Goal: Contribute content: Contribute content

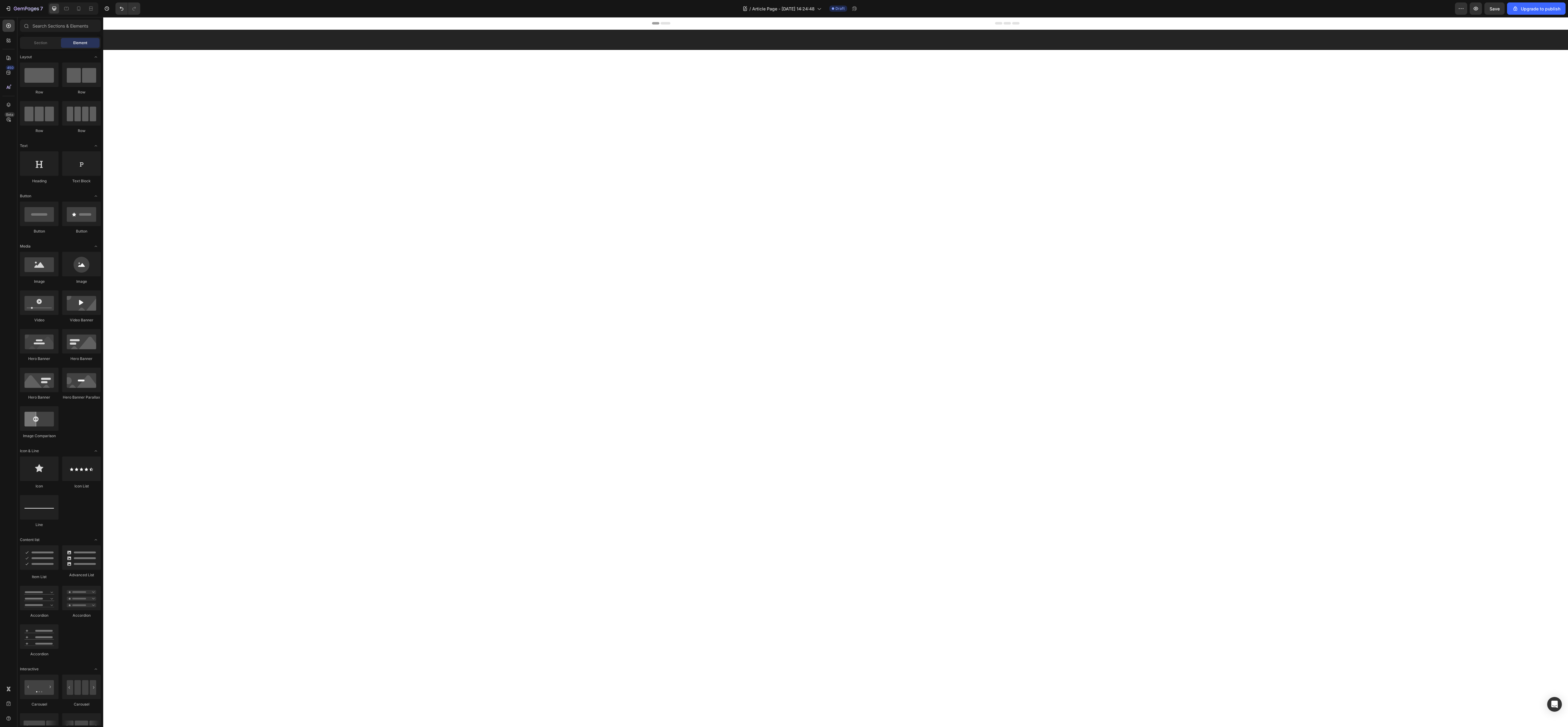
scroll to position [2944, 0]
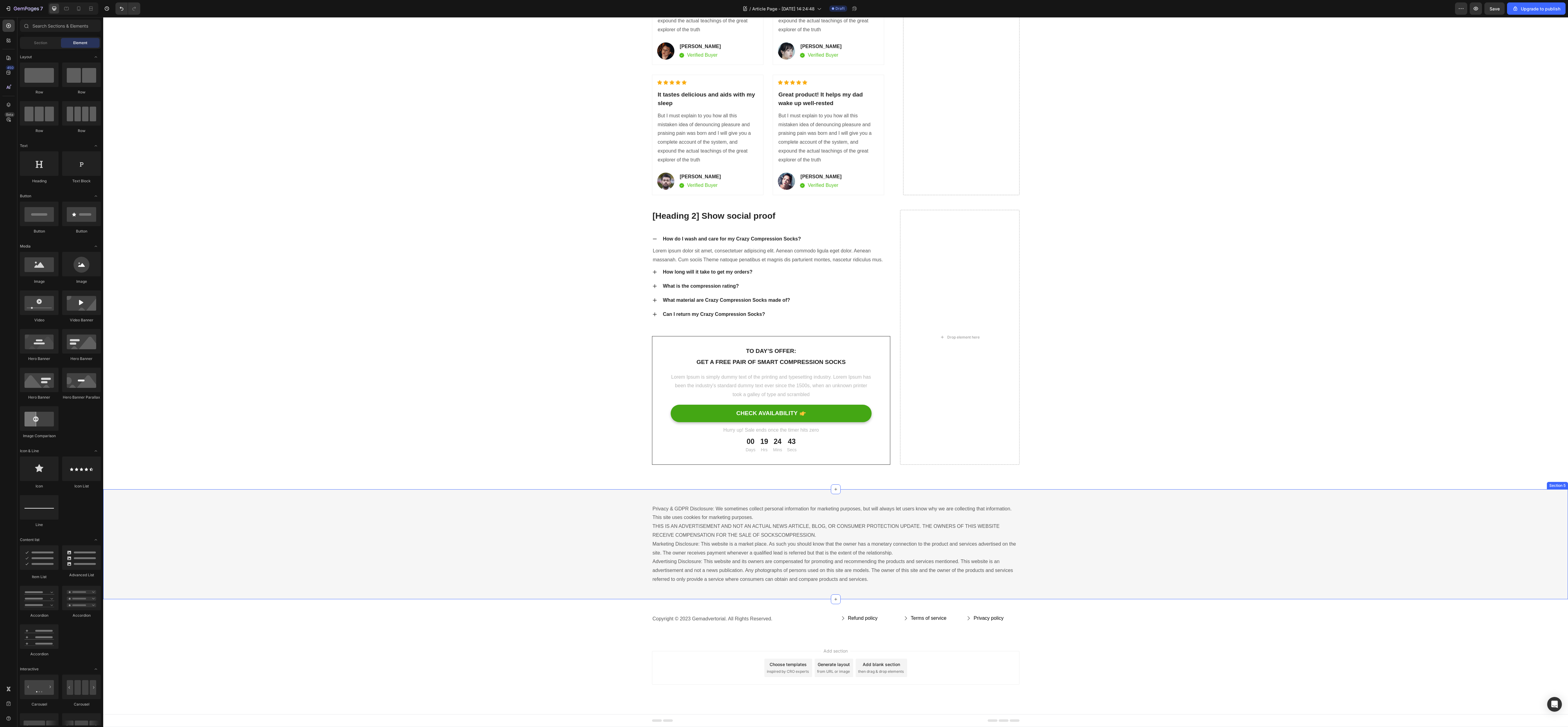
click at [412, 585] on div "Privacy & GDPR Disclosure: We sometimes collect personal information for market…" at bounding box center [836, 544] width 1465 height 80
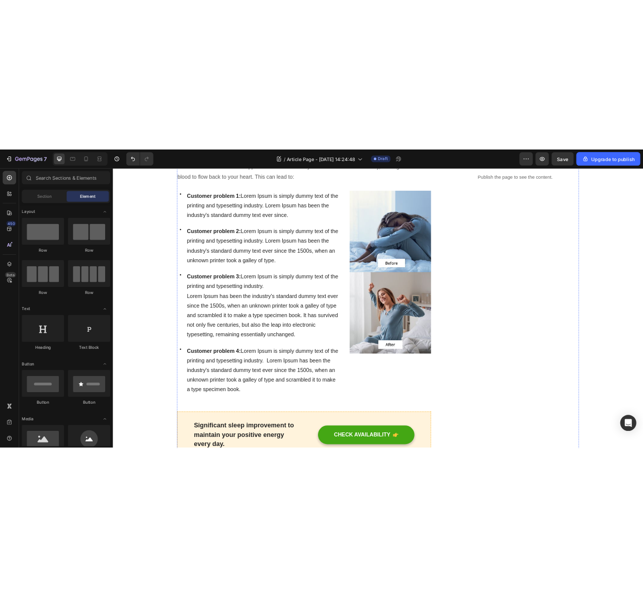
scroll to position [0, 0]
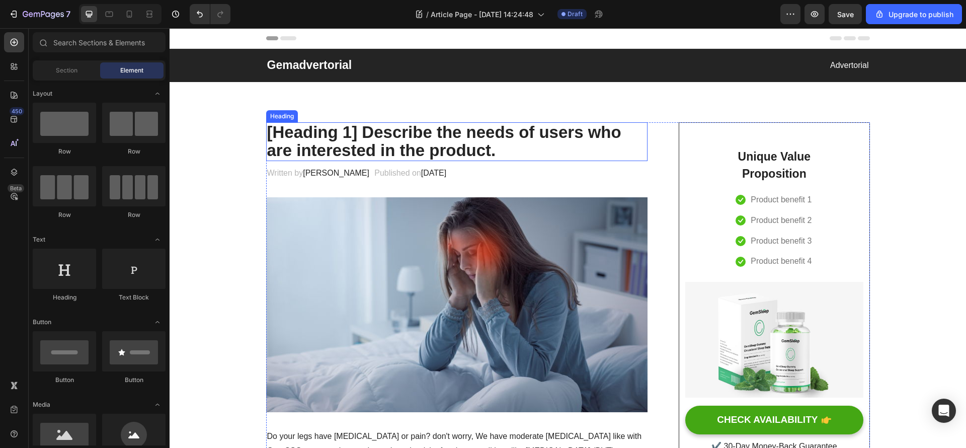
click at [564, 139] on p "[Heading 1] Describe the needs of users who are interested in the product." at bounding box center [457, 141] width 380 height 37
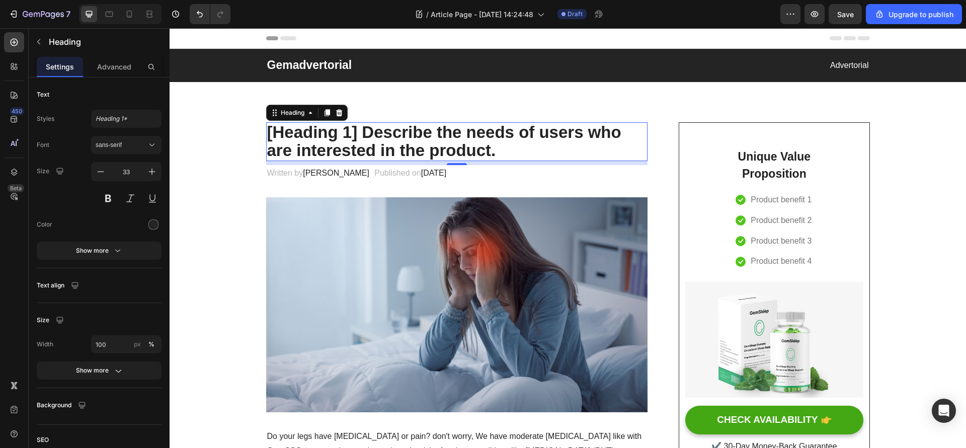
click at [449, 150] on p "[Heading 1] Describe the needs of users who are interested in the product." at bounding box center [457, 141] width 380 height 37
click at [450, 150] on p "[Heading 1] Describe the needs of users who are interested in the product." at bounding box center [457, 141] width 380 height 37
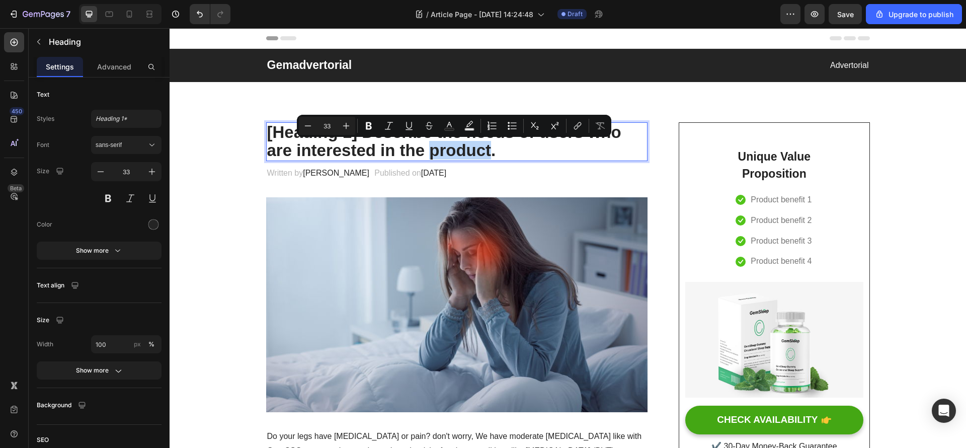
click at [478, 148] on p "[Heading 1] Describe the needs of users who are interested in the product." at bounding box center [457, 141] width 380 height 37
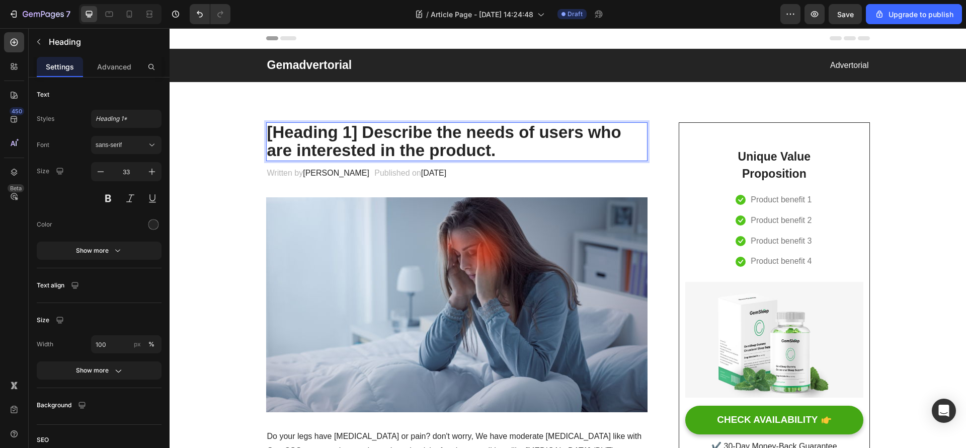
click at [491, 148] on p "[Heading 1] Describe the needs of users who are interested in the product." at bounding box center [457, 141] width 380 height 37
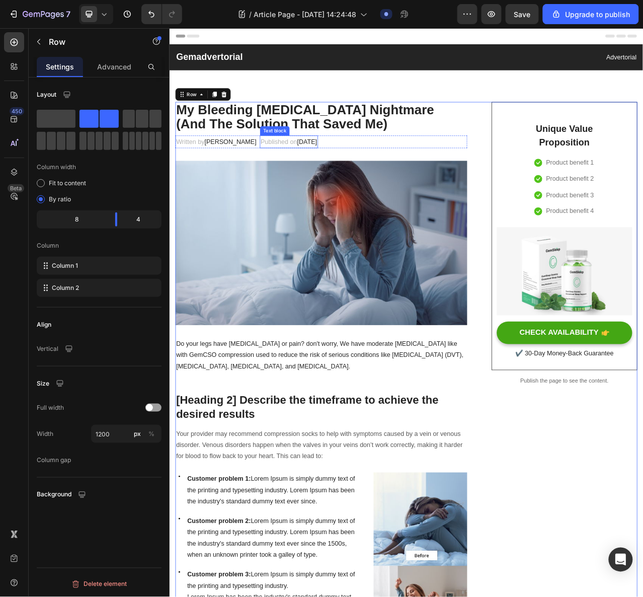
click at [357, 172] on span "February 28, 2023" at bounding box center [344, 172] width 25 height 9
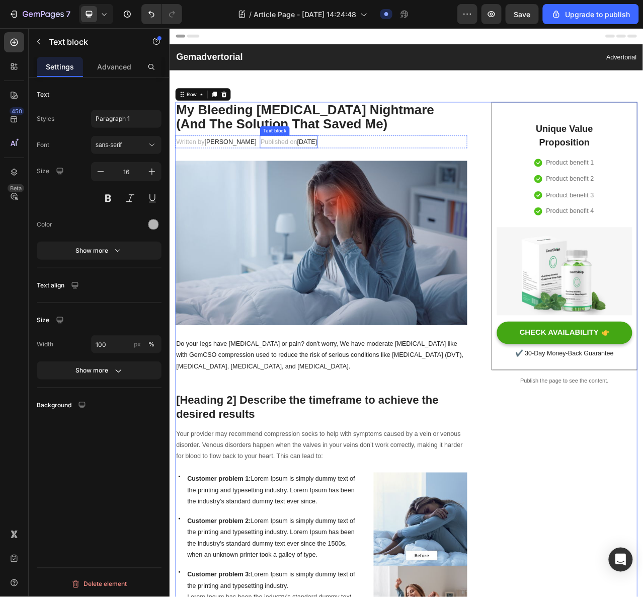
click at [357, 172] on span "February 28, 2023" at bounding box center [344, 172] width 25 height 9
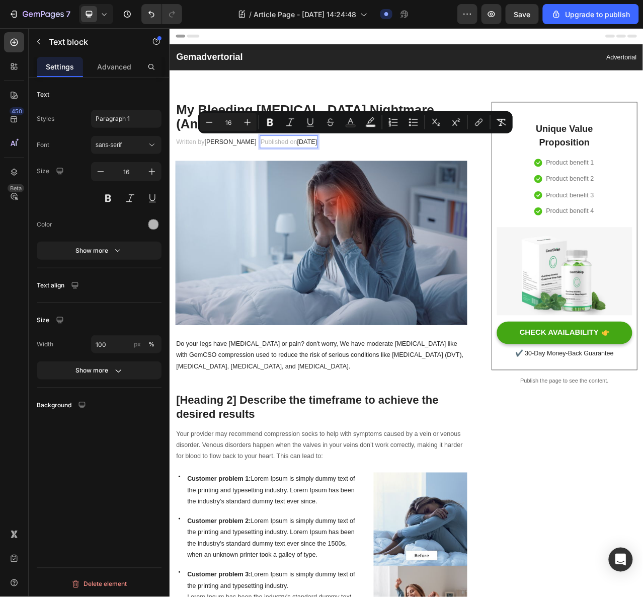
click at [357, 172] on span "February 28, 2023" at bounding box center [344, 172] width 25 height 9
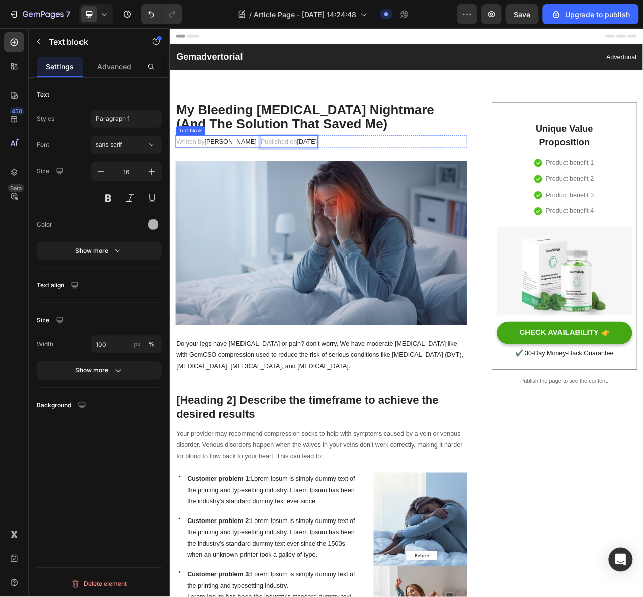
click at [236, 170] on span "Dr.Marcus" at bounding box center [247, 172] width 66 height 9
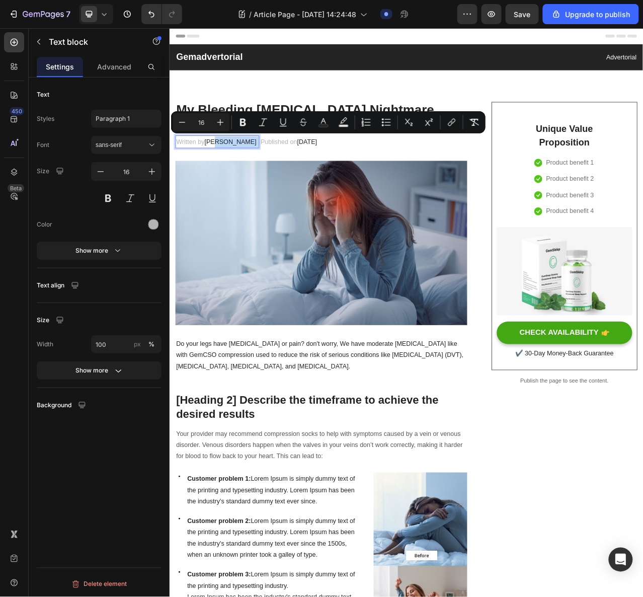
click at [226, 170] on span "Dr.Marcus" at bounding box center [247, 172] width 66 height 9
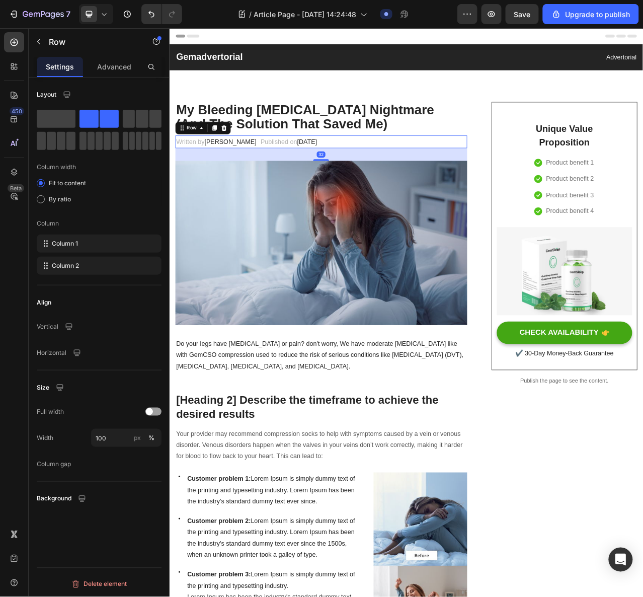
click at [365, 172] on div "Written by Marcus Text block Published on February 28, 2023 Text block Row 32" at bounding box center [363, 173] width 372 height 17
click at [357, 171] on span "February 28, 2023" at bounding box center [344, 172] width 25 height 9
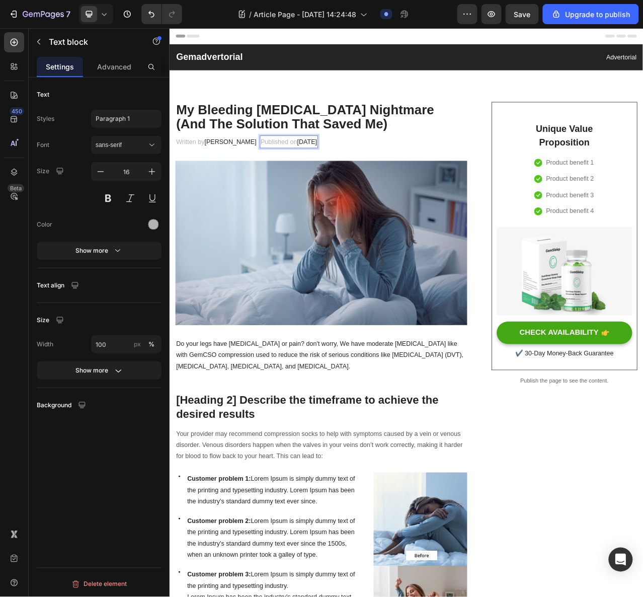
click at [355, 171] on span "February 28, 2023" at bounding box center [344, 172] width 25 height 9
click at [339, 169] on span "February 28, 2025" at bounding box center [344, 172] width 25 height 9
click at [339, 168] on span "February 28, 2025" at bounding box center [344, 172] width 25 height 9
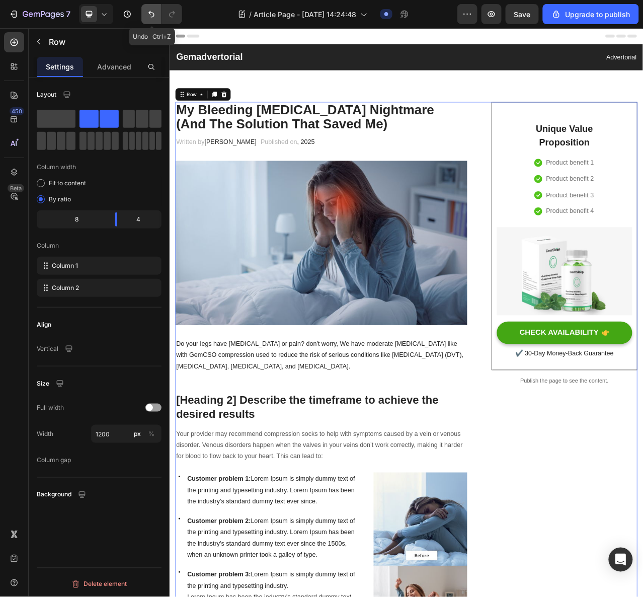
click at [145, 11] on button "Undo/Redo" at bounding box center [151, 14] width 20 height 20
click at [332, 172] on span "F, 2025" at bounding box center [345, 172] width 26 height 9
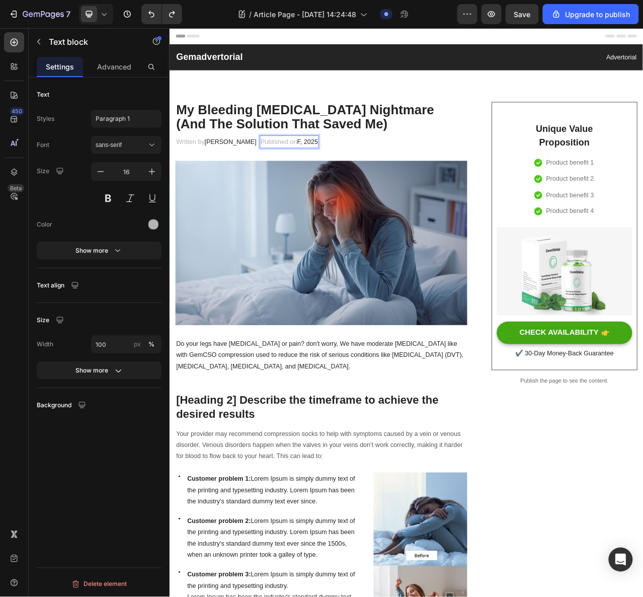
click at [332, 172] on span "F, 2025" at bounding box center [345, 172] width 26 height 9
click at [332, 170] on span "FAugust 25, 2025" at bounding box center [363, 172] width 63 height 9
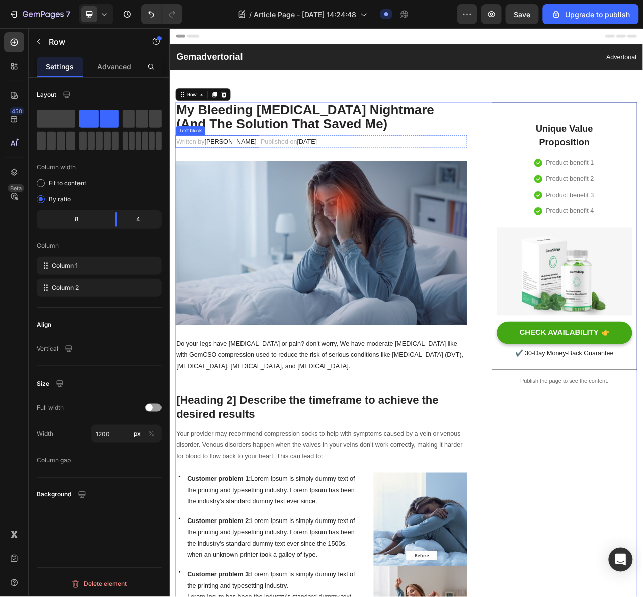
click at [220, 175] on span "Marcus" at bounding box center [247, 172] width 66 height 9
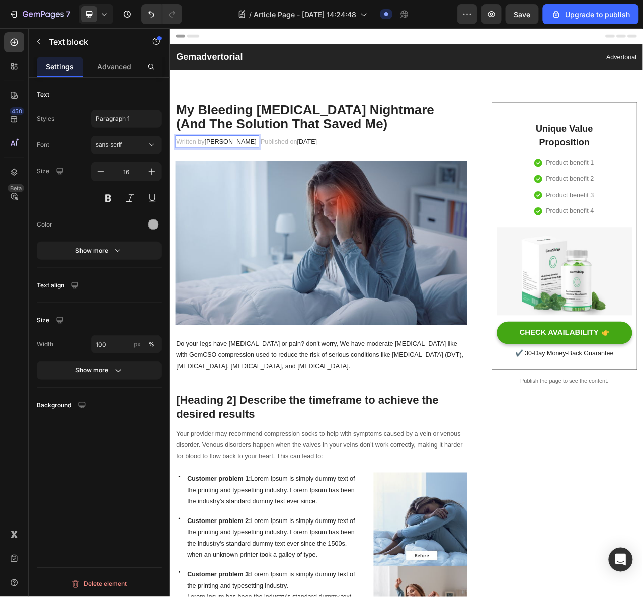
click at [236, 170] on span "Marcus" at bounding box center [247, 172] width 66 height 9
click at [237, 172] on span "Marcus" at bounding box center [247, 172] width 66 height 9
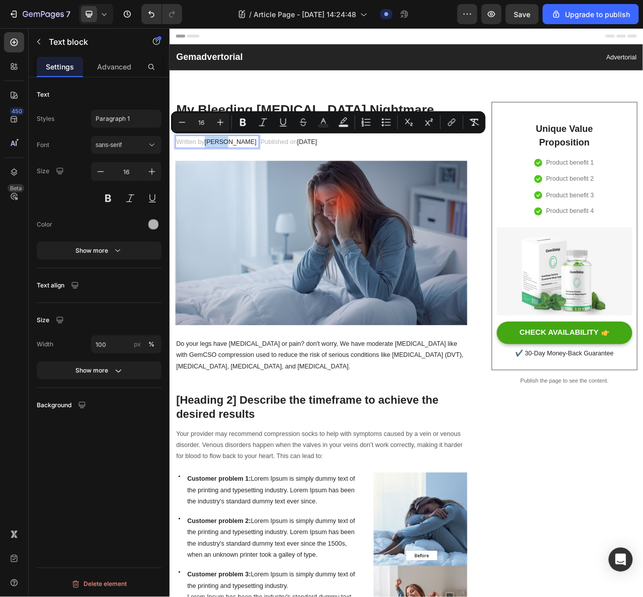
click at [237, 172] on span "Marcus" at bounding box center [247, 172] width 66 height 9
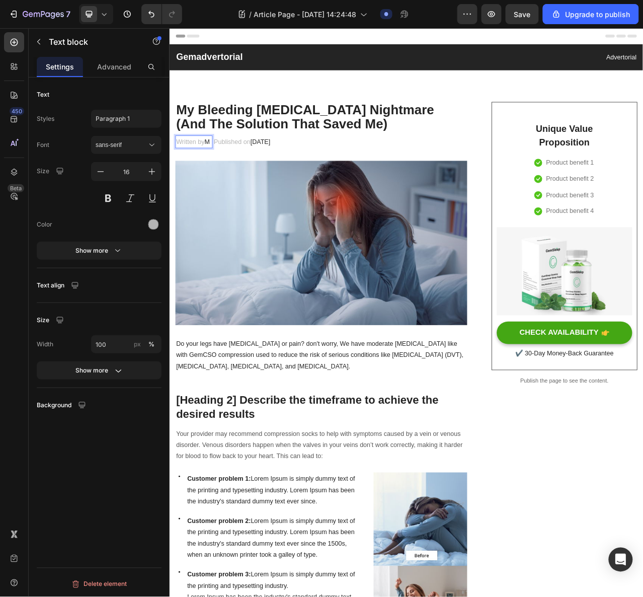
click at [220, 168] on span "M" at bounding box center [217, 172] width 7 height 9
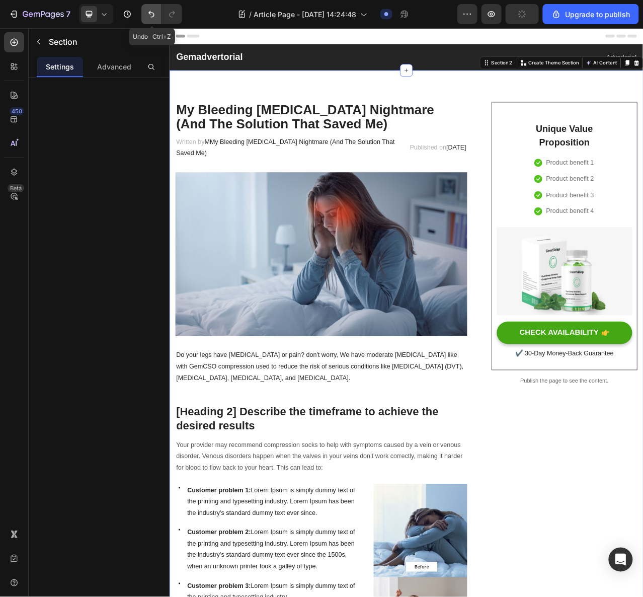
click at [155, 10] on icon "Undo/Redo" at bounding box center [151, 14] width 10 height 10
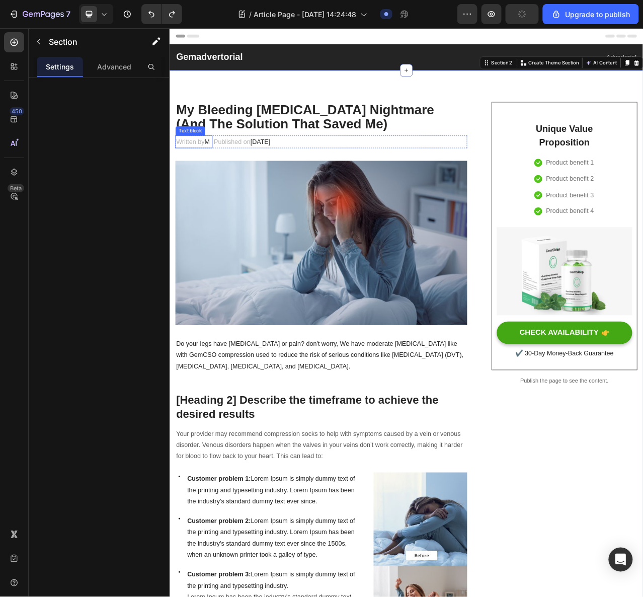
click at [222, 173] on p "Written by M" at bounding box center [200, 173] width 45 height 15
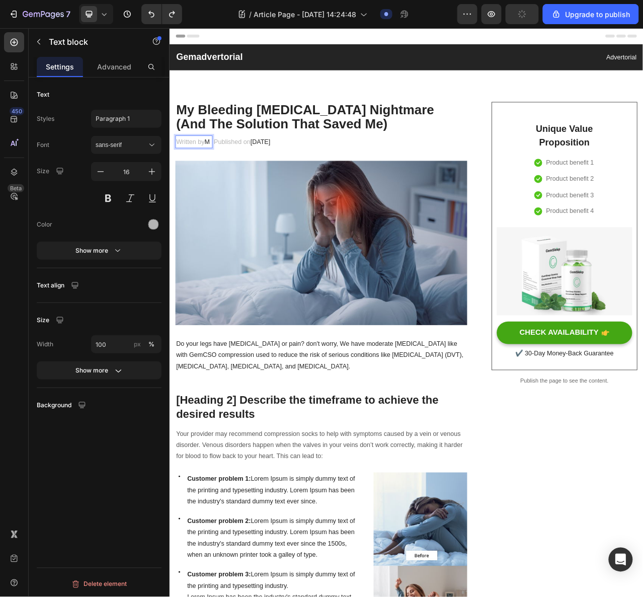
click at [222, 173] on p "Written by M" at bounding box center [200, 173] width 45 height 15
click at [222, 171] on p "Written by M" at bounding box center [200, 173] width 45 height 15
click at [223, 172] on p "Written by M" at bounding box center [200, 173] width 45 height 15
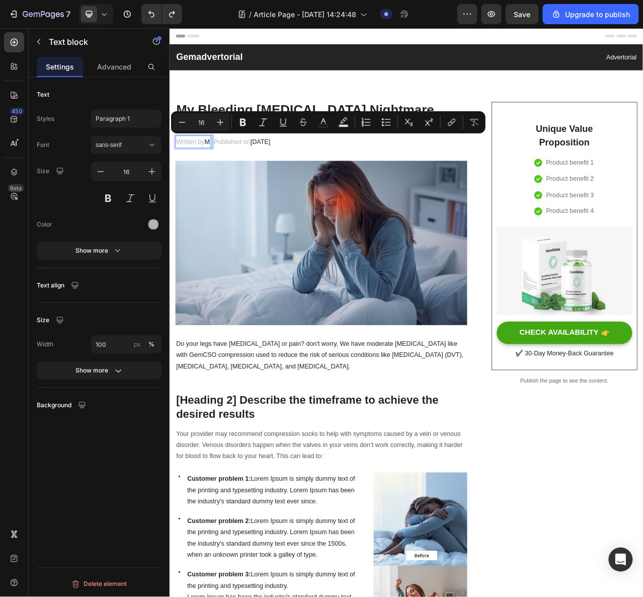
click at [219, 169] on span "M" at bounding box center [217, 172] width 7 height 9
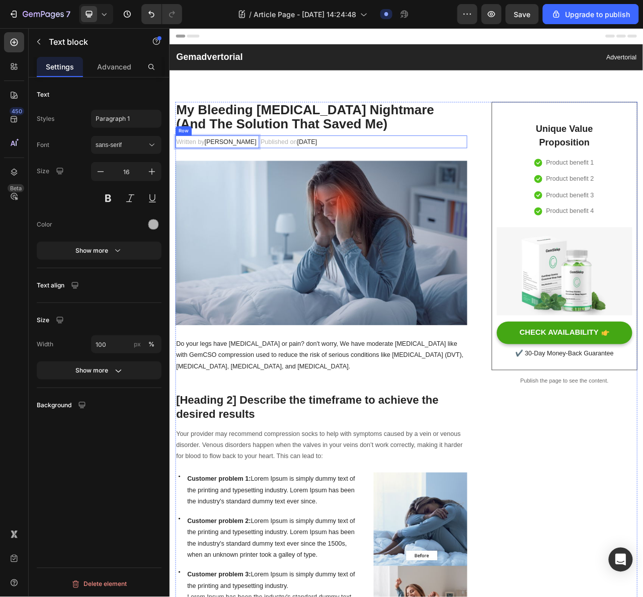
click at [437, 176] on div "Written by James Miller Text block 0 Published on August 25, 2025 Text block Row" at bounding box center [363, 173] width 372 height 17
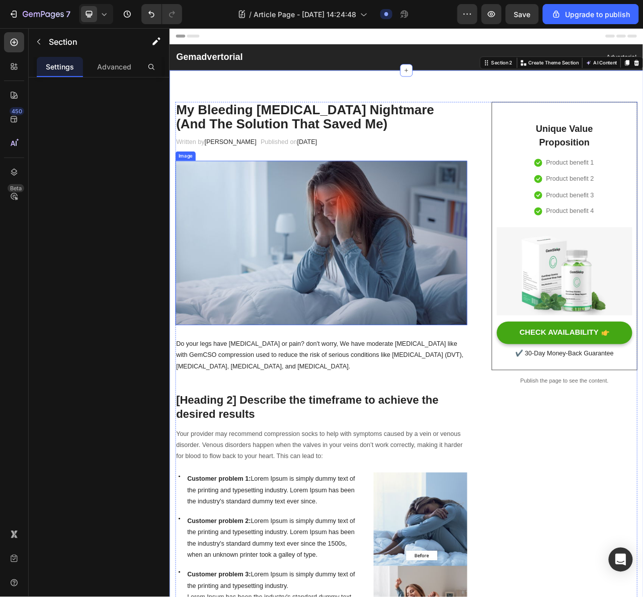
click at [369, 294] on img at bounding box center [363, 301] width 372 height 209
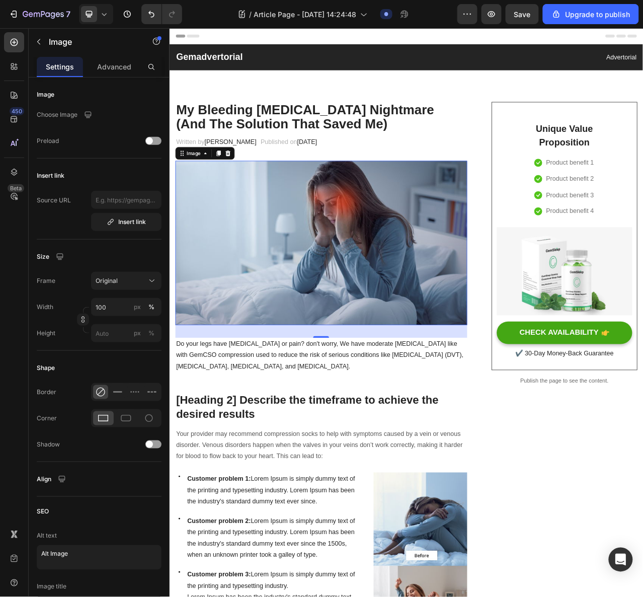
click at [396, 331] on img at bounding box center [363, 301] width 372 height 209
click at [405, 320] on img at bounding box center [363, 301] width 372 height 209
click at [370, 287] on img at bounding box center [363, 301] width 372 height 209
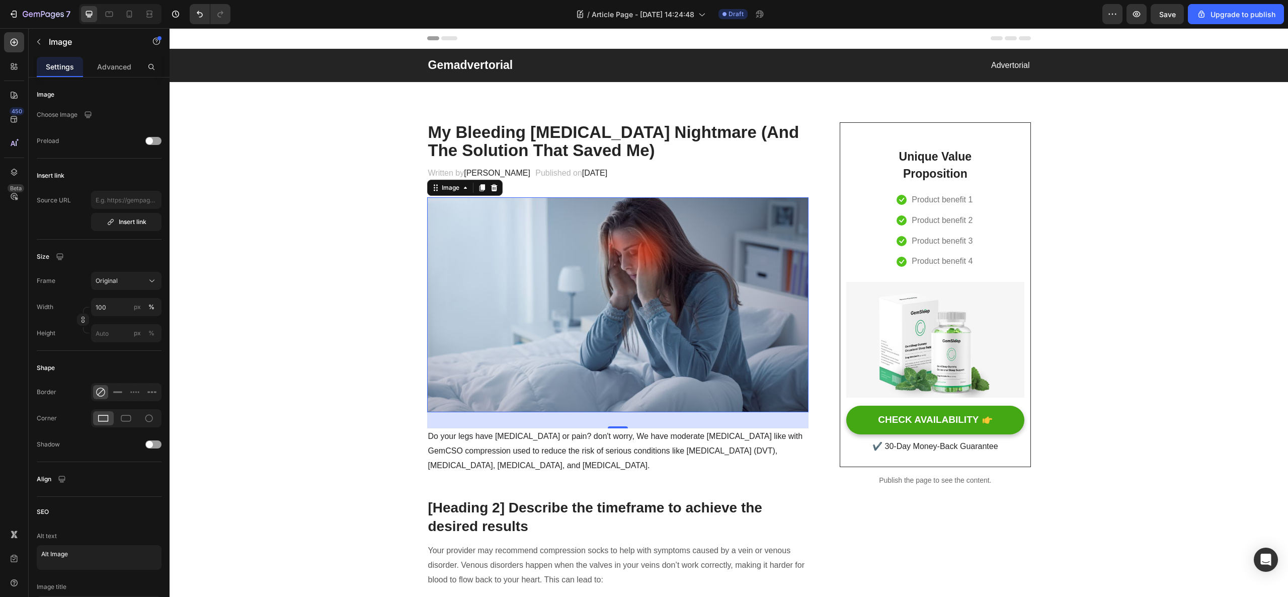
click at [574, 302] on img at bounding box center [618, 304] width 382 height 215
click at [87, 113] on icon "button" at bounding box center [88, 115] width 10 height 10
click at [59, 114] on p "Choose Image" at bounding box center [57, 114] width 41 height 9
click at [108, 66] on p "Advanced" at bounding box center [114, 66] width 34 height 11
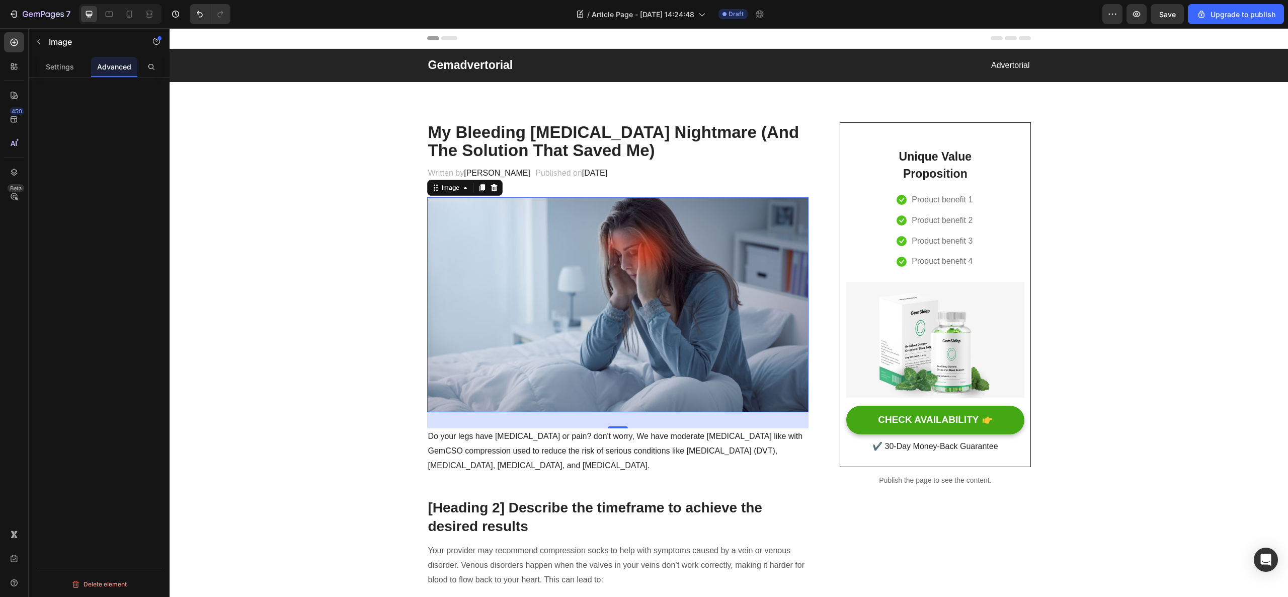
click at [673, 356] on img at bounding box center [618, 304] width 382 height 215
click at [645, 315] on img at bounding box center [618, 304] width 382 height 215
click at [55, 61] on p "Settings" at bounding box center [60, 66] width 28 height 11
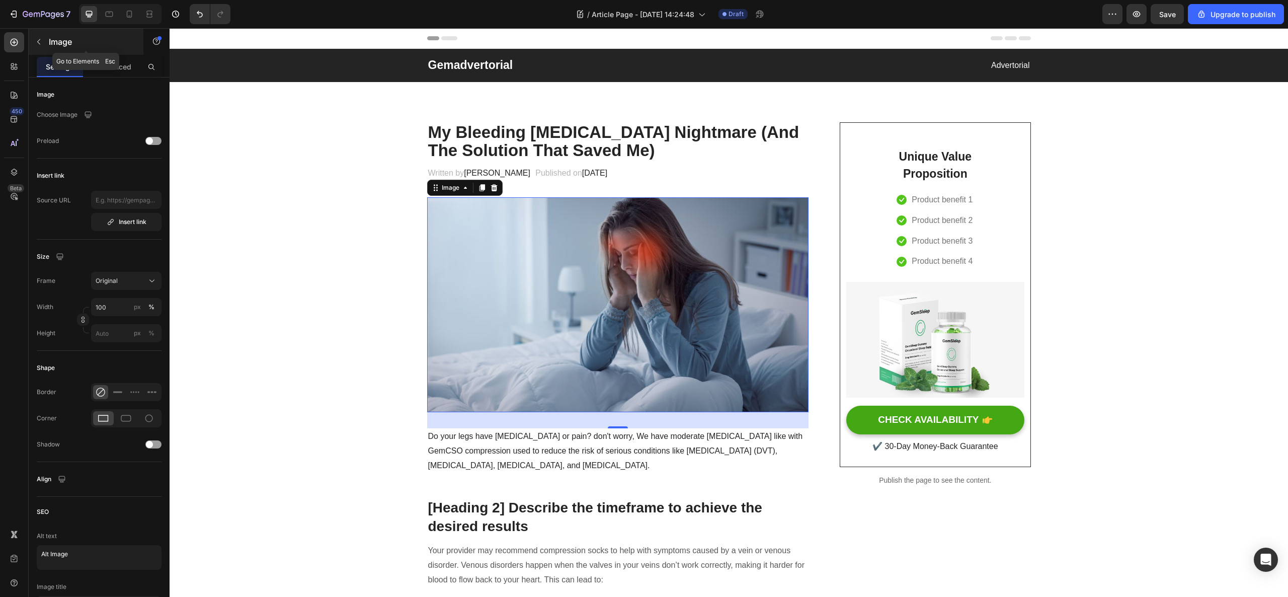
click at [36, 40] on icon "button" at bounding box center [39, 42] width 8 height 8
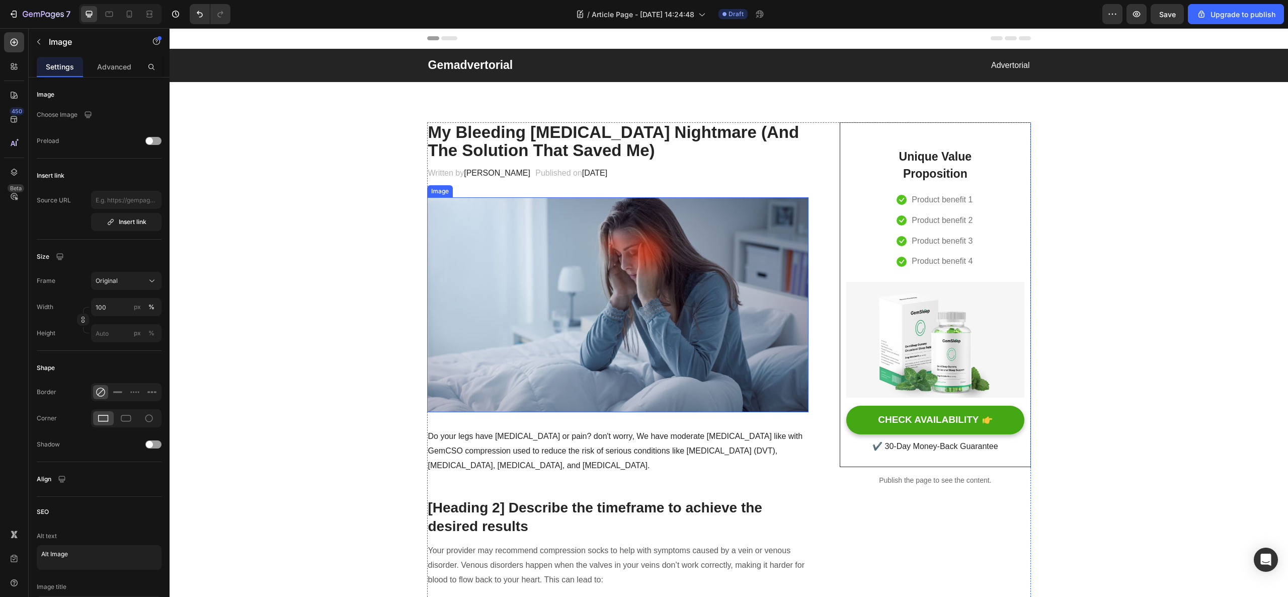
click at [556, 293] on img at bounding box center [618, 304] width 382 height 215
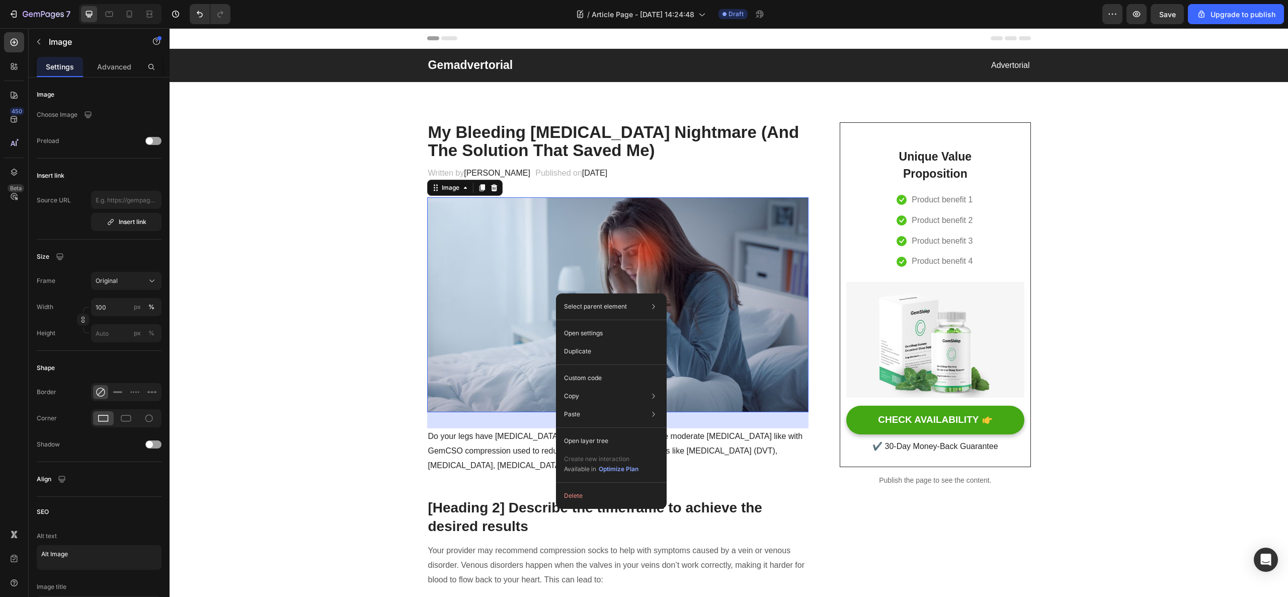
click at [471, 344] on img at bounding box center [618, 304] width 382 height 215
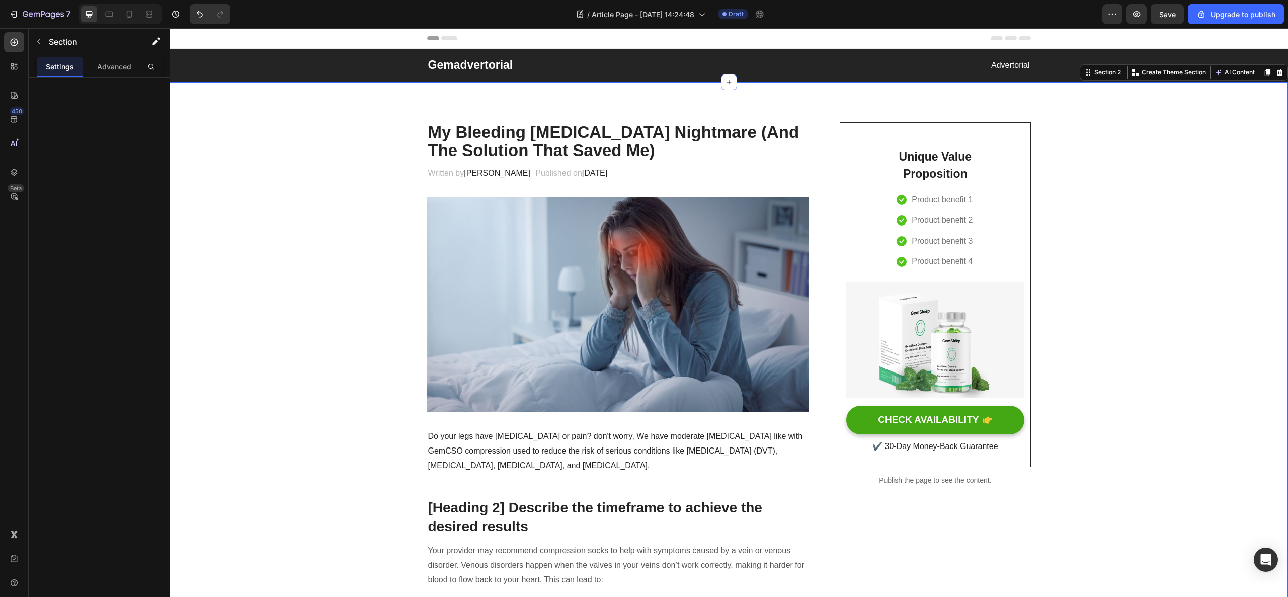
click at [540, 321] on img at bounding box center [618, 304] width 382 height 215
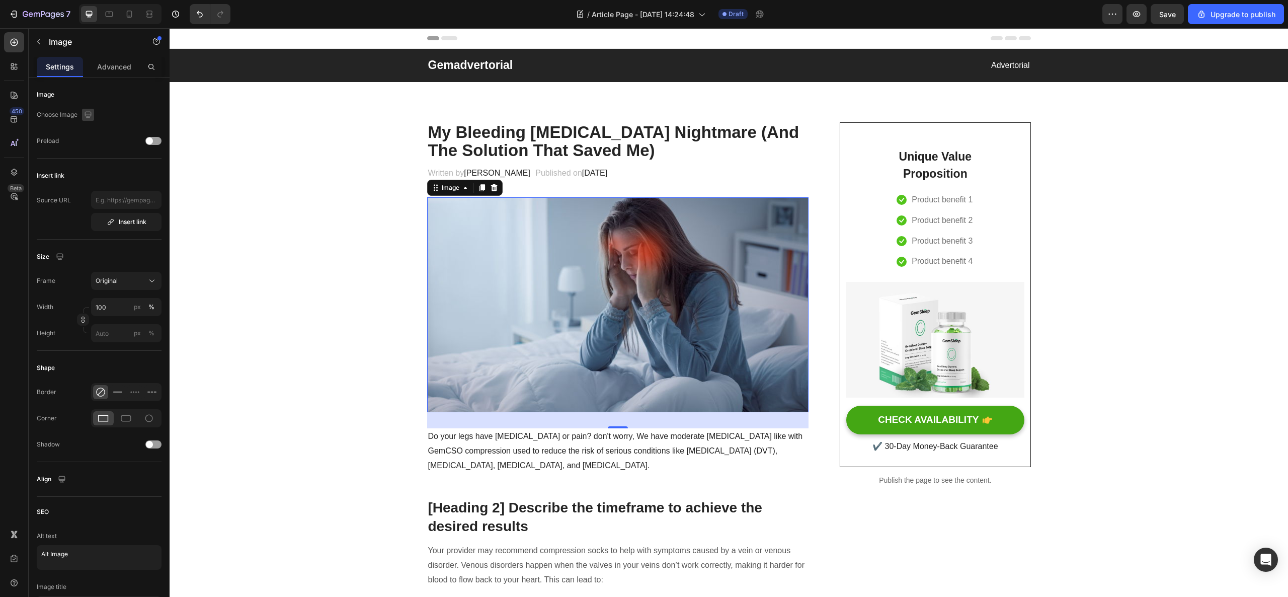
click at [88, 117] on icon "button" at bounding box center [88, 114] width 7 height 7
click at [88, 147] on icon "button" at bounding box center [91, 149] width 8 height 6
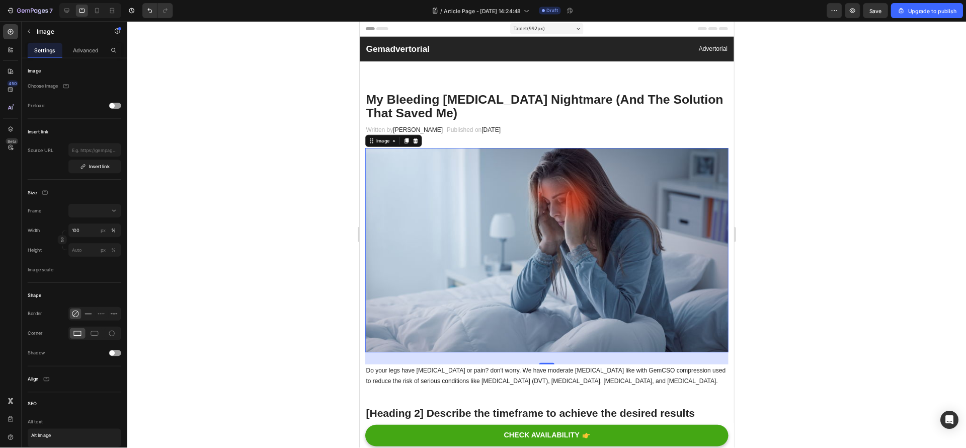
scroll to position [134, 0]
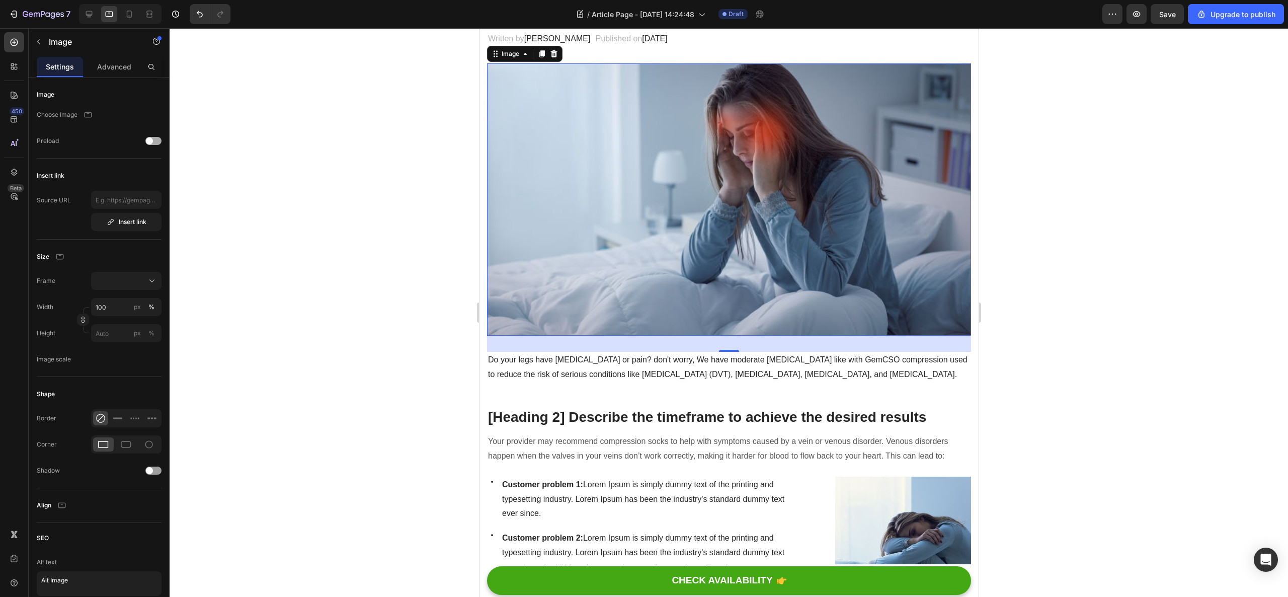
click at [149, 143] on span at bounding box center [149, 140] width 7 height 7
click at [158, 139] on span at bounding box center [157, 140] width 7 height 7
click at [89, 14] on icon at bounding box center [89, 14] width 7 height 7
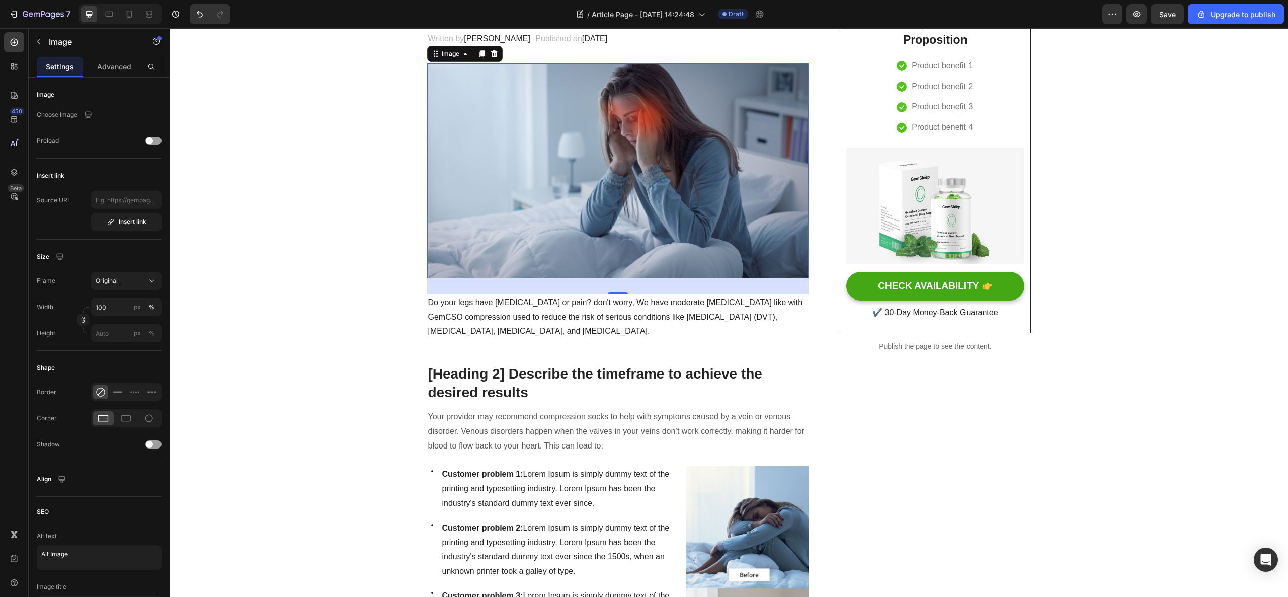
click at [582, 181] on img at bounding box center [618, 170] width 382 height 215
click at [119, 203] on input "text" at bounding box center [126, 200] width 70 height 18
click at [125, 222] on div "Insert link" at bounding box center [127, 221] width 40 height 9
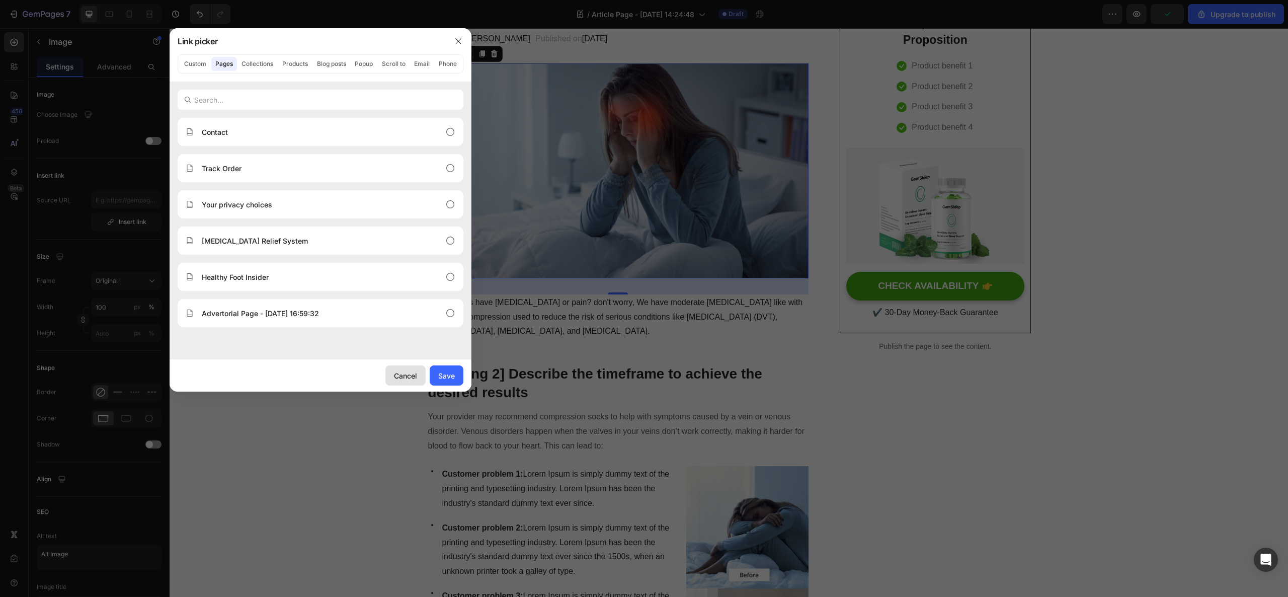
click at [407, 382] on button "Cancel" at bounding box center [405, 375] width 40 height 20
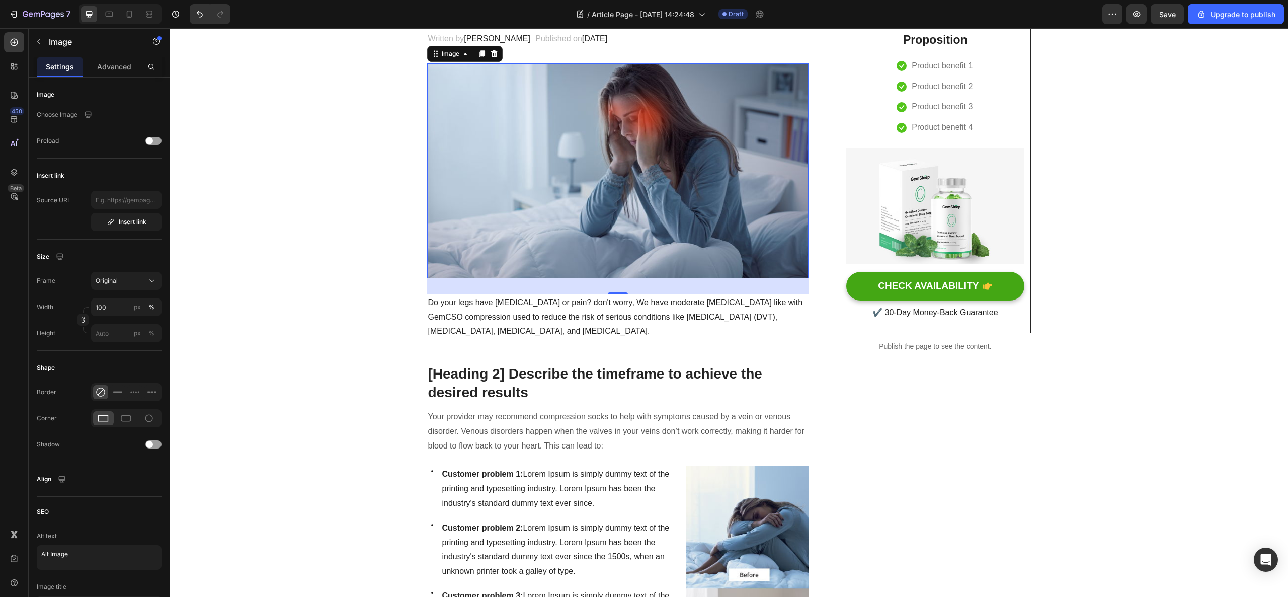
click at [67, 586] on div "Image title" at bounding box center [99, 587] width 125 height 18
click at [61, 565] on textarea "Alt Image" at bounding box center [99, 557] width 125 height 25
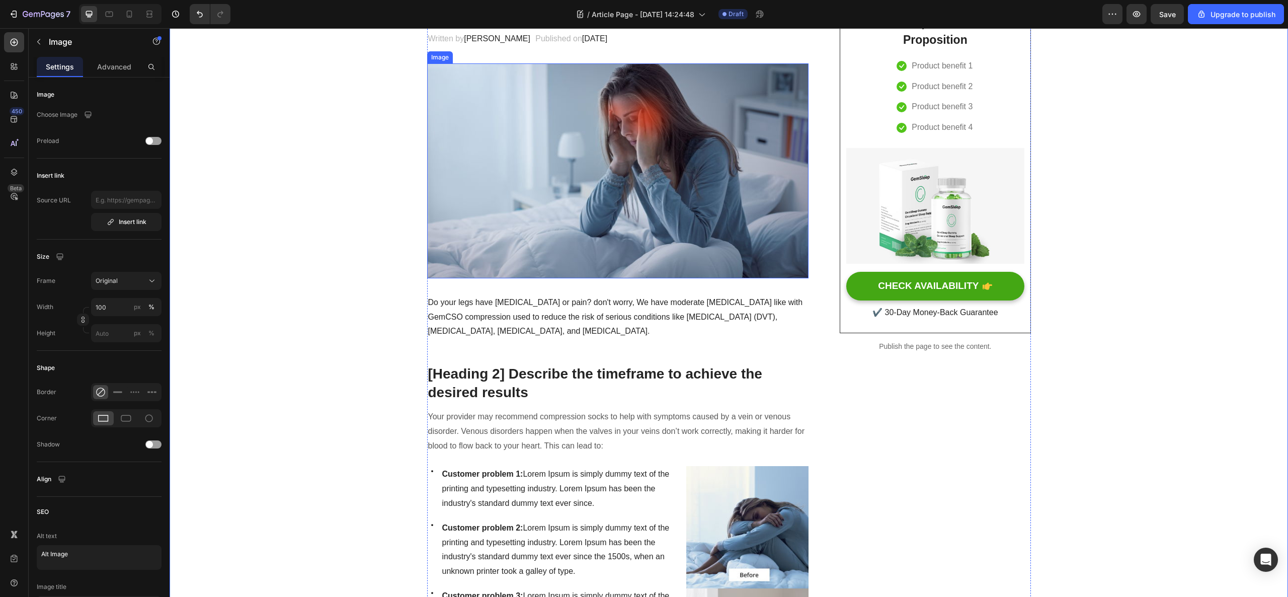
click at [570, 233] on img at bounding box center [618, 170] width 382 height 215
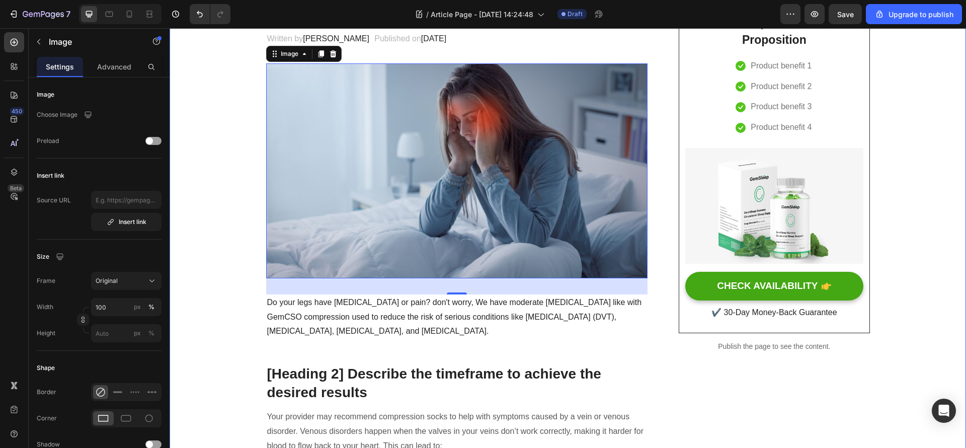
scroll to position [134, 0]
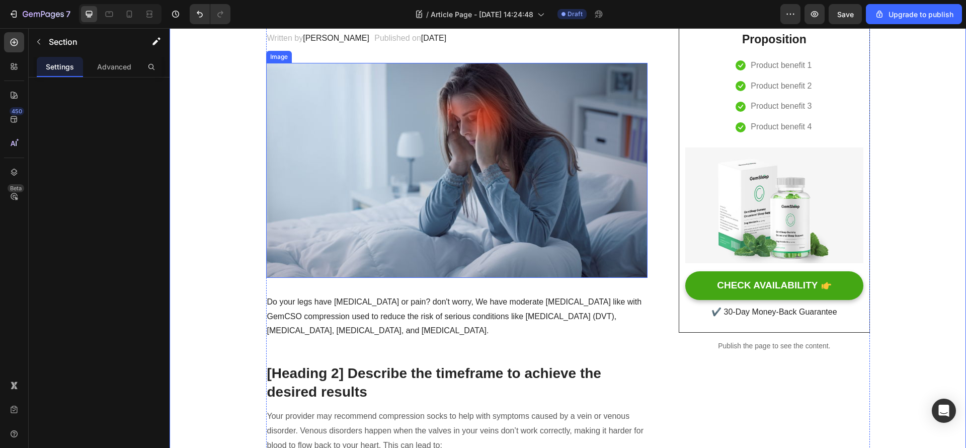
click at [455, 178] on img at bounding box center [457, 170] width 382 height 215
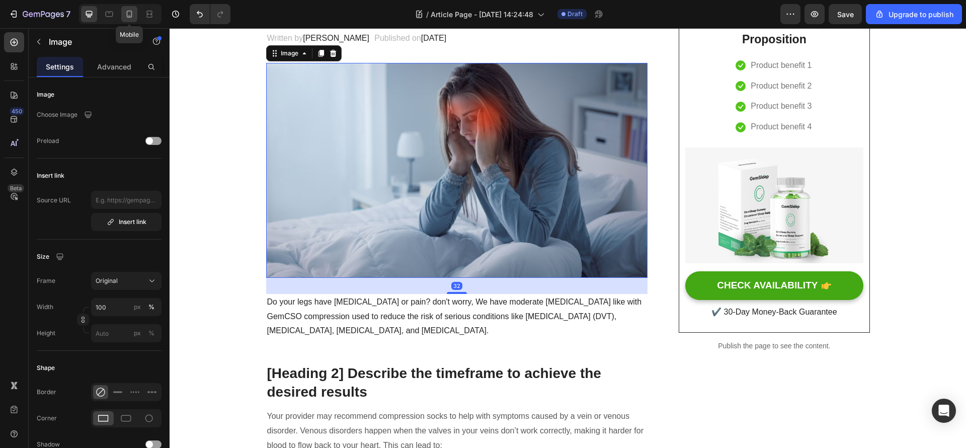
click at [125, 11] on icon at bounding box center [129, 14] width 10 height 10
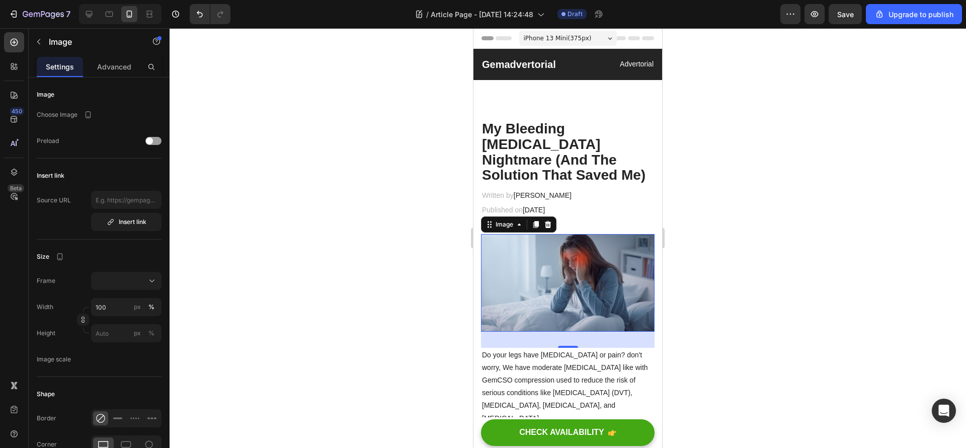
click at [594, 277] on img at bounding box center [568, 283] width 174 height 98
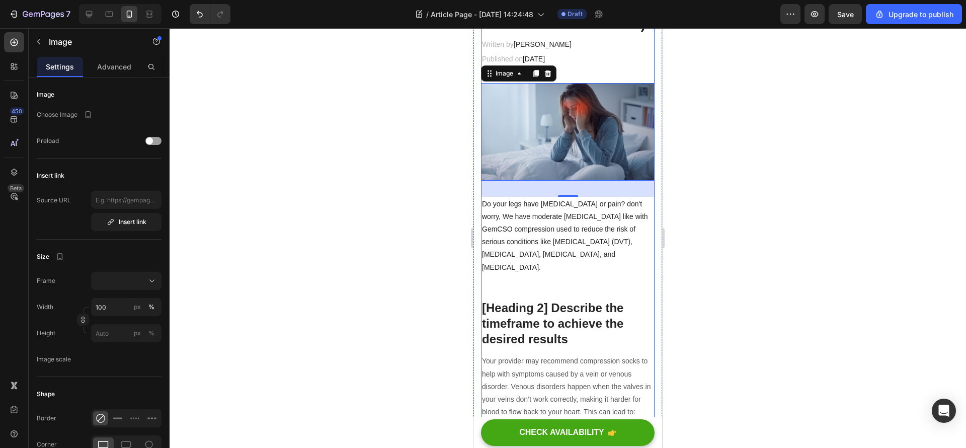
click at [589, 226] on p "Do your legs have varicose veins or pain? don't worry, We have moderate compres…" at bounding box center [568, 236] width 172 height 76
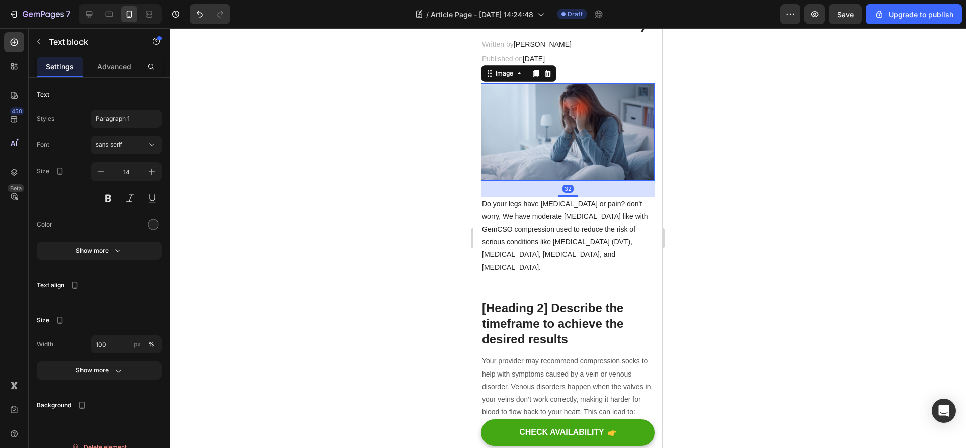
click at [587, 140] on img at bounding box center [568, 132] width 174 height 98
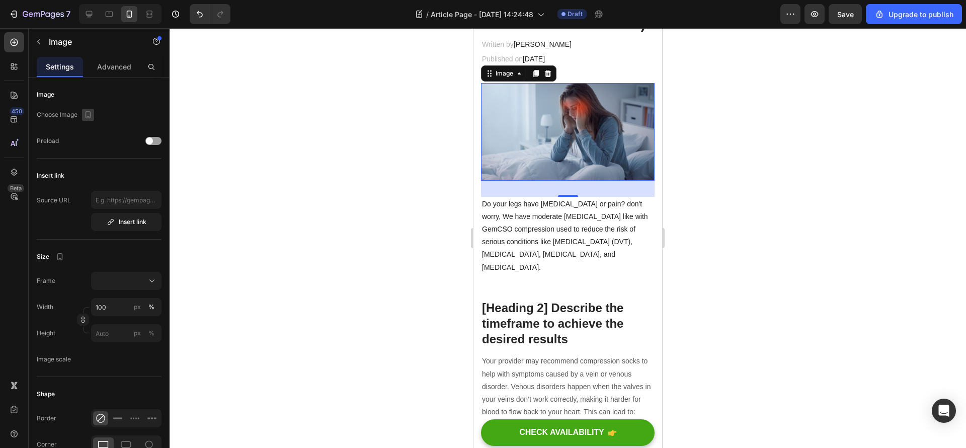
click at [89, 114] on icon "button" at bounding box center [88, 115] width 10 height 10
click at [116, 119] on div "Choose Image" at bounding box center [99, 115] width 125 height 18
click at [78, 114] on div at bounding box center [85, 115] width 17 height 12
click at [87, 115] on icon "button" at bounding box center [88, 115] width 10 height 10
click at [87, 126] on icon "button" at bounding box center [90, 131] width 10 height 10
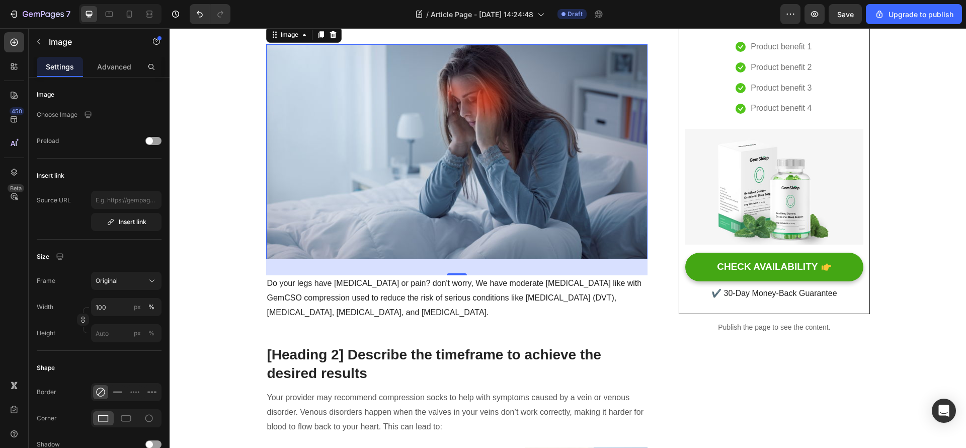
scroll to position [132, 0]
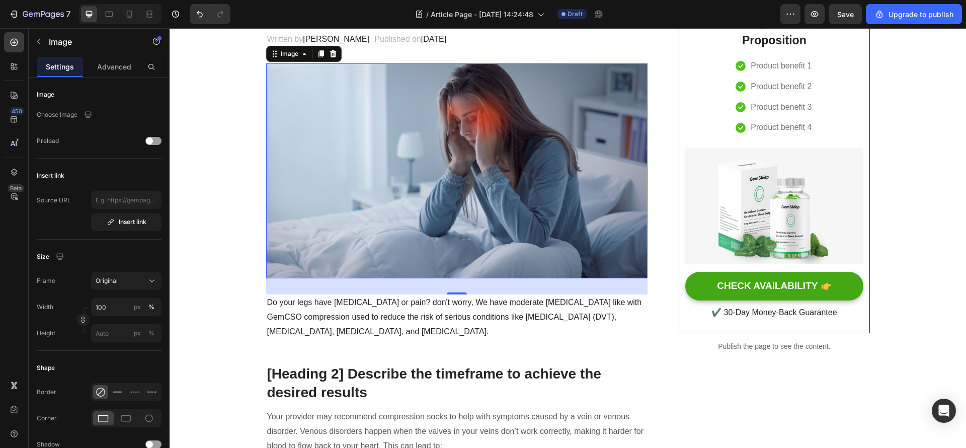
click at [399, 184] on img at bounding box center [457, 170] width 382 height 215
click at [121, 18] on div at bounding box center [120, 14] width 83 height 20
click at [124, 15] on div at bounding box center [129, 14] width 16 height 16
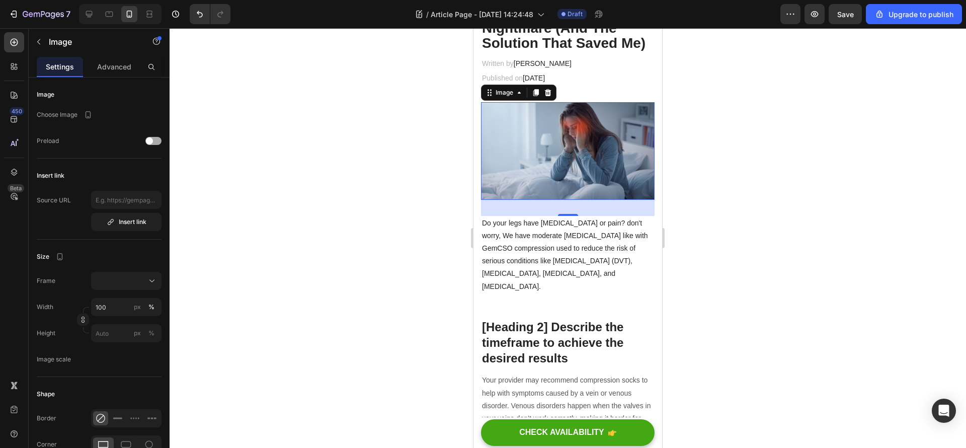
scroll to position [171, 0]
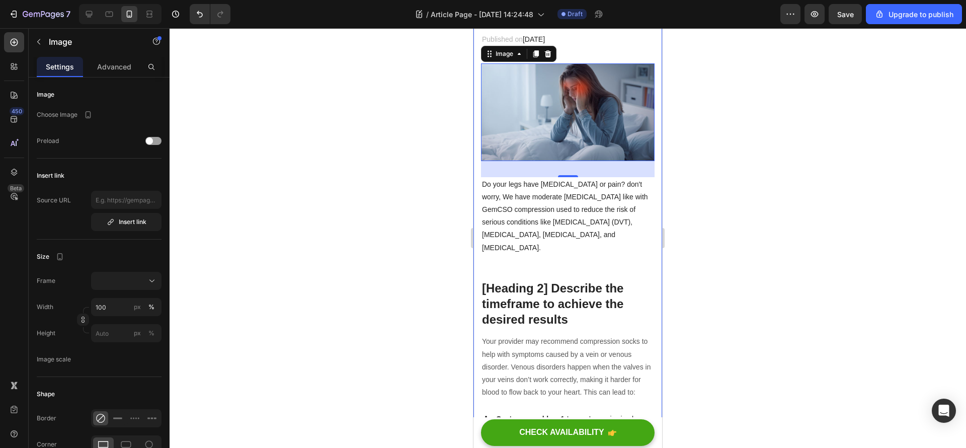
click at [709, 175] on div at bounding box center [568, 238] width 796 height 420
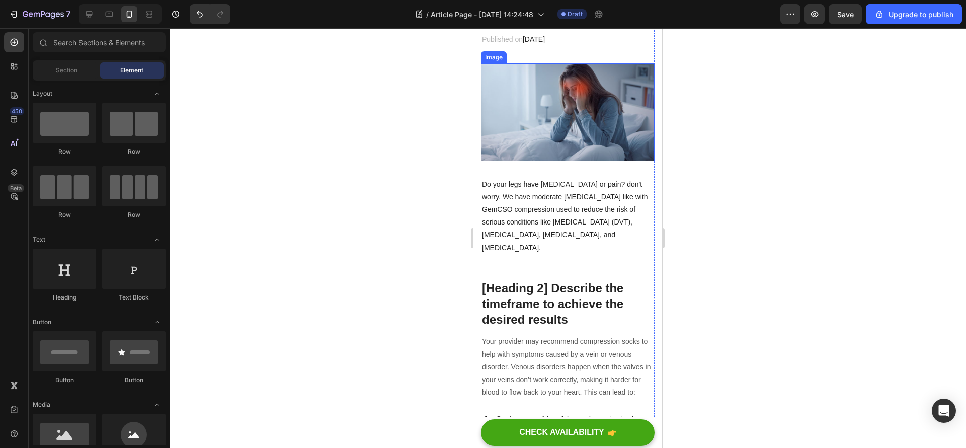
click at [572, 118] on img at bounding box center [568, 112] width 174 height 98
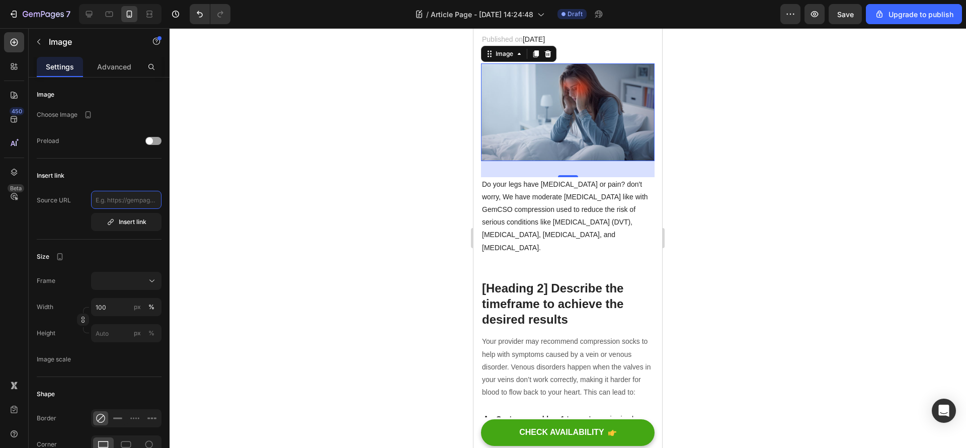
click at [123, 195] on input "text" at bounding box center [126, 200] width 70 height 18
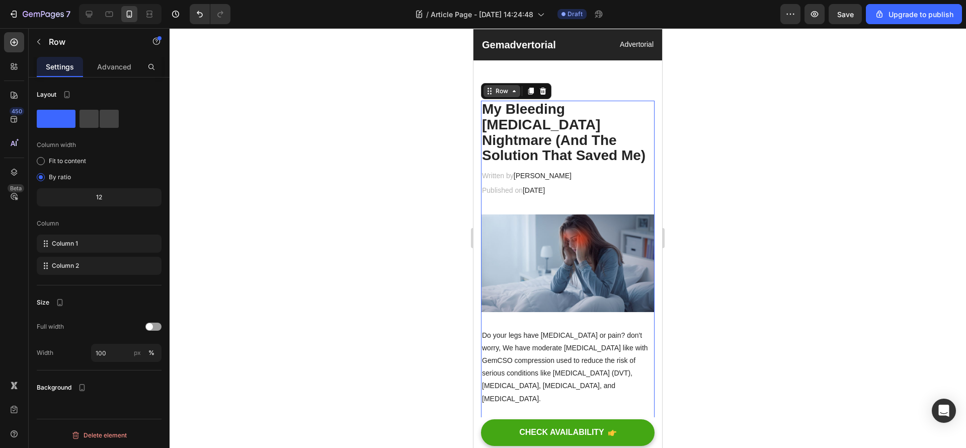
click at [501, 89] on div "Row" at bounding box center [502, 91] width 17 height 9
click at [37, 35] on button "button" at bounding box center [39, 42] width 16 height 16
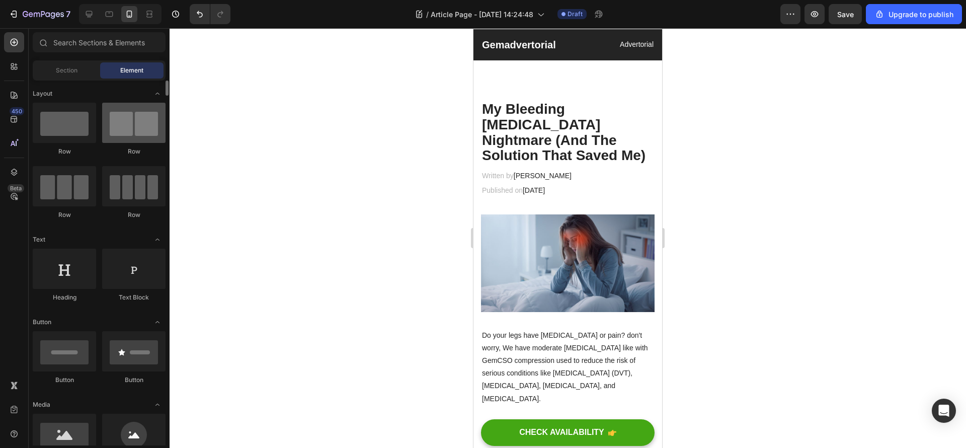
scroll to position [151, 0]
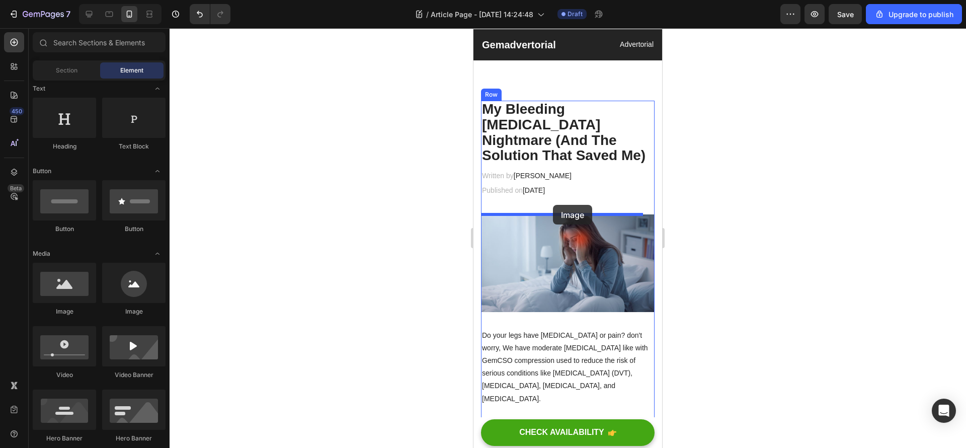
drag, startPoint x: 533, startPoint y: 323, endPoint x: 1249, endPoint y: 348, distance: 716.4
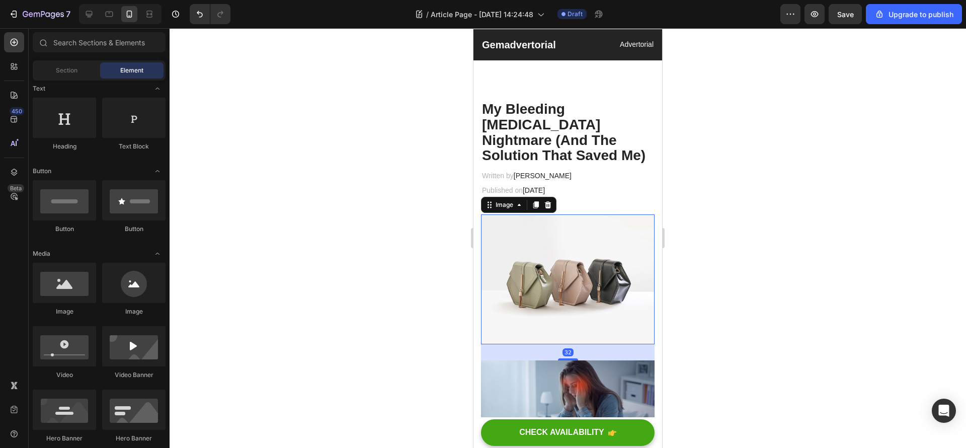
click at [528, 278] on img at bounding box center [568, 279] width 174 height 130
click at [544, 274] on img at bounding box center [568, 279] width 174 height 130
click at [557, 272] on img at bounding box center [568, 279] width 174 height 130
click at [676, 255] on div at bounding box center [568, 238] width 796 height 420
click at [522, 270] on img at bounding box center [568, 279] width 174 height 130
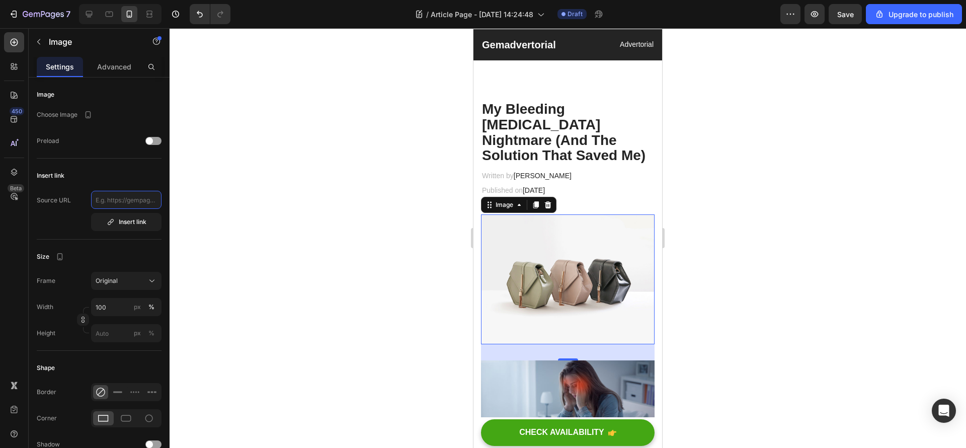
click at [136, 201] on input "text" at bounding box center [126, 200] width 70 height 18
click at [564, 269] on img at bounding box center [568, 279] width 174 height 130
click at [566, 272] on img at bounding box center [568, 279] width 174 height 130
click at [114, 65] on p "Advanced" at bounding box center [114, 66] width 34 height 11
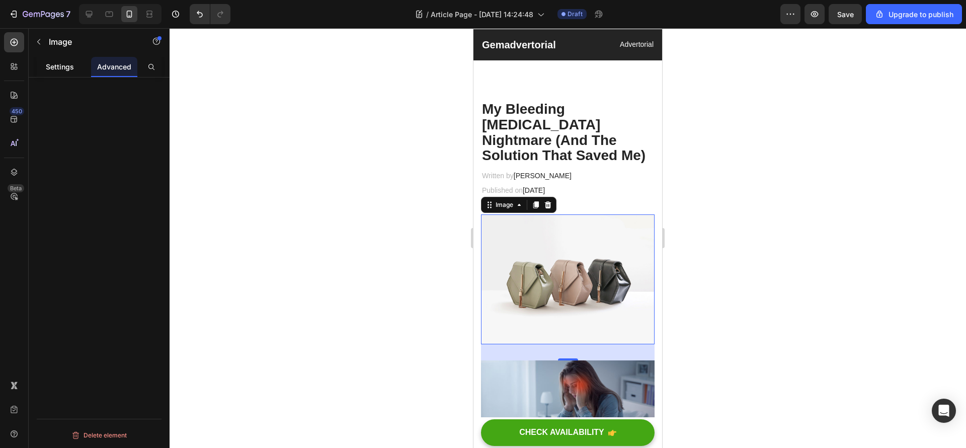
click at [66, 71] on p "Settings" at bounding box center [60, 66] width 28 height 11
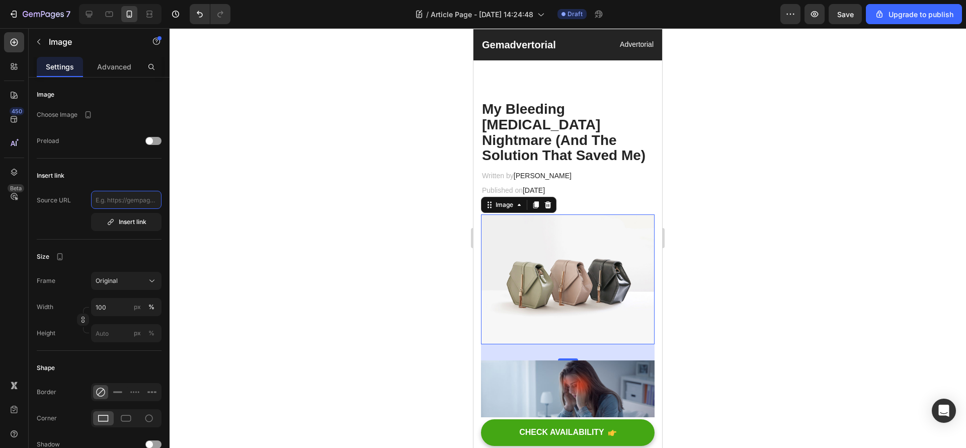
click at [135, 204] on input "text" at bounding box center [126, 200] width 70 height 18
click at [578, 257] on img at bounding box center [568, 279] width 174 height 130
click at [289, 265] on div at bounding box center [568, 238] width 796 height 420
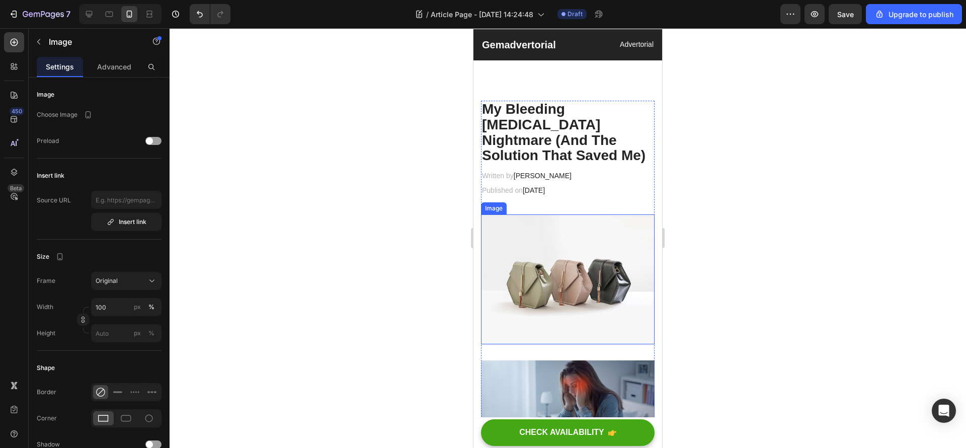
click at [634, 258] on img at bounding box center [568, 279] width 174 height 130
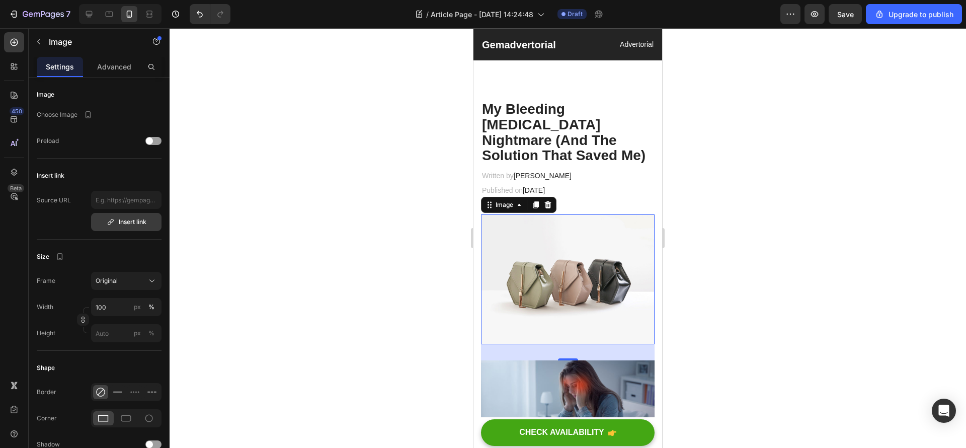
click at [131, 217] on div "Insert link" at bounding box center [127, 221] width 40 height 9
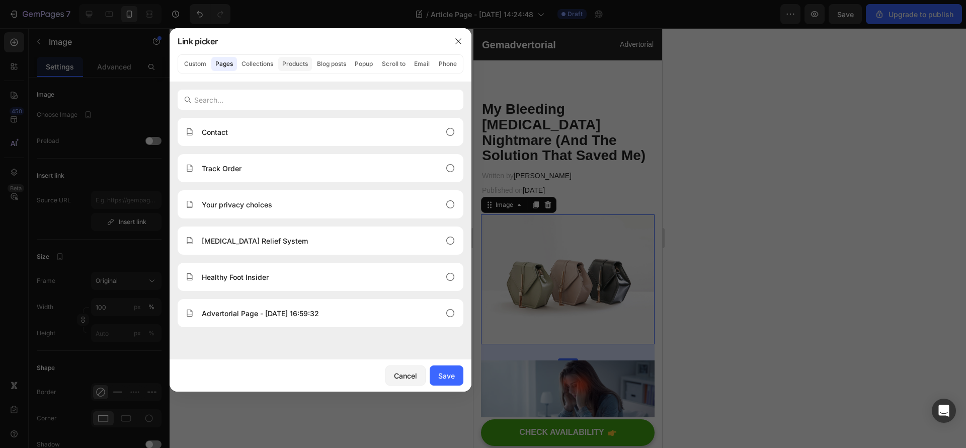
click at [300, 62] on button "Products" at bounding box center [295, 64] width 34 height 14
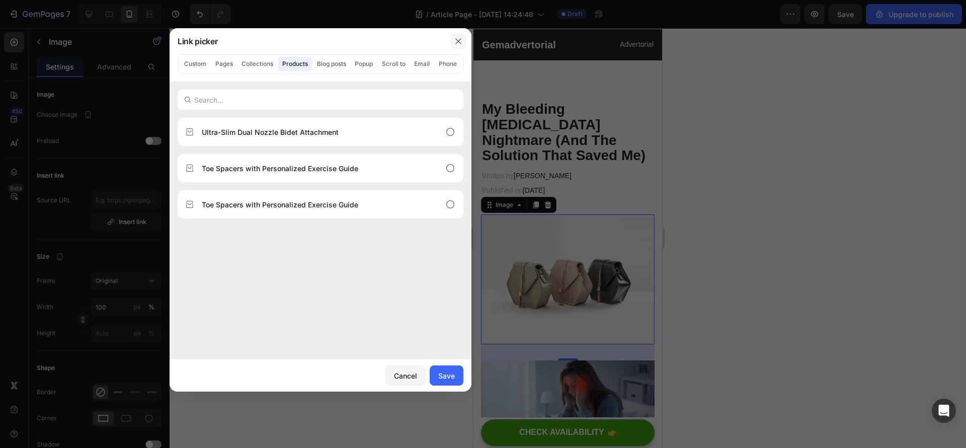
click at [455, 41] on icon "button" at bounding box center [458, 41] width 8 height 8
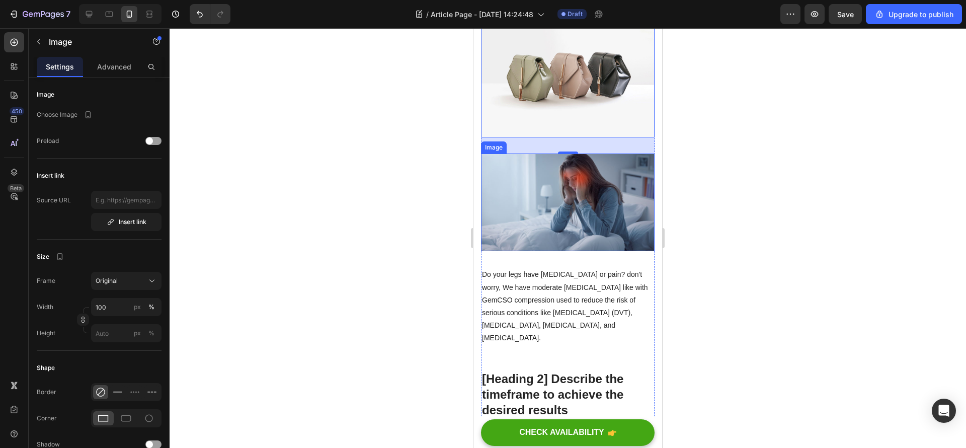
scroll to position [75, 0]
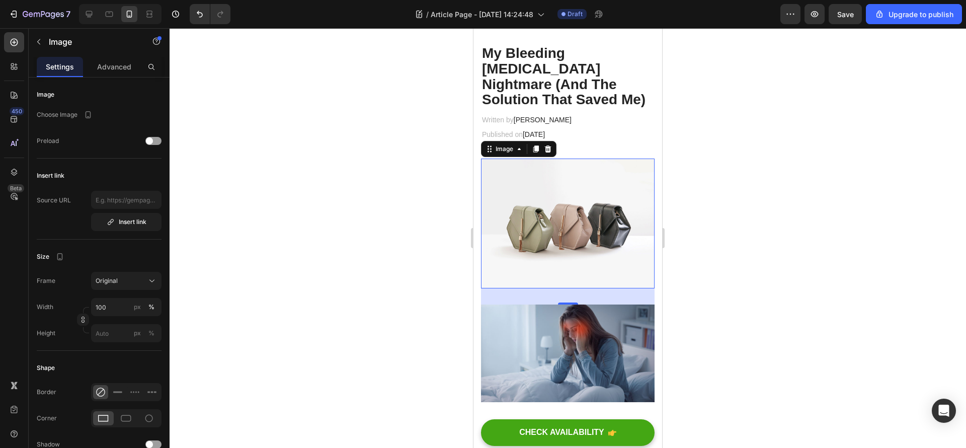
click at [588, 194] on img at bounding box center [568, 223] width 174 height 130
click at [812, 247] on div at bounding box center [568, 238] width 796 height 420
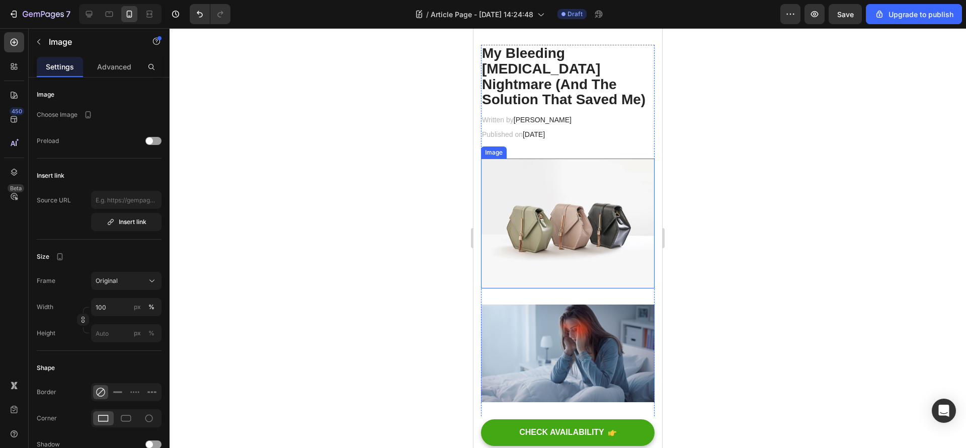
click at [584, 206] on img at bounding box center [568, 223] width 174 height 130
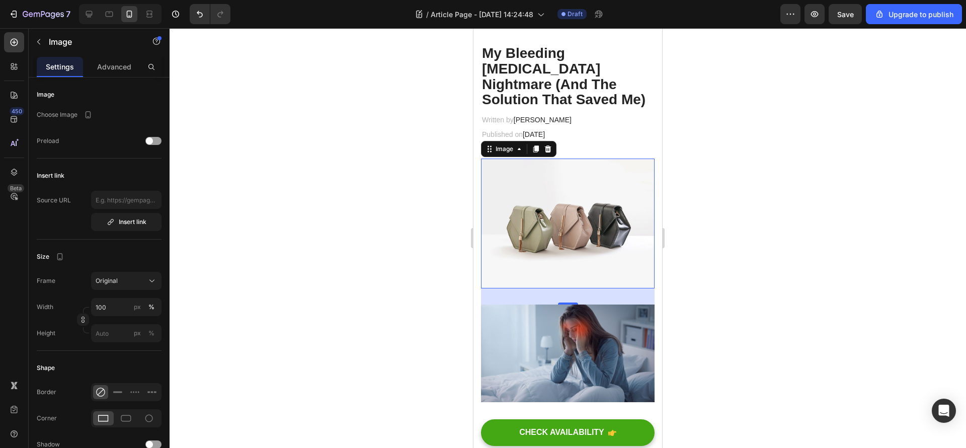
click at [597, 239] on img at bounding box center [568, 223] width 174 height 130
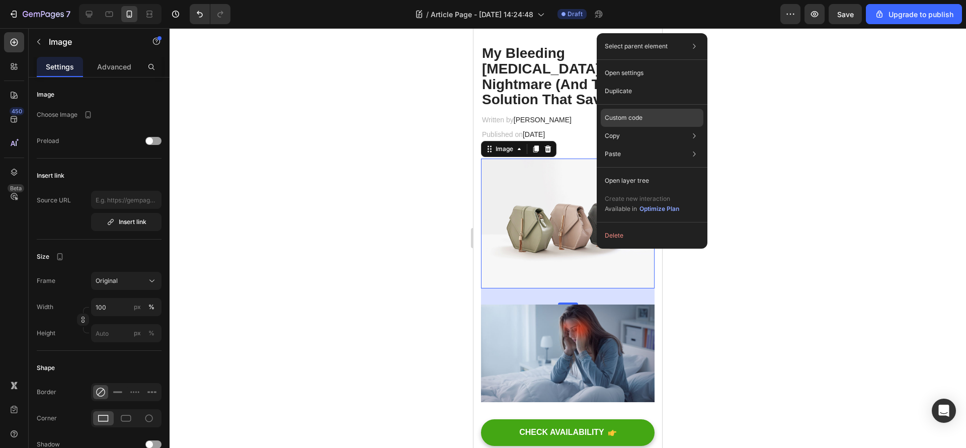
click at [643, 145] on div "Custom code" at bounding box center [652, 154] width 103 height 18
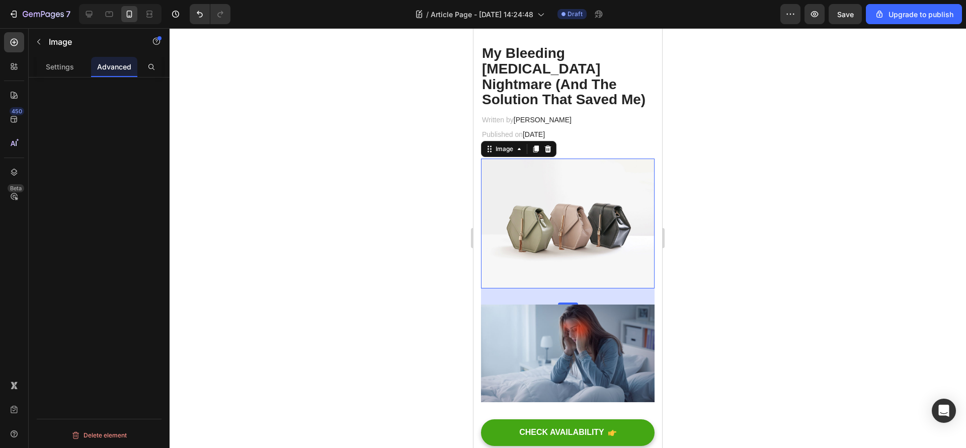
click at [584, 221] on img at bounding box center [568, 223] width 174 height 130
click at [40, 43] on icon "button" at bounding box center [39, 42] width 8 height 8
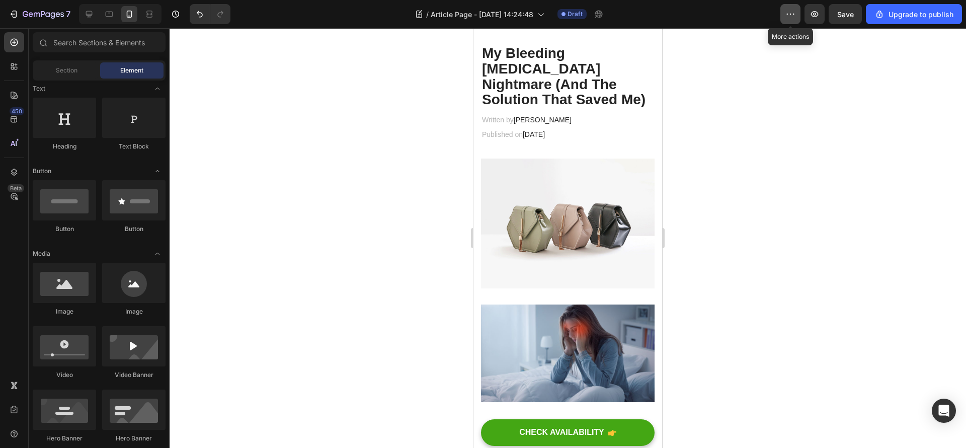
click at [795, 12] on icon "button" at bounding box center [790, 14] width 10 height 10
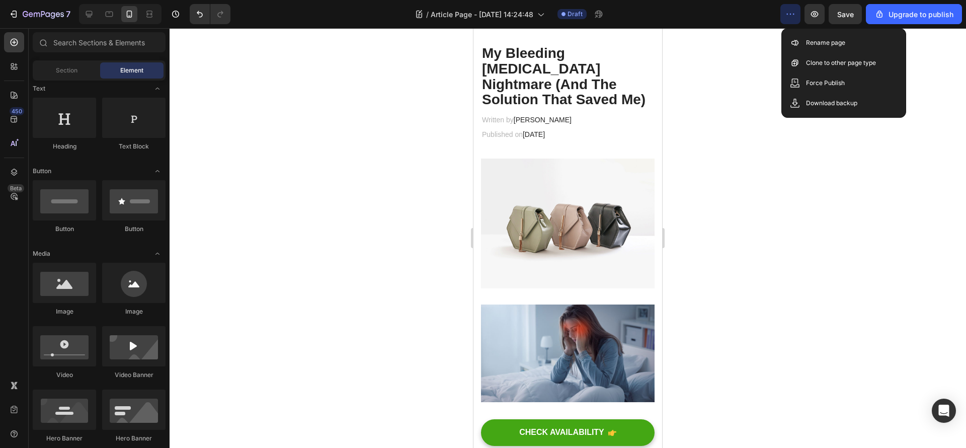
click at [795, 12] on icon "button" at bounding box center [790, 14] width 10 height 10
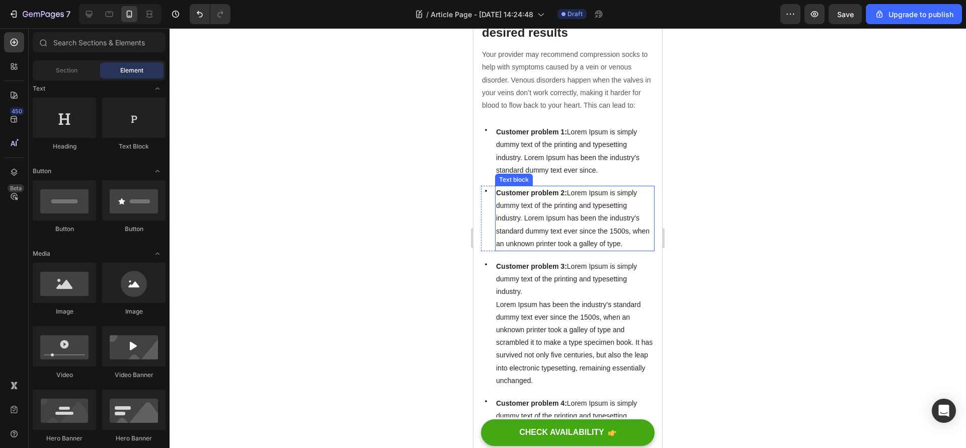
scroll to position [906, 0]
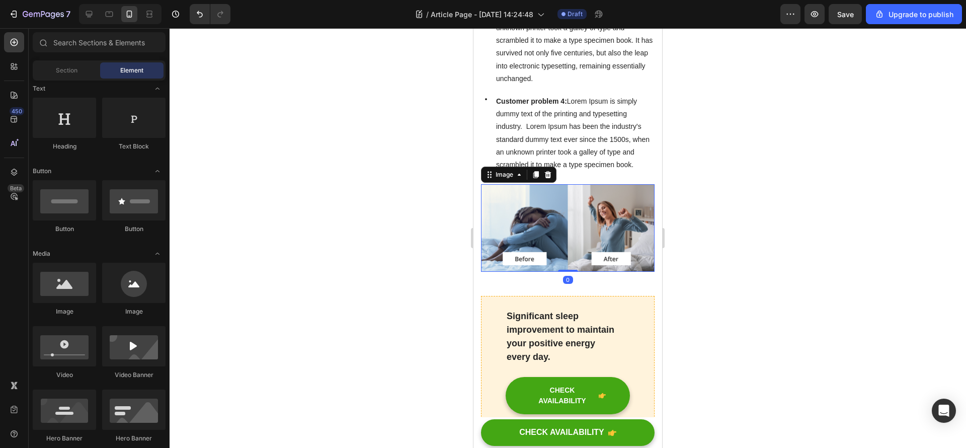
click at [537, 236] on img at bounding box center [568, 228] width 174 height 88
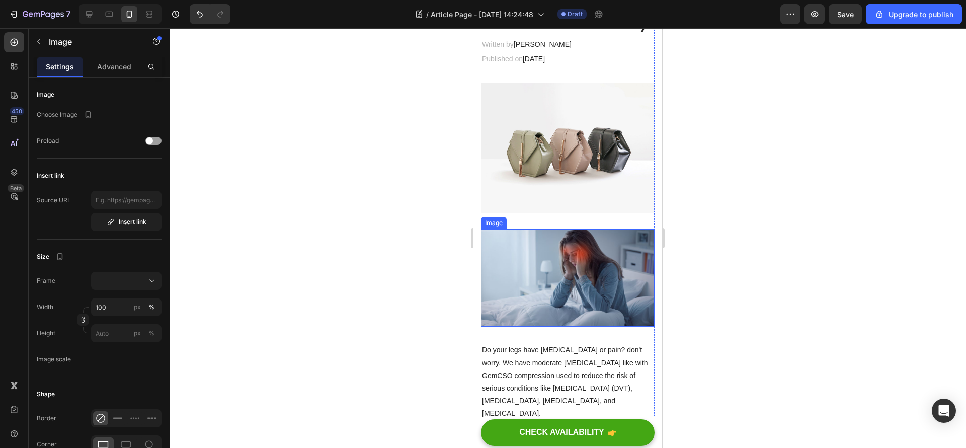
scroll to position [0, 0]
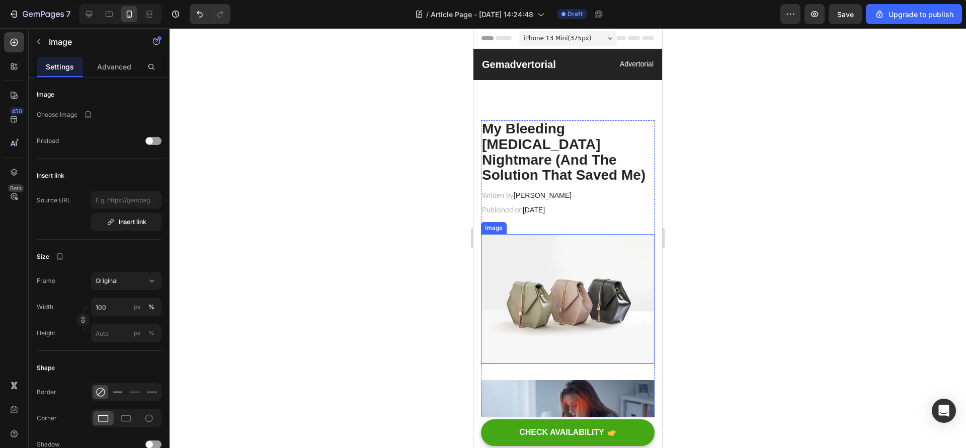
click at [554, 290] on img at bounding box center [568, 299] width 174 height 130
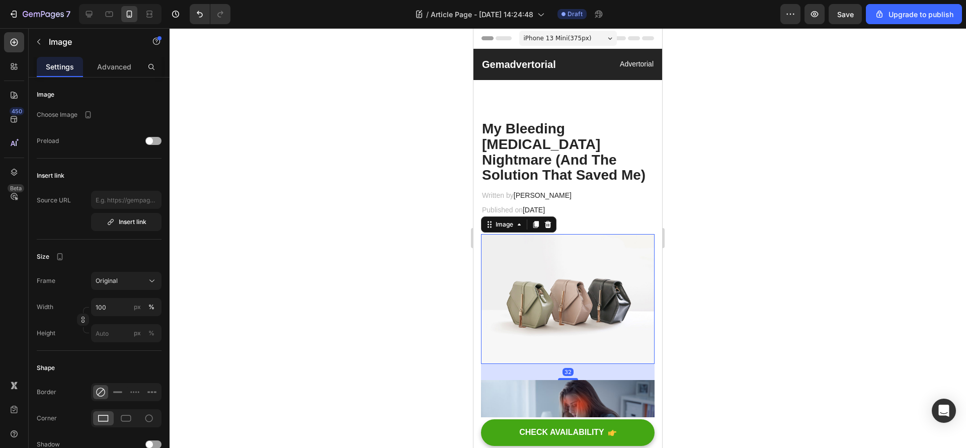
click at [149, 140] on span at bounding box center [149, 140] width 7 height 7
click at [103, 63] on p "Advanced" at bounding box center [114, 66] width 34 height 11
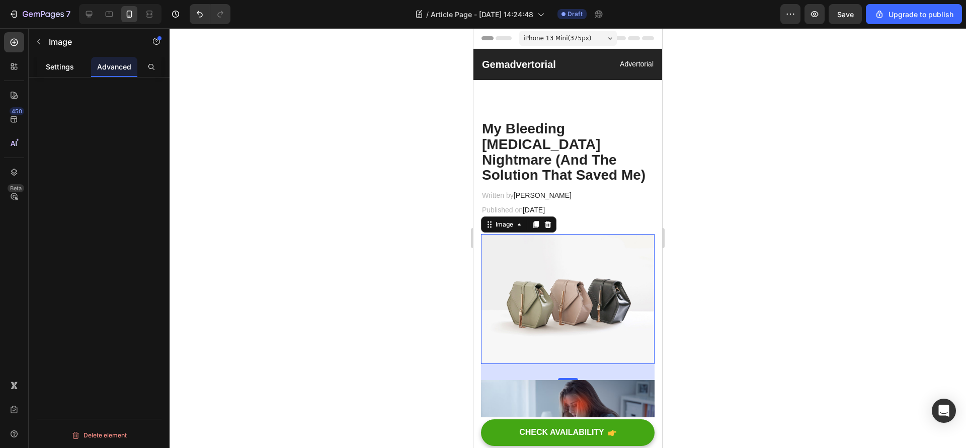
click at [51, 66] on p "Settings" at bounding box center [60, 66] width 28 height 11
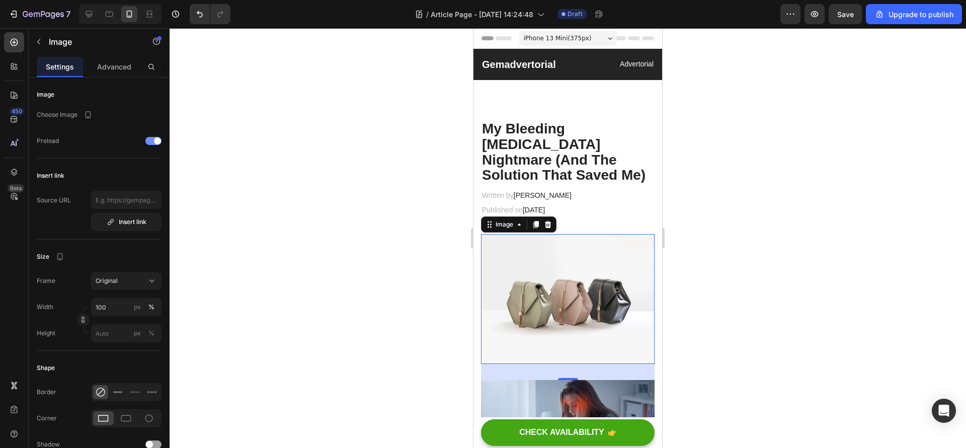
click at [154, 142] on span at bounding box center [157, 140] width 7 height 7
click at [124, 199] on input "text" at bounding box center [126, 200] width 70 height 18
click at [582, 296] on img at bounding box center [568, 299] width 174 height 130
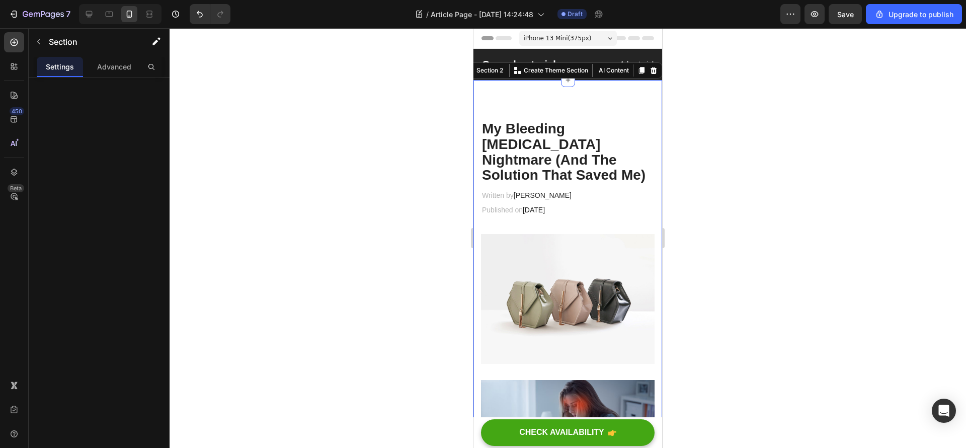
click at [796, 136] on div at bounding box center [568, 238] width 796 height 420
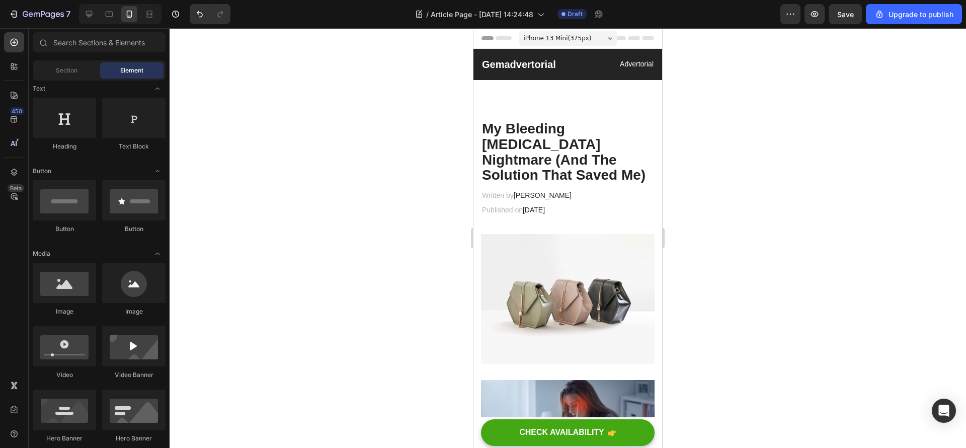
click at [809, 216] on div at bounding box center [568, 238] width 796 height 420
click at [203, 17] on icon "Undo/Redo" at bounding box center [200, 14] width 10 height 10
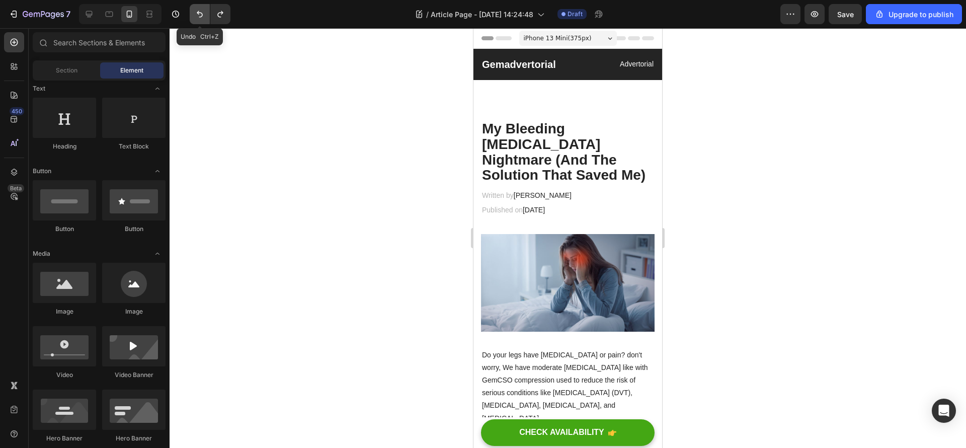
click at [203, 17] on icon "Undo/Redo" at bounding box center [200, 14] width 10 height 10
click at [225, 17] on icon "Undo/Redo" at bounding box center [220, 14] width 10 height 10
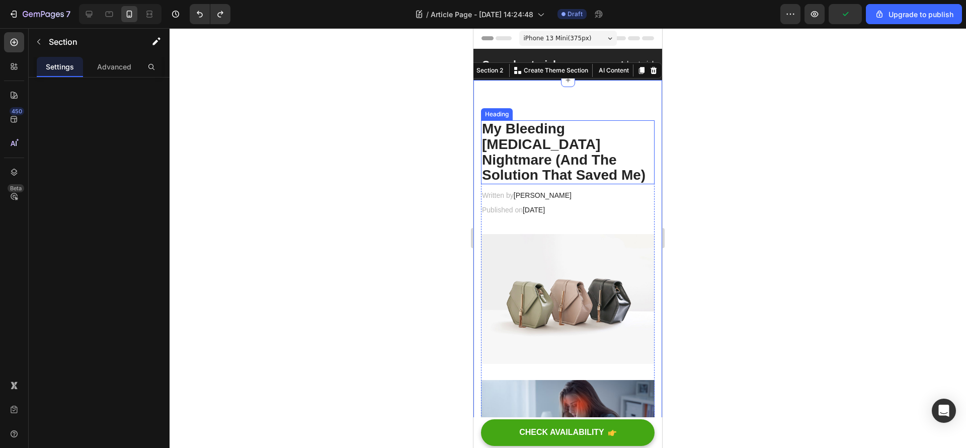
click at [551, 164] on p "My Bleeding [MEDICAL_DATA] Nightmare (And The Solution That Saved Me)" at bounding box center [568, 152] width 172 height 62
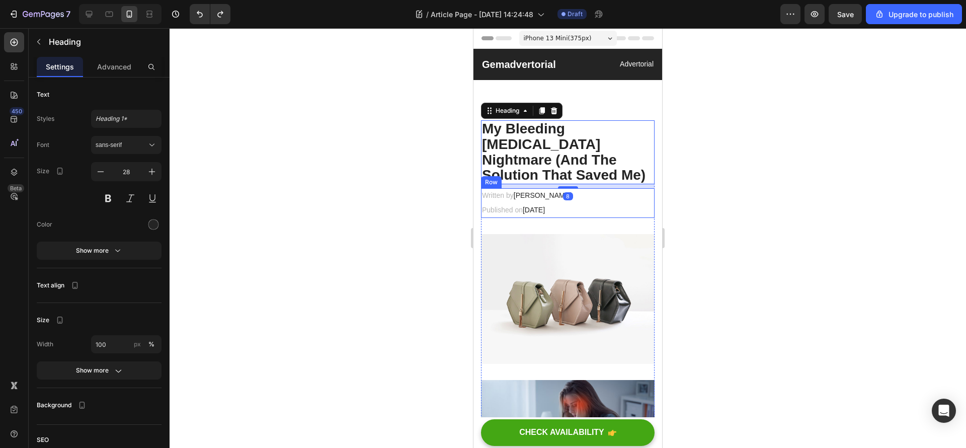
click at [606, 203] on div "Written by James Miller Text block Published on August 25, 2025 Text block Row" at bounding box center [568, 202] width 174 height 29
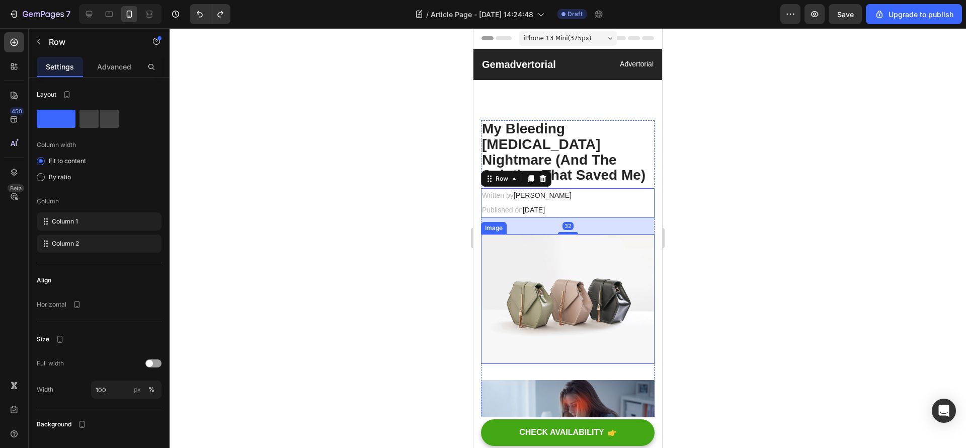
click at [615, 283] on img at bounding box center [568, 299] width 174 height 130
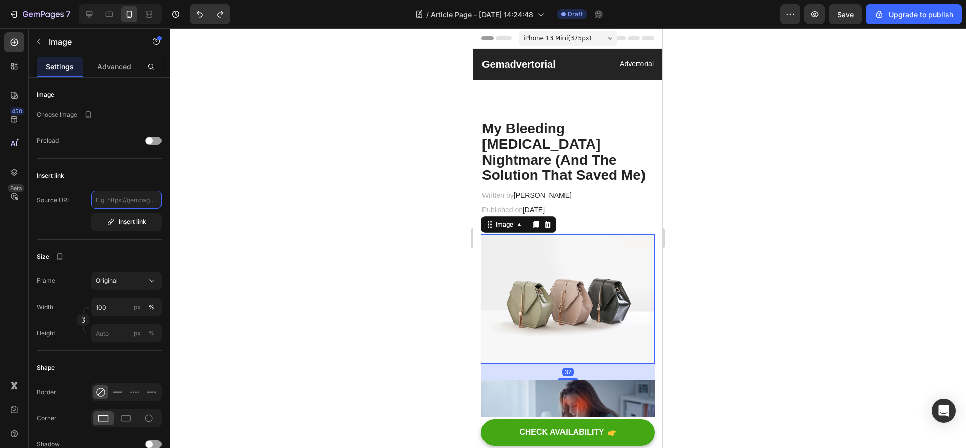
click at [151, 195] on input "text" at bounding box center [126, 200] width 70 height 18
click at [773, 300] on div at bounding box center [568, 238] width 796 height 420
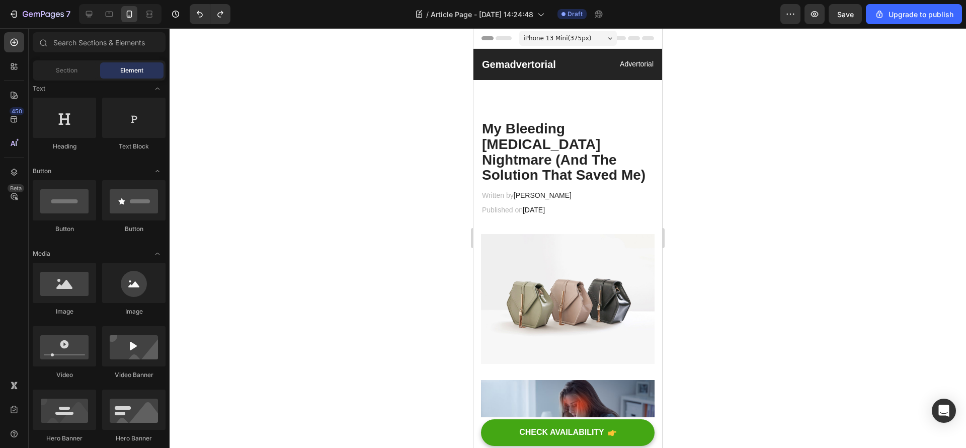
click at [562, 286] on img at bounding box center [568, 299] width 174 height 130
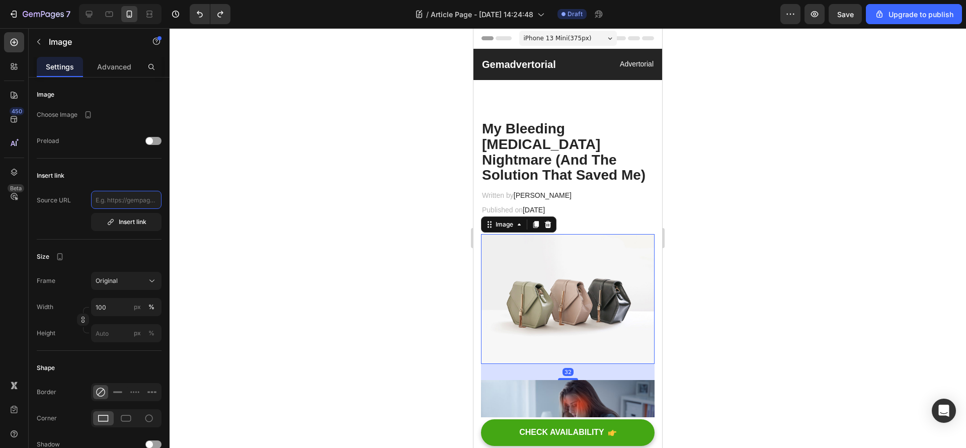
click at [121, 200] on input "text" at bounding box center [126, 200] width 70 height 18
click at [265, 355] on div at bounding box center [568, 238] width 796 height 420
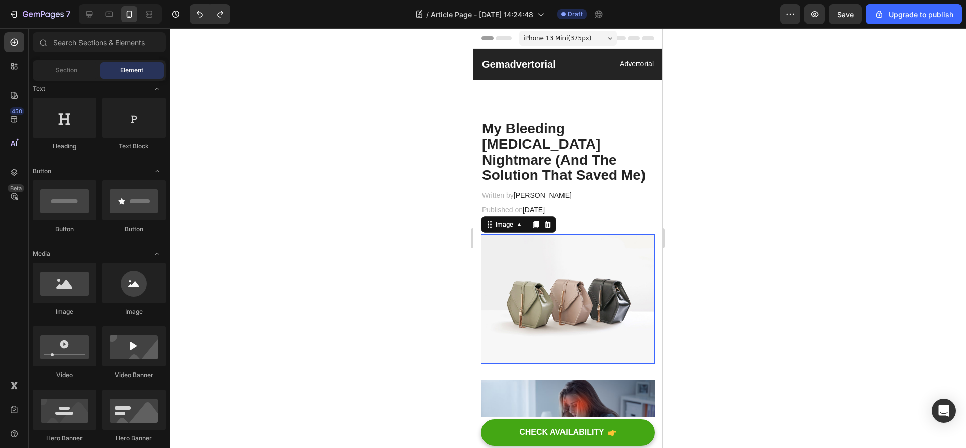
click at [571, 288] on img at bounding box center [568, 299] width 174 height 130
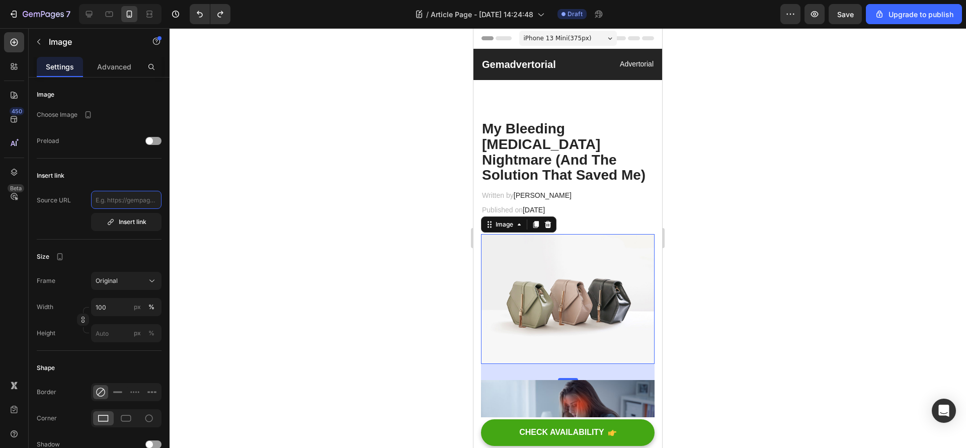
click at [131, 208] on input "text" at bounding box center [126, 200] width 70 height 18
click at [138, 225] on div "Insert link" at bounding box center [127, 221] width 40 height 9
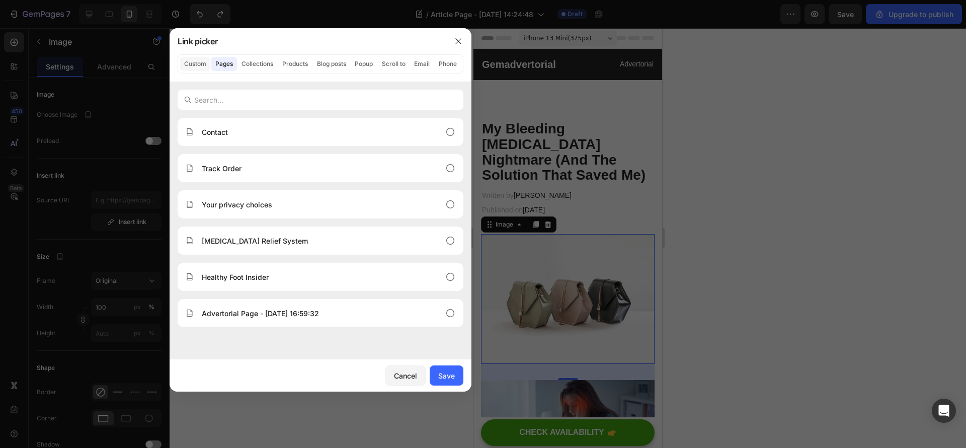
click at [193, 65] on button "Custom" at bounding box center [195, 64] width 30 height 14
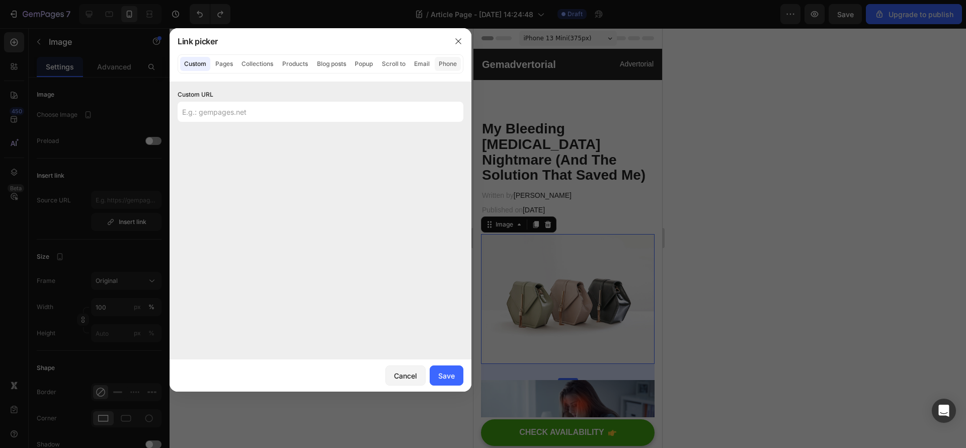
click at [457, 63] on button "Phone" at bounding box center [448, 64] width 26 height 14
click at [419, 64] on button "Email" at bounding box center [422, 64] width 24 height 14
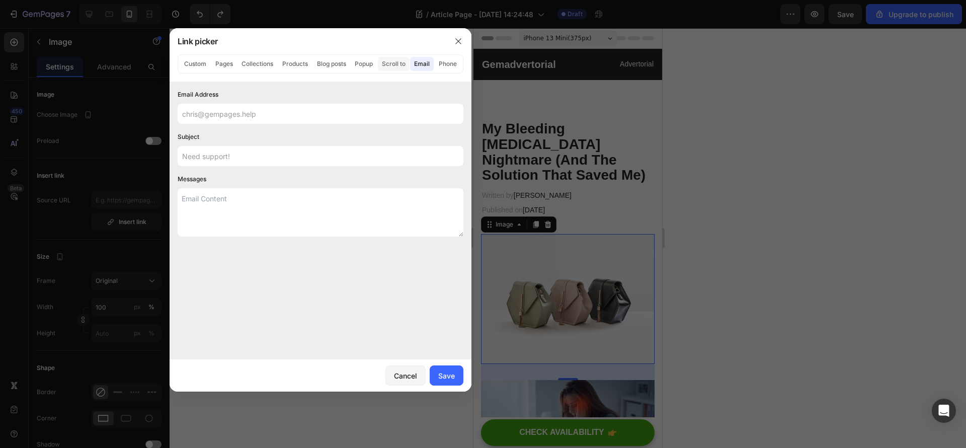
click at [391, 60] on button "Scroll to" at bounding box center [394, 64] width 32 height 14
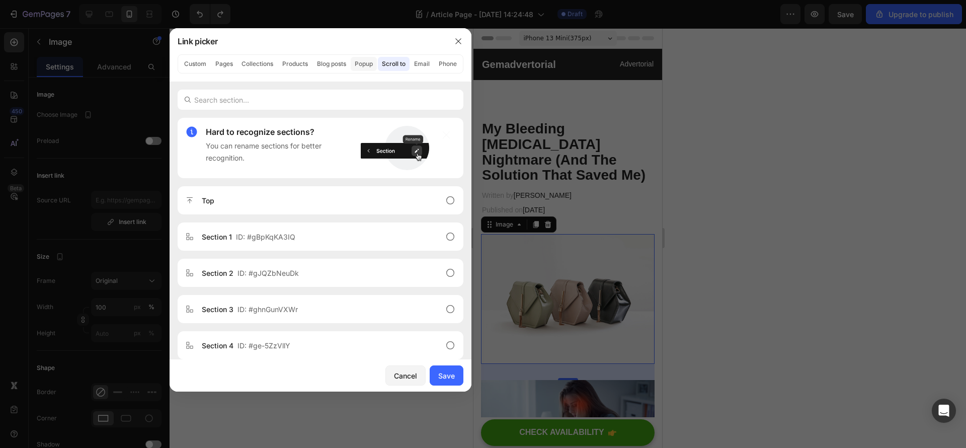
click at [365, 60] on button "Popup" at bounding box center [364, 64] width 26 height 14
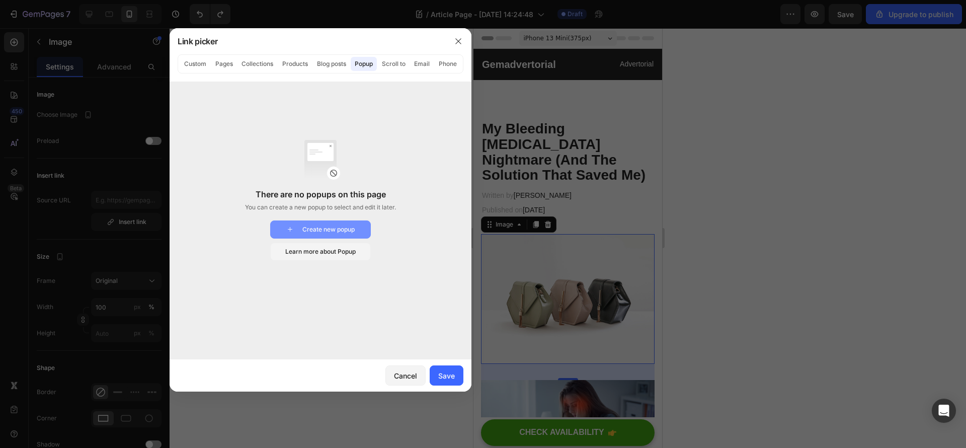
click at [346, 229] on div "Create new popup" at bounding box center [320, 229] width 68 height 9
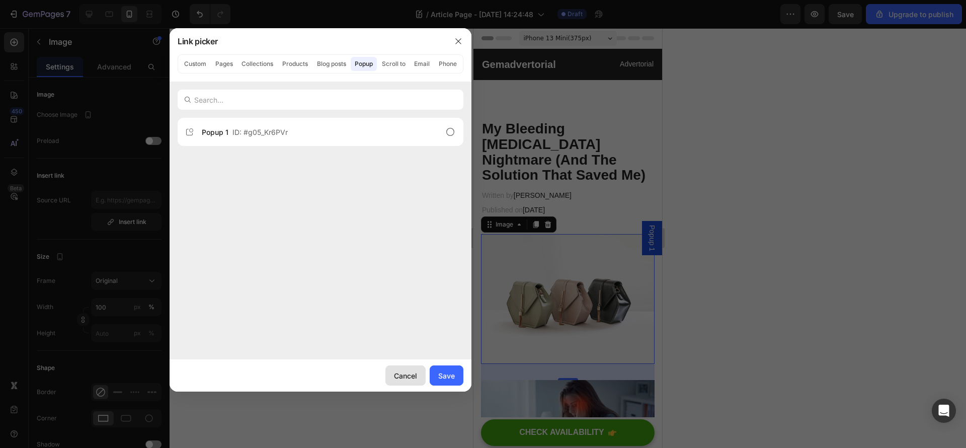
click at [415, 371] on div "Cancel" at bounding box center [405, 375] width 23 height 11
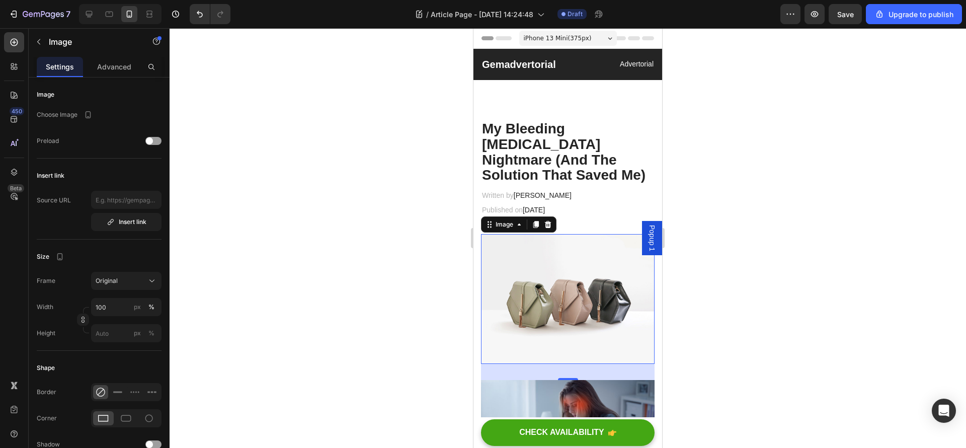
click at [612, 287] on img at bounding box center [568, 299] width 174 height 130
click at [759, 268] on div at bounding box center [568, 238] width 796 height 420
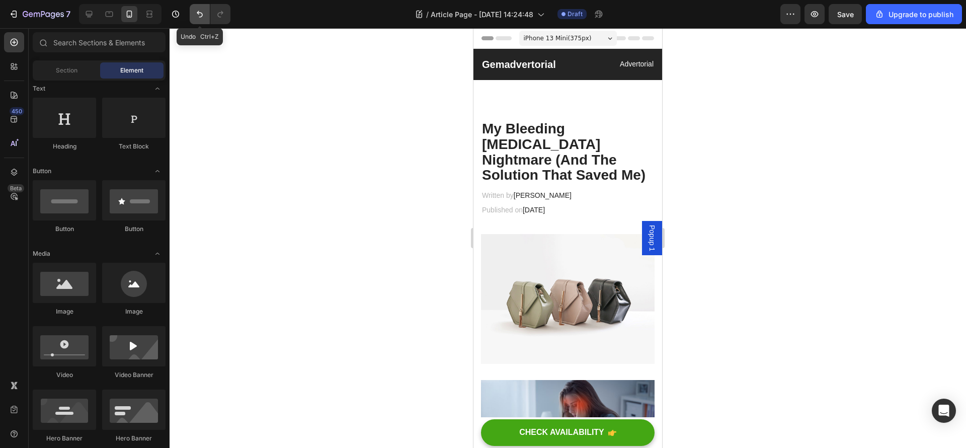
click at [192, 20] on button "Undo/Redo" at bounding box center [200, 14] width 20 height 20
click at [612, 276] on img at bounding box center [568, 299] width 174 height 130
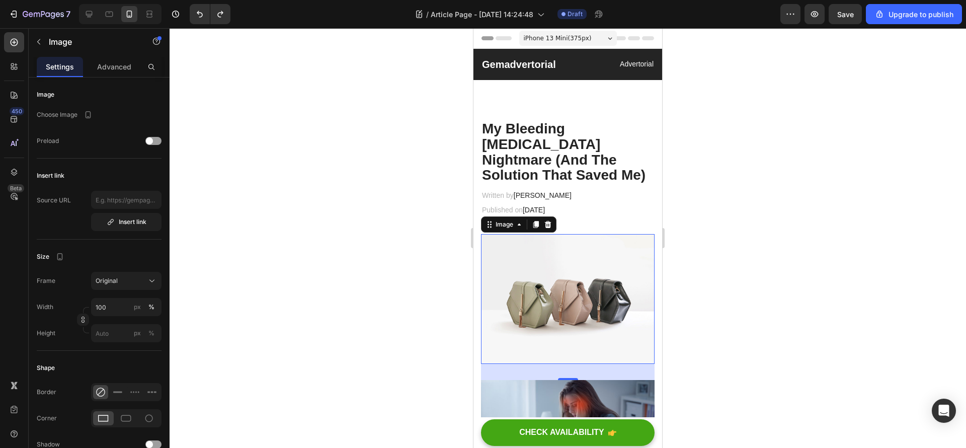
click at [585, 315] on img at bounding box center [568, 299] width 174 height 130
click at [285, 132] on div at bounding box center [568, 238] width 796 height 420
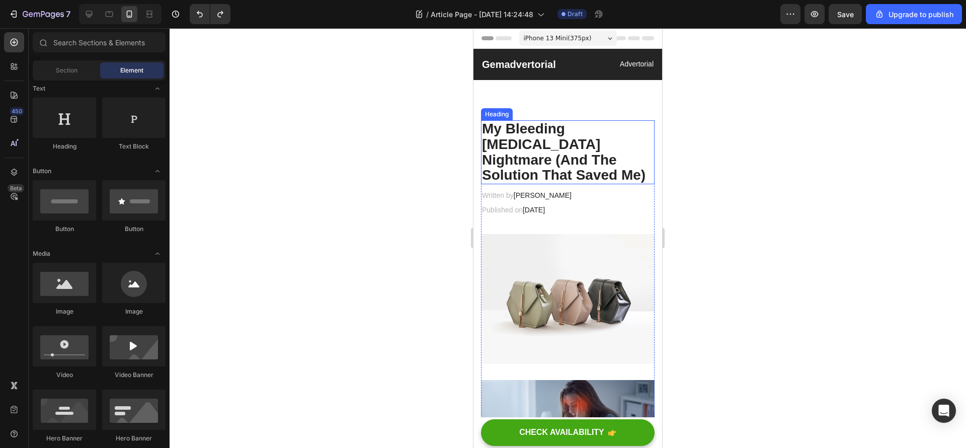
click at [601, 157] on p "My Bleeding [MEDICAL_DATA] Nightmare (And The Solution That Saved Me)" at bounding box center [568, 152] width 172 height 62
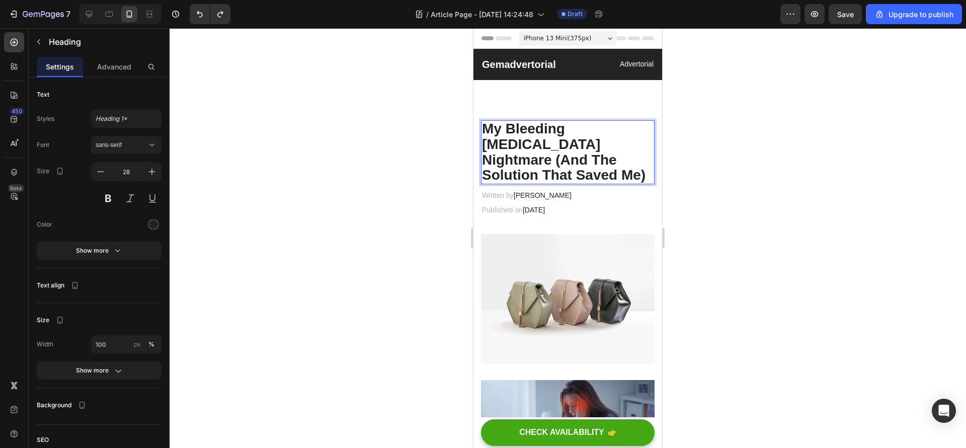
click at [601, 158] on p "My Bleeding [MEDICAL_DATA] Nightmare (And The Solution That Saved Me)" at bounding box center [568, 152] width 172 height 62
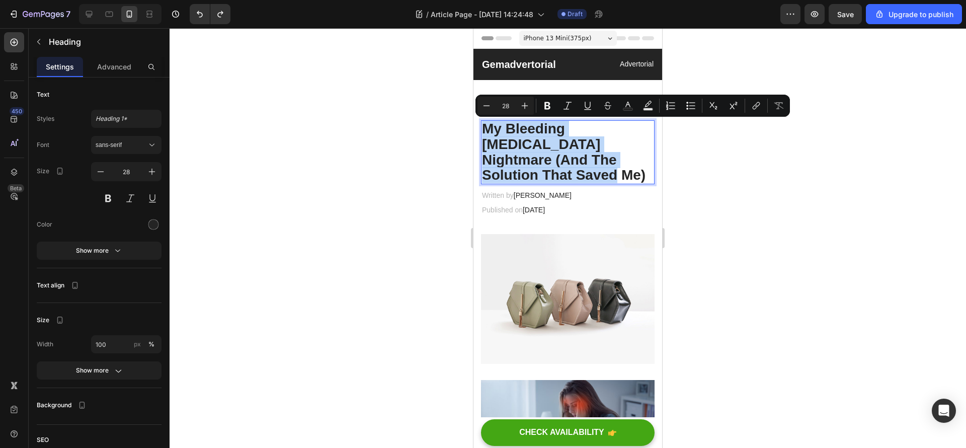
copy p "My Bleeding [MEDICAL_DATA] Nightmare (And The Solution That Saved Me)"
click at [558, 202] on div "Written by James Miller" at bounding box center [528, 195] width 94 height 15
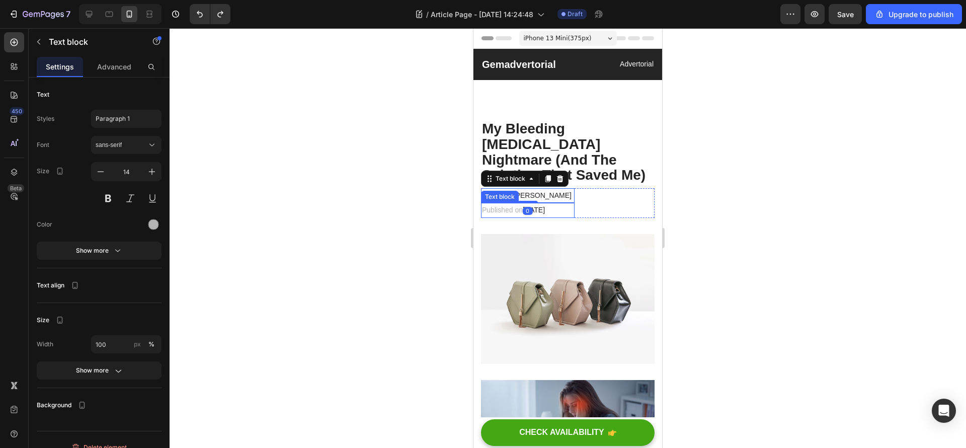
click at [545, 209] on span "[DATE]" at bounding box center [534, 210] width 22 height 8
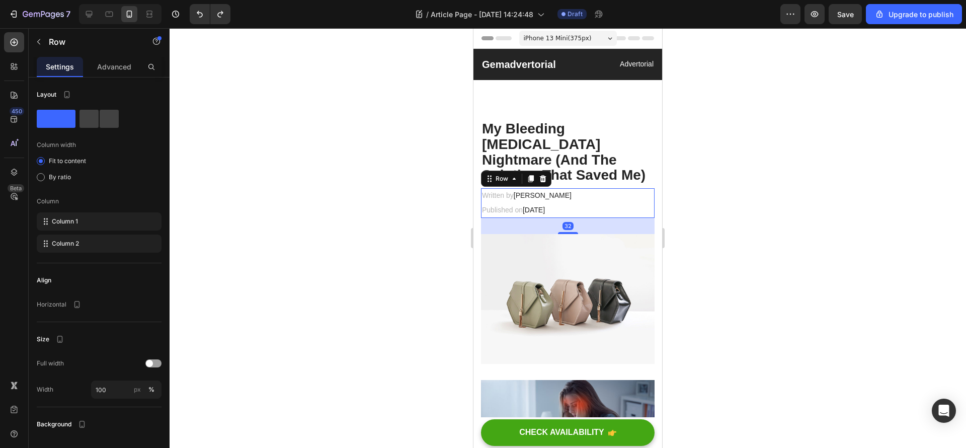
click at [612, 198] on div "Written by James Miller Text block Published on August 25, 2025 Text block Row …" at bounding box center [568, 202] width 174 height 29
click at [779, 189] on div at bounding box center [568, 238] width 796 height 420
click at [628, 199] on div "Written by James Miller Text block Published on August 25, 2025 Text block Row …" at bounding box center [568, 202] width 174 height 29
copy p "My Bleeding [MEDICAL_DATA] Nightmare (And The Solution That Saved Me)"
click at [626, 195] on div "Written by James Miller Text block Published on August 25, 2025 Text block Row …" at bounding box center [568, 202] width 174 height 29
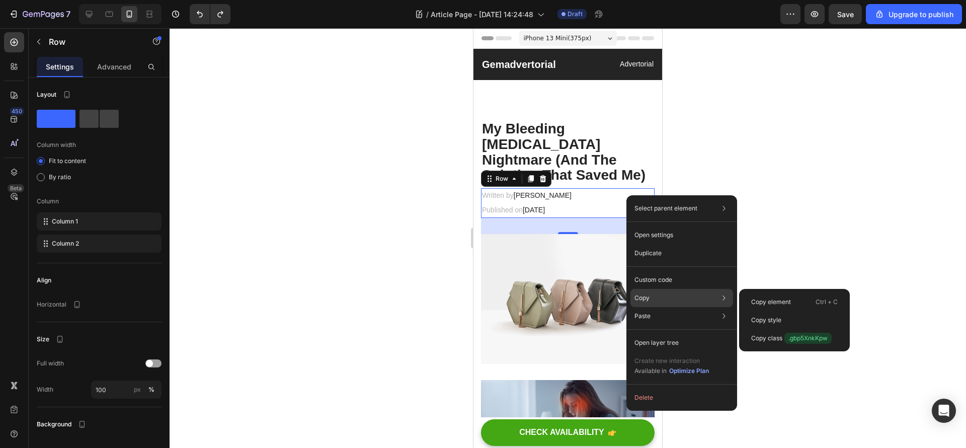
click at [679, 295] on div "Copy Copy element Ctrl + C Copy style Copy class .gbp5XnkKpw" at bounding box center [681, 298] width 103 height 18
click at [806, 311] on div "Copy element Ctrl + C" at bounding box center [794, 320] width 103 height 18
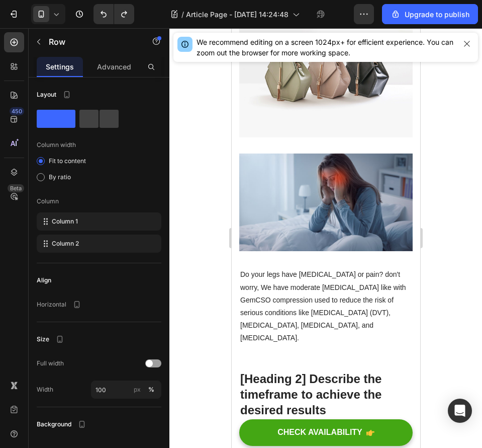
scroll to position [75, 0]
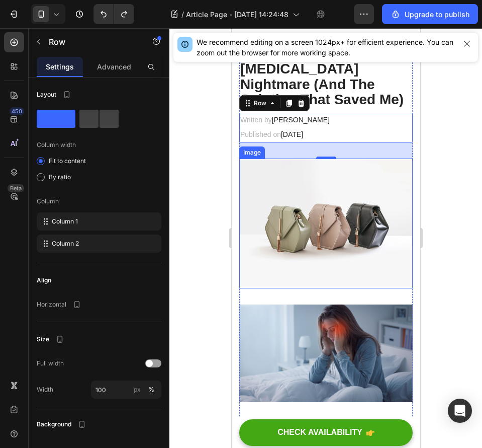
click at [347, 222] on img at bounding box center [326, 223] width 174 height 130
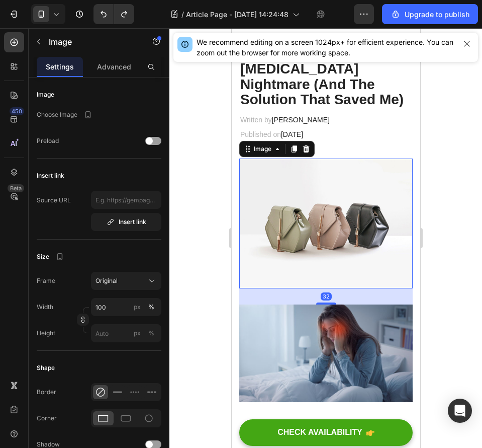
click at [306, 147] on icon at bounding box center [306, 148] width 7 height 7
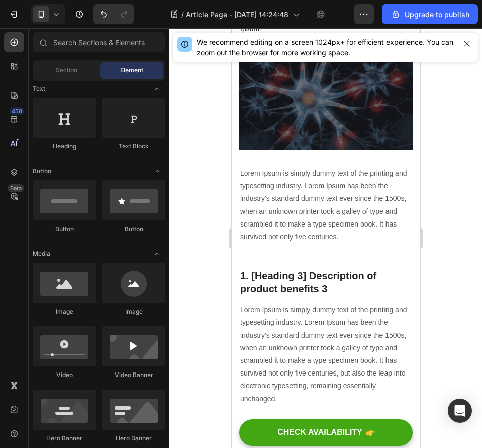
scroll to position [1962, 0]
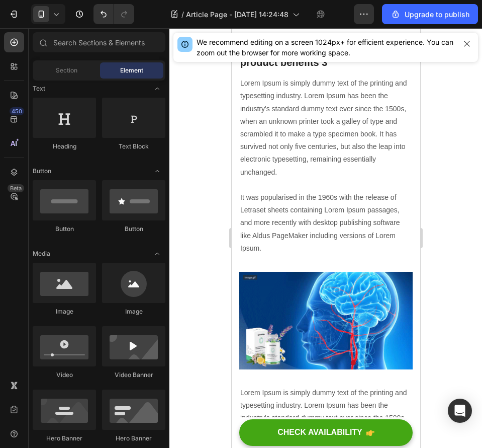
click at [188, 438] on div at bounding box center [326, 238] width 313 height 420
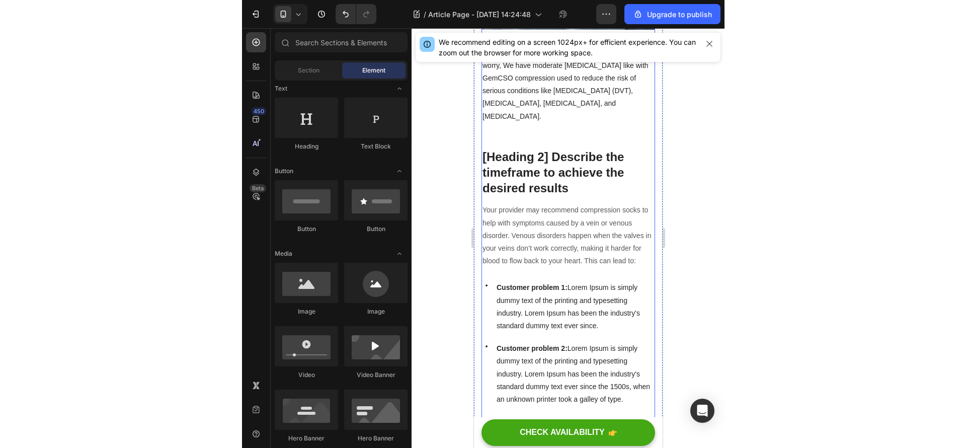
scroll to position [0, 0]
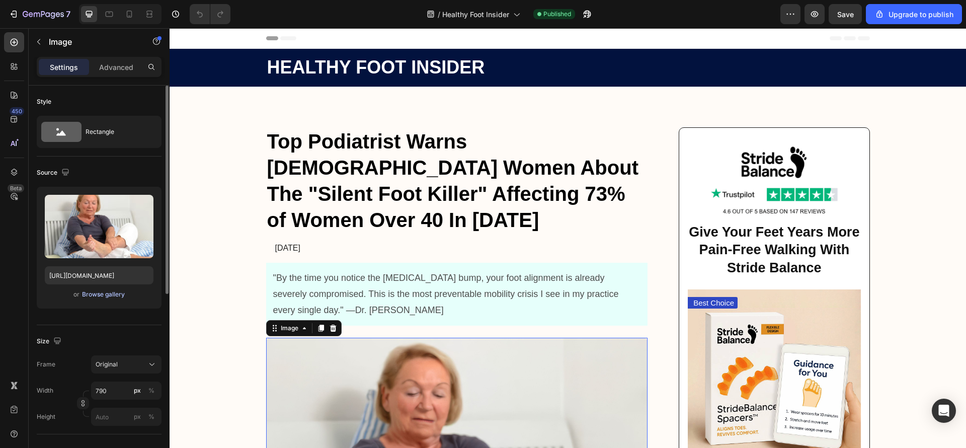
click at [115, 297] on div "Browse gallery" at bounding box center [103, 294] width 43 height 9
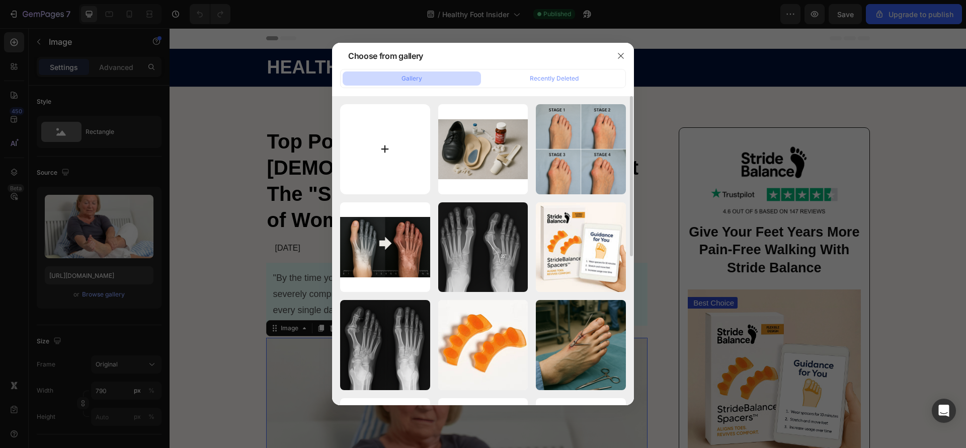
click at [392, 156] on input "file" at bounding box center [385, 149] width 90 height 90
click at [621, 53] on icon "button" at bounding box center [621, 56] width 8 height 8
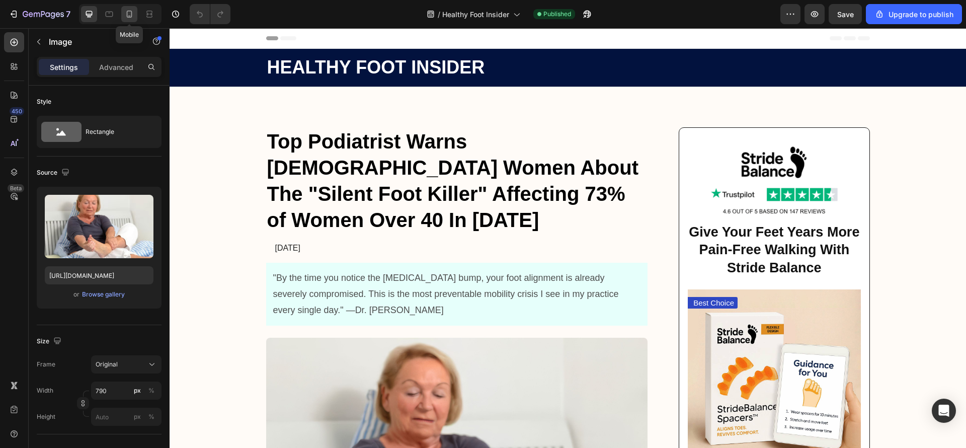
click at [130, 10] on icon at bounding box center [129, 14] width 10 height 10
type input "100"
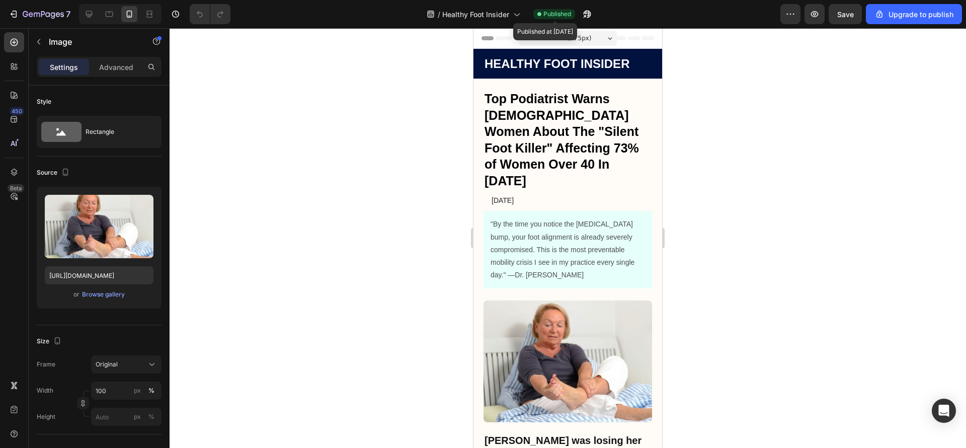
click at [563, 14] on span "Published" at bounding box center [557, 14] width 28 height 9
click at [791, 8] on button "button" at bounding box center [790, 14] width 20 height 20
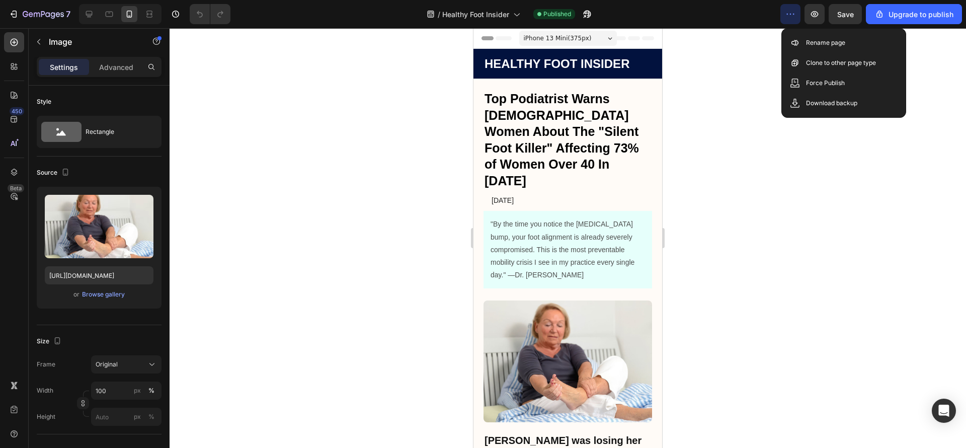
click at [901, 171] on div at bounding box center [568, 238] width 796 height 420
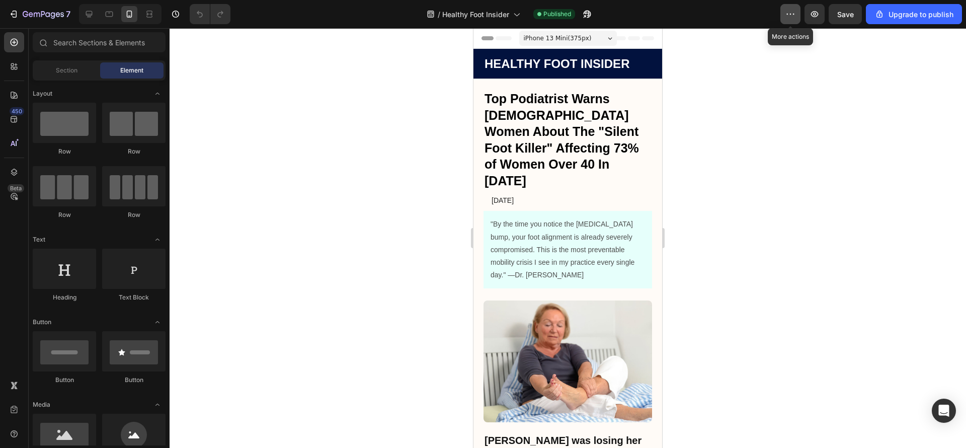
click at [785, 16] on button "button" at bounding box center [790, 14] width 20 height 20
click at [784, 168] on div at bounding box center [568, 238] width 796 height 420
click at [546, 134] on h1 "Top Podiatrist Warns American Women About The "Silent Foot Killer" Affecting 73…" at bounding box center [568, 140] width 169 height 100
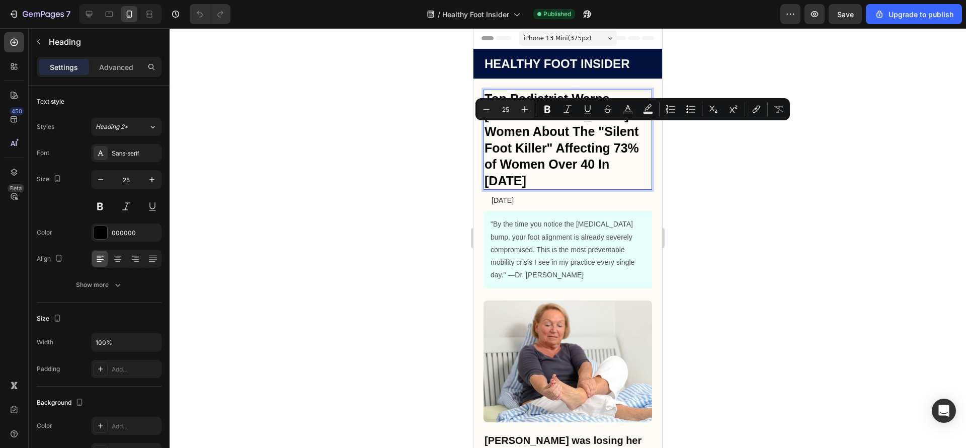
click at [562, 134] on p "Top Podiatrist Warns American Women About The "Silent Foot Killer" Affecting 73…" at bounding box center [568, 140] width 167 height 98
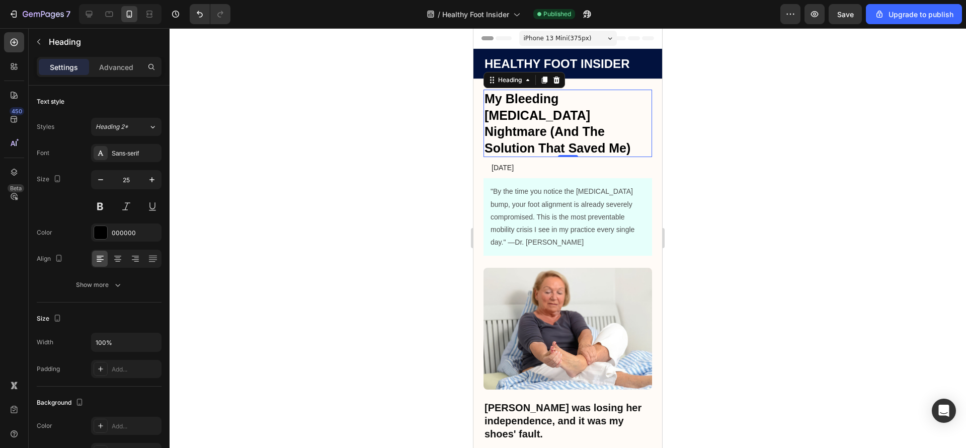
click at [732, 162] on div at bounding box center [568, 238] width 796 height 420
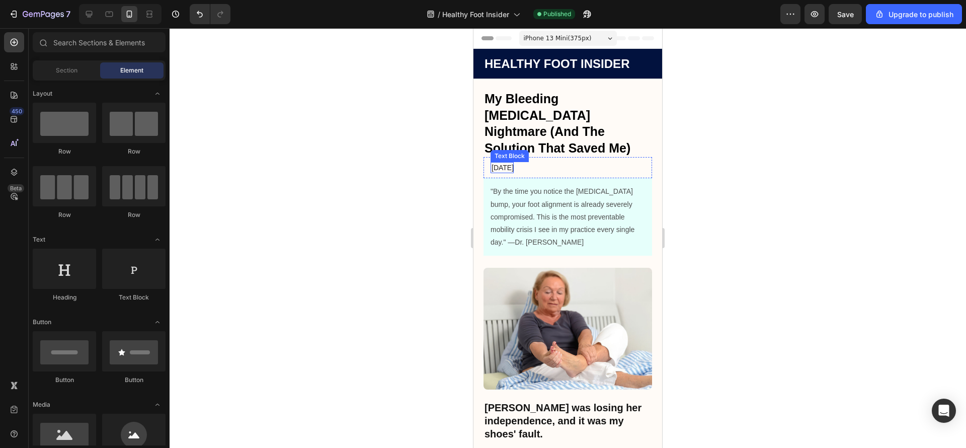
click at [514, 163] on p "January 18, 2025" at bounding box center [503, 167] width 22 height 9
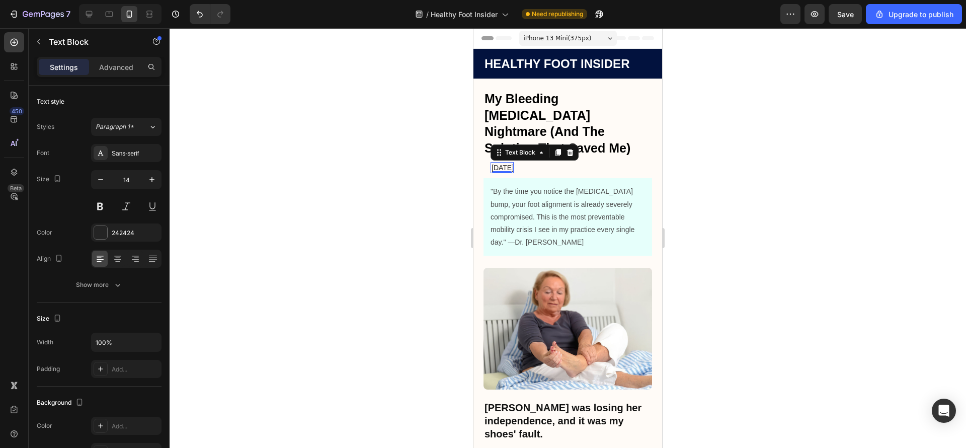
click at [670, 160] on div at bounding box center [568, 238] width 796 height 420
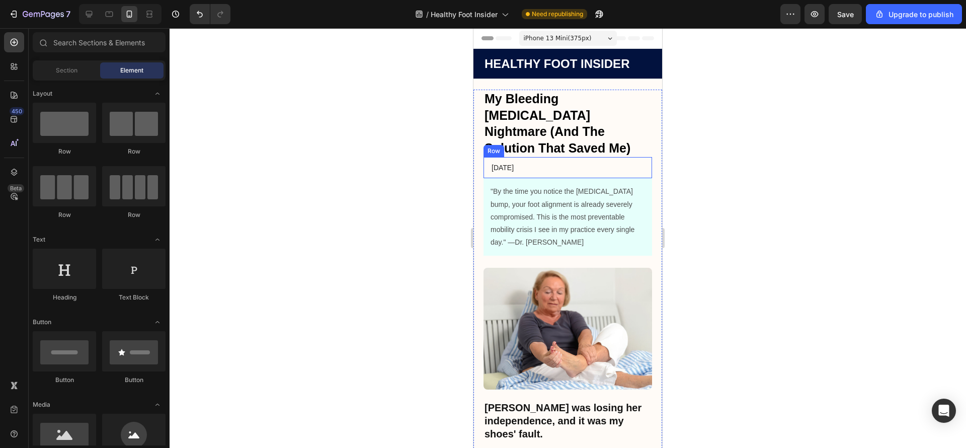
click at [615, 157] on div "January 18, 2025 Text Block Row" at bounding box center [568, 167] width 169 height 21
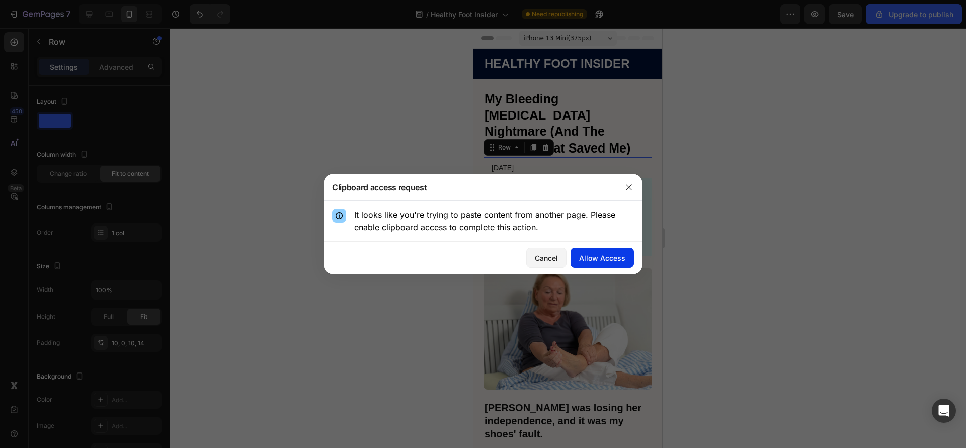
click at [628, 258] on button "Allow Access" at bounding box center [602, 258] width 63 height 20
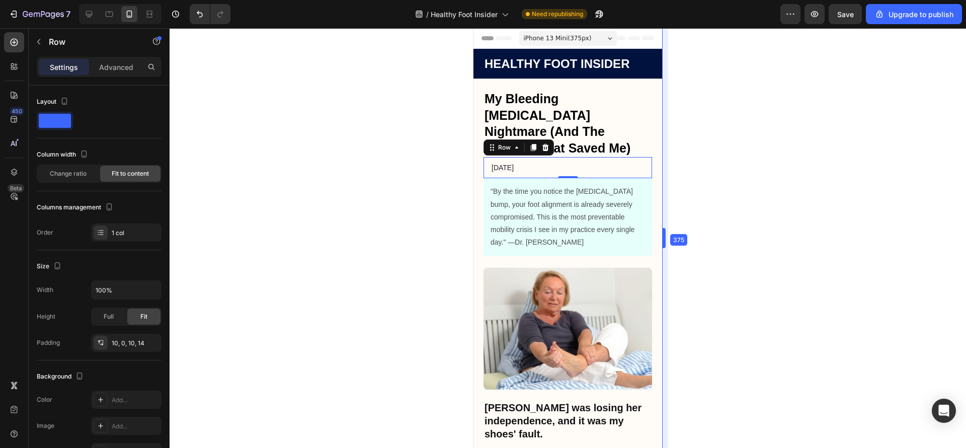
drag, startPoint x: 666, startPoint y: 132, endPoint x: 175, endPoint y: 108, distance: 491.2
click at [637, 127] on p "My Bleeding [MEDICAL_DATA] Nightmare (And The Solution That Saved Me)" at bounding box center [568, 123] width 167 height 65
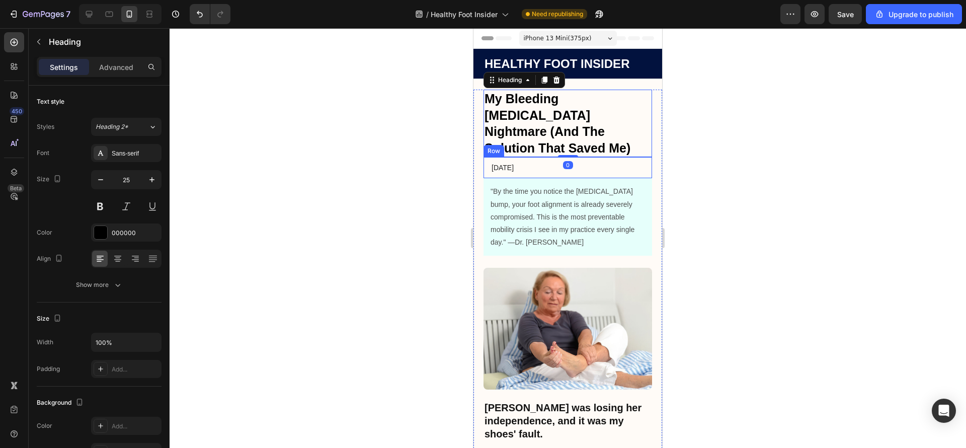
click at [625, 157] on div "January 18, 2025 Text Block Row" at bounding box center [568, 167] width 169 height 21
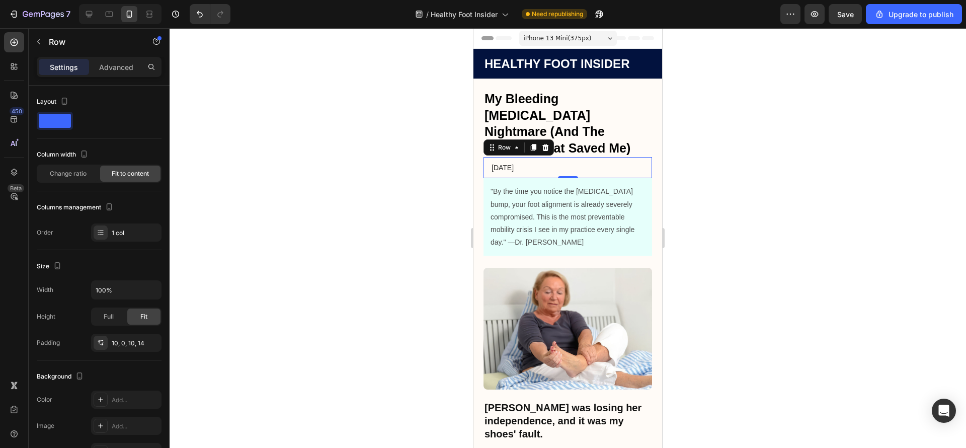
click at [591, 157] on div "January 18, 2025 Text Block Row 0" at bounding box center [568, 167] width 169 height 21
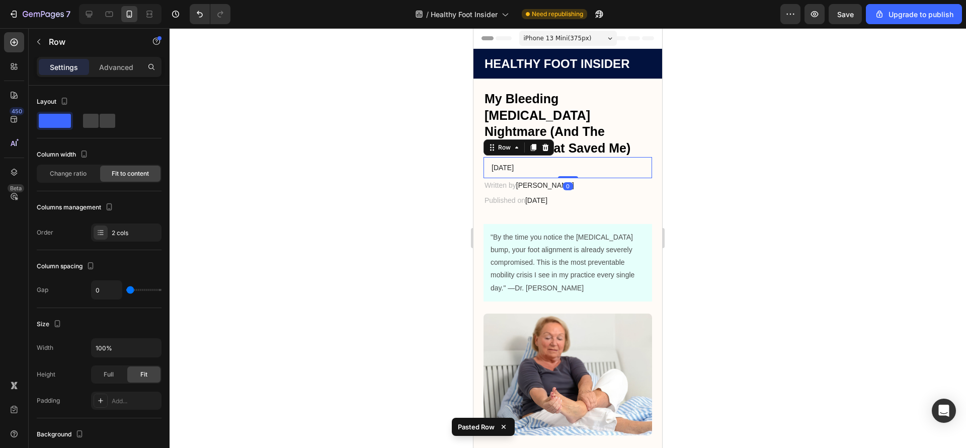
click at [623, 157] on div "January 18, 2025 Text Block Row 0" at bounding box center [568, 167] width 169 height 21
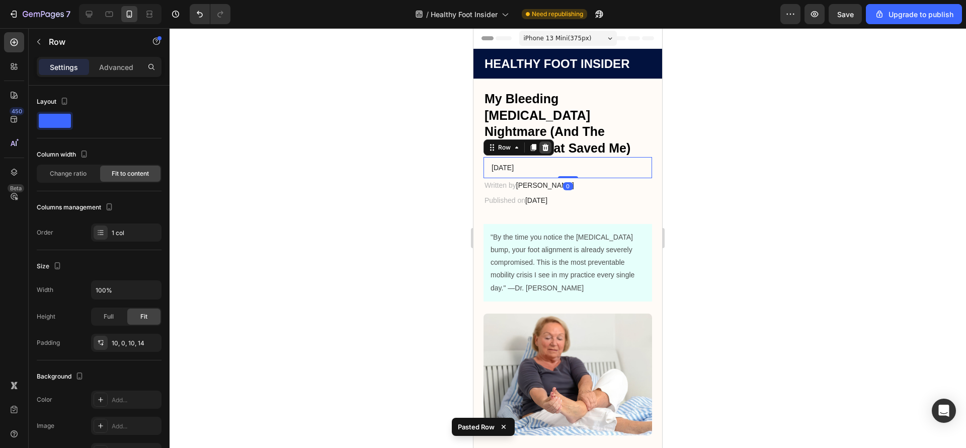
click at [544, 144] on icon at bounding box center [545, 147] width 7 height 7
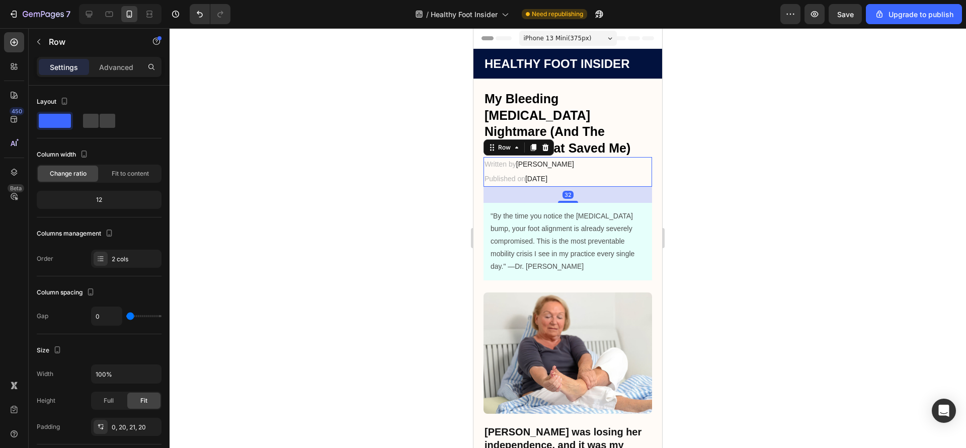
click at [597, 162] on div "Written by James Miller Text block Published on August 25, 2025 Text block Row …" at bounding box center [568, 171] width 169 height 29
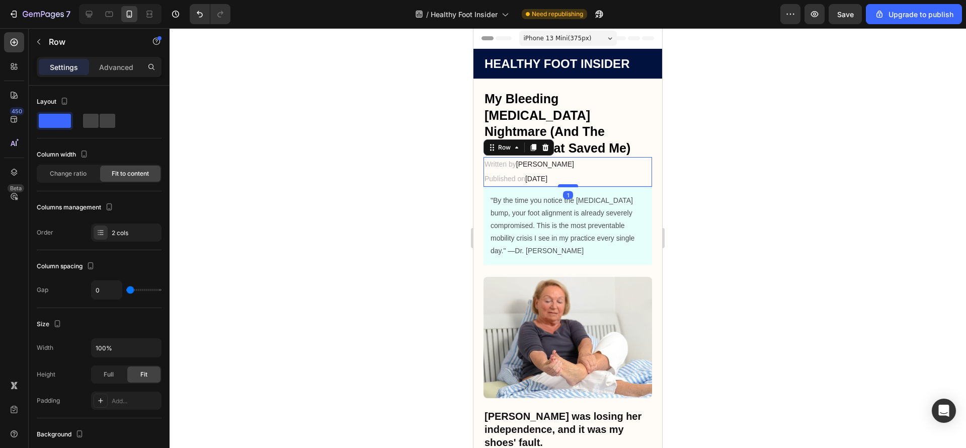
drag, startPoint x: 567, startPoint y: 184, endPoint x: 571, endPoint y: 168, distance: 16.1
click at [571, 184] on div at bounding box center [568, 185] width 20 height 3
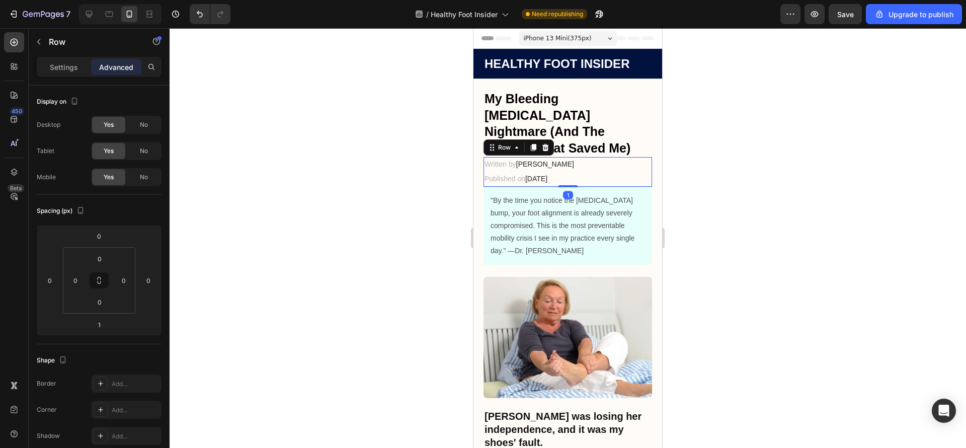
click at [769, 172] on div at bounding box center [568, 238] width 796 height 420
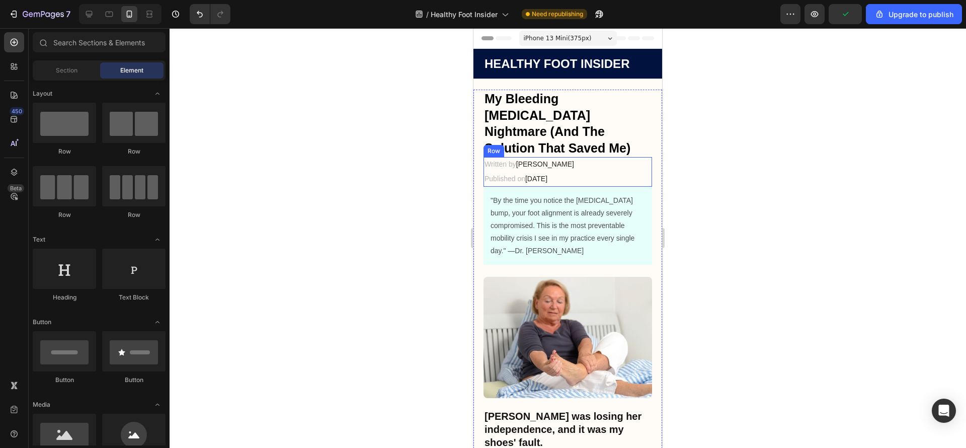
click at [606, 157] on div "Written by James Miller Text block Published on August 25, 2025 Text block Row" at bounding box center [568, 171] width 169 height 29
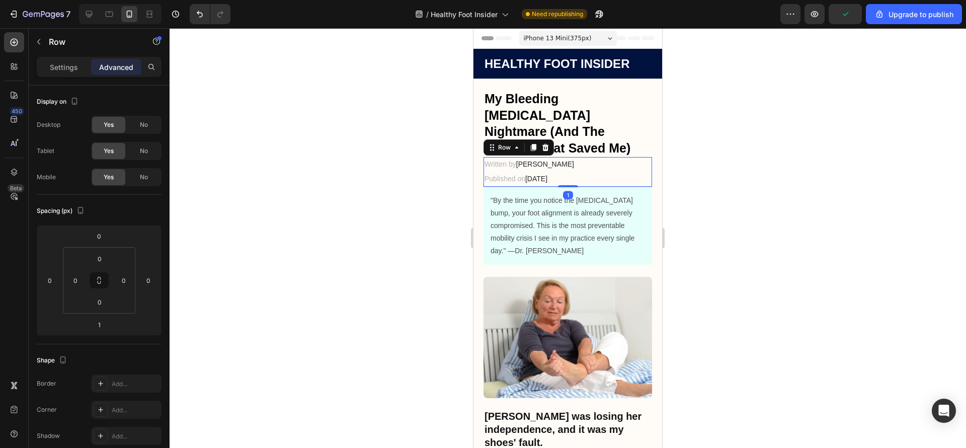
click at [415, 201] on div at bounding box center [568, 238] width 796 height 420
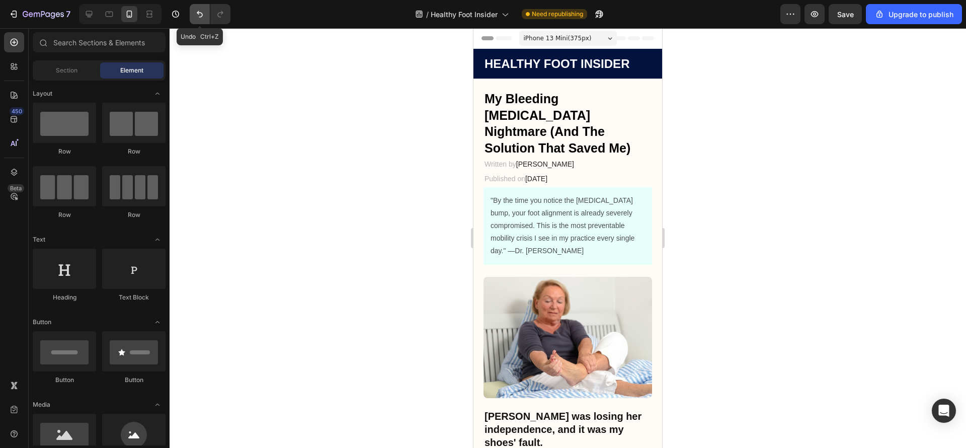
click at [199, 17] on icon "Undo/Redo" at bounding box center [200, 14] width 10 height 10
click at [199, 15] on icon "Undo/Redo" at bounding box center [200, 14] width 10 height 10
click at [203, 14] on icon "Undo/Redo" at bounding box center [200, 14] width 10 height 10
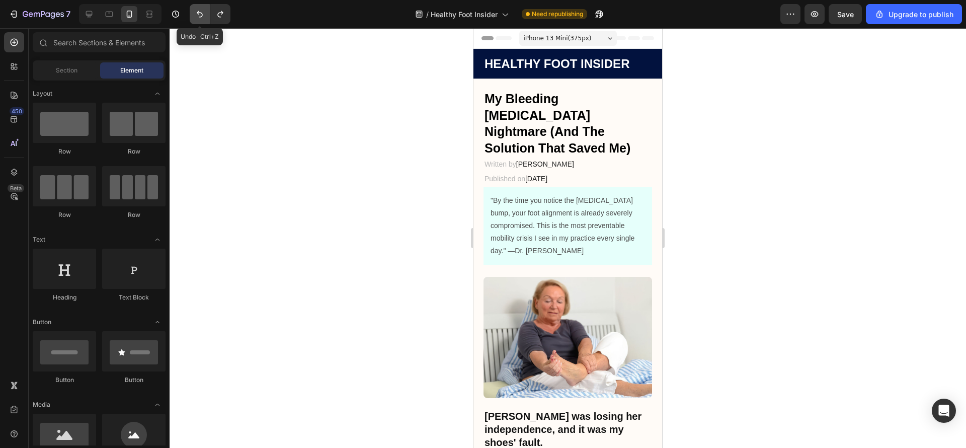
click at [203, 14] on icon "Undo/Redo" at bounding box center [200, 14] width 10 height 10
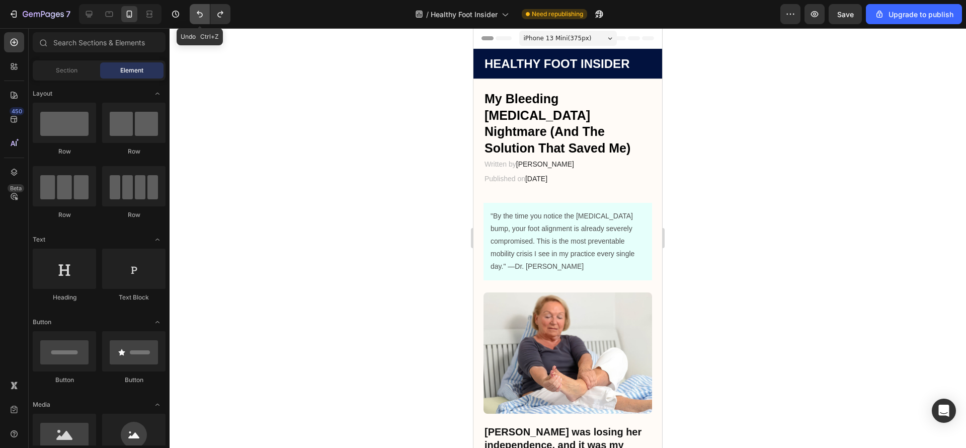
click at [203, 14] on icon "Undo/Redo" at bounding box center [200, 14] width 10 height 10
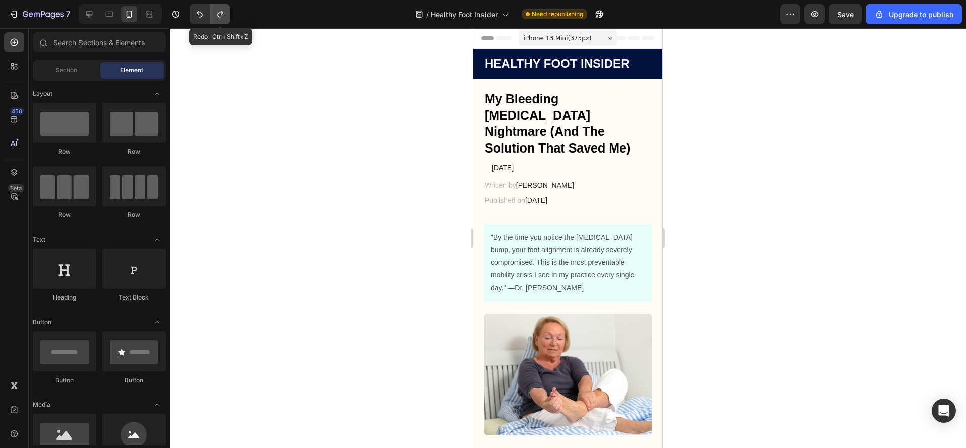
click at [225, 14] on icon "Undo/Redo" at bounding box center [220, 14] width 10 height 10
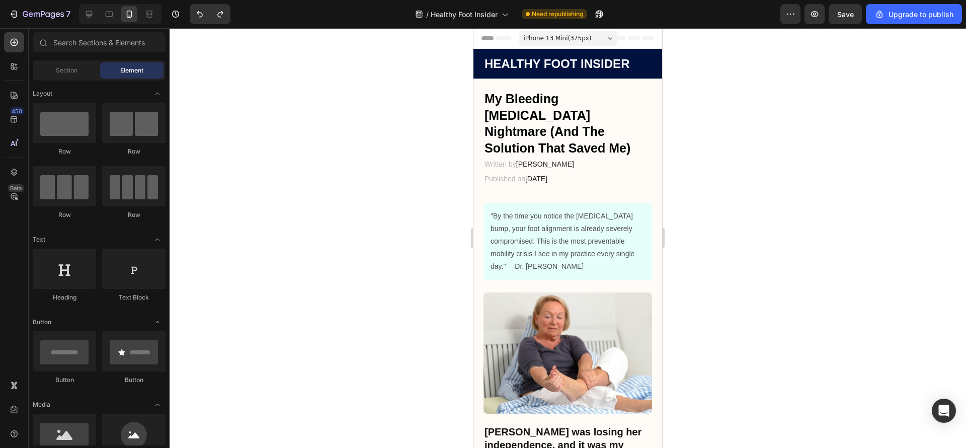
click at [793, 179] on div at bounding box center [568, 238] width 796 height 420
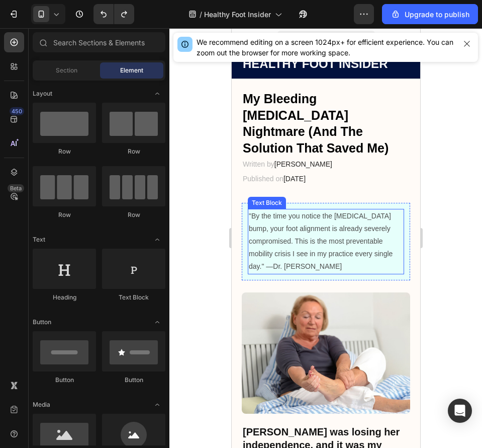
click at [330, 244] on p ""By the time you notice the bunion bump, your foot alignment is already severel…" at bounding box center [326, 241] width 154 height 63
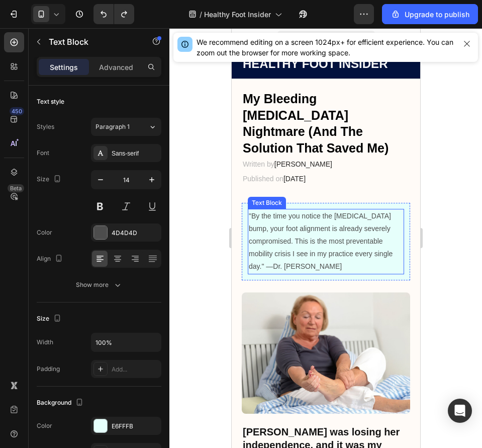
click at [330, 244] on p ""By the time you notice the bunion bump, your foot alignment is already severel…" at bounding box center [326, 241] width 154 height 63
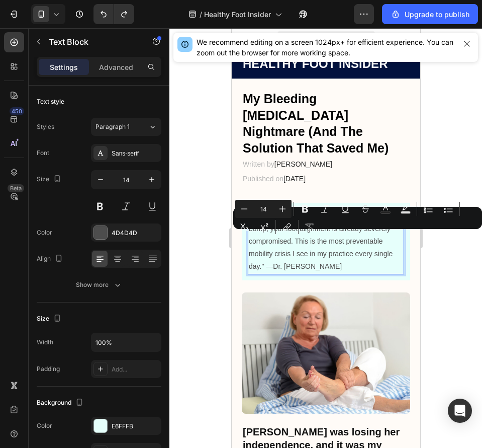
click at [364, 248] on p ""By the time you notice the bunion bump, your foot alignment is already severel…" at bounding box center [326, 241] width 154 height 63
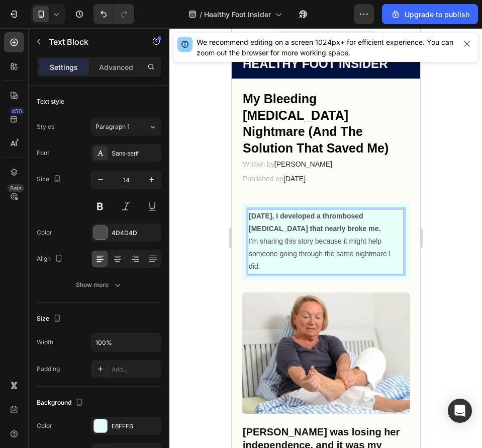
click at [340, 222] on p "[DATE], I developed a thrombosed [MEDICAL_DATA] that nearly broke me." at bounding box center [326, 222] width 154 height 25
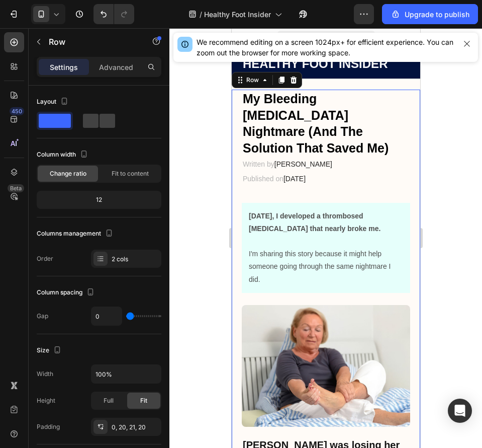
click at [451, 154] on div at bounding box center [326, 238] width 313 height 420
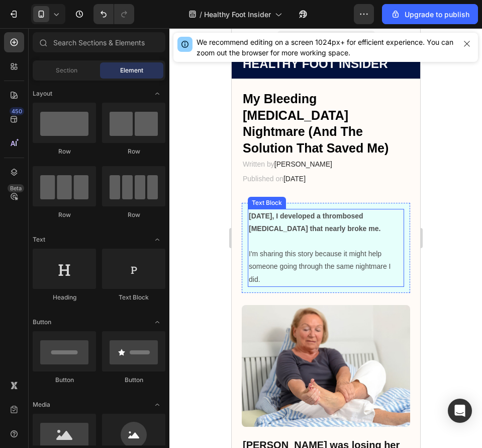
scroll to position [75, 0]
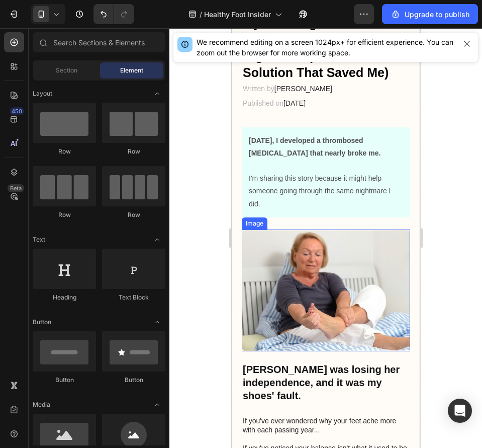
click at [362, 288] on img at bounding box center [326, 290] width 169 height 122
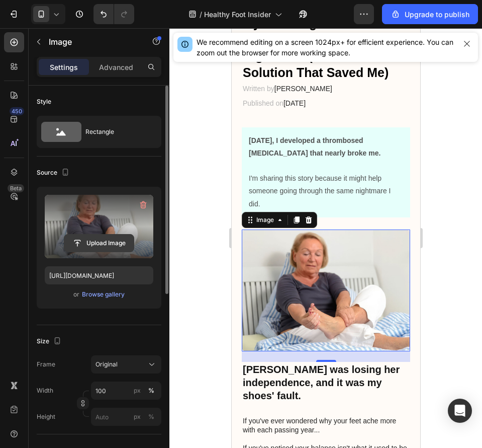
click at [106, 236] on input "file" at bounding box center [98, 242] width 69 height 17
click at [122, 240] on input "file" at bounding box center [98, 242] width 69 height 17
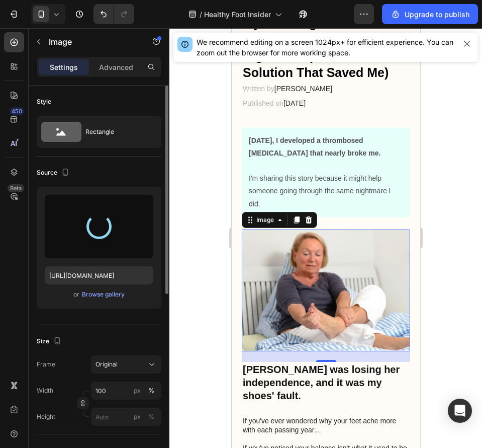
type input "https://cdn.shopify.com/s/files/1/0703/3595/5132/files/gempages_570292938882417…"
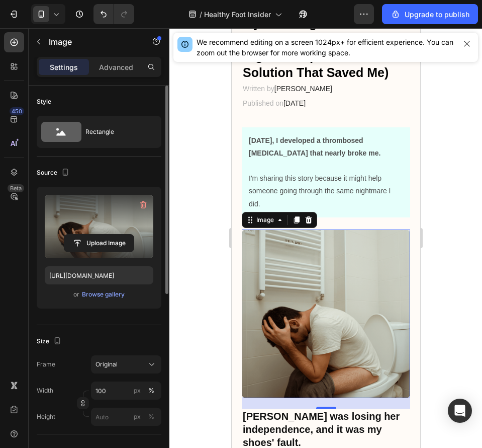
click at [432, 191] on div at bounding box center [326, 238] width 313 height 420
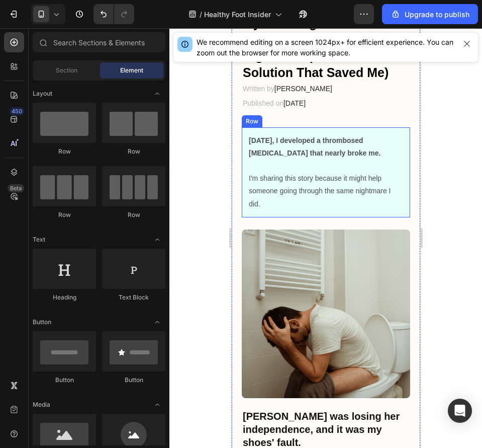
click at [376, 160] on p "Rich Text Editor. Editing area: main" at bounding box center [326, 165] width 154 height 13
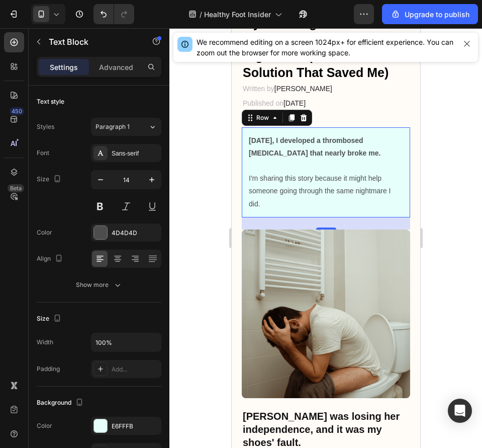
click at [395, 163] on div "Three weeks ago, I developed a thrombosed external hemorrhoid that nearly broke…" at bounding box center [326, 172] width 169 height 90
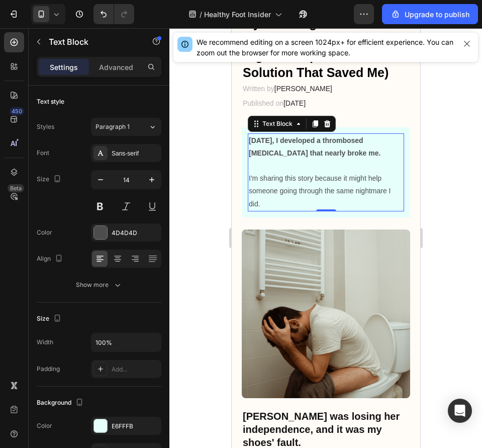
click at [373, 164] on p "Rich Text Editor. Editing area: main" at bounding box center [326, 165] width 154 height 13
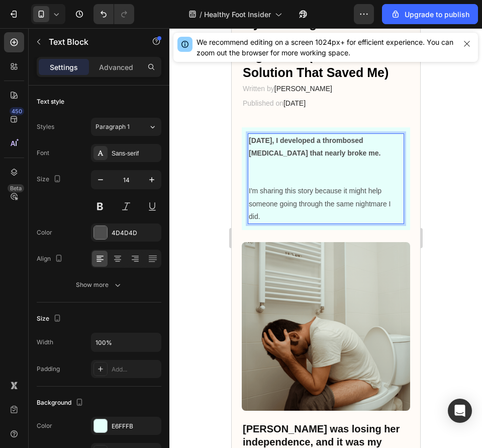
click at [373, 174] on p "Rich Text Editor. Editing area: main" at bounding box center [326, 171] width 154 height 25
click at [361, 185] on p "I'm sharing this story because it might help someone going through the same nig…" at bounding box center [326, 204] width 154 height 38
click at [351, 176] on p "Rich Text Editor. Editing area: main" at bounding box center [326, 171] width 154 height 25
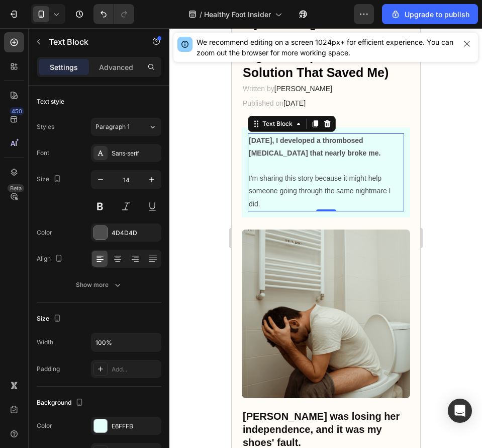
click at [428, 116] on div at bounding box center [326, 238] width 313 height 420
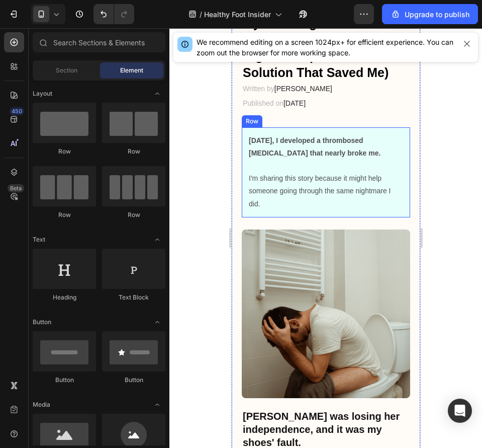
scroll to position [226, 0]
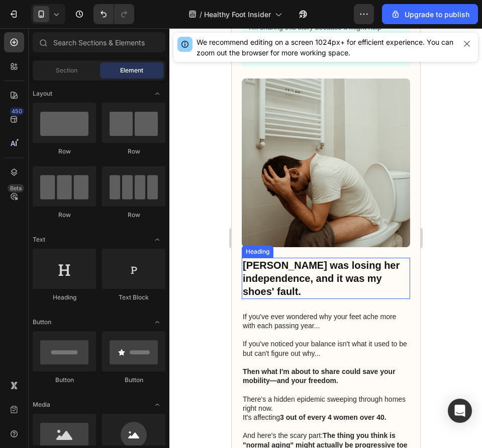
click at [312, 265] on h2 "Margaret was losing her independence, and it was my shoes' fault." at bounding box center [326, 278] width 169 height 41
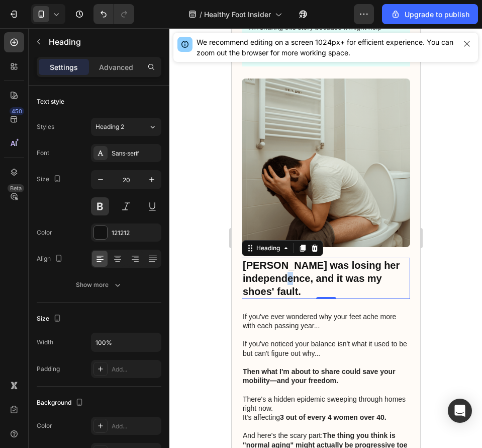
click at [312, 265] on h2 "Margaret was losing her independence, and it was my shoes' fault." at bounding box center [326, 278] width 169 height 41
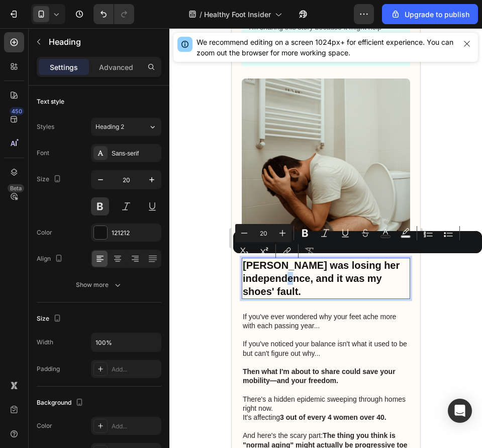
click at [312, 265] on p "Margaret was losing her independence, and it was my shoes' fault." at bounding box center [326, 278] width 167 height 39
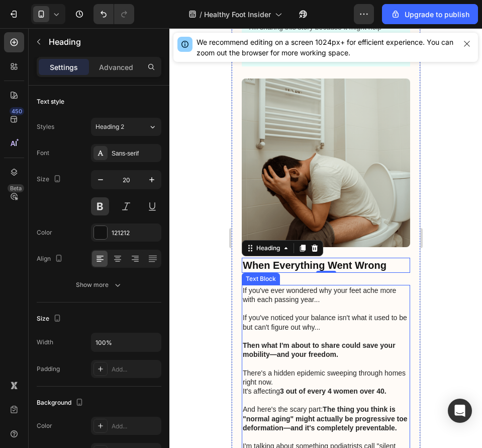
click at [366, 341] on p "Then what I'm about to share could save your mobility—and your freedom." at bounding box center [326, 350] width 167 height 18
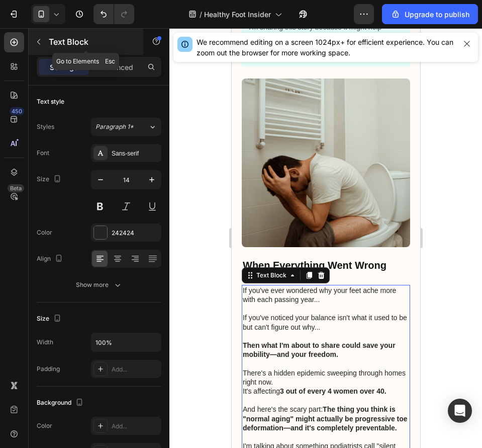
click at [39, 38] on icon "button" at bounding box center [39, 42] width 8 height 8
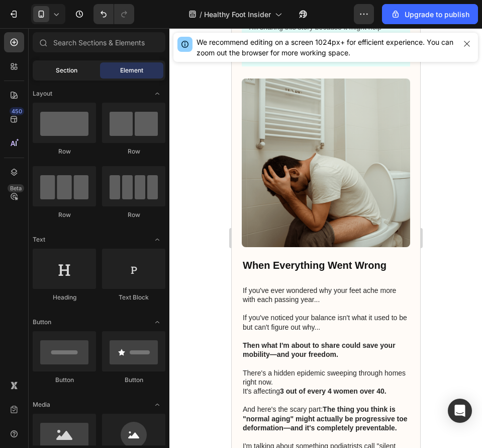
click at [70, 69] on span "Section" at bounding box center [67, 70] width 22 height 9
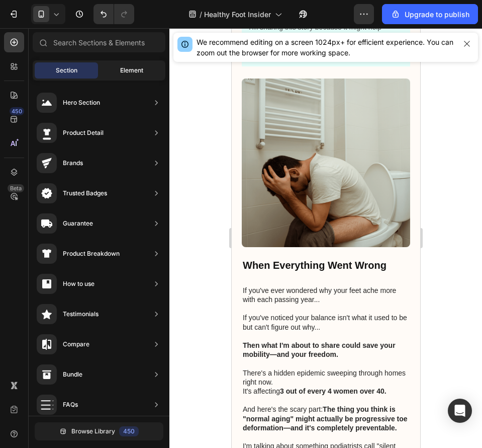
click at [123, 74] on span "Element" at bounding box center [131, 70] width 23 height 9
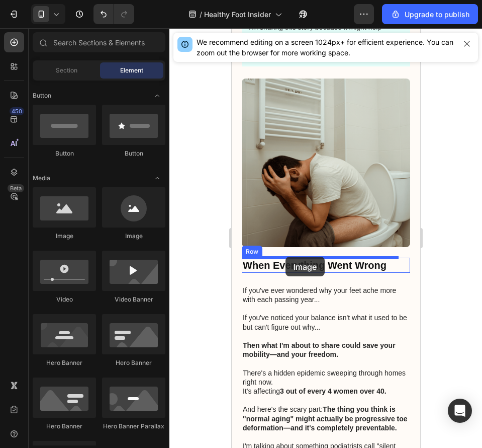
drag, startPoint x: 313, startPoint y: 239, endPoint x: 695, endPoint y: 280, distance: 384.0
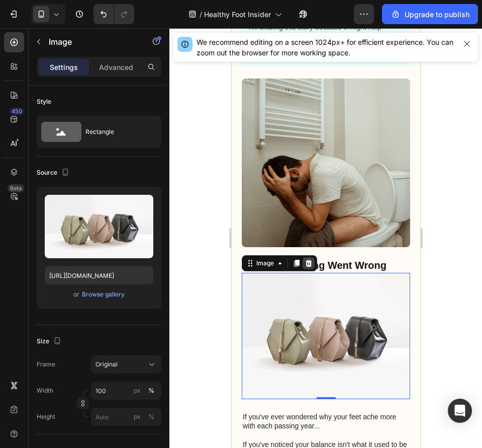
click at [310, 260] on icon at bounding box center [308, 263] width 7 height 7
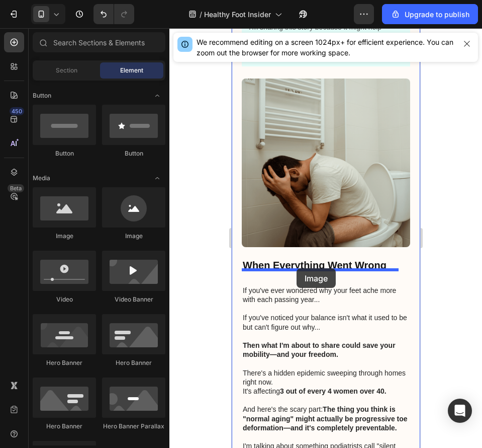
drag, startPoint x: 304, startPoint y: 252, endPoint x: 710, endPoint y: 345, distance: 416.6
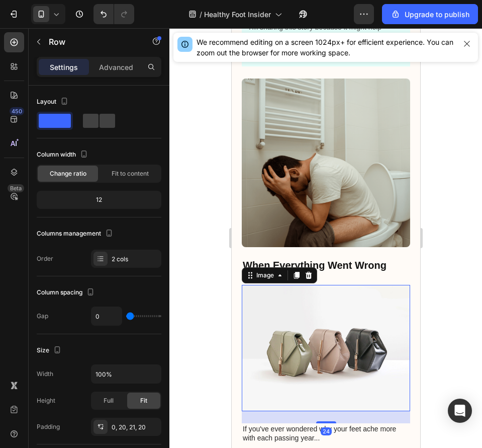
click at [328, 348] on img at bounding box center [326, 348] width 169 height 126
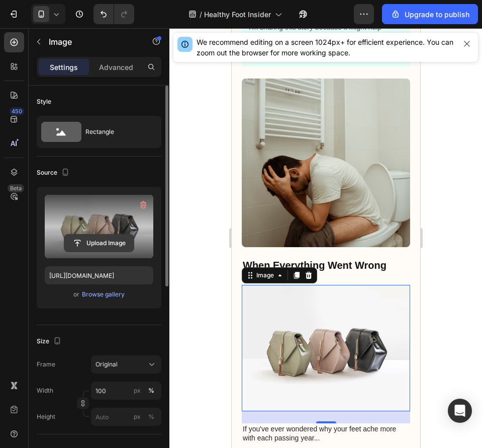
click at [103, 241] on input "file" at bounding box center [98, 242] width 69 height 17
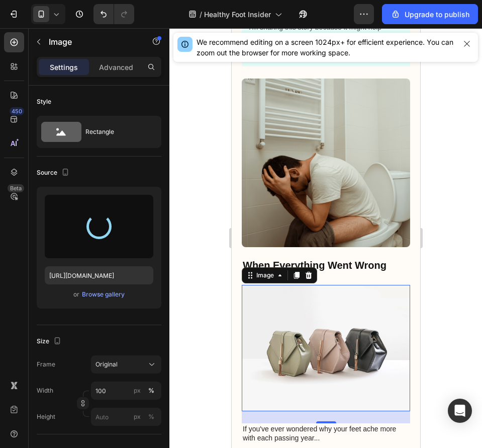
type input "https://cdn.shopify.com/s/files/1/0703/3595/5132/files/gempages_570292938882417…"
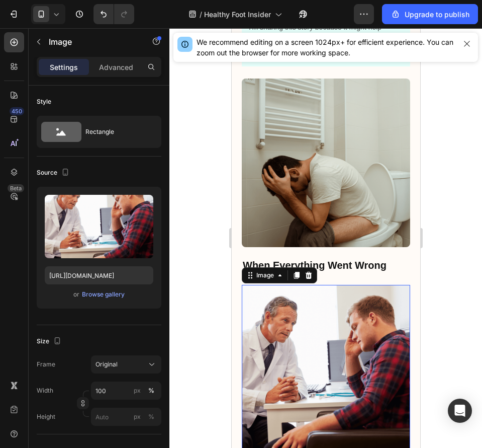
scroll to position [453, 0]
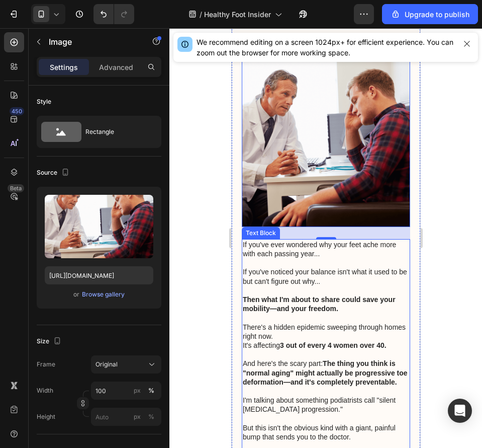
click at [317, 323] on p "There's a hidden epidemic sweeping through homes right now." at bounding box center [326, 332] width 167 height 18
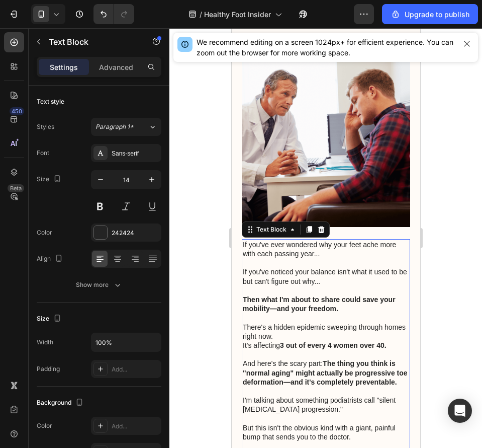
click at [320, 267] on p "If you've noticed your balance isn't what it used to be but can't figure out wh…" at bounding box center [326, 276] width 167 height 18
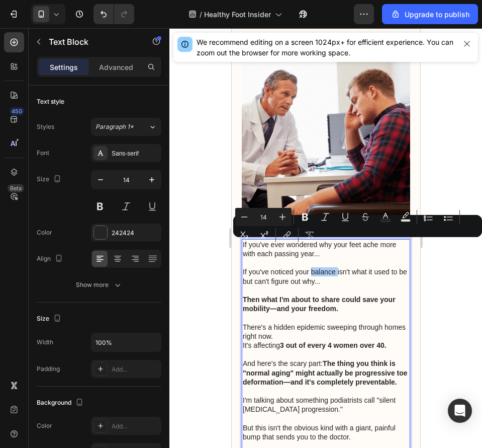
drag, startPoint x: 335, startPoint y: 231, endPoint x: 103, endPoint y: 222, distance: 232.1
click at [335, 231] on div "Minus 14 Plus Bold Italic Underline Strikethrough Text Color Text Background Co…" at bounding box center [357, 226] width 245 height 36
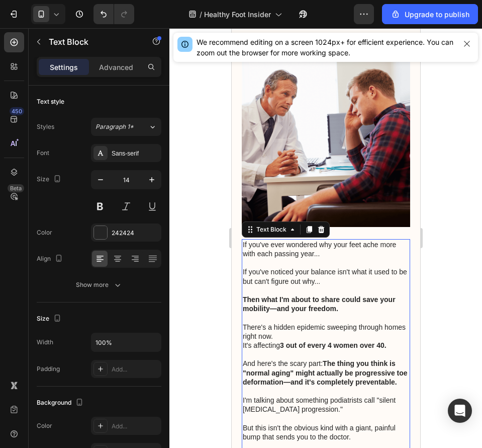
click at [338, 295] on strong "Then what I'm about to share could save your mobility—and your freedom." at bounding box center [319, 303] width 153 height 17
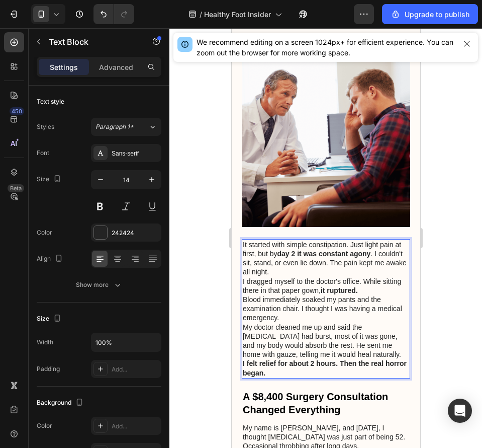
click at [337, 241] on p "It started with simple constipation. Just light pain at first, but by day 2 it …" at bounding box center [326, 258] width 167 height 37
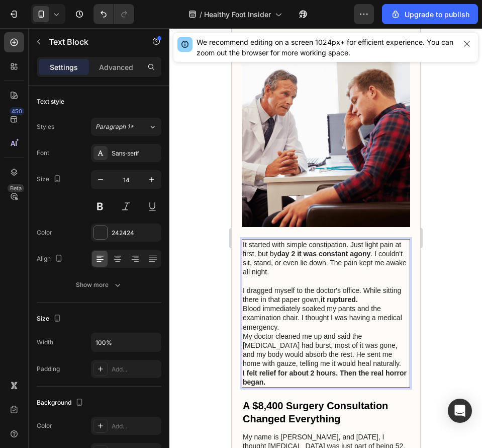
click at [336, 304] on p "Blood immediately soaked my pants and the examination chair. I thought I was ha…" at bounding box center [326, 318] width 167 height 28
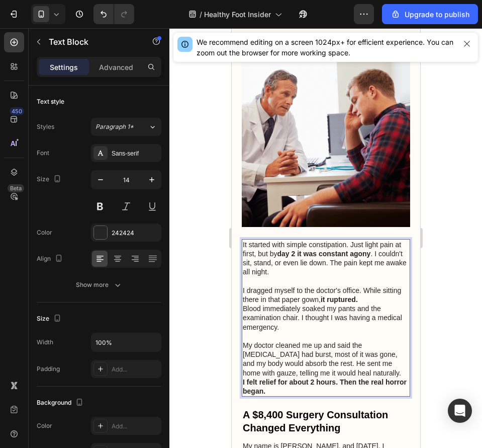
click at [372, 348] on p "My doctor cleaned me up and said the [MEDICAL_DATA] had burst, most of it was g…" at bounding box center [326, 359] width 167 height 37
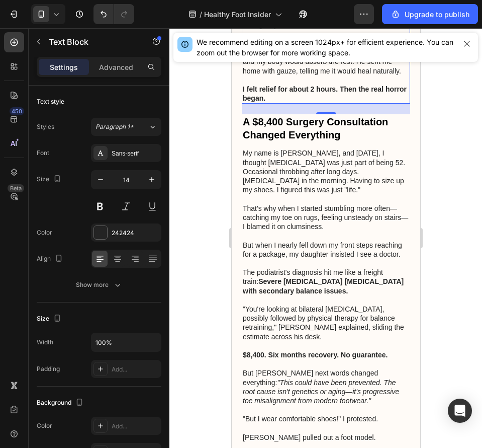
scroll to position [679, 0]
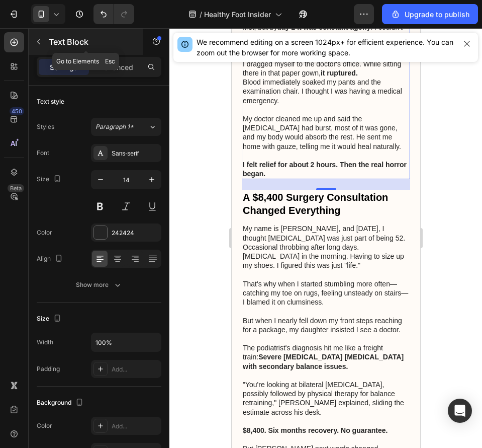
click at [44, 39] on button "button" at bounding box center [39, 42] width 16 height 16
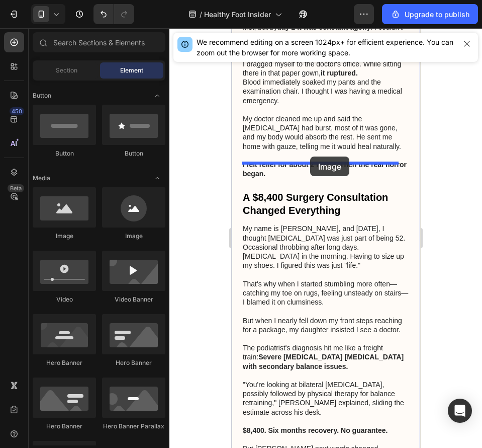
drag, startPoint x: 307, startPoint y: 244, endPoint x: 705, endPoint y: 264, distance: 398.5
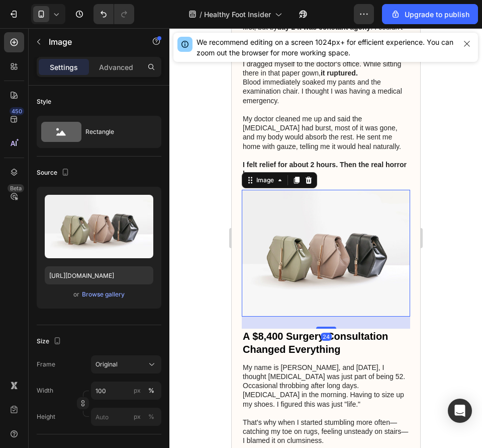
click at [355, 247] on img at bounding box center [326, 253] width 169 height 126
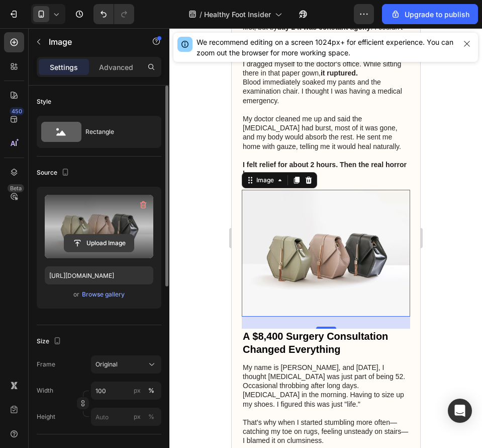
click at [98, 243] on input "file" at bounding box center [98, 242] width 69 height 17
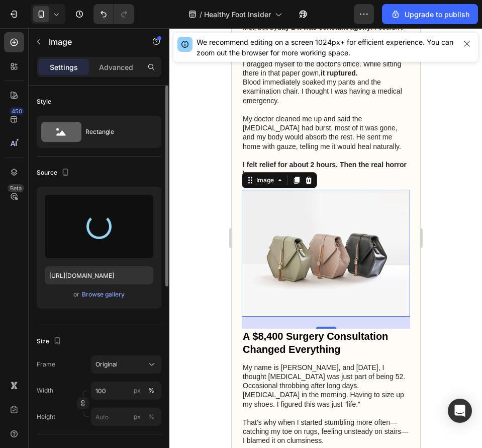
type input "https://cdn.shopify.com/s/files/1/0703/3595/5132/files/gempages_570292938882417…"
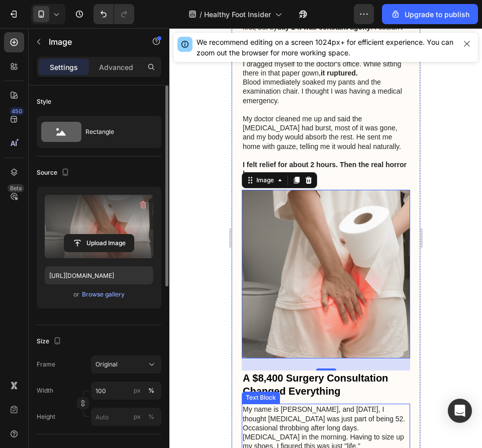
click at [333, 405] on p "My name is Linda Chen, and six months ago, I thought foot pain was just part of…" at bounding box center [326, 428] width 167 height 46
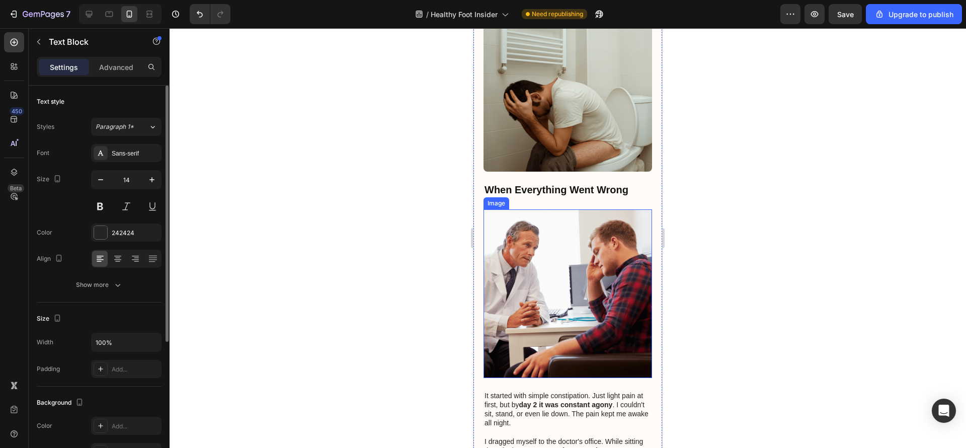
scroll to position [377, 0]
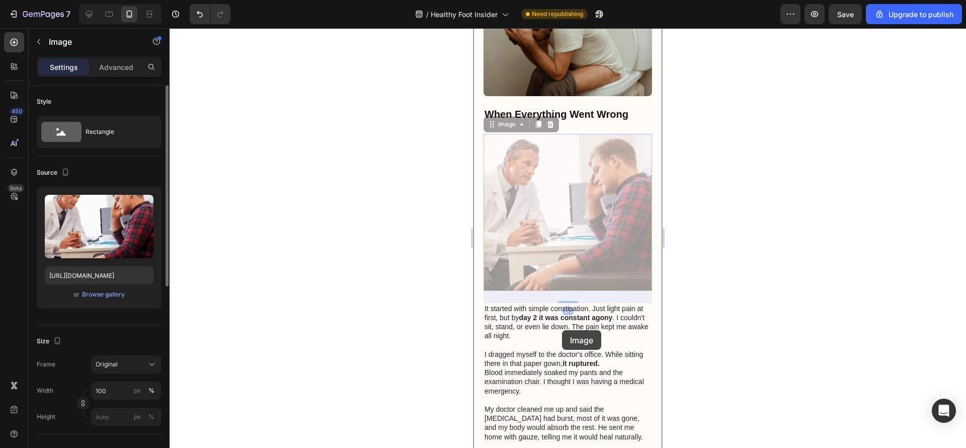
drag, startPoint x: 607, startPoint y: 233, endPoint x: 591, endPoint y: 286, distance: 54.9
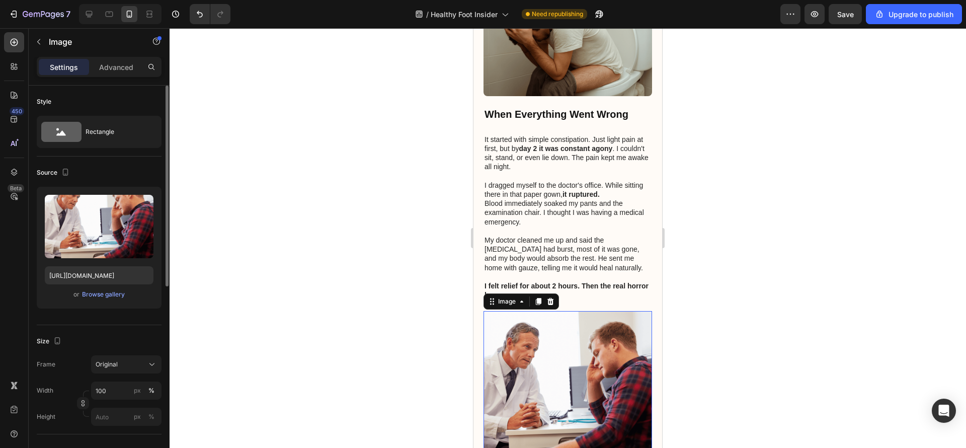
click at [708, 209] on div at bounding box center [568, 238] width 796 height 420
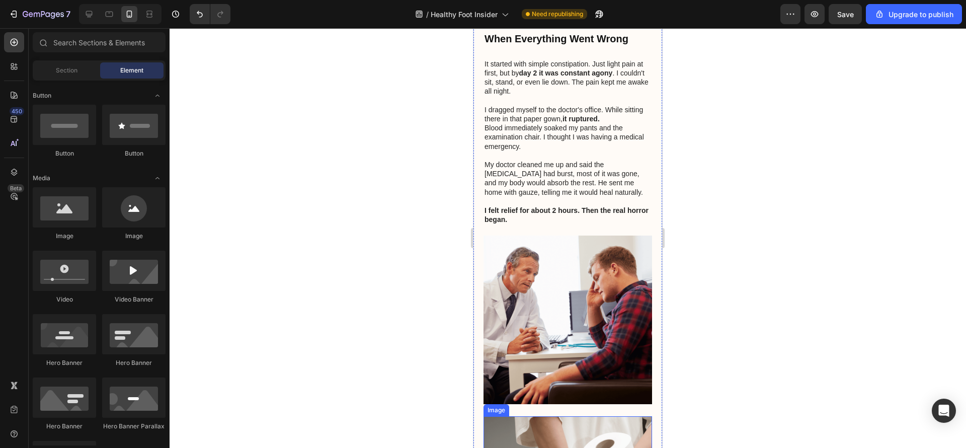
scroll to position [302, 0]
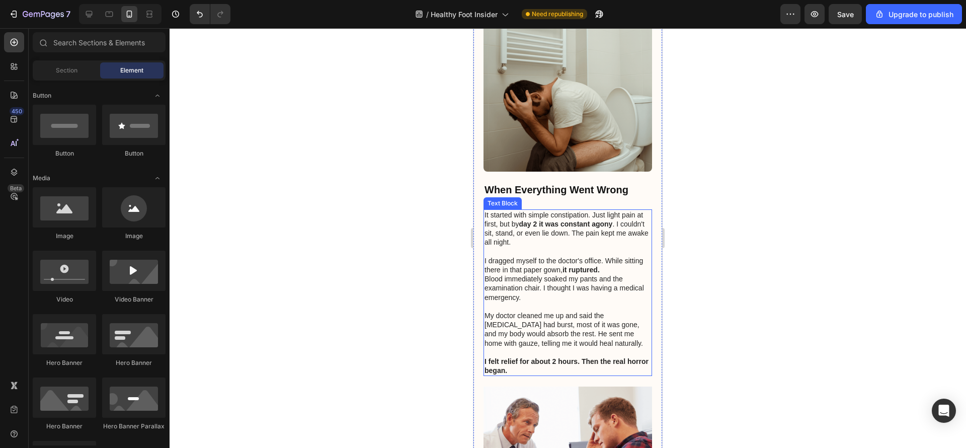
click at [577, 256] on p "I dragged myself to the doctor's office. While sitting there in that paper gown…" at bounding box center [568, 265] width 167 height 18
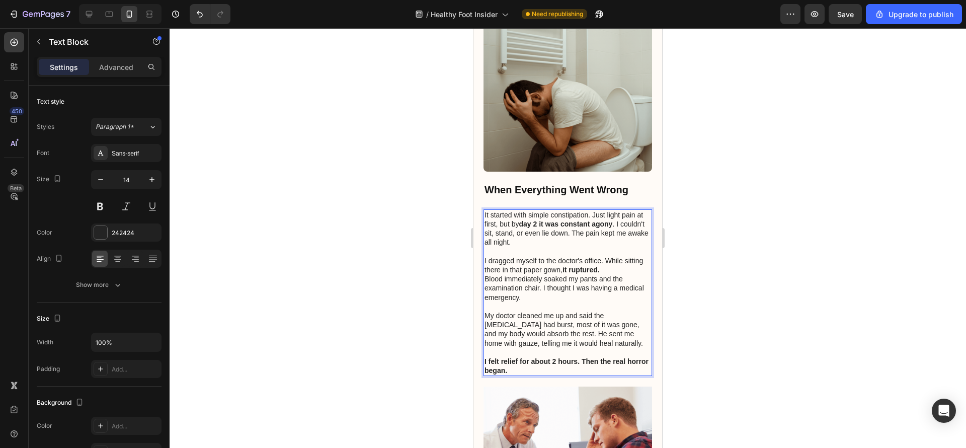
click at [542, 302] on p "Rich Text Editor. Editing area: main" at bounding box center [568, 306] width 167 height 9
click at [595, 230] on p "It started with simple constipation. Just light pain at first, but by day 2 it …" at bounding box center [568, 228] width 167 height 37
drag, startPoint x: 784, startPoint y: 242, endPoint x: 152, endPoint y: 210, distance: 633.2
click at [784, 242] on div at bounding box center [568, 238] width 796 height 420
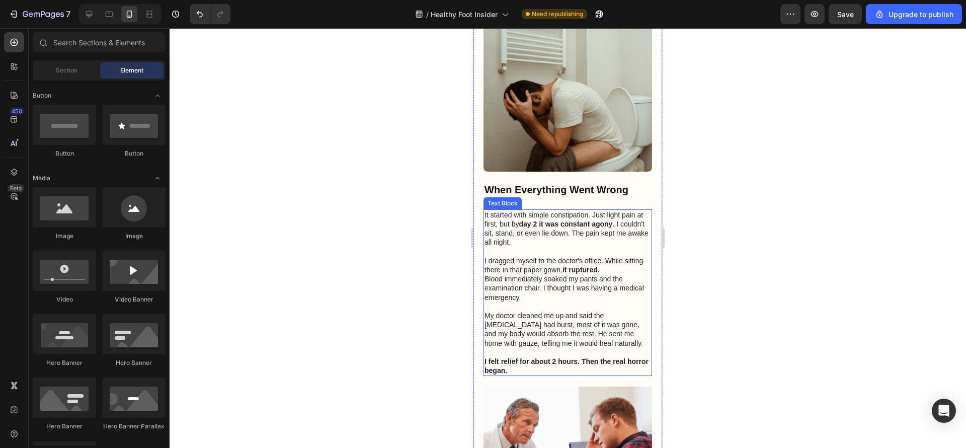
click at [607, 247] on p "Rich Text Editor. Editing area: main" at bounding box center [568, 251] width 167 height 9
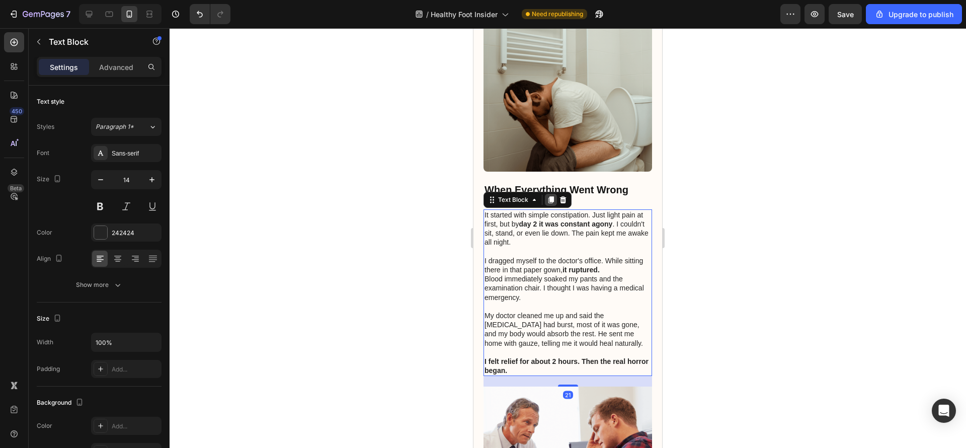
click at [549, 196] on icon at bounding box center [551, 200] width 8 height 8
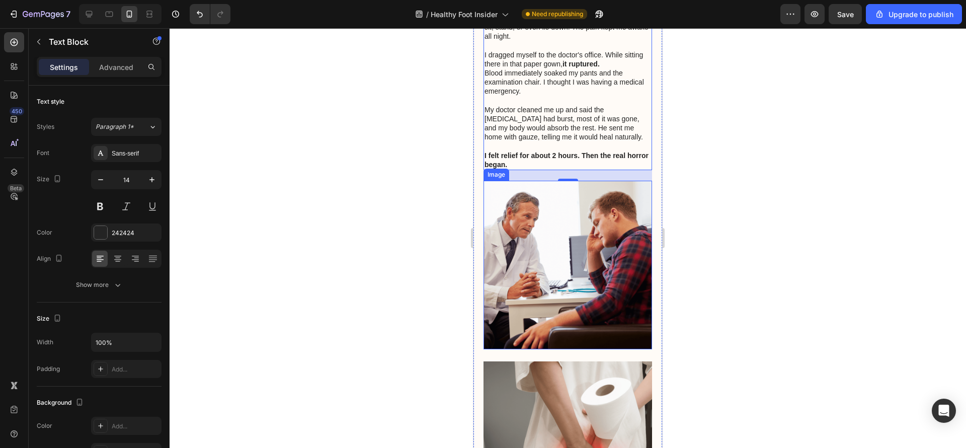
scroll to position [610, 0]
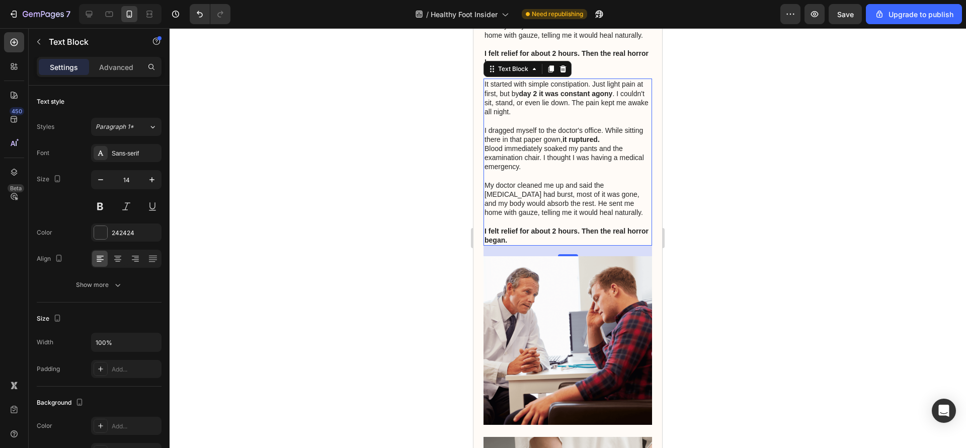
click at [585, 172] on p at bounding box center [568, 176] width 167 height 9
click at [796, 156] on div at bounding box center [568, 238] width 796 height 420
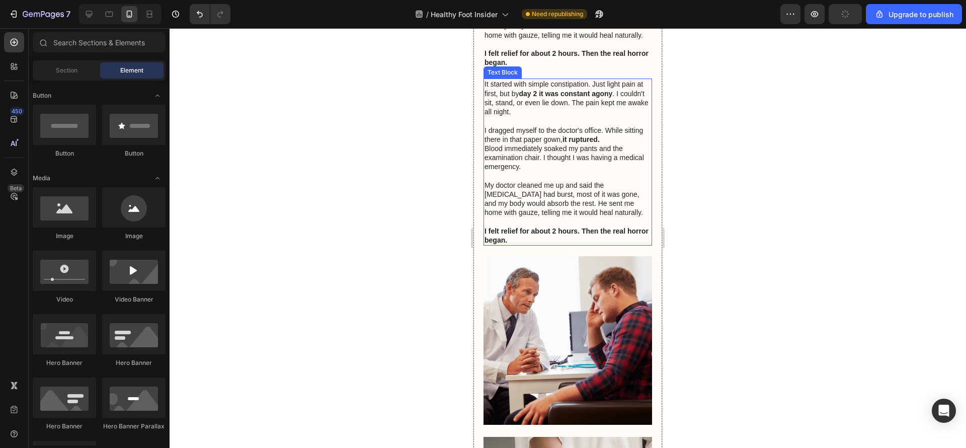
click at [563, 145] on p "Blood immediately soaked my pants and the examination chair. I thought I was ha…" at bounding box center [568, 158] width 167 height 28
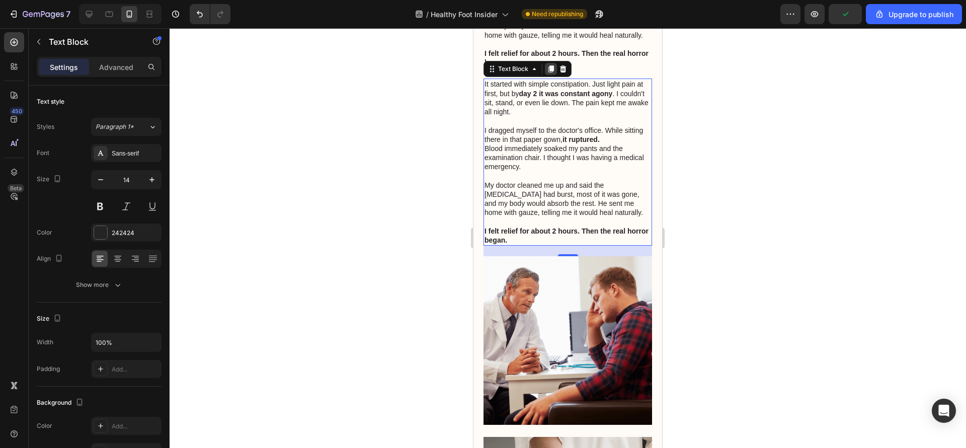
click at [552, 66] on icon at bounding box center [551, 69] width 6 height 7
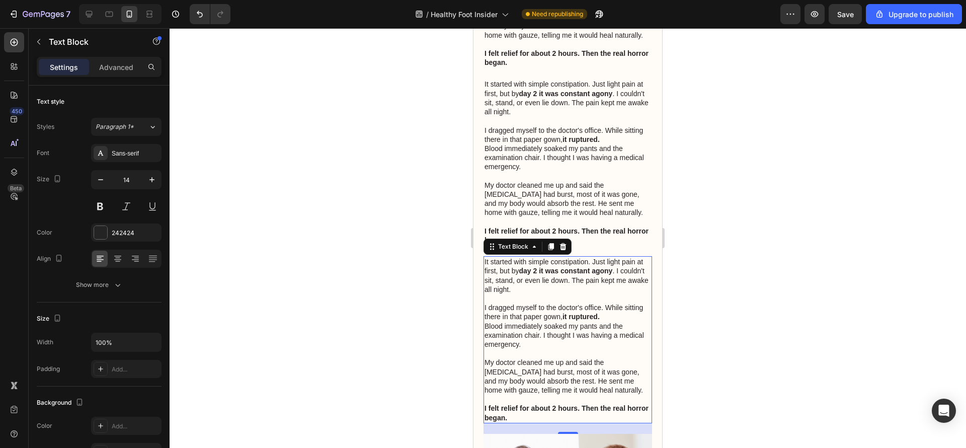
click at [615, 375] on p "My doctor cleaned me up and said the [MEDICAL_DATA] had burst, most of it was g…" at bounding box center [568, 376] width 167 height 37
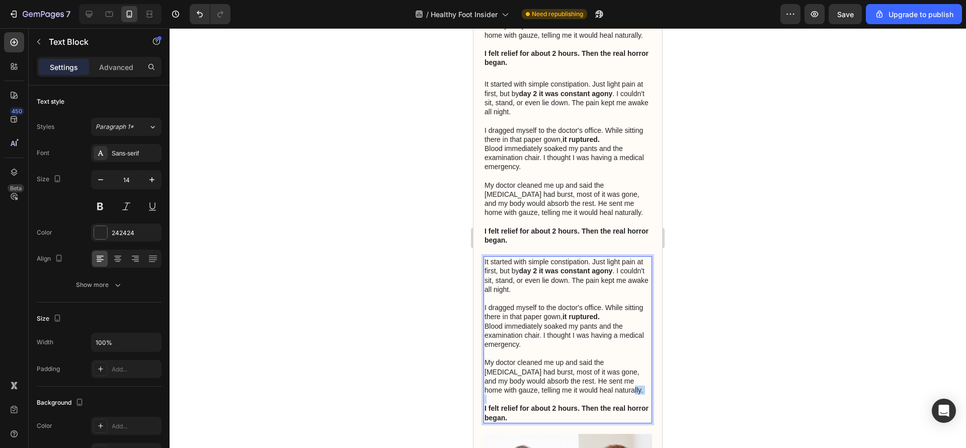
click at [615, 375] on p "My doctor cleaned me up and said the [MEDICAL_DATA] had burst, most of it was g…" at bounding box center [568, 376] width 167 height 37
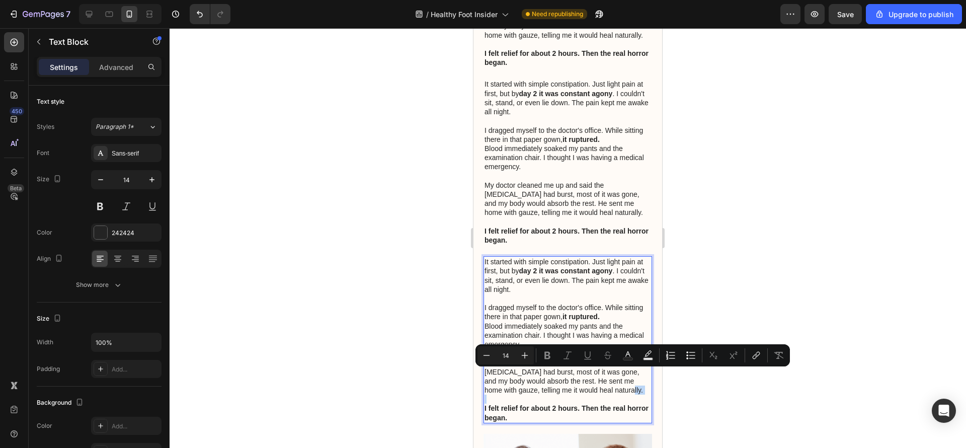
click at [595, 394] on p "Rich Text Editor. Editing area: main" at bounding box center [568, 398] width 167 height 9
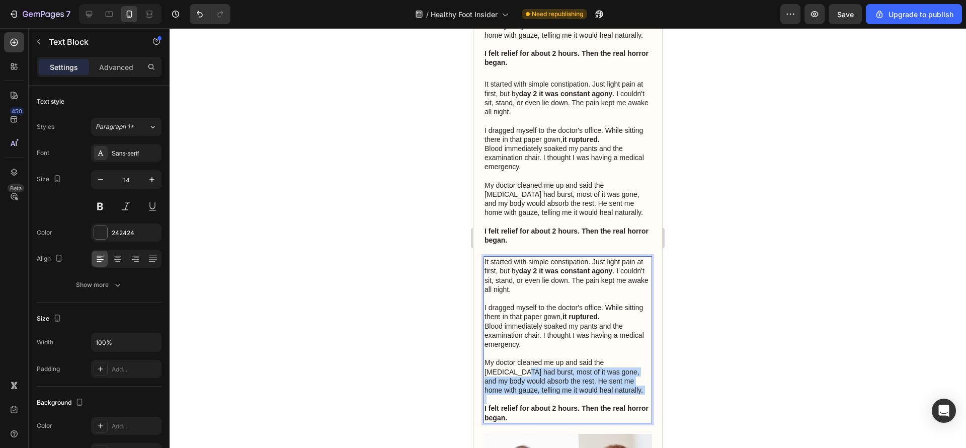
drag, startPoint x: 494, startPoint y: 379, endPoint x: 485, endPoint y: 357, distance: 24.4
click at [485, 357] on div "It started with simple constipation. Just light pain at first, but by day 2 it …" at bounding box center [568, 339] width 169 height 167
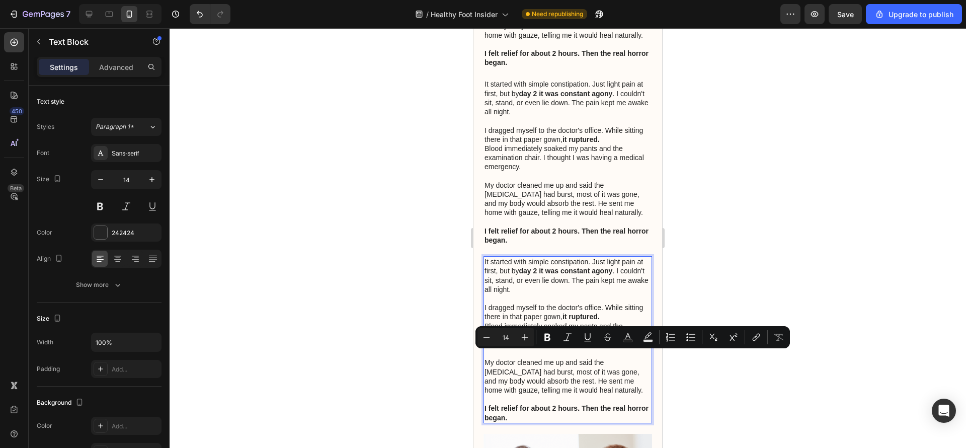
click at [485, 257] on p "It started with simple constipation. Just light pain at first, but by day 2 it …" at bounding box center [568, 275] width 167 height 37
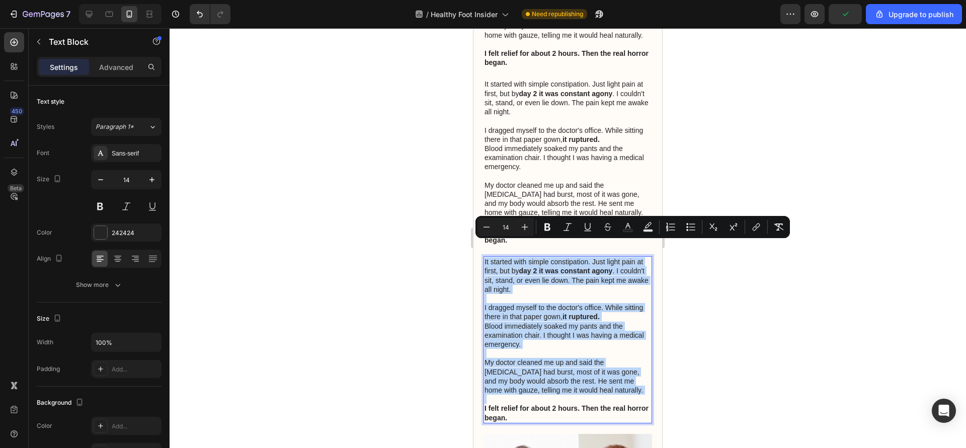
drag, startPoint x: 485, startPoint y: 244, endPoint x: 506, endPoint y: 383, distance: 140.5
click at [506, 383] on div "It started with simple constipation. Just light pain at first, but by day 2 it …" at bounding box center [568, 339] width 169 height 167
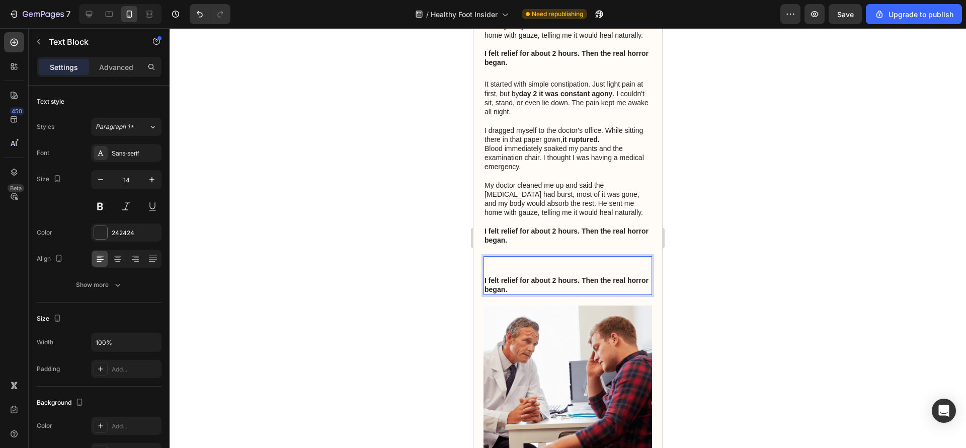
click at [489, 276] on strong "I felt relief for about 2 hours. Then the real horror began." at bounding box center [567, 284] width 164 height 17
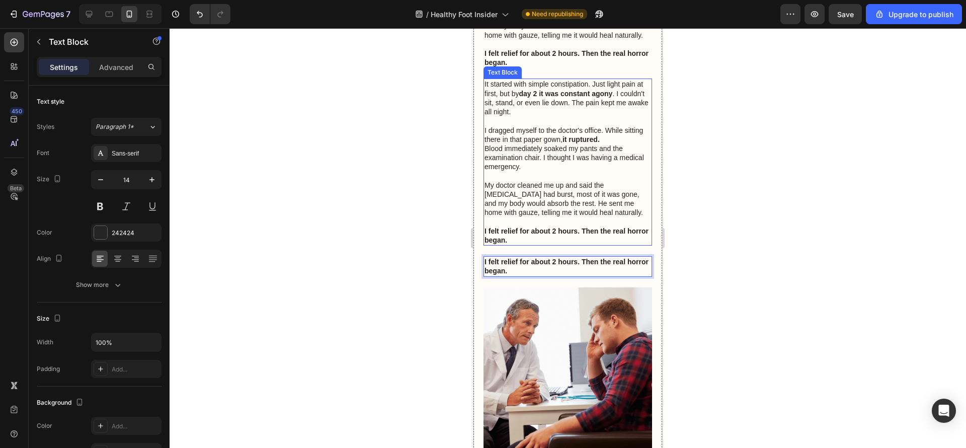
click at [559, 228] on p "I felt relief for about 2 hours. Then the real horror began." at bounding box center [568, 235] width 167 height 18
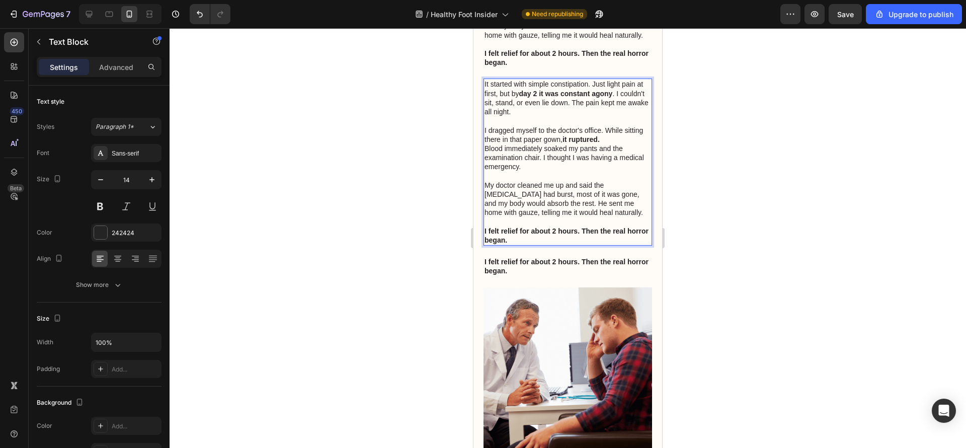
click at [560, 226] on p "I felt relief for about 2 hours. Then the real horror began." at bounding box center [568, 235] width 167 height 18
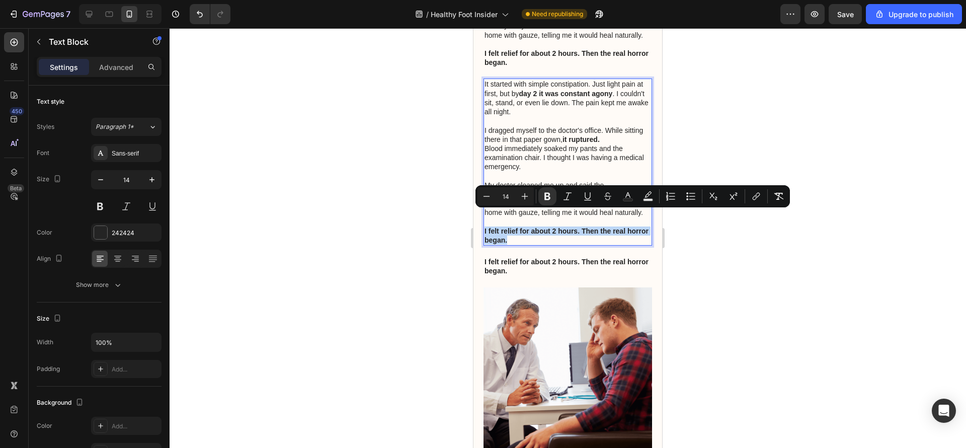
drag, startPoint x: 560, startPoint y: 225, endPoint x: 485, endPoint y: 215, distance: 76.1
click at [485, 226] on p "I felt relief for about 2 hours. Then the real horror began." at bounding box center [568, 235] width 167 height 18
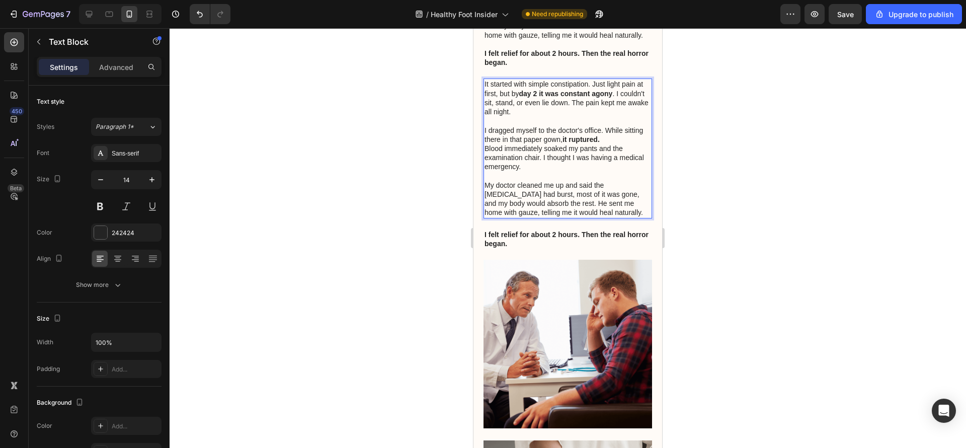
click at [760, 236] on div at bounding box center [568, 238] width 796 height 420
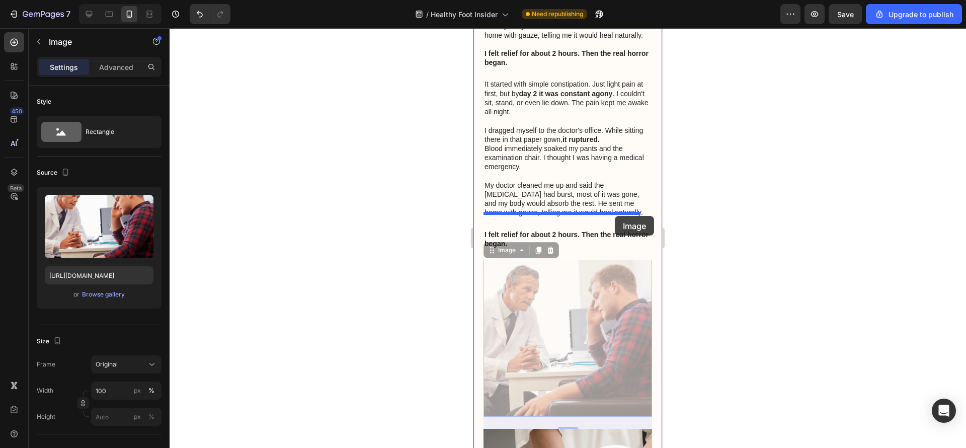
drag, startPoint x: 607, startPoint y: 301, endPoint x: 615, endPoint y: 216, distance: 85.4
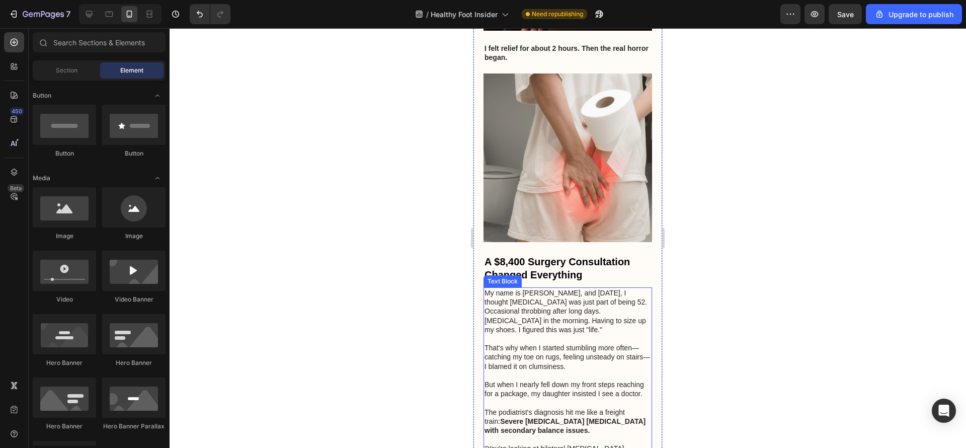
scroll to position [675, 0]
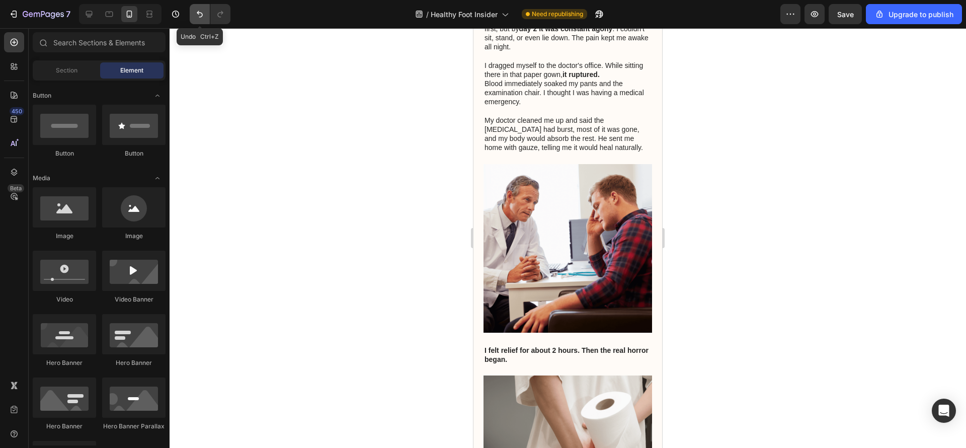
click at [195, 15] on icon "Undo/Redo" at bounding box center [200, 14] width 10 height 10
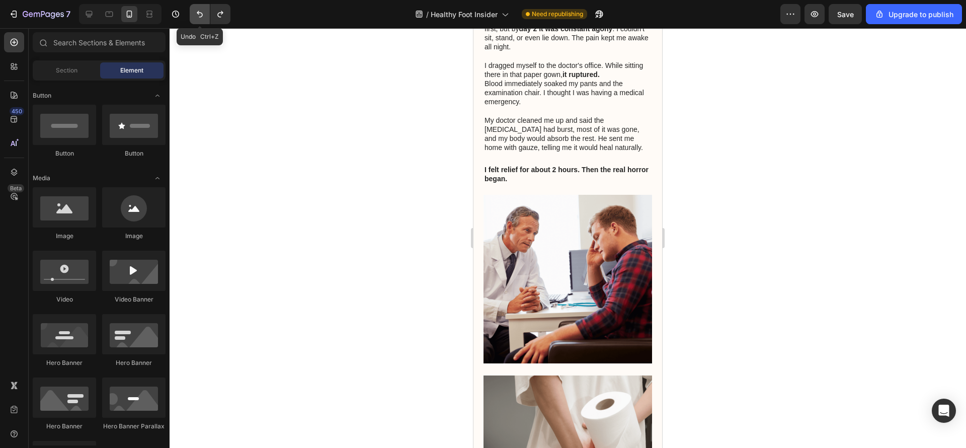
click at [195, 15] on icon "Undo/Redo" at bounding box center [200, 14] width 10 height 10
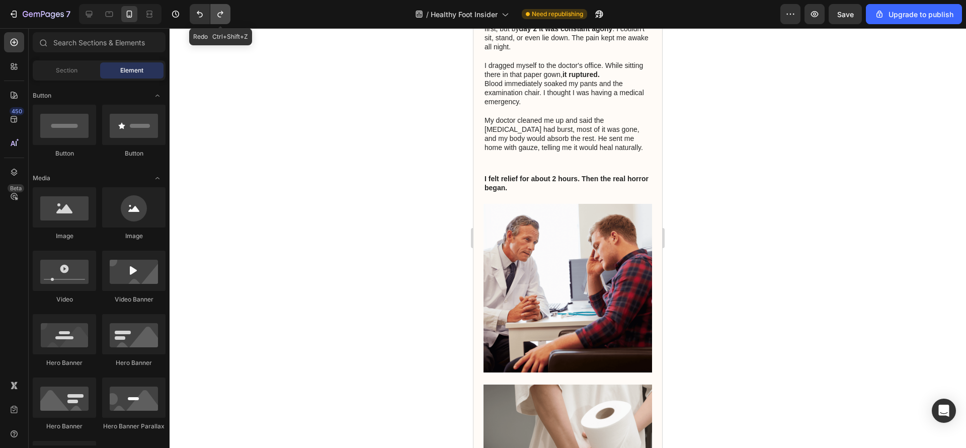
click at [224, 14] on icon "Undo/Redo" at bounding box center [220, 14] width 10 height 10
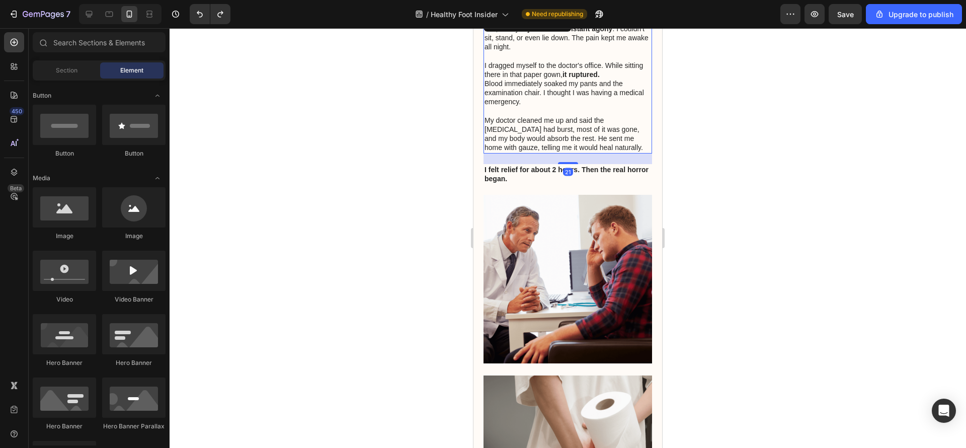
click at [608, 137] on div "It started with simple constipation. Just light pain at first, but by day 2 it …" at bounding box center [568, 83] width 169 height 139
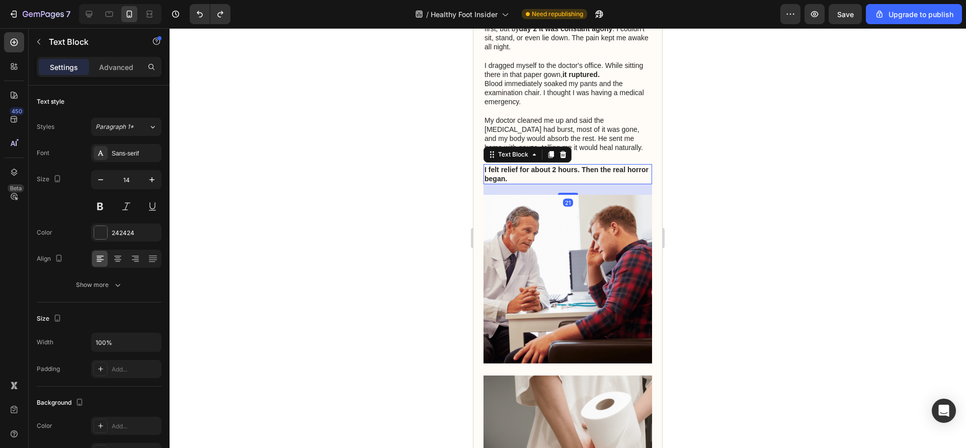
click at [607, 166] on strong "I felt relief for about 2 hours. Then the real horror began." at bounding box center [567, 174] width 164 height 17
click at [379, 180] on div at bounding box center [568, 238] width 796 height 420
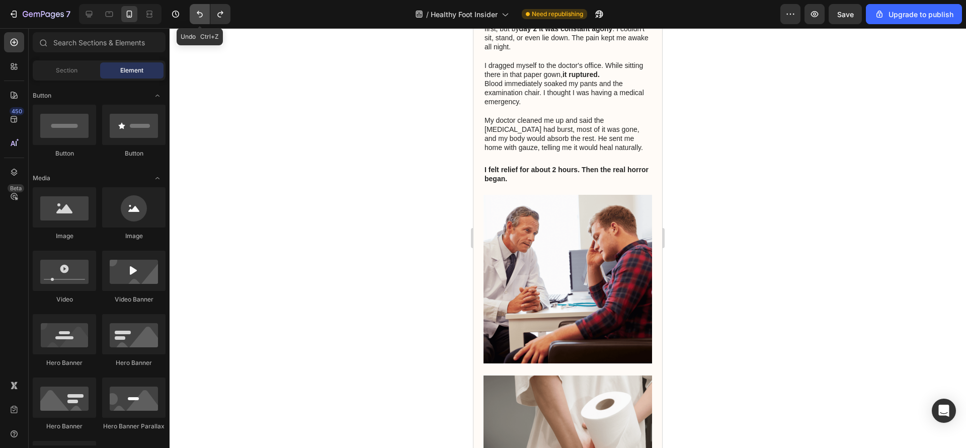
click at [196, 11] on icon "Undo/Redo" at bounding box center [200, 14] width 10 height 10
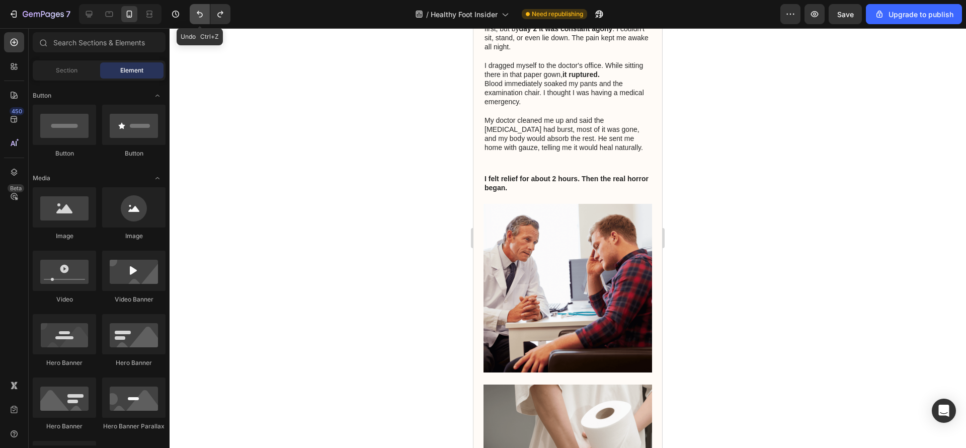
click at [196, 11] on icon "Undo/Redo" at bounding box center [200, 14] width 10 height 10
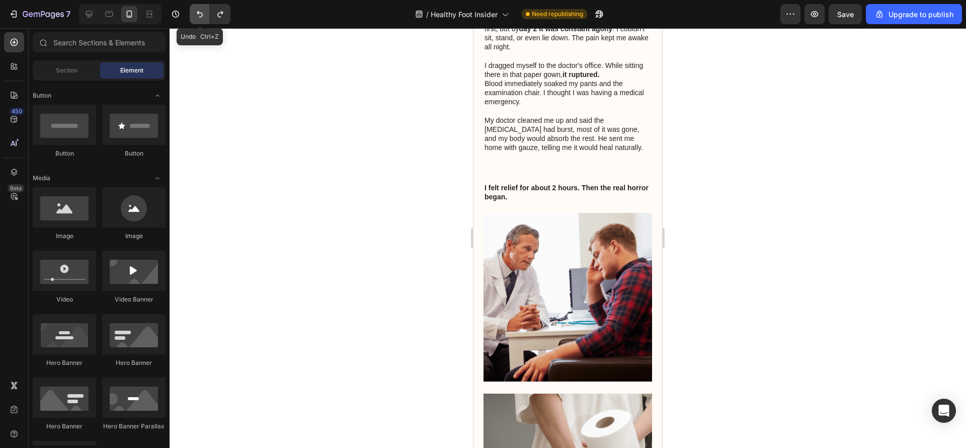
click at [196, 11] on icon "Undo/Redo" at bounding box center [200, 14] width 10 height 10
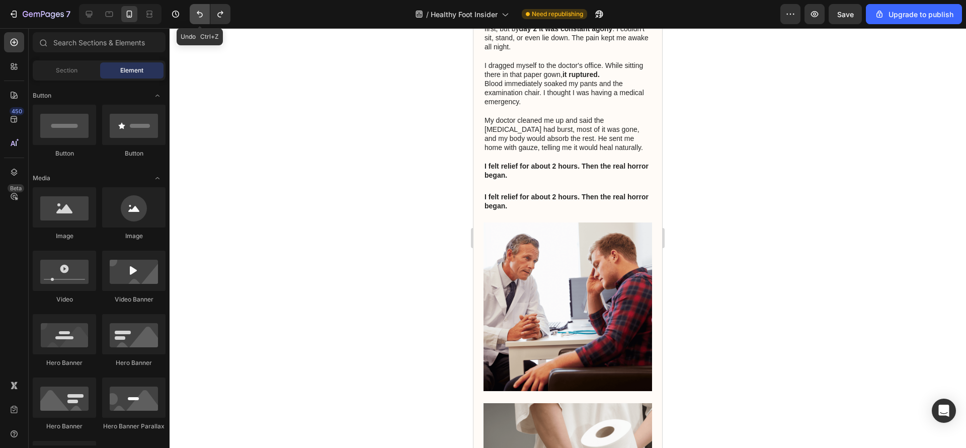
click at [196, 11] on icon "Undo/Redo" at bounding box center [200, 14] width 10 height 10
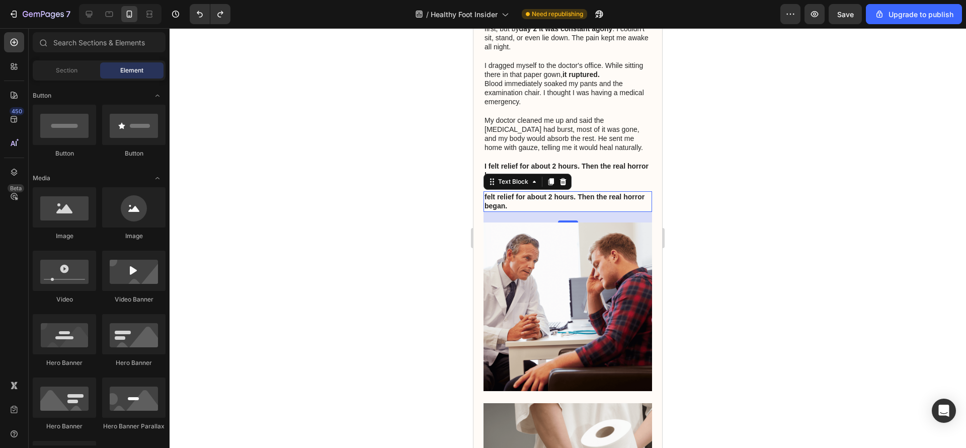
click at [590, 193] on strong "felt relief for about 2 hours. Then the real horror began." at bounding box center [565, 201] width 160 height 17
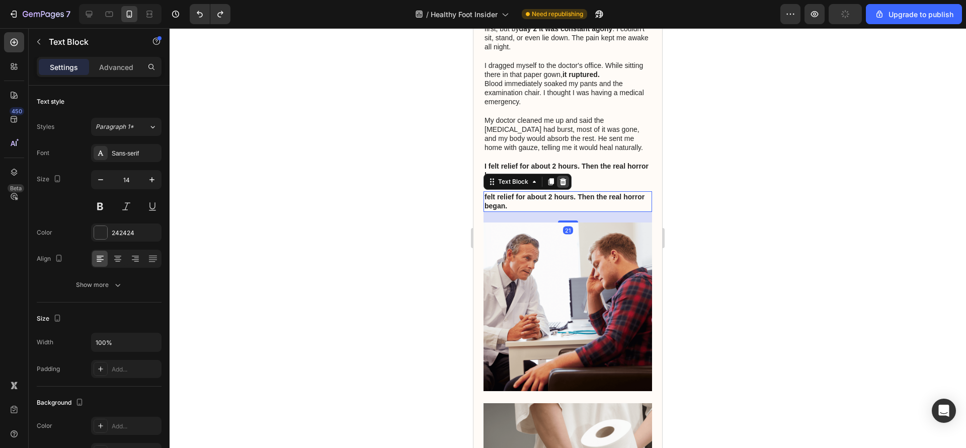
click at [565, 178] on icon at bounding box center [563, 181] width 7 height 7
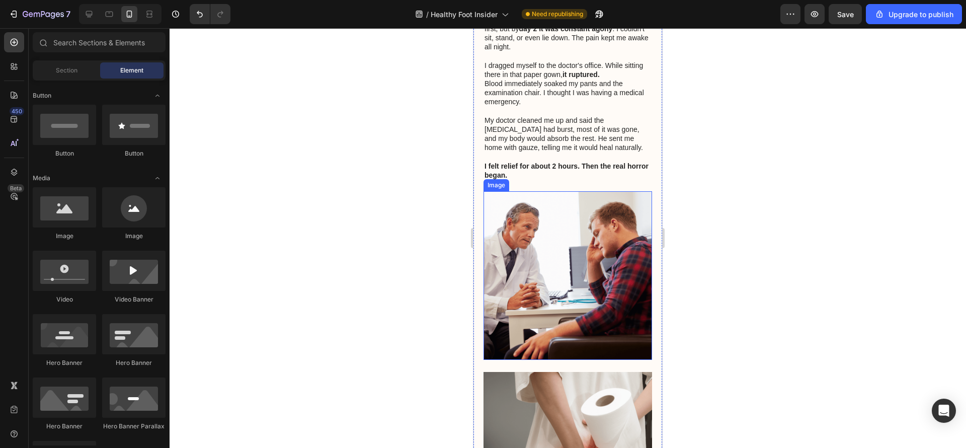
scroll to position [901, 0]
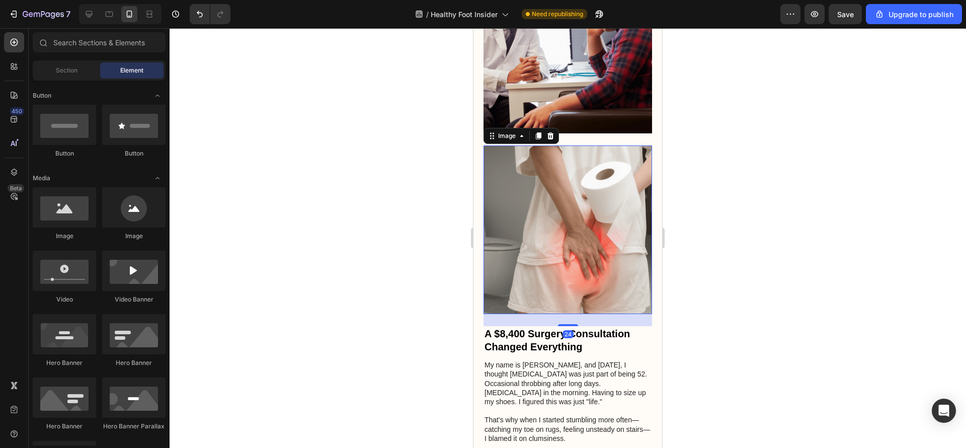
click at [571, 183] on img at bounding box center [568, 229] width 169 height 169
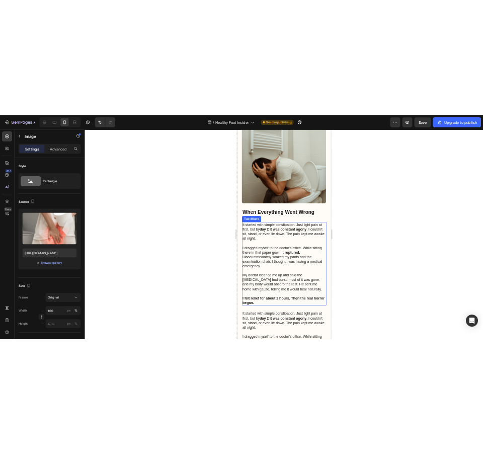
scroll to position [675, 0]
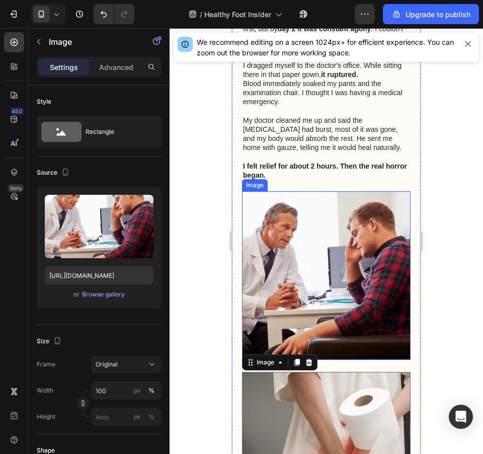
click at [353, 197] on img at bounding box center [326, 275] width 169 height 169
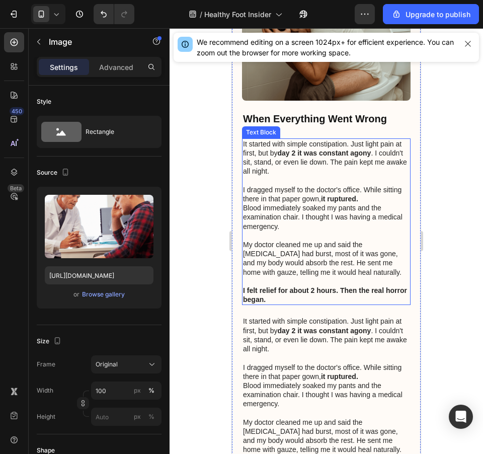
scroll to position [524, 0]
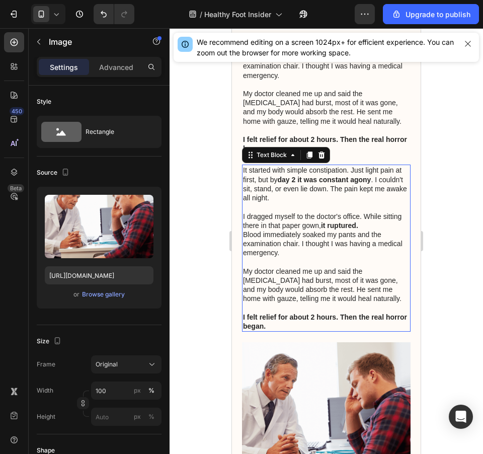
click at [346, 184] on p "It started with simple constipation. Just light pain at first, but by day 2 it …" at bounding box center [326, 184] width 167 height 37
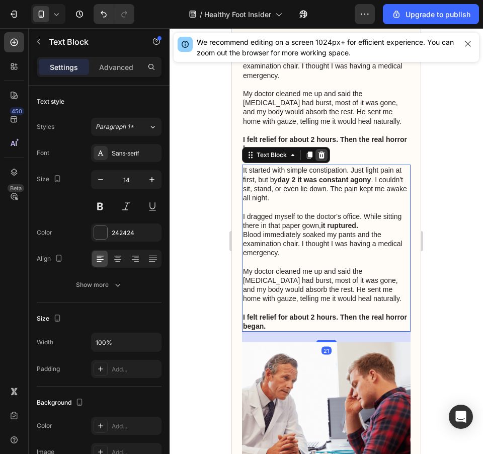
click at [321, 151] on icon at bounding box center [321, 154] width 7 height 7
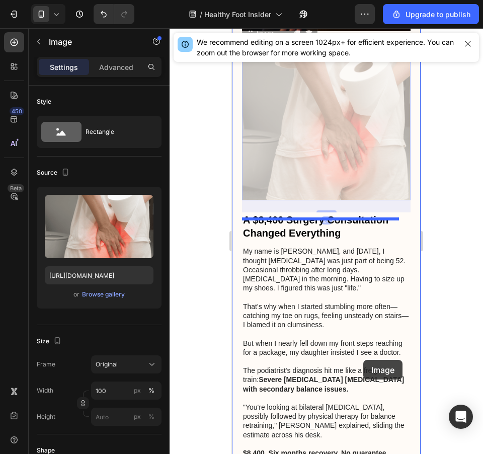
scroll to position [901, 0]
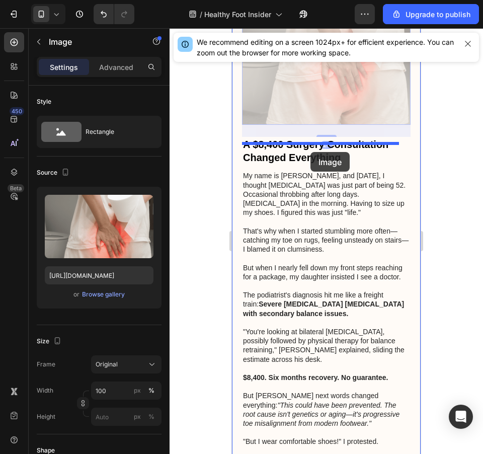
drag, startPoint x: 358, startPoint y: 235, endPoint x: 310, endPoint y: 152, distance: 96.0
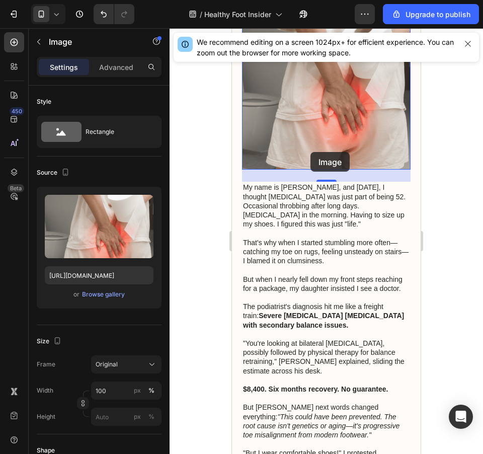
scroll to position [732, 0]
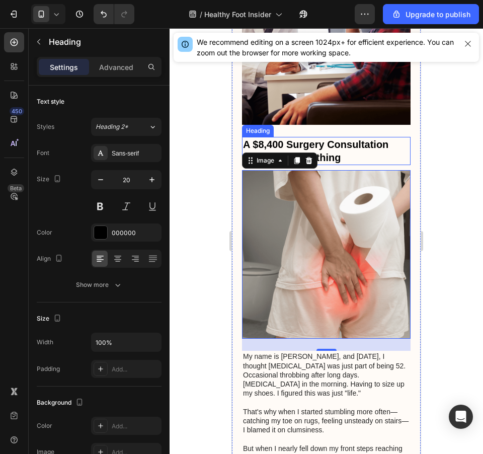
click at [384, 137] on h3 "A $8,400 Surgery Consultation Changed Everything" at bounding box center [326, 151] width 169 height 28
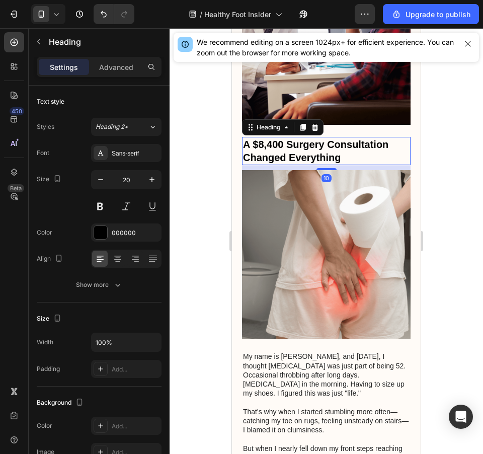
click at [384, 137] on h3 "A $8,400 Surgery Consultation Changed Everything" at bounding box center [326, 151] width 169 height 28
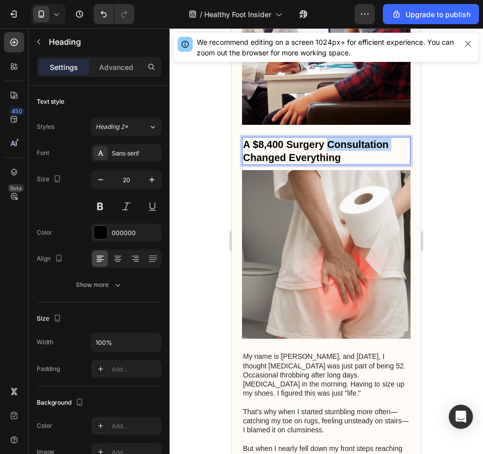
click at [384, 138] on p "A $8,400 Surgery Consultation Changed Everything" at bounding box center [326, 151] width 167 height 26
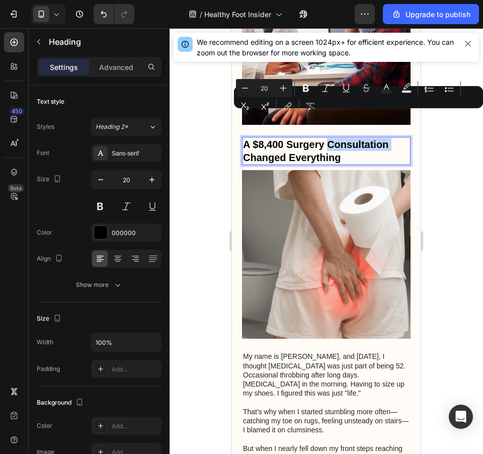
drag, startPoint x: 384, startPoint y: 120, endPoint x: 374, endPoint y: 119, distance: 10.6
click at [375, 138] on p "A $8,400 Surgery Consultation Changed Everything" at bounding box center [326, 151] width 167 height 26
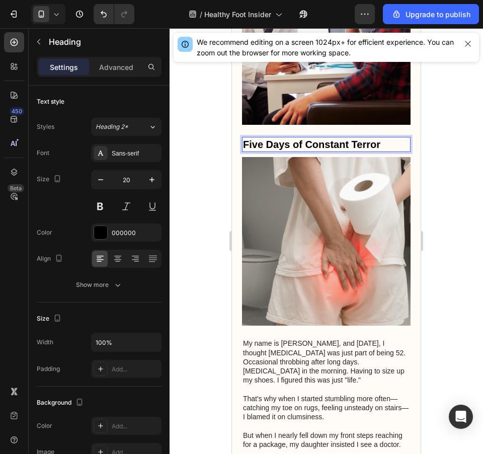
click at [447, 163] on div at bounding box center [326, 241] width 313 height 426
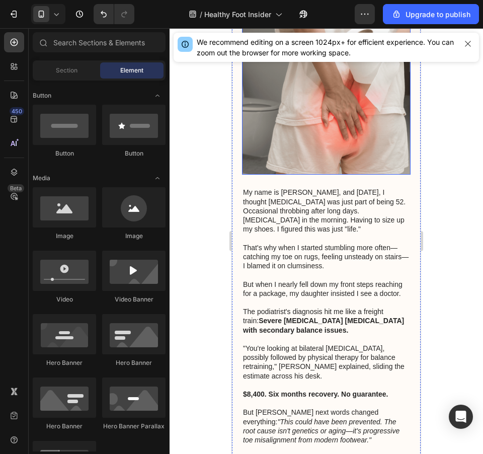
scroll to position [958, 0]
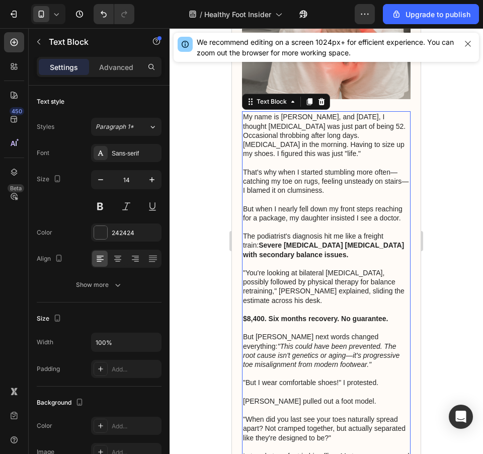
click at [345, 231] on p "The podiatrist's diagnosis hit me like a freight train: Severe bunion deformity…" at bounding box center [326, 245] width 167 height 28
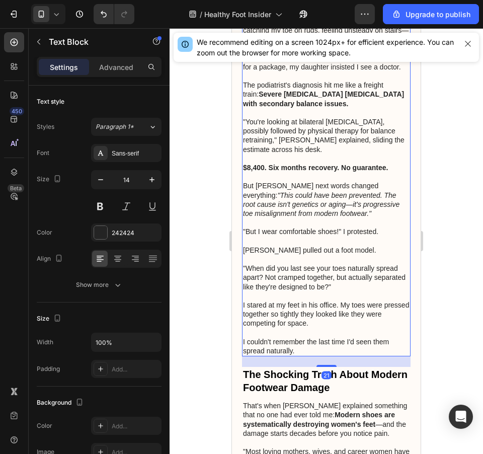
scroll to position [1185, 0]
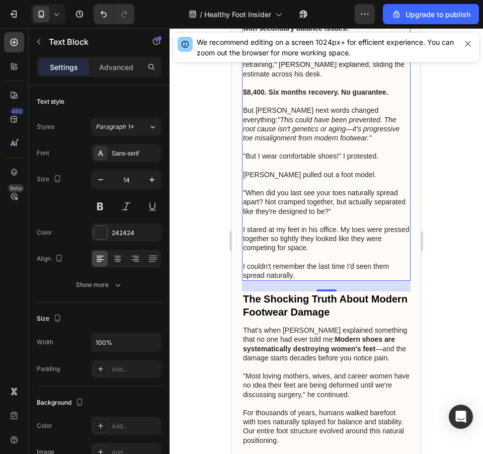
click at [323, 228] on p "I stared at my feet in his office. My toes were pressed together so tightly the…" at bounding box center [326, 239] width 167 height 28
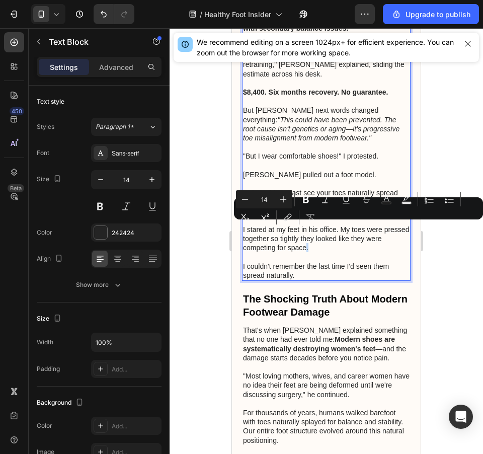
click at [337, 229] on p "I stared at my feet in his office. My toes were pressed together so tightly the…" at bounding box center [326, 239] width 167 height 28
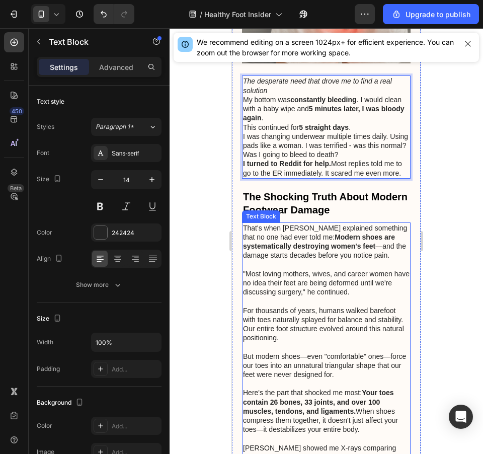
scroll to position [843, 0]
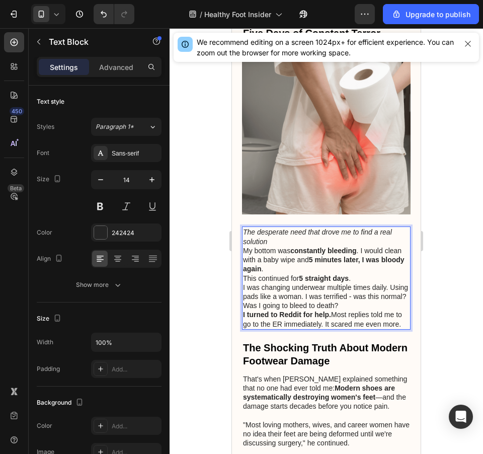
click at [335, 227] on p "The desperate need that drove me to find a real solution" at bounding box center [326, 236] width 167 height 18
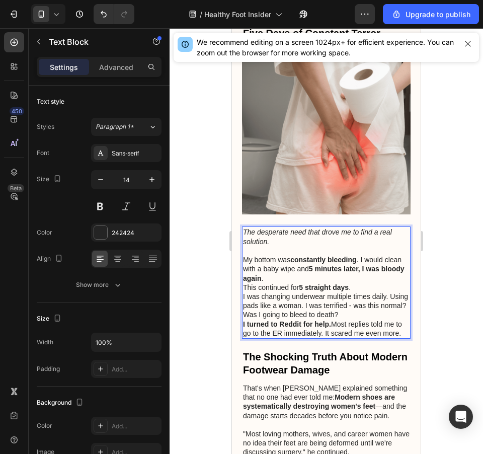
click at [366, 255] on p "My bottom was constantly bleeding . I would clean with a baby wipe and 5 minute…" at bounding box center [326, 269] width 167 height 28
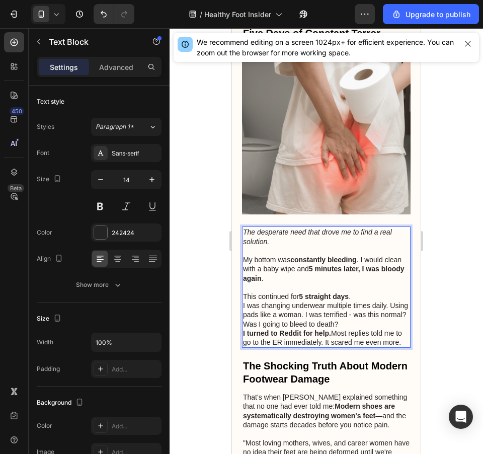
click at [371, 292] on p "This continued for 5 straight days ." at bounding box center [326, 296] width 167 height 9
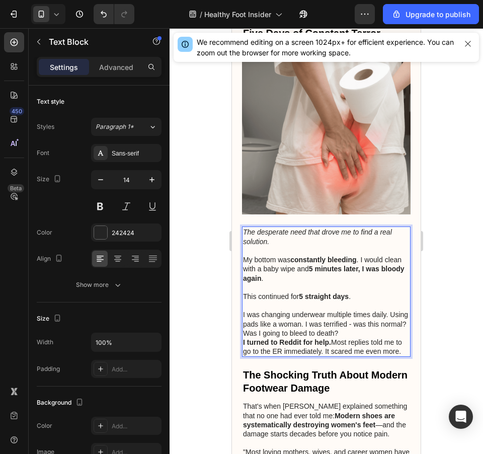
click at [381, 310] on p "I was changing underwear multiple times daily. Using pads like a woman. I was t…" at bounding box center [326, 324] width 167 height 28
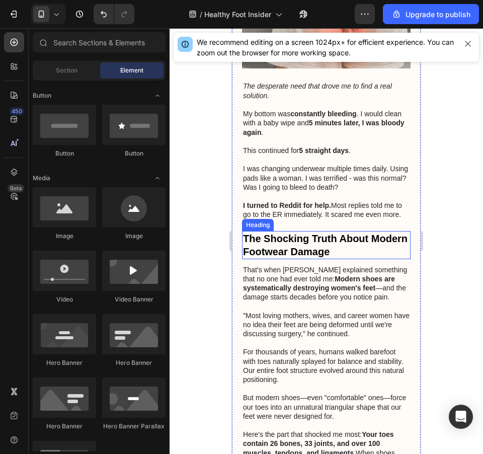
scroll to position [838, 0]
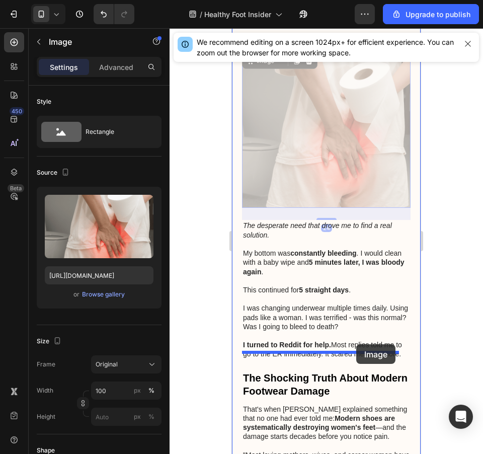
drag, startPoint x: 350, startPoint y: 156, endPoint x: 356, endPoint y: 344, distance: 187.8
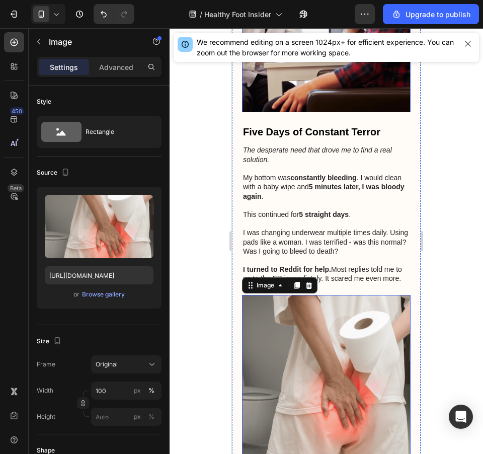
scroll to position [820, 0]
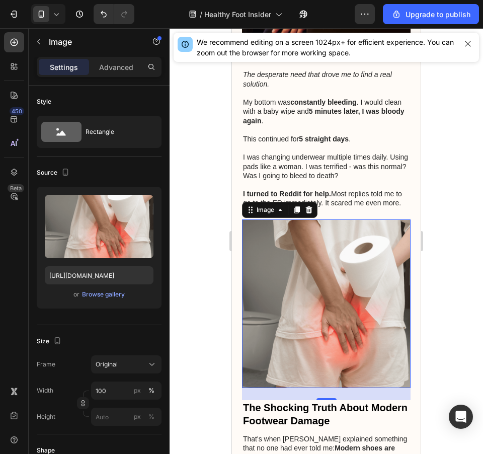
click at [438, 270] on div at bounding box center [326, 241] width 313 height 426
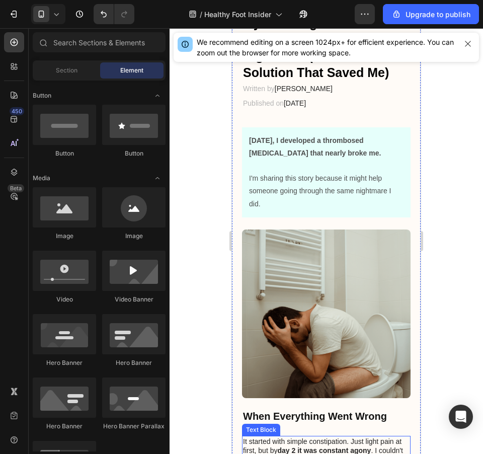
scroll to position [0, 0]
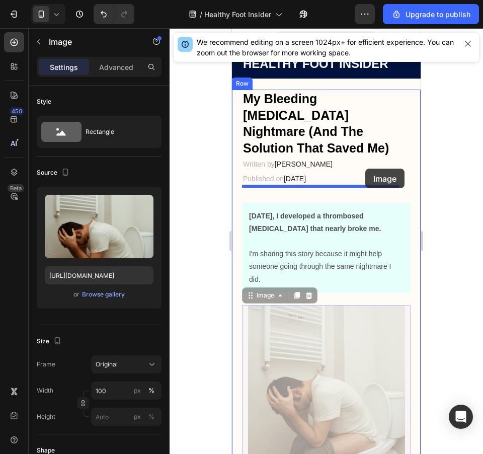
drag, startPoint x: 364, startPoint y: 371, endPoint x: 365, endPoint y: 169, distance: 202.3
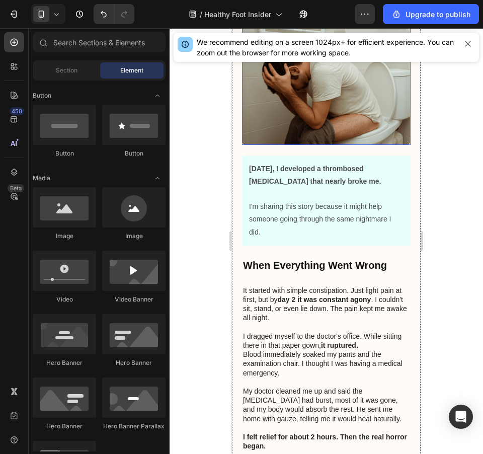
scroll to position [302, 0]
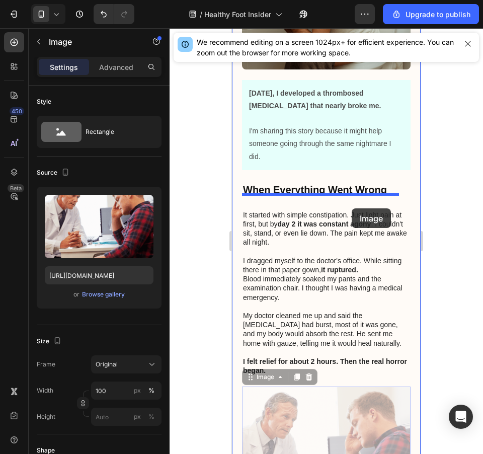
drag, startPoint x: 348, startPoint y: 422, endPoint x: 352, endPoint y: 208, distance: 213.4
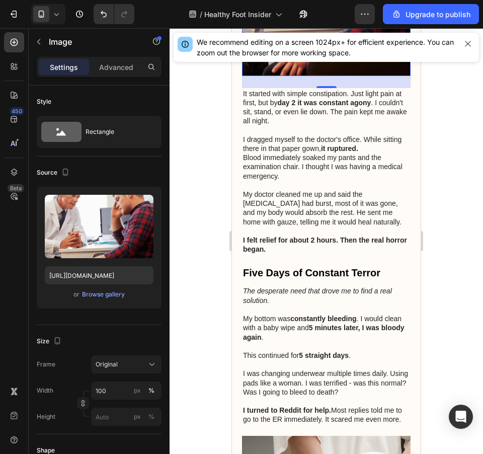
scroll to position [679, 0]
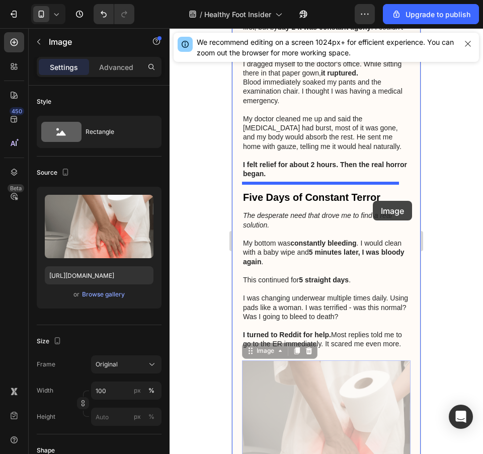
drag, startPoint x: 353, startPoint y: 397, endPoint x: 373, endPoint y: 201, distance: 197.7
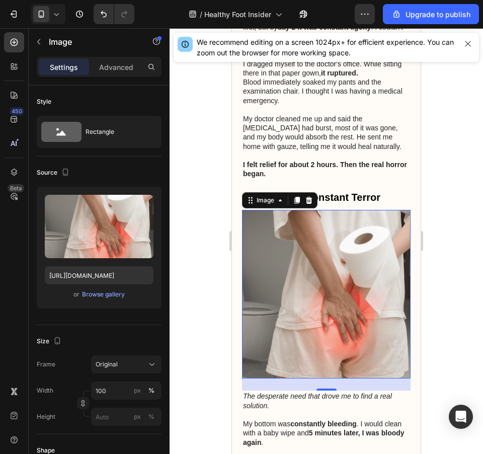
scroll to position [981, 0]
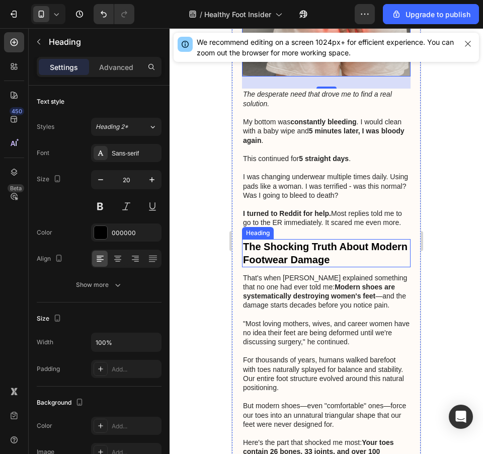
click at [320, 239] on h3 "The Shocking Truth About Modern Footwear Damage" at bounding box center [326, 253] width 169 height 28
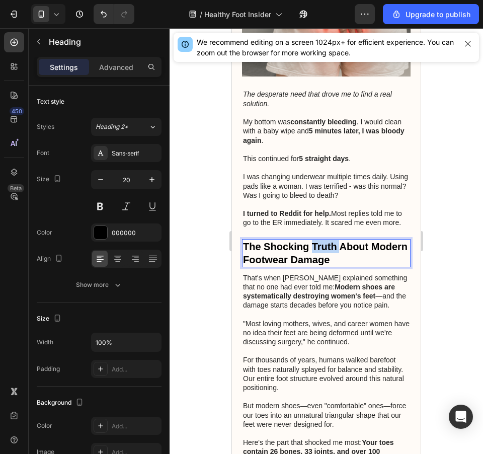
click at [320, 239] on h3 "The Shocking Truth About Modern Footwear Damage" at bounding box center [326, 253] width 169 height 28
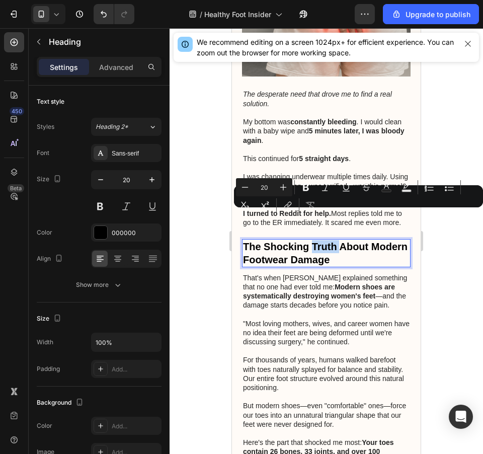
click at [330, 240] on p "The Shocking Truth About Modern Footwear Damage" at bounding box center [326, 253] width 167 height 26
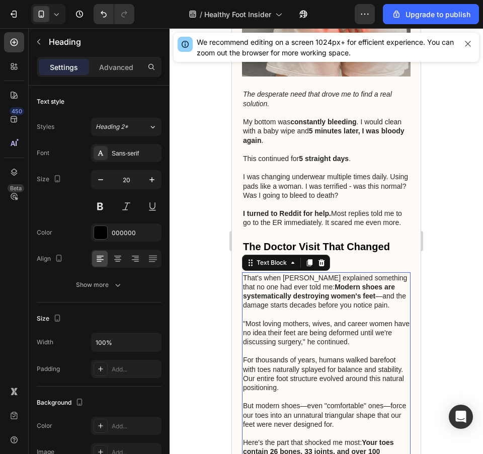
click at [361, 319] on p ""Most loving mothers, wives, and career women have no idea their feet are being…" at bounding box center [326, 333] width 167 height 28
click at [326, 346] on p at bounding box center [326, 350] width 167 height 9
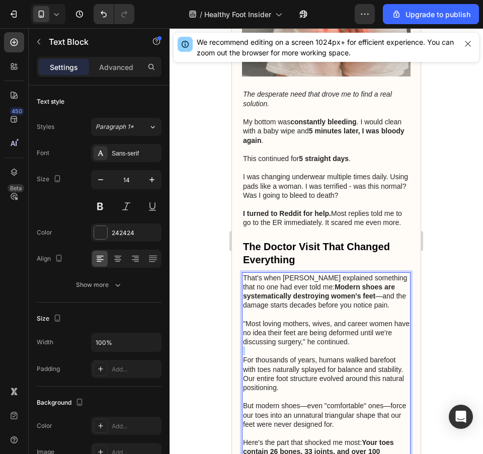
click at [326, 346] on p "Rich Text Editor. Editing area: main" at bounding box center [326, 350] width 167 height 9
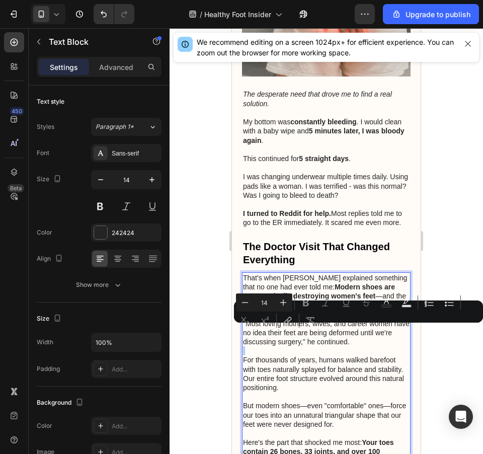
click at [336, 318] on div "Minus 14 Plus Bold Italic Underline Strikethrough Text Color Text Background Co…" at bounding box center [358, 311] width 245 height 36
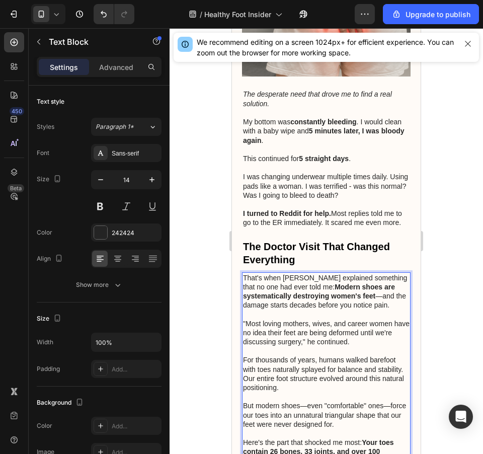
click at [356, 367] on p "For thousands of years, humans walked barefoot with toes naturally splayed for …" at bounding box center [326, 373] width 167 height 37
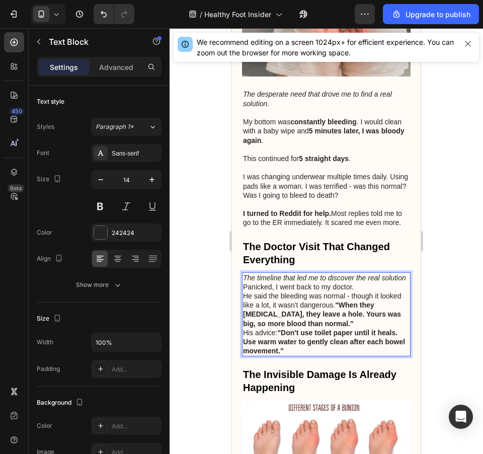
click at [342, 273] on p "The timeline that led me to discover the real solution" at bounding box center [326, 277] width 167 height 9
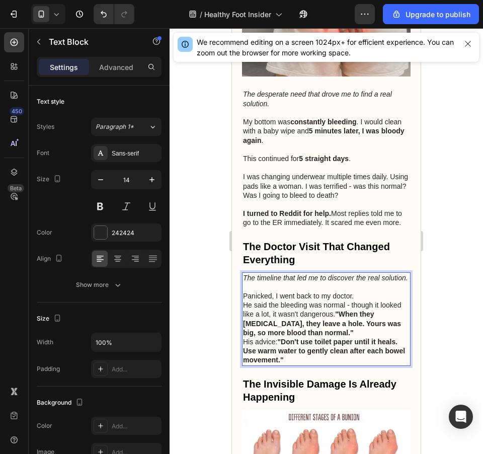
click at [367, 291] on p "Panicked, I went back to my doctor." at bounding box center [326, 295] width 167 height 9
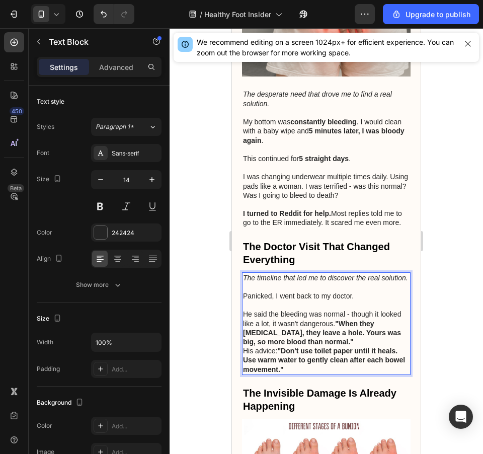
click at [358, 322] on p "He said the bleeding was normal - though it looked like a lot, it wasn't danger…" at bounding box center [326, 327] width 167 height 37
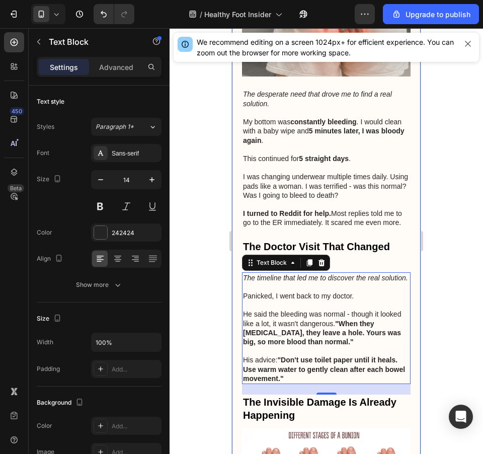
click at [408, 239] on div "My Bleeding [MEDICAL_DATA] Nightmare (And The Solution That Saved Me) Heading W…" at bounding box center [326, 222] width 189 height 2229
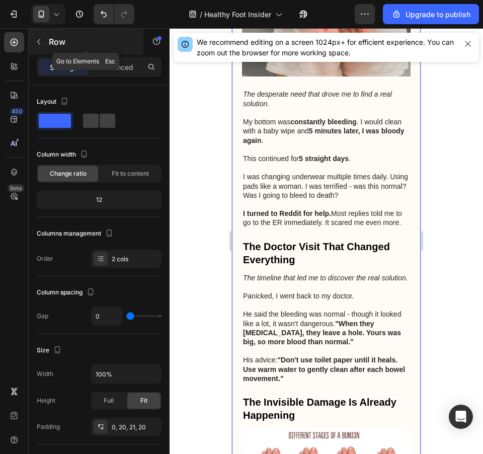
click at [37, 38] on icon "button" at bounding box center [39, 42] width 8 height 8
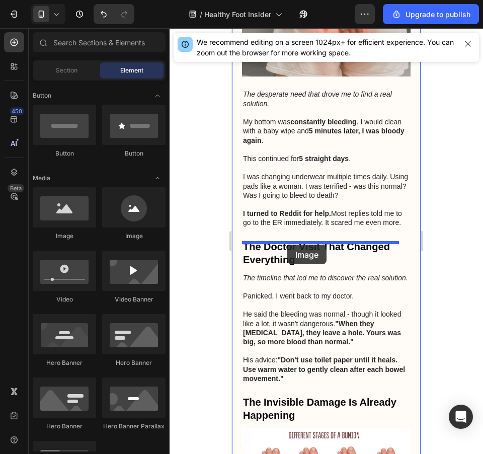
drag, startPoint x: 308, startPoint y: 234, endPoint x: 287, endPoint y: 245, distance: 23.2
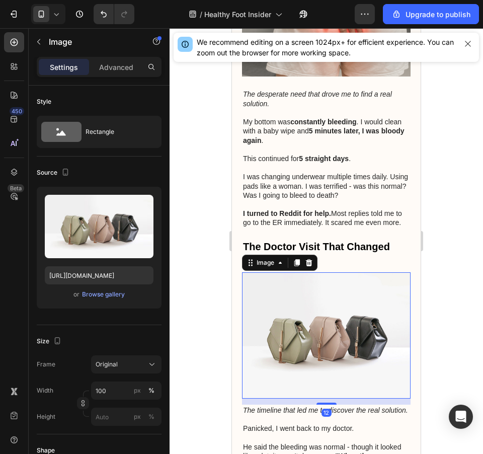
click at [307, 310] on img at bounding box center [326, 335] width 169 height 126
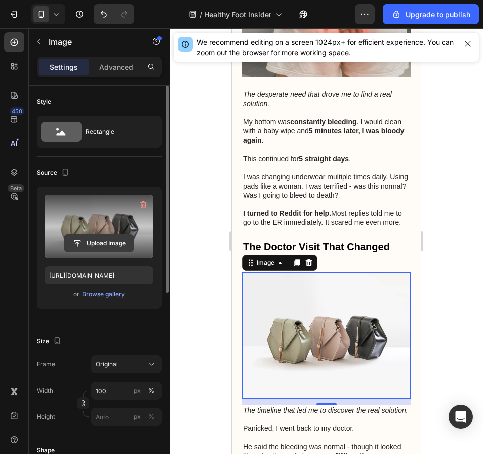
click at [113, 242] on input "file" at bounding box center [98, 242] width 69 height 17
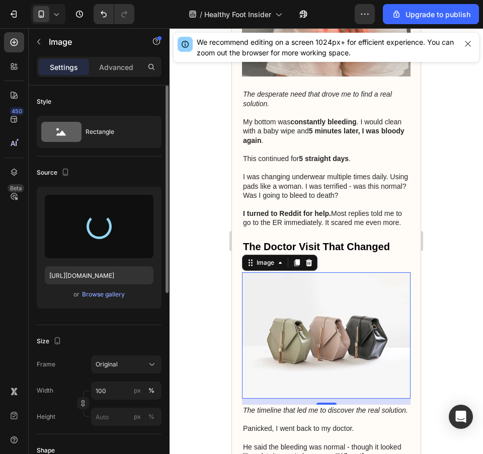
type input "https://cdn.shopify.com/s/files/1/0703/3595/5132/files/gempages_570292938882417…"
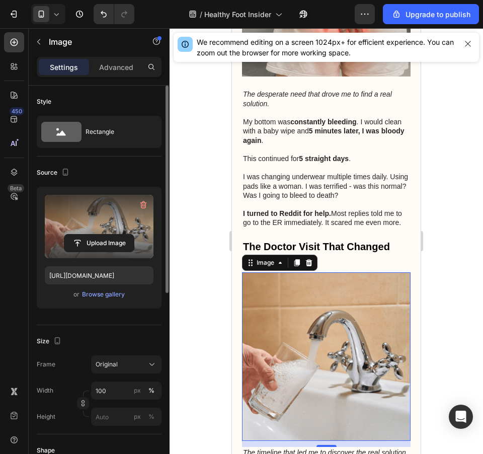
scroll to position [1132, 0]
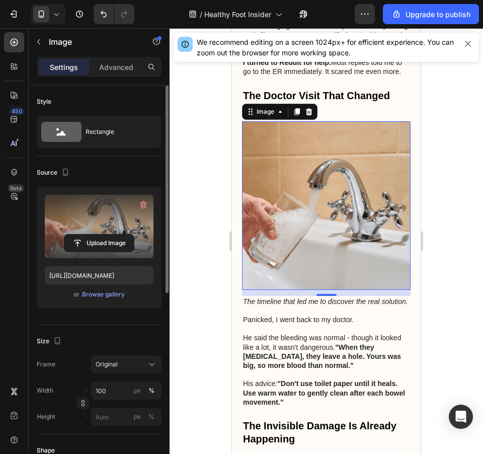
click at [373, 186] on img at bounding box center [326, 205] width 169 height 169
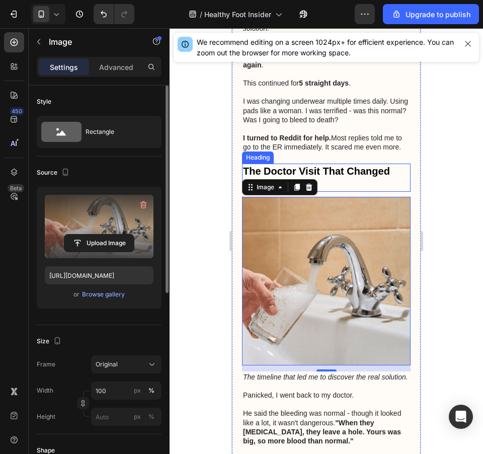
click at [375, 165] on p "The Doctor Visit That Changed Everything" at bounding box center [326, 178] width 167 height 26
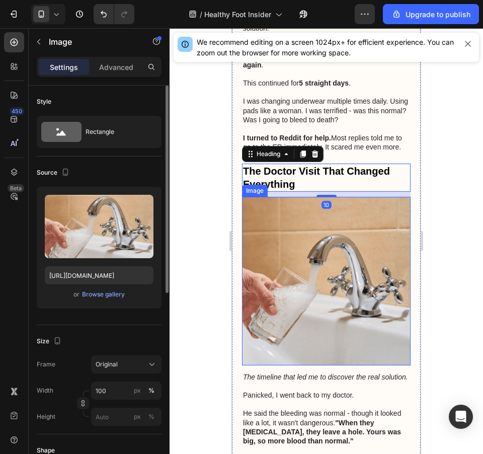
click at [339, 291] on img at bounding box center [326, 281] width 169 height 169
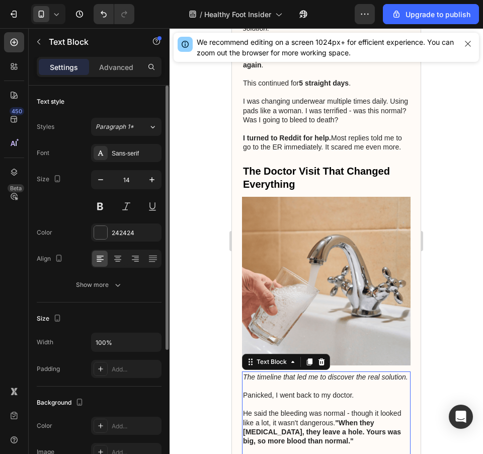
click at [347, 390] on p "Panicked, I went back to my doctor." at bounding box center [326, 394] width 167 height 9
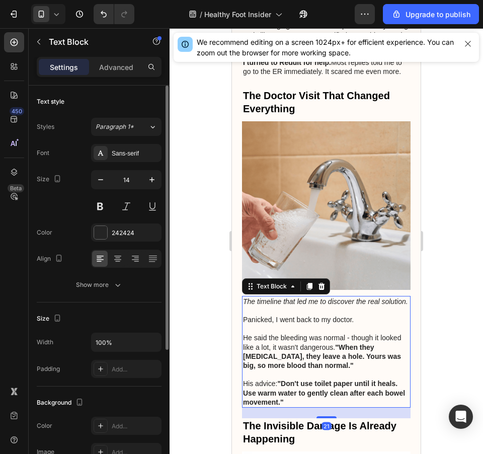
scroll to position [1208, 0]
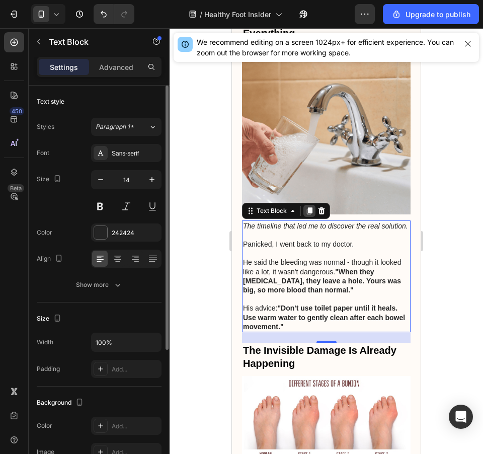
click at [308, 207] on icon at bounding box center [310, 210] width 6 height 7
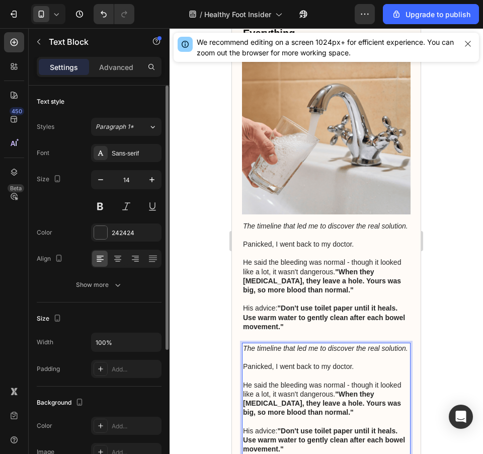
click at [343, 390] on strong ""When they [MEDICAL_DATA], they leave a hole. Yours was big, so more blood than…" at bounding box center [322, 403] width 158 height 26
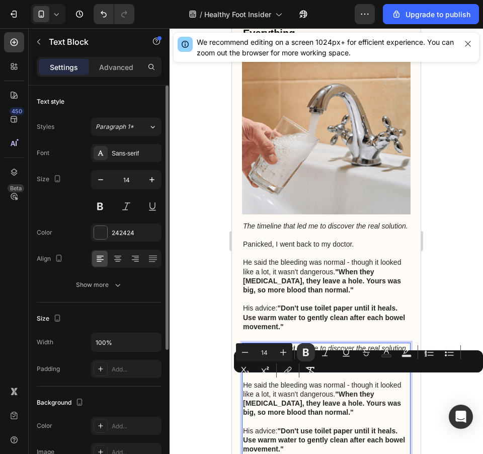
click at [352, 353] on p "Rich Text Editor. Editing area: main" at bounding box center [326, 357] width 167 height 9
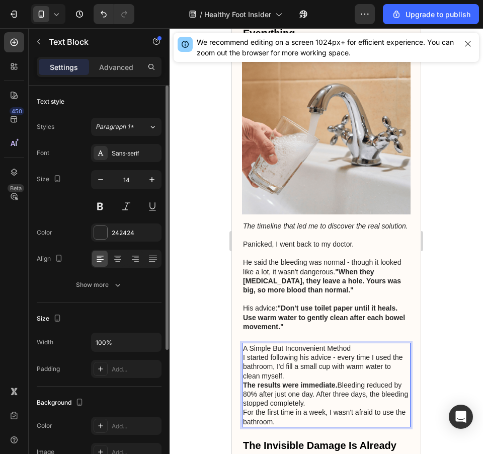
click at [355, 344] on p "A Simple But Inconvenient Method" at bounding box center [326, 348] width 167 height 9
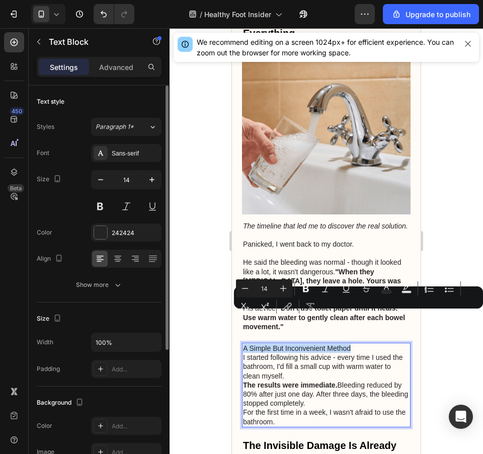
drag, startPoint x: 355, startPoint y: 314, endPoint x: 245, endPoint y: 315, distance: 109.7
click at [245, 344] on p "A Simple But Inconvenient Method" at bounding box center [326, 348] width 167 height 9
drag, startPoint x: 303, startPoint y: 285, endPoint x: 128, endPoint y: 295, distance: 175.9
click at [303, 285] on icon "Editor contextual toolbar" at bounding box center [306, 289] width 6 height 8
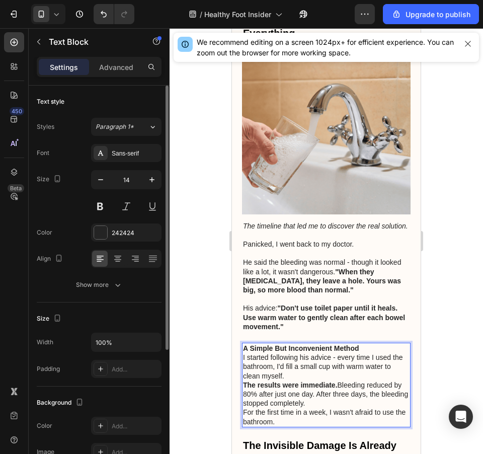
click at [363, 344] on p "A Simple But Inconvenient Method" at bounding box center [326, 348] width 167 height 9
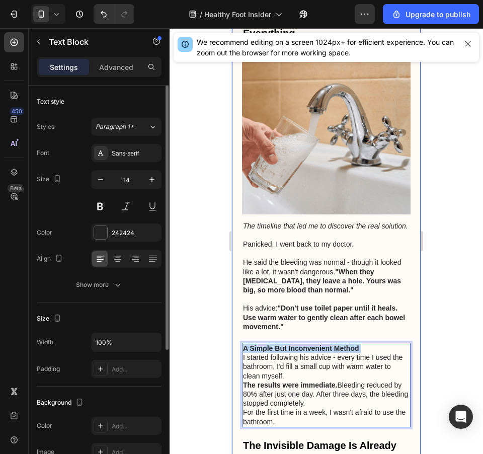
drag, startPoint x: 363, startPoint y: 318, endPoint x: 242, endPoint y: 315, distance: 121.3
click at [242, 315] on div "My Bleeding [MEDICAL_DATA] Nightmare (And The Solution That Saved Me) Heading W…" at bounding box center [326, 131] width 189 height 2499
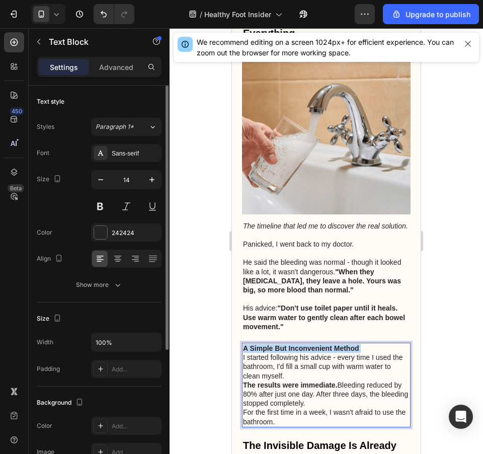
click at [358, 344] on strong "A Simple But Inconvenient Method" at bounding box center [301, 348] width 116 height 8
drag, startPoint x: 358, startPoint y: 316, endPoint x: 244, endPoint y: 316, distance: 114.7
click at [244, 344] on strong "A Simple But Inconvenient Method" at bounding box center [301, 348] width 116 height 8
drag, startPoint x: 244, startPoint y: 316, endPoint x: 386, endPoint y: 329, distance: 142.9
click at [386, 353] on p "I started following his advice - every time I used the bathroom, I'd fill a sma…" at bounding box center [326, 367] width 167 height 28
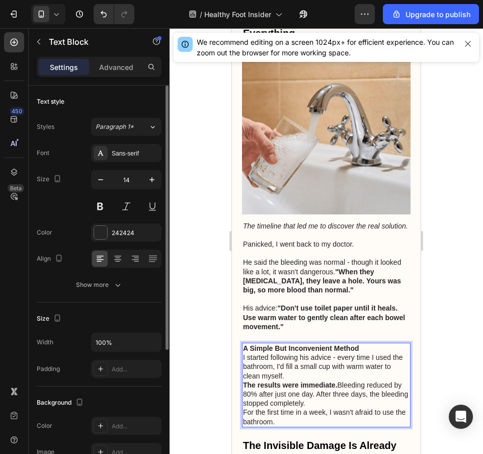
click at [367, 344] on p "A Simple But Inconvenient Method" at bounding box center [326, 348] width 167 height 9
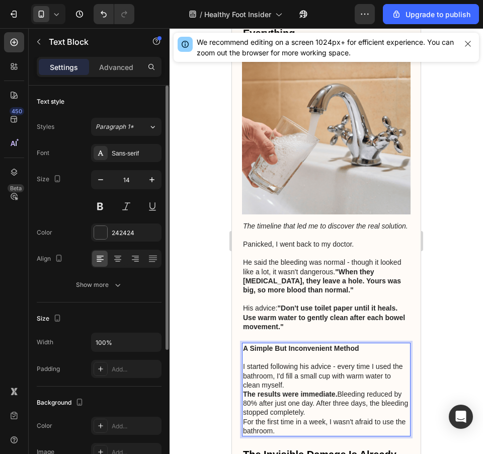
click at [352, 362] on p "I started following his advice - every time I used the bathroom, I'd fill a sma…" at bounding box center [326, 376] width 167 height 28
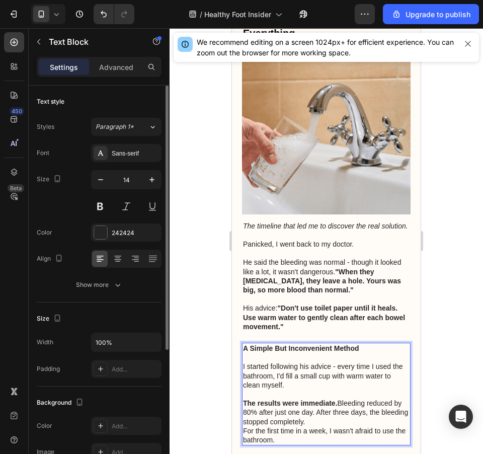
click at [363, 398] on p "The results were immediate. Bleeding reduced by 80% after just one day. After t…" at bounding box center [326, 412] width 167 height 28
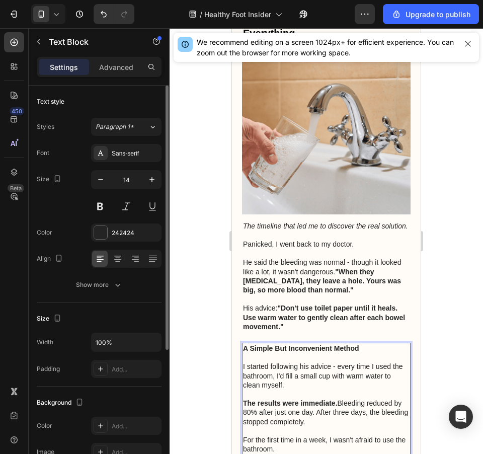
click at [367, 344] on p "A Simple But Inconvenient Method" at bounding box center [326, 348] width 167 height 9
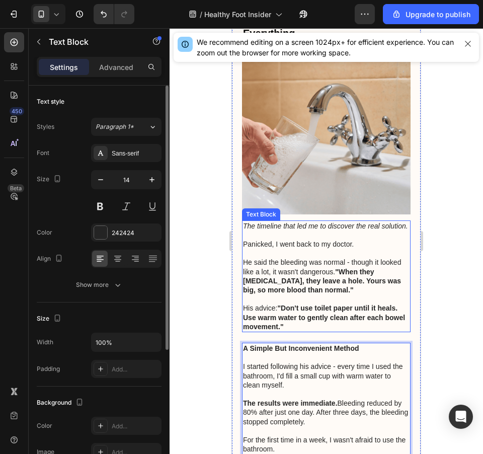
scroll to position [1057, 0]
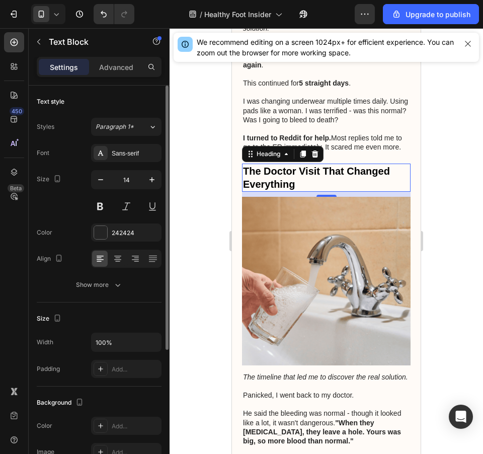
click at [355, 165] on p "The Doctor Visit That Changed Everything" at bounding box center [326, 178] width 167 height 26
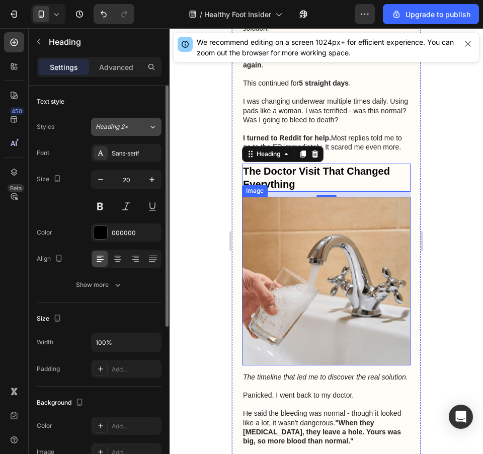
click at [153, 123] on icon at bounding box center [152, 127] width 9 height 10
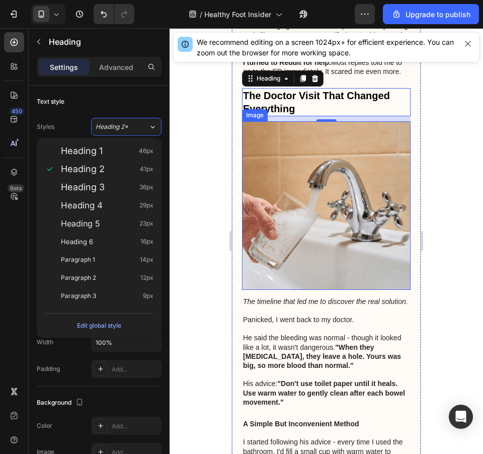
scroll to position [1208, 0]
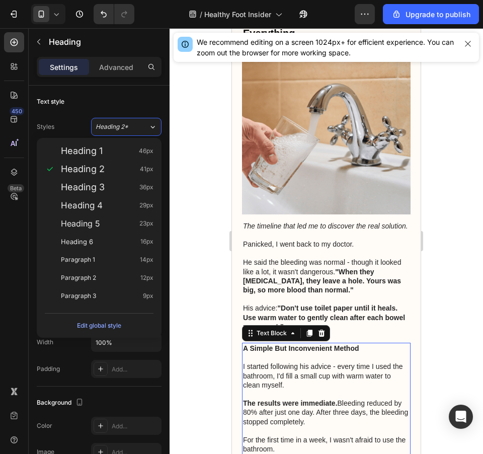
click at [368, 344] on p "A Simple But Inconvenient Method" at bounding box center [326, 348] width 167 height 9
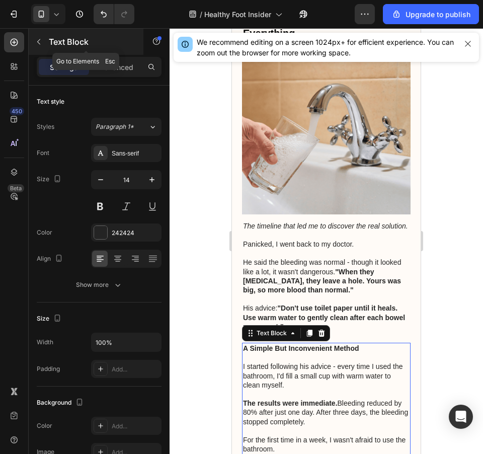
click at [40, 38] on icon "button" at bounding box center [39, 42] width 8 height 8
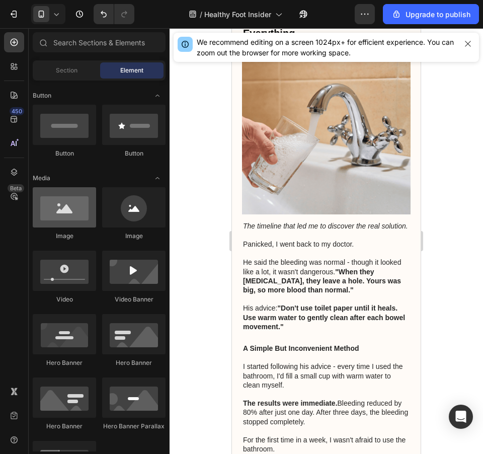
scroll to position [0, 0]
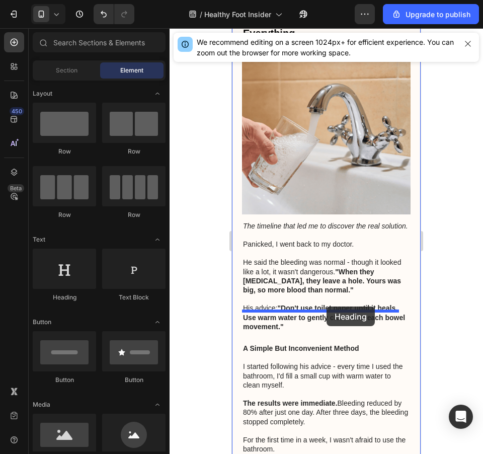
drag, startPoint x: 306, startPoint y: 306, endPoint x: 713, endPoint y: 339, distance: 408.8
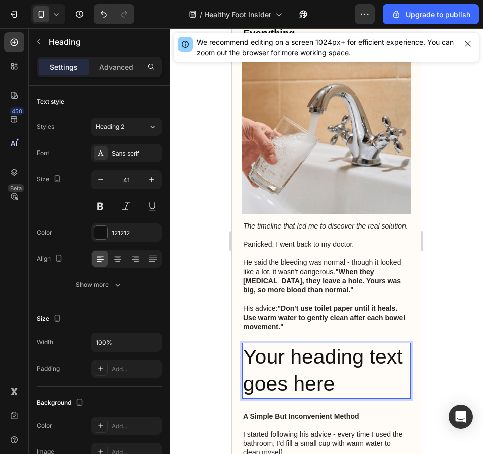
click at [365, 343] on h2 "Your heading text goes here" at bounding box center [326, 371] width 169 height 56
click at [371, 344] on p "Your heading text goes here" at bounding box center [326, 371] width 167 height 54
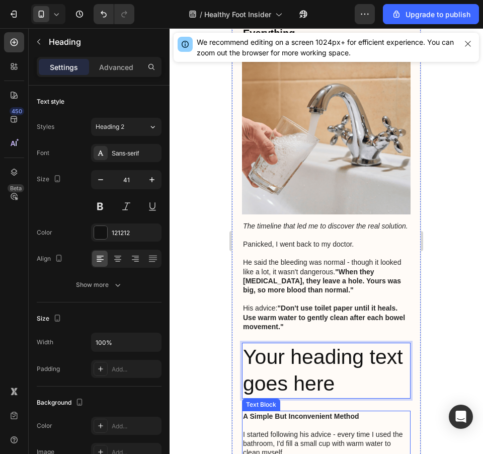
click at [367, 412] on p "A Simple But Inconvenient Method" at bounding box center [326, 416] width 167 height 9
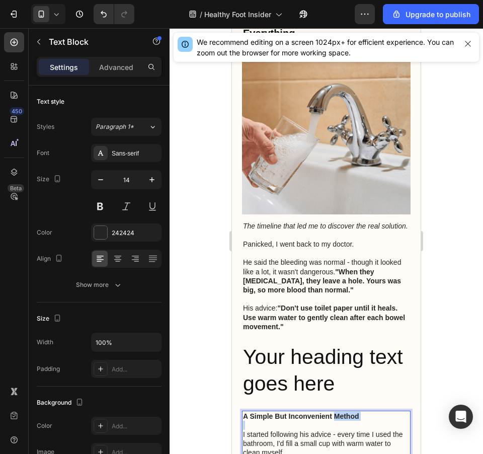
drag, startPoint x: 367, startPoint y: 386, endPoint x: 354, endPoint y: 384, distance: 13.2
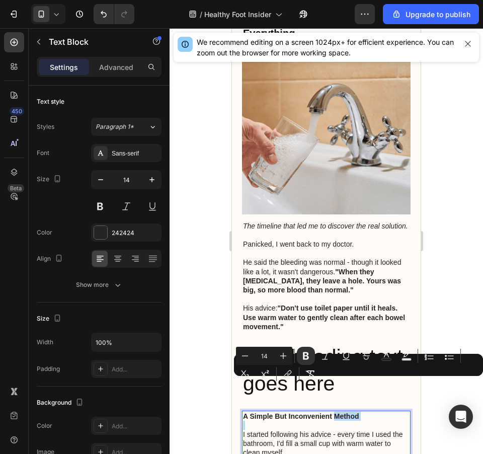
click at [364, 412] on p "A Simple But Inconvenient Method" at bounding box center [326, 416] width 167 height 9
drag, startPoint x: 364, startPoint y: 384, endPoint x: 243, endPoint y: 381, distance: 120.8
click at [243, 412] on p "A Simple But Inconvenient Method" at bounding box center [326, 416] width 167 height 9
drag, startPoint x: 475, startPoint y: 410, endPoint x: 372, endPoint y: 392, distance: 104.1
click at [372, 421] on p "Rich Text Editor. Editing area: main" at bounding box center [326, 425] width 167 height 9
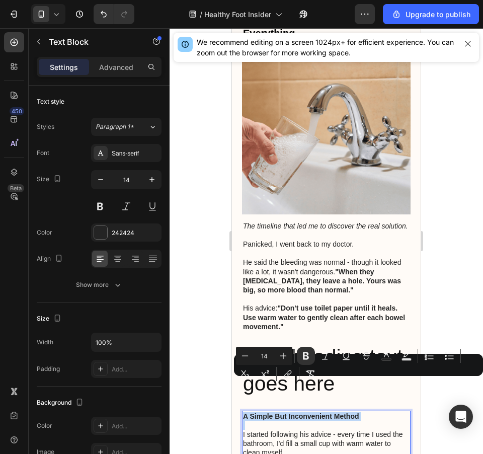
click at [366, 421] on p "Rich Text Editor. Editing area: main" at bounding box center [326, 425] width 167 height 9
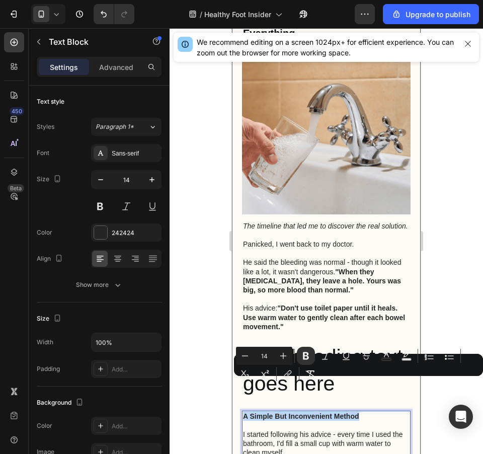
drag, startPoint x: 365, startPoint y: 383, endPoint x: 236, endPoint y: 387, distance: 128.4
click at [236, 387] on div "My Bleeding [MEDICAL_DATA] Nightmare (And The Solution That Saved Me) Heading W…" at bounding box center [326, 179] width 189 height 2594
copy strong "A Simple But Inconvenient Method"
click at [318, 344] on p "Your heading text goes here" at bounding box center [326, 371] width 167 height 54
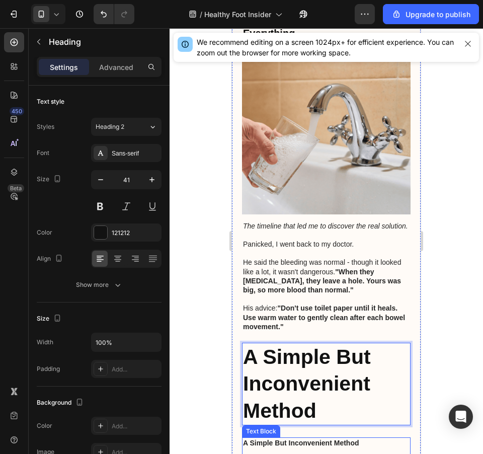
click at [357, 439] on strong "A Simple But Inconvenient Method" at bounding box center [301, 443] width 116 height 8
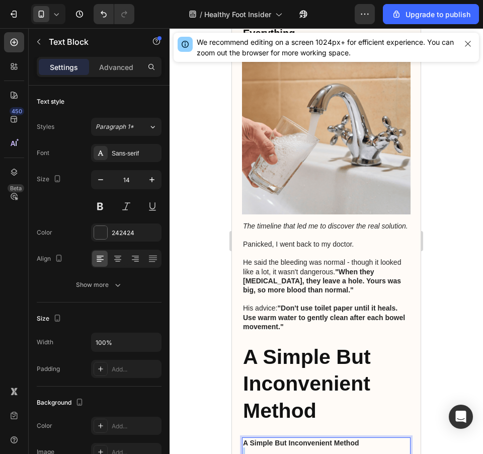
click at [328, 447] on p "Rich Text Editor. Editing area: main" at bounding box center [326, 451] width 167 height 9
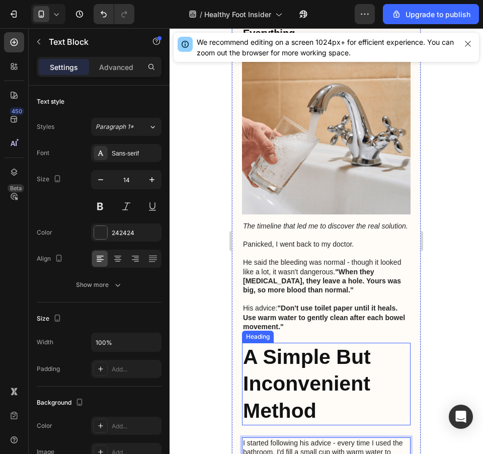
click at [318, 357] on strong "A Simple But Inconvenient Method" at bounding box center [307, 383] width 128 height 77
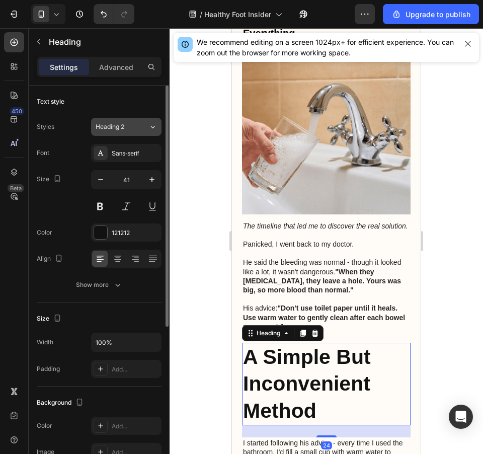
click at [145, 128] on div "Heading 2" at bounding box center [122, 126] width 53 height 9
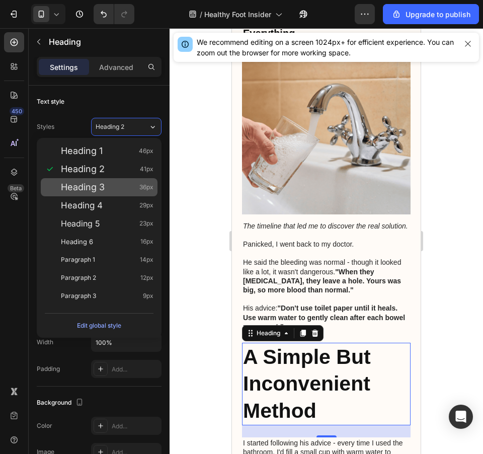
click at [132, 187] on div "Heading 3 36px" at bounding box center [107, 187] width 93 height 10
type input "36"
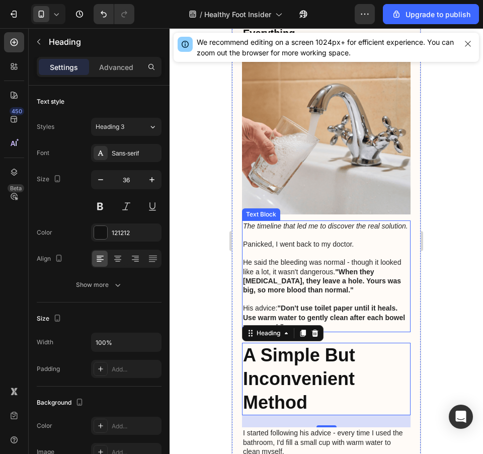
scroll to position [1057, 0]
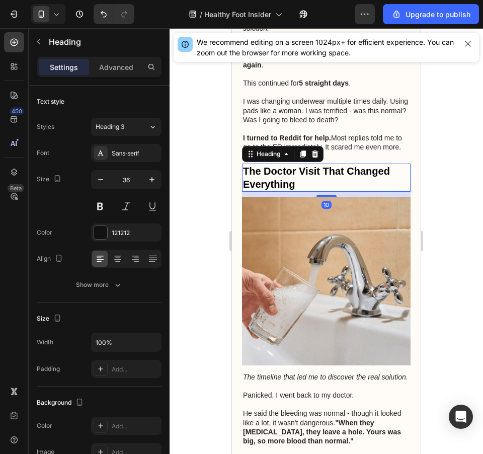
click at [318, 165] on p "The Doctor Visit That Changed Everything" at bounding box center [326, 178] width 167 height 26
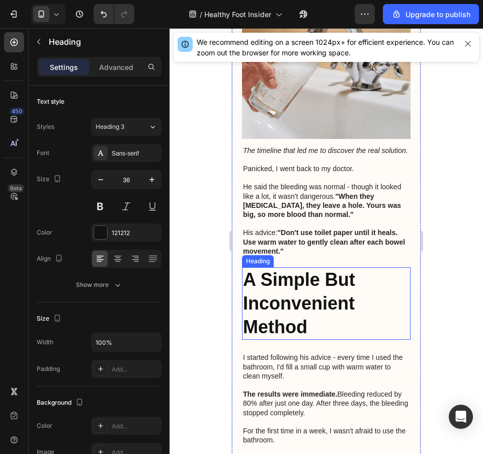
click at [327, 285] on p "⁠⁠⁠⁠⁠⁠⁠ A Simple But Inconvenient Method" at bounding box center [326, 303] width 167 height 70
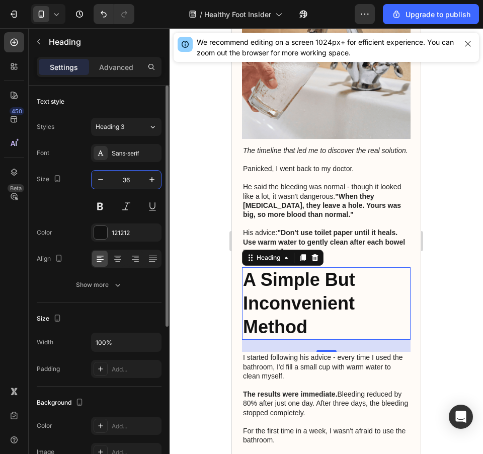
click at [128, 182] on input "36" at bounding box center [126, 180] width 33 height 18
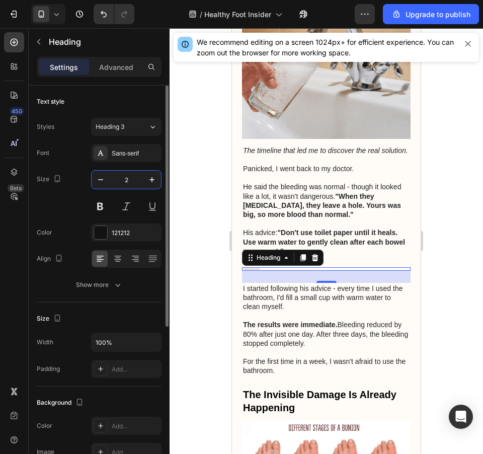
type input "20"
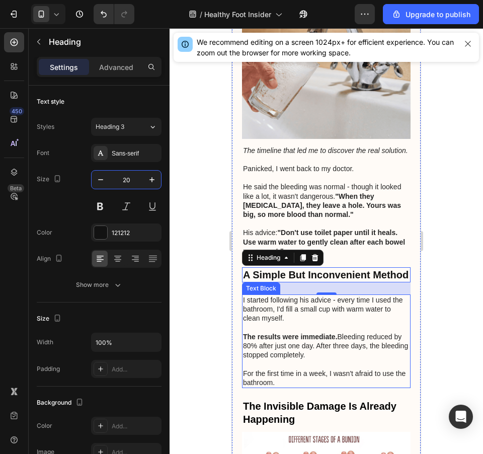
click at [395, 332] on p "The results were immediate. Bleeding reduced by 80% after just one day. After t…" at bounding box center [326, 346] width 167 height 28
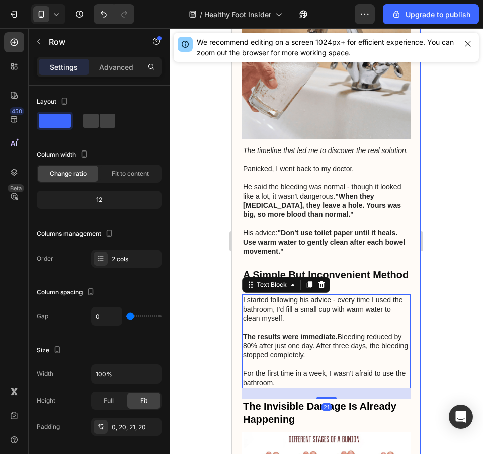
click at [402, 200] on div "My Bleeding [MEDICAL_DATA] Nightmare (And The Solution That Saved Me) Heading W…" at bounding box center [326, 74] width 189 height 2535
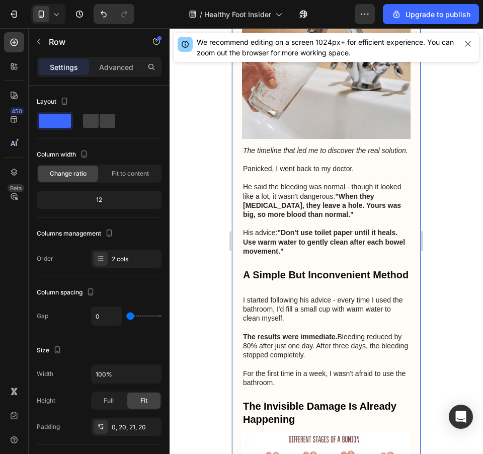
click at [358, 268] on div "My Bleeding [MEDICAL_DATA] Nightmare (And The Solution That Saved Me) Heading W…" at bounding box center [326, 69] width 169 height 2524
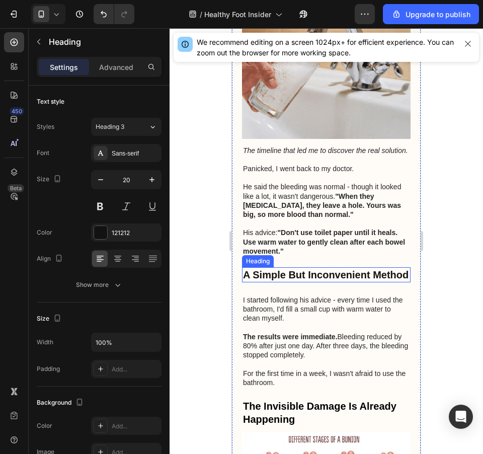
click at [346, 269] on strong "A Simple But Inconvenient Method" at bounding box center [326, 274] width 166 height 11
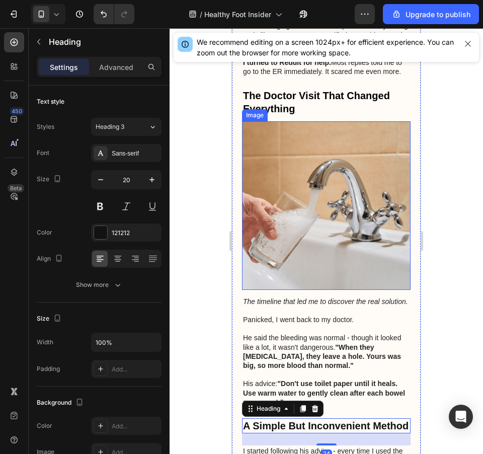
scroll to position [1057, 0]
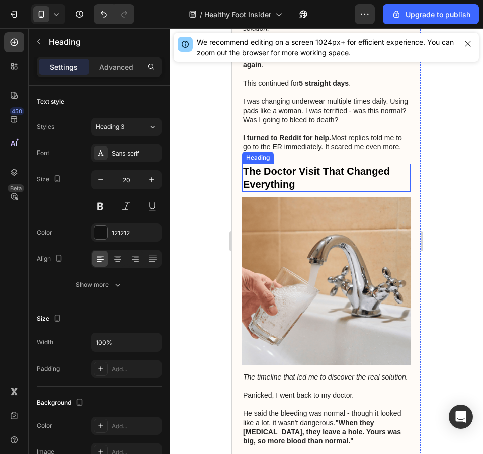
click at [350, 165] on p "The Doctor Visit That Changed Everything" at bounding box center [326, 178] width 167 height 26
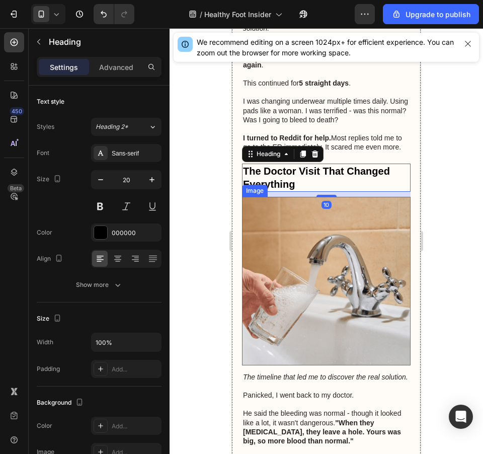
scroll to position [1208, 0]
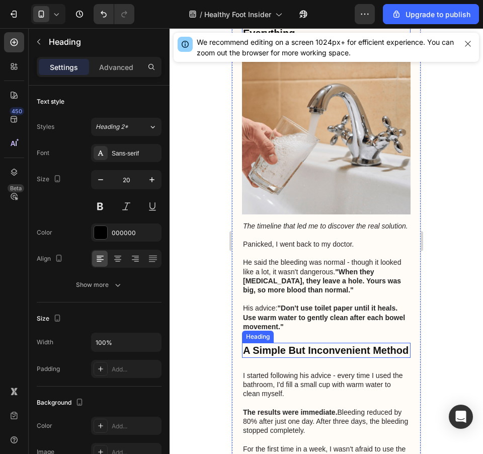
click at [340, 344] on p "⁠⁠⁠⁠⁠⁠⁠ A Simple But Inconvenient Method" at bounding box center [326, 350] width 167 height 13
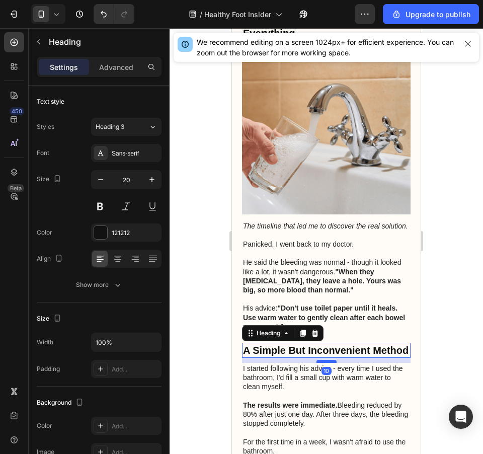
drag, startPoint x: 323, startPoint y: 350, endPoint x: 325, endPoint y: 343, distance: 7.3
click at [325, 360] on div at bounding box center [326, 361] width 20 height 3
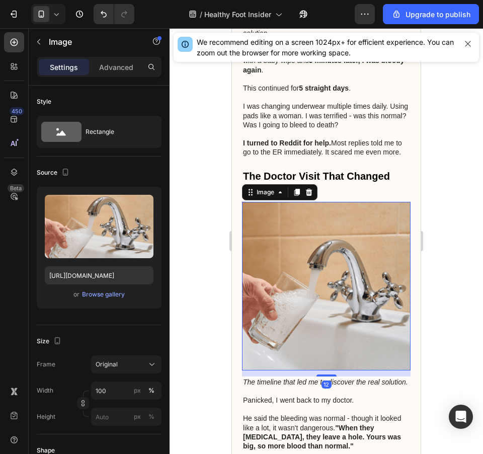
scroll to position [1202, 0]
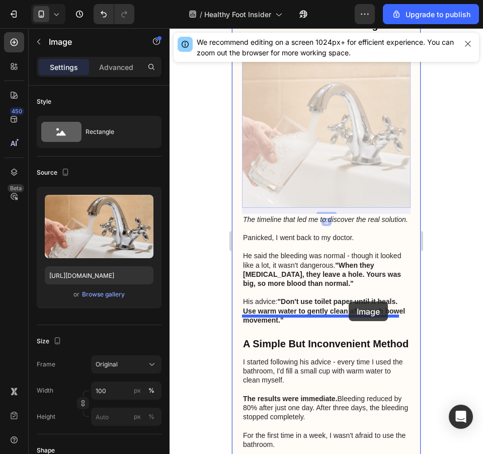
drag, startPoint x: 328, startPoint y: 111, endPoint x: 663, endPoint y: 275, distance: 373.1
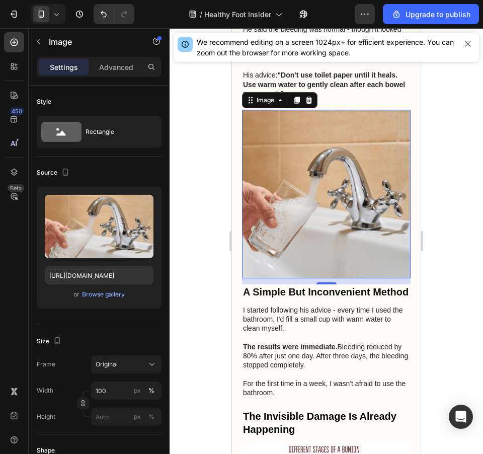
scroll to position [1341, 0]
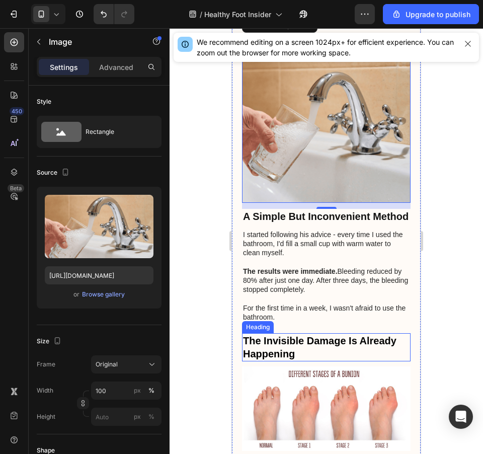
click at [341, 333] on h2 "The Invisible Damage Is Already Happening" at bounding box center [326, 347] width 169 height 28
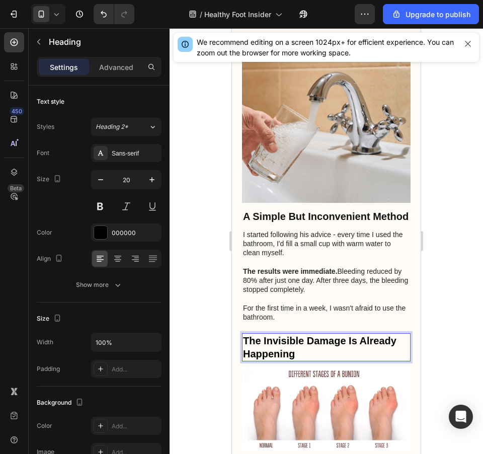
click at [341, 333] on h2 "The Invisible Damage Is Already Happening" at bounding box center [326, 347] width 169 height 28
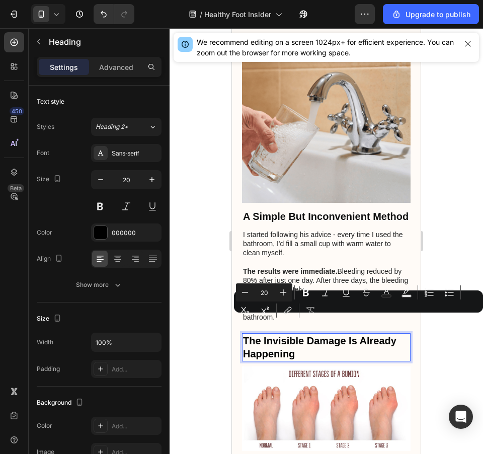
click at [341, 334] on p "The Invisible Damage Is Already Happening" at bounding box center [326, 347] width 167 height 26
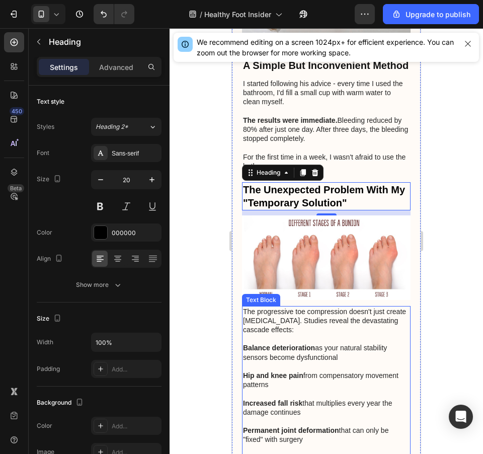
scroll to position [1568, 0]
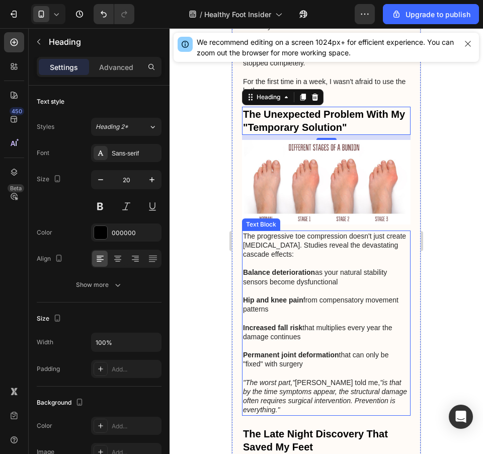
click at [359, 323] on p "Increased fall risk that multiplies every year the damage continues" at bounding box center [326, 332] width 167 height 18
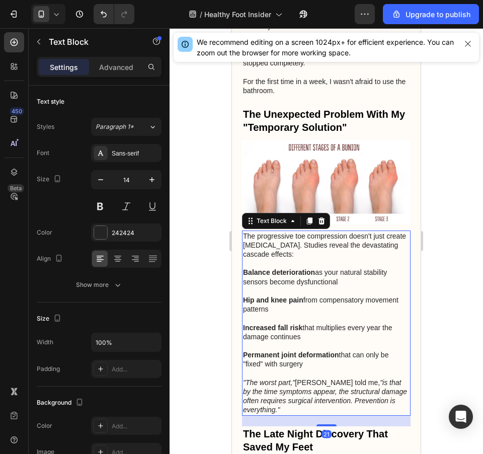
click at [359, 323] on p "Increased fall risk that multiplies every year the damage continues" at bounding box center [326, 332] width 167 height 18
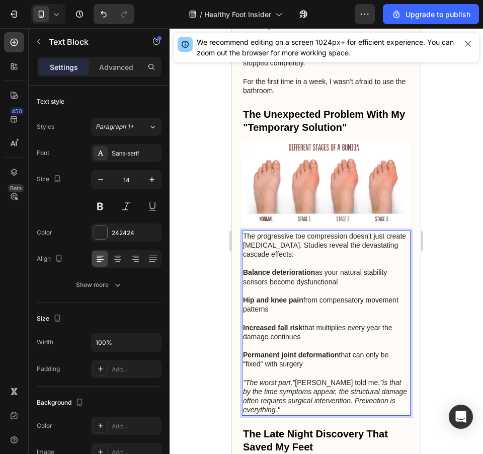
click at [366, 268] on p "Balance deterioration as your natural stability sensors become dysfunctional" at bounding box center [326, 277] width 167 height 18
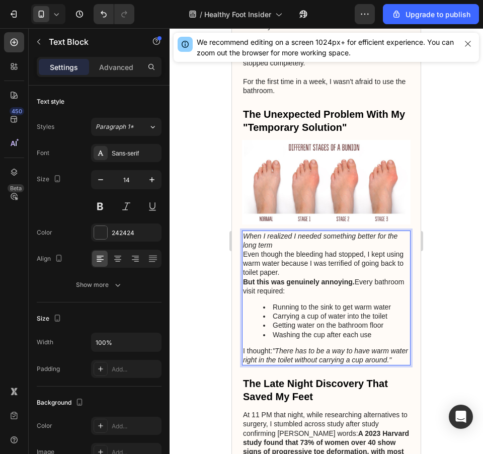
click at [351, 231] on p "When I realized I needed something better for the long term" at bounding box center [326, 240] width 167 height 18
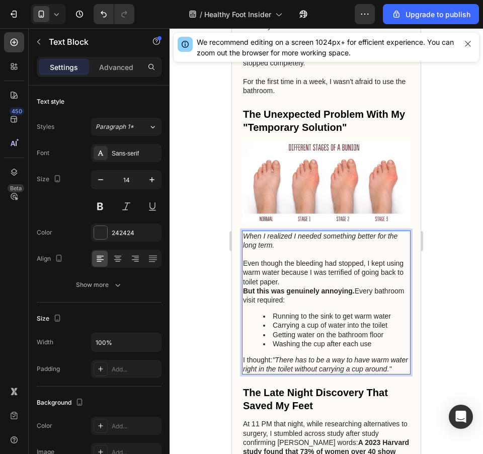
click at [331, 259] on p "Even though the bleeding had stopped, I kept using warm water because I was ter…" at bounding box center [326, 273] width 167 height 28
click at [246, 259] on p "Even though the bleeding had stopped, I kept using warm water because I was ter…" at bounding box center [326, 273] width 167 height 28
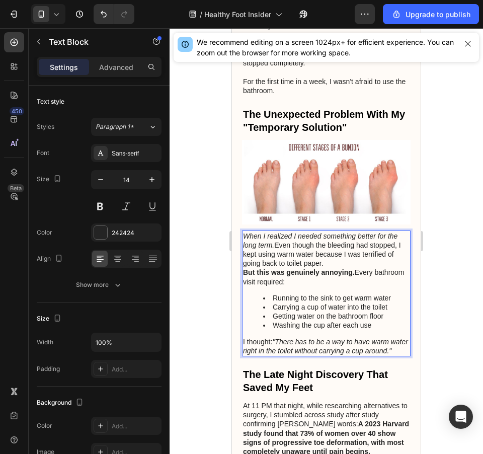
click at [369, 235] on p "When I realized I needed something better for the long term. Even though the bl…" at bounding box center [326, 249] width 167 height 37
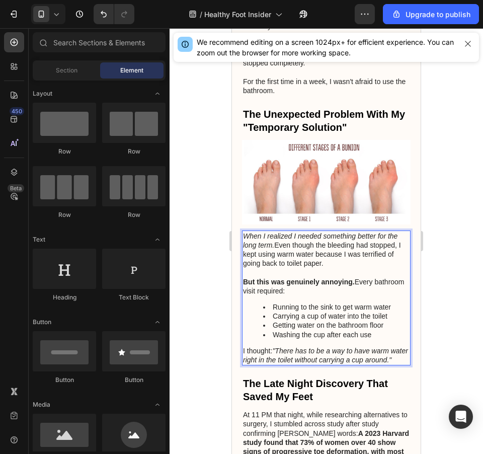
scroll to position [1940, 0]
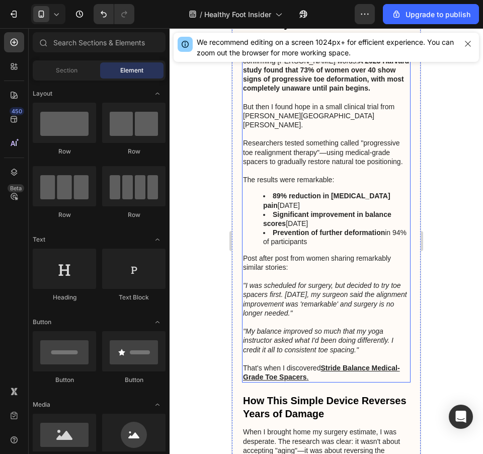
click at [362, 272] on p at bounding box center [326, 276] width 167 height 9
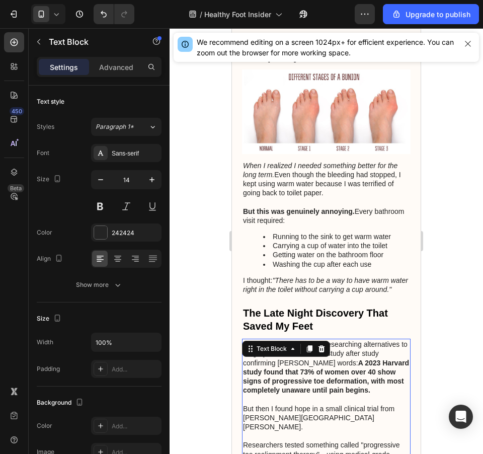
scroll to position [1563, 0]
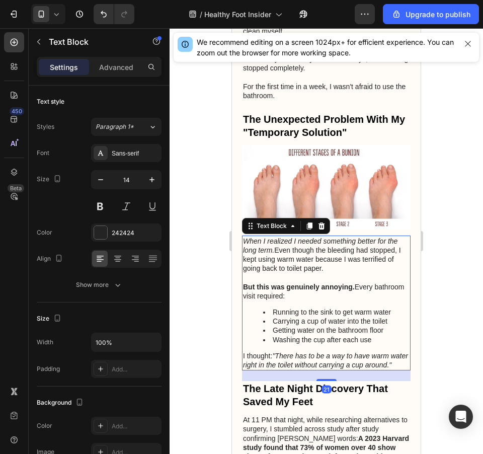
click at [376, 248] on p "When I realized I needed something better for the long term. Even though the bl…" at bounding box center [326, 254] width 167 height 37
drag, startPoint x: 40, startPoint y: 39, endPoint x: 62, endPoint y: 53, distance: 26.7
click at [40, 39] on icon "button" at bounding box center [38, 42] width 3 height 6
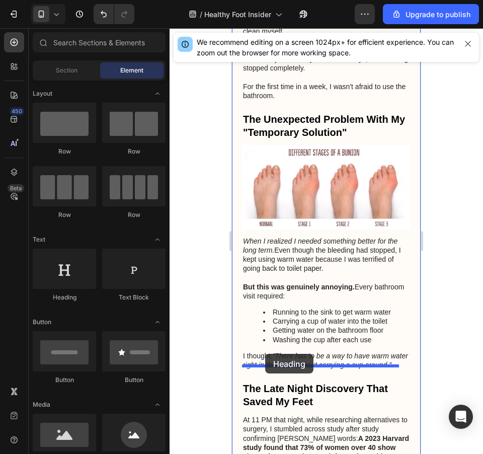
drag, startPoint x: 303, startPoint y: 307, endPoint x: 265, endPoint y: 354, distance: 60.4
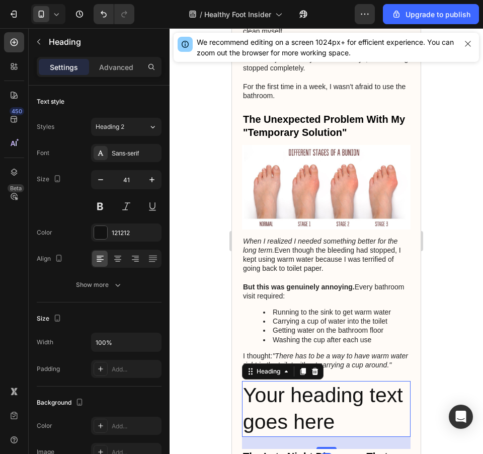
click at [374, 396] on h2 "Your heading text goes here" at bounding box center [326, 409] width 169 height 56
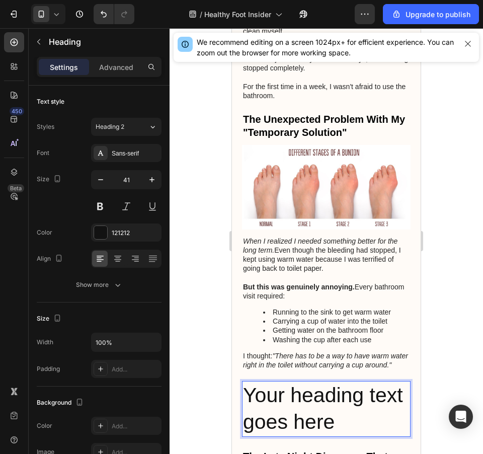
click at [374, 396] on p "Your heading text goes here" at bounding box center [326, 409] width 167 height 54
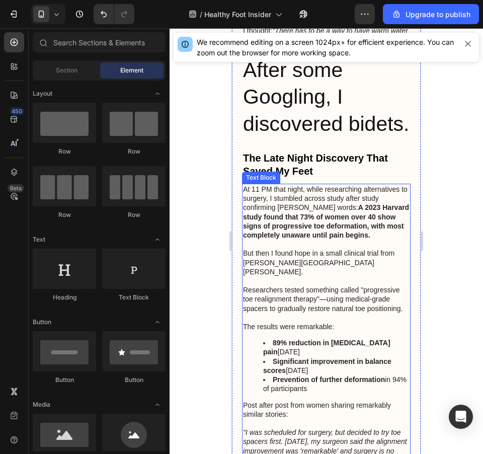
scroll to position [1737, 0]
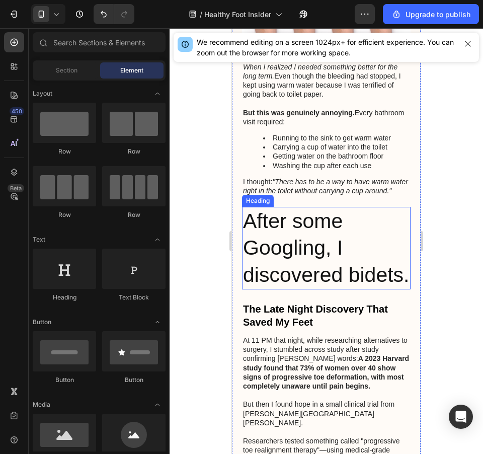
click at [299, 231] on p "After some Googling, I discovered bidets." at bounding box center [326, 248] width 167 height 80
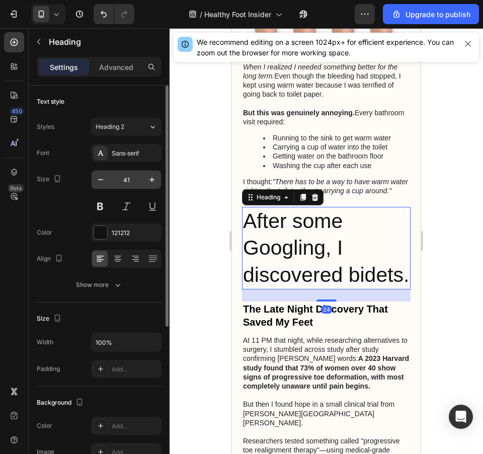
click at [125, 184] on input "41" at bounding box center [126, 180] width 33 height 18
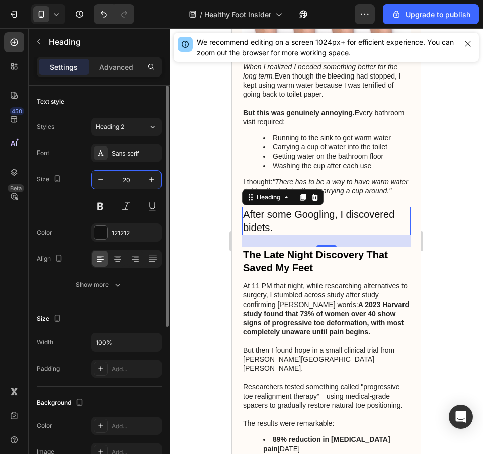
type input "20"
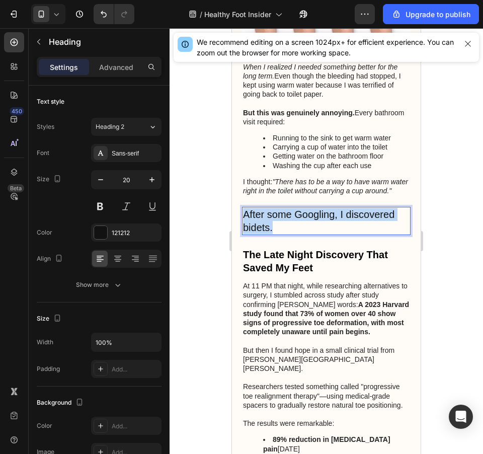
drag, startPoint x: 273, startPoint y: 215, endPoint x: 243, endPoint y: 196, distance: 35.7
click at [243, 207] on h2 "After some Googling, I discovered bidets." at bounding box center [326, 221] width 169 height 28
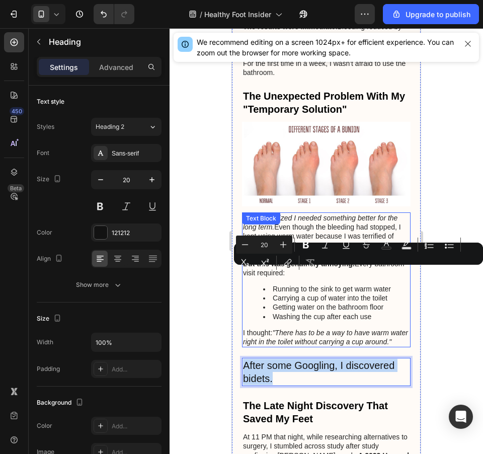
scroll to position [1510, 0]
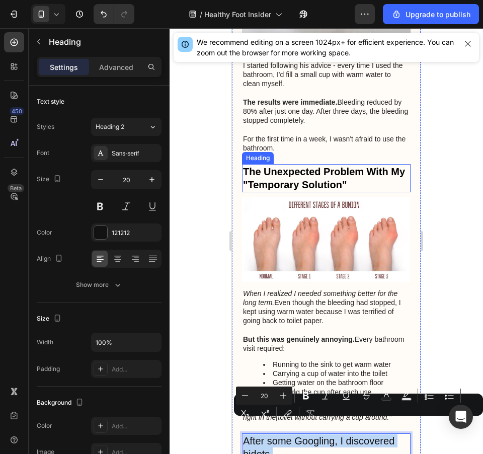
click at [359, 170] on p "The Unexpected Problem With My "Temporary Solution"" at bounding box center [326, 178] width 167 height 26
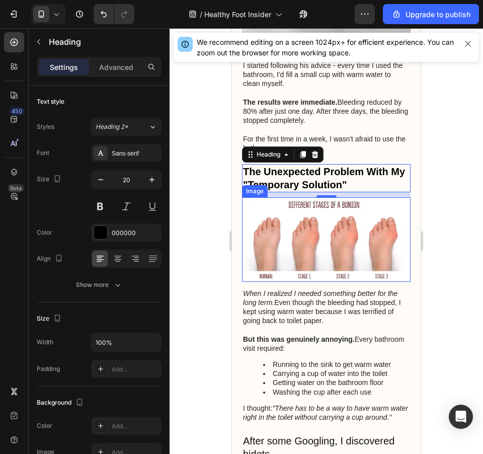
click at [375, 212] on img at bounding box center [326, 239] width 169 height 85
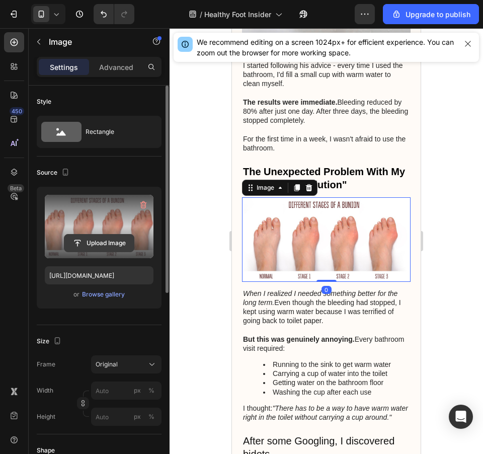
click at [107, 234] on input "file" at bounding box center [98, 242] width 69 height 17
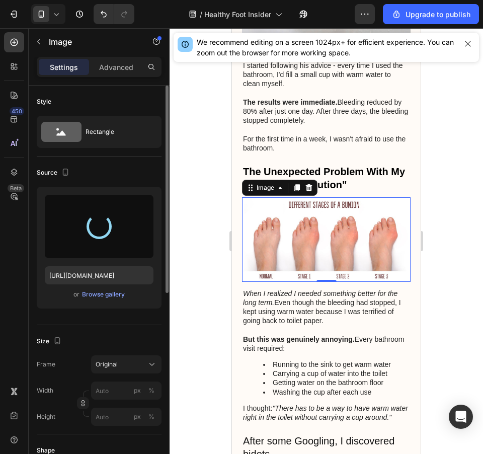
type input "https://cdn.shopify.com/s/files/1/0703/3595/5132/files/gempages_570292938882417…"
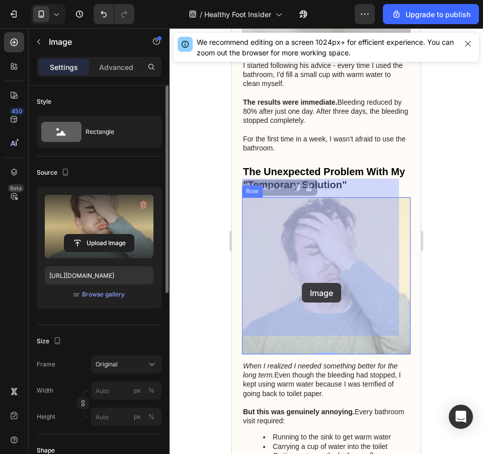
drag, startPoint x: 350, startPoint y: 225, endPoint x: 302, endPoint y: 283, distance: 74.7
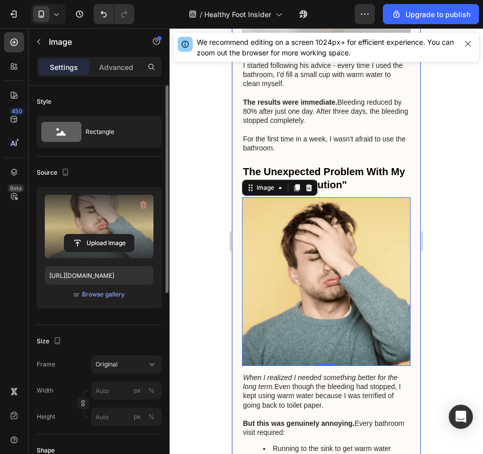
scroll to position [1661, 0]
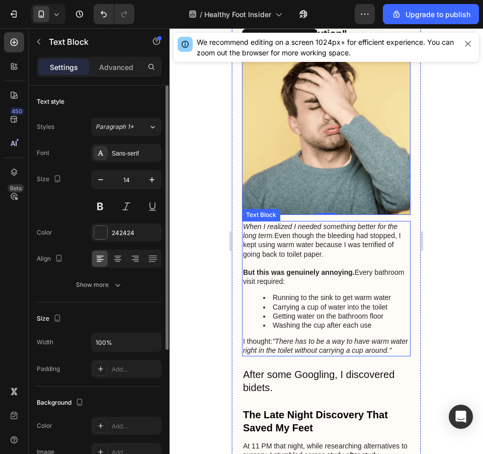
click at [339, 222] on p "When I realized I needed something better for the long term. Even though the bl…" at bounding box center [326, 240] width 167 height 37
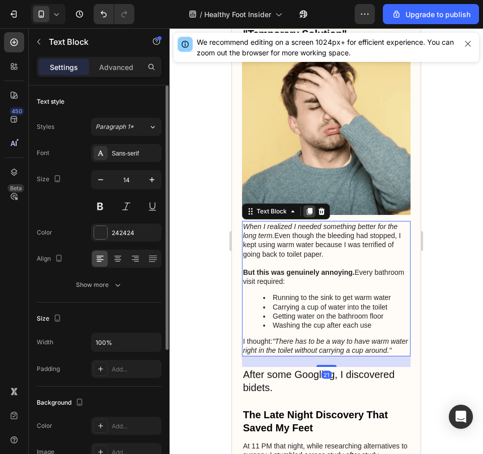
click at [308, 208] on icon at bounding box center [310, 211] width 6 height 7
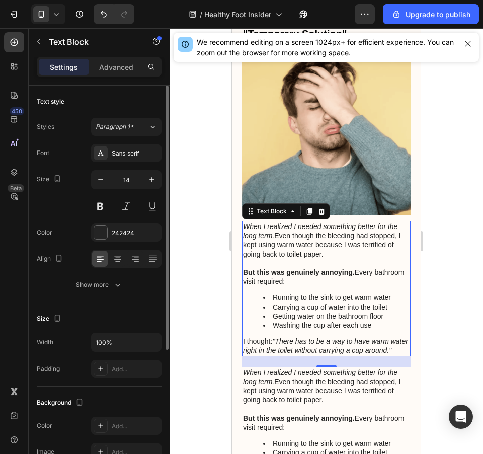
click at [368, 225] on p "When I realized I needed something better for the long term. Even though the bl…" at bounding box center [326, 240] width 167 height 37
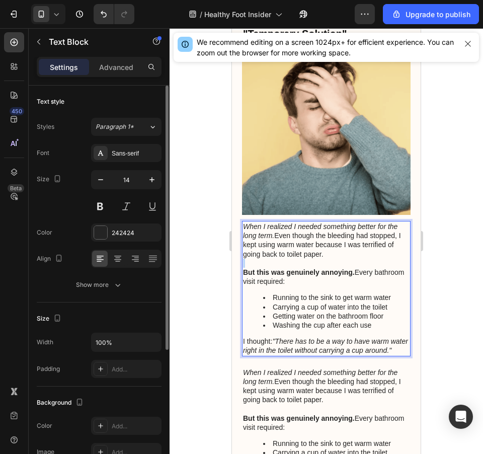
click at [367, 259] on p "Rich Text Editor. Editing area: main" at bounding box center [326, 263] width 167 height 9
click at [357, 293] on li "Running to the sink to get warm water" at bounding box center [336, 297] width 146 height 9
click at [276, 222] on p "When I realized I needed something better for the long term. Even though the bl…" at bounding box center [326, 240] width 167 height 37
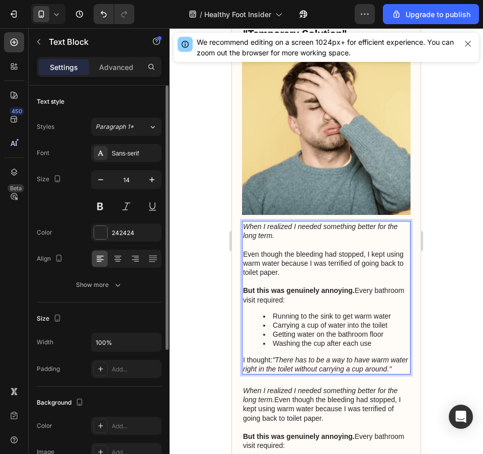
click at [343, 286] on strong "But this was genuinely annoying." at bounding box center [299, 290] width 112 height 8
click at [268, 286] on p "But this was genuinely annoying. Every bathroom visit required:" at bounding box center [326, 295] width 167 height 18
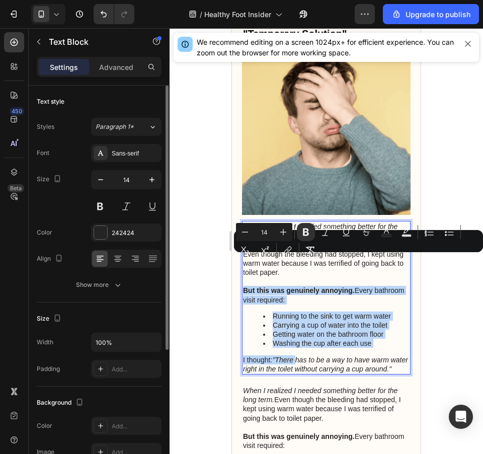
drag, startPoint x: 244, startPoint y: 259, endPoint x: 295, endPoint y: 326, distance: 84.6
click at [295, 326] on div "When I realized I needed something better for the long term. Even though the bl…" at bounding box center [326, 297] width 169 height 153
click at [261, 311] on ul "Running to the sink to get warm water Carrying a cup of water into the toilet G…" at bounding box center [326, 329] width 167 height 37
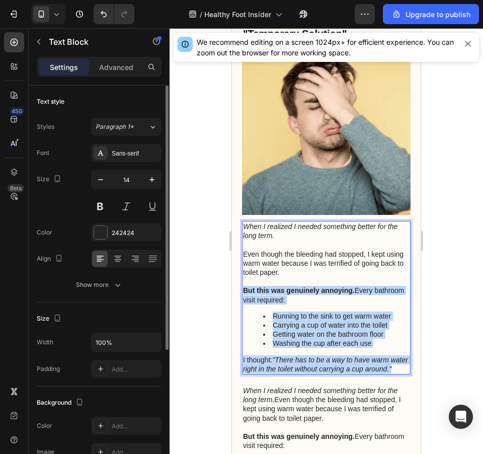
drag, startPoint x: 244, startPoint y: 261, endPoint x: 285, endPoint y: 348, distance: 96.8
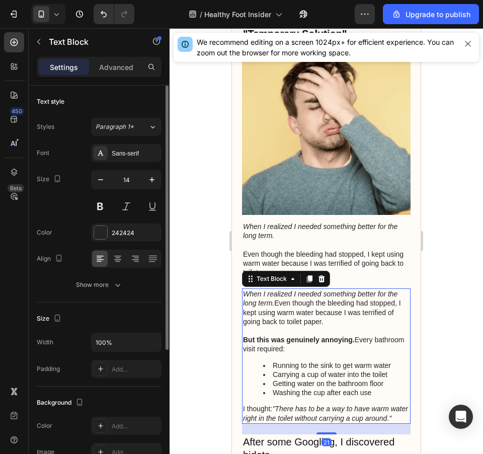
click at [346, 326] on p at bounding box center [326, 330] width 167 height 9
click at [368, 289] on p "When I realized I needed something better for the long term. Even though the bl…" at bounding box center [326, 307] width 167 height 37
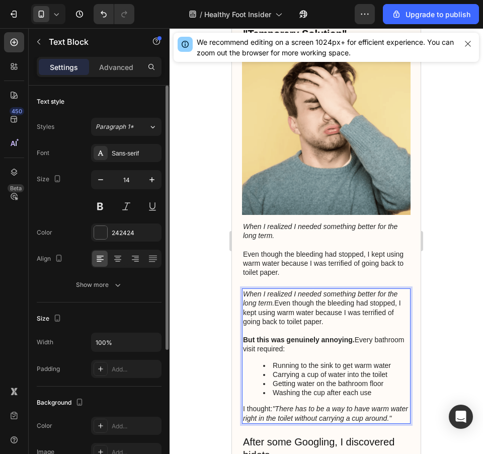
click at [368, 289] on p "When I realized I needed something better for the long term. Even though the bl…" at bounding box center [326, 307] width 167 height 37
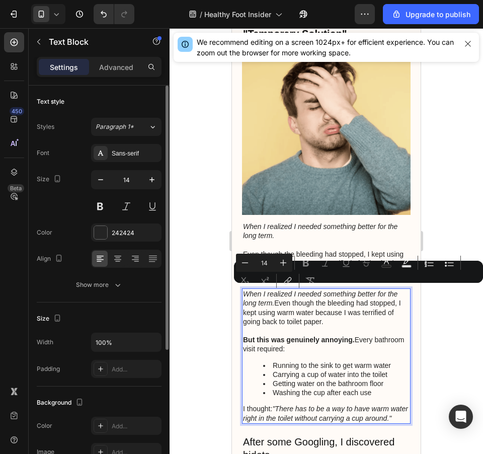
click at [368, 291] on p "When I realized I needed something better for the long term. Even though the bl…" at bounding box center [326, 307] width 167 height 37
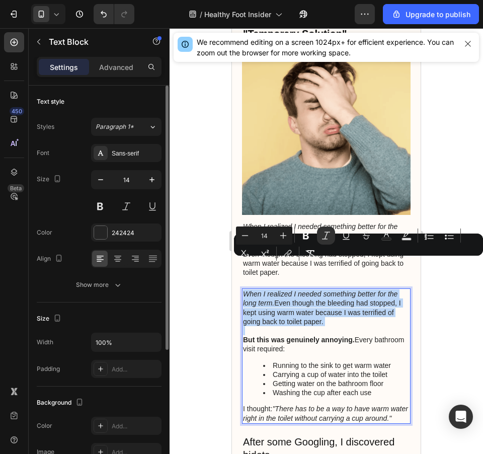
drag, startPoint x: 600, startPoint y: 317, endPoint x: 245, endPoint y: 260, distance: 360.2
click at [245, 289] on p "When I realized I needed something better for the long term. Even though the bl…" at bounding box center [326, 307] width 167 height 37
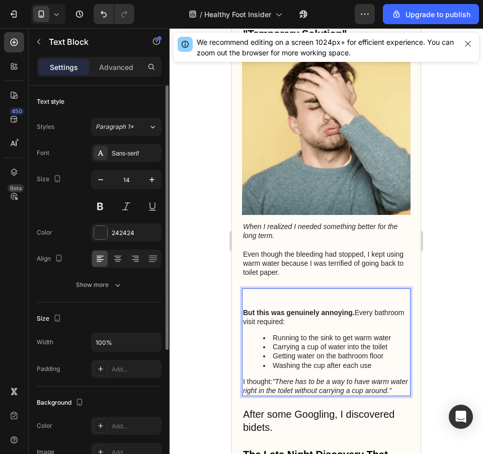
click at [247, 308] on strong "But this was genuinely annoying." at bounding box center [299, 312] width 112 height 8
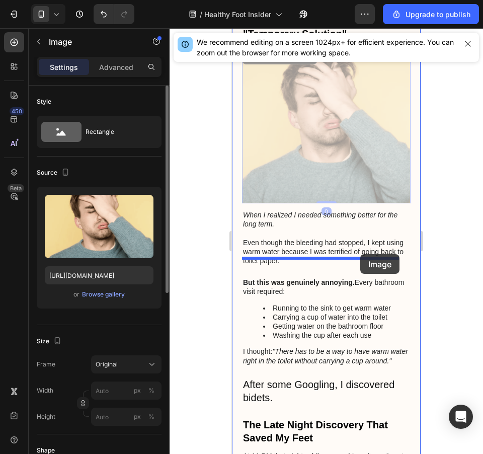
drag, startPoint x: 371, startPoint y: 119, endPoint x: 705, endPoint y: 231, distance: 352.4
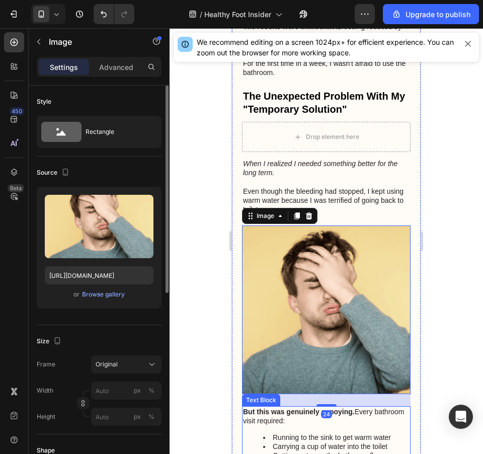
scroll to position [1510, 0]
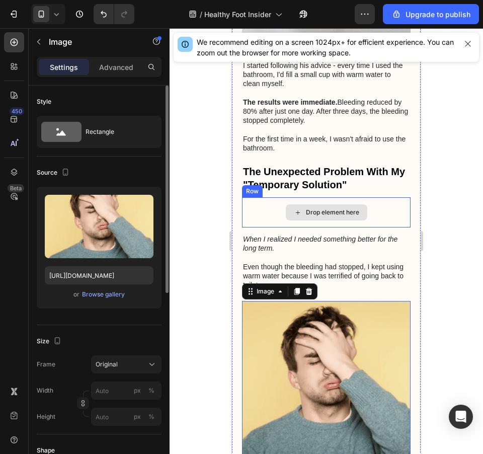
click at [359, 204] on div "Drop element here" at bounding box center [327, 212] width 82 height 16
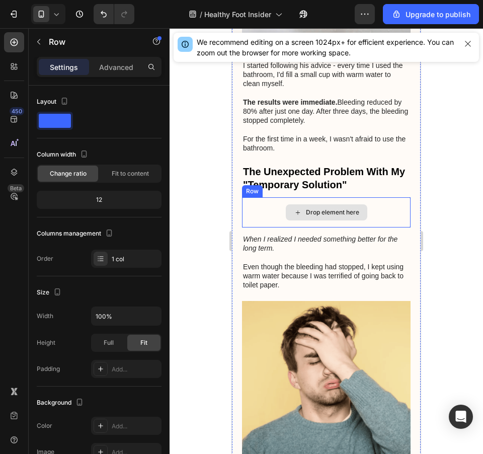
click at [390, 197] on div "Drop element here" at bounding box center [326, 212] width 169 height 30
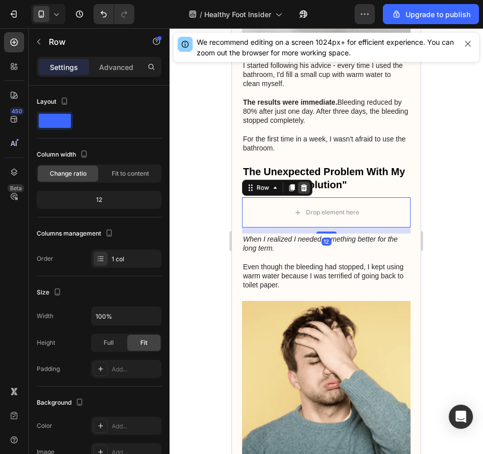
click at [304, 184] on icon at bounding box center [304, 188] width 8 height 8
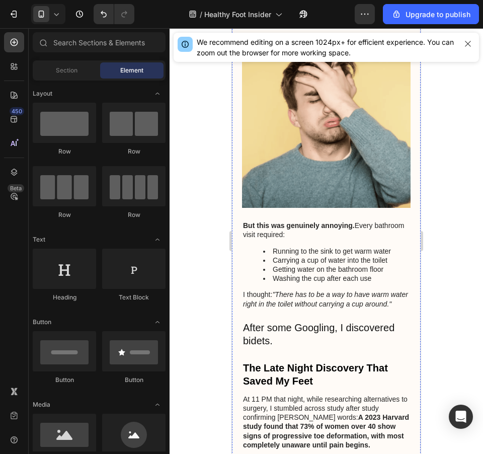
scroll to position [1660, 0]
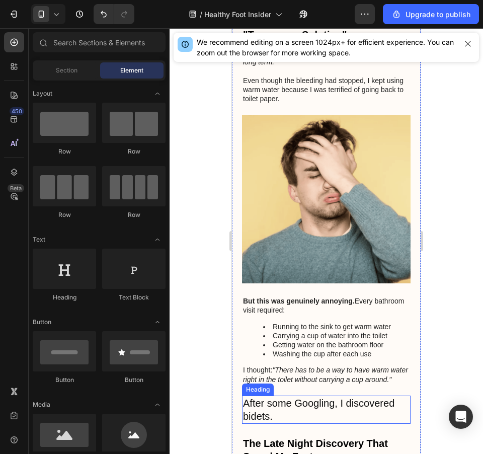
click at [328, 396] on p "After some Googling, I discovered bidets." at bounding box center [326, 409] width 167 height 26
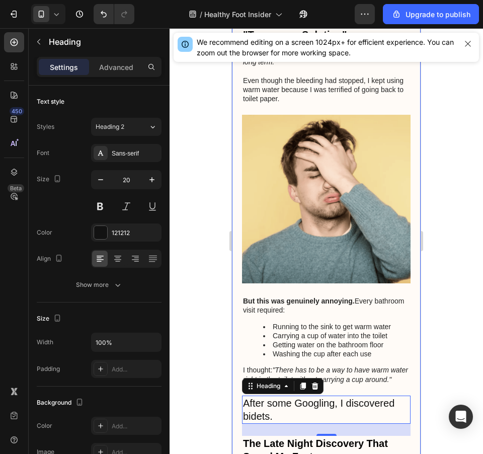
scroll to position [1434, 0]
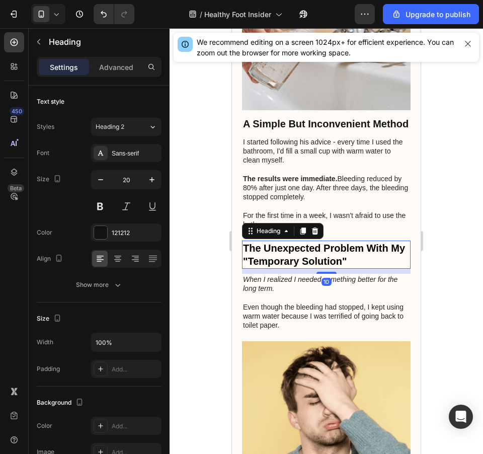
click at [344, 242] on p "The Unexpected Problem With My "Temporary Solution"" at bounding box center [326, 255] width 167 height 26
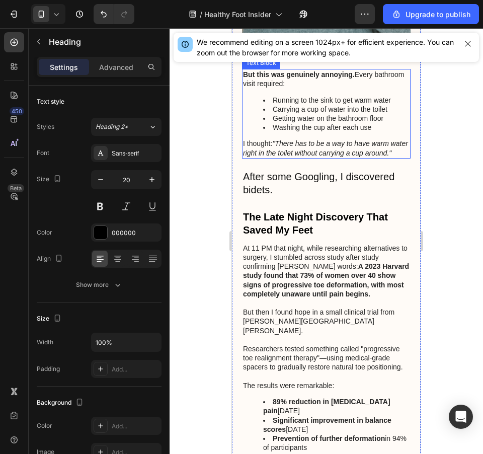
scroll to position [1736, 0]
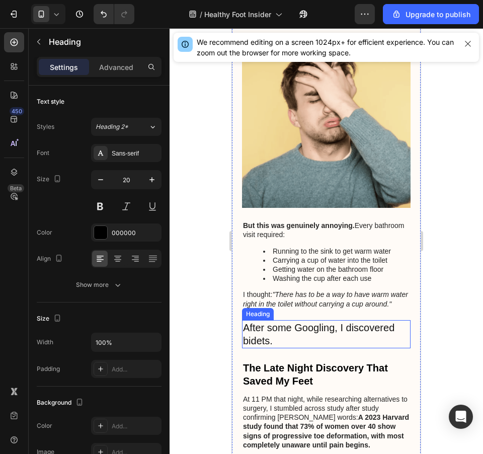
click at [340, 321] on p "After some Googling, I discovered bidets." at bounding box center [326, 334] width 167 height 26
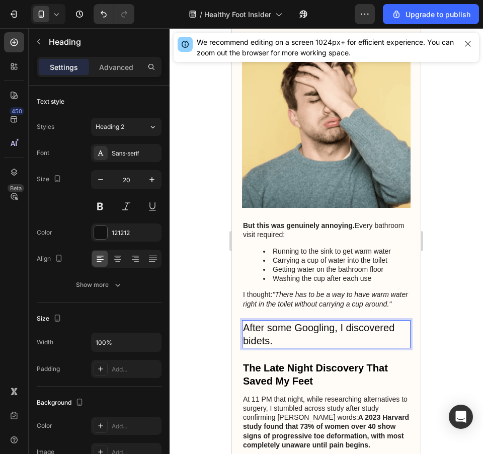
click at [340, 321] on p "After some Googling, I discovered bidets." at bounding box center [326, 334] width 167 height 26
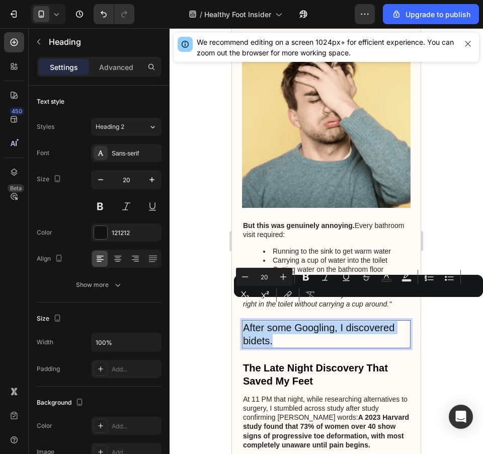
click at [340, 321] on p "After some Googling, I discovered bidets." at bounding box center [326, 334] width 167 height 26
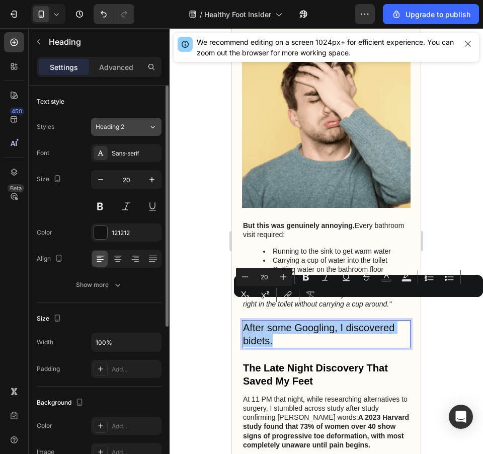
click at [136, 126] on div "Heading 2" at bounding box center [122, 126] width 53 height 9
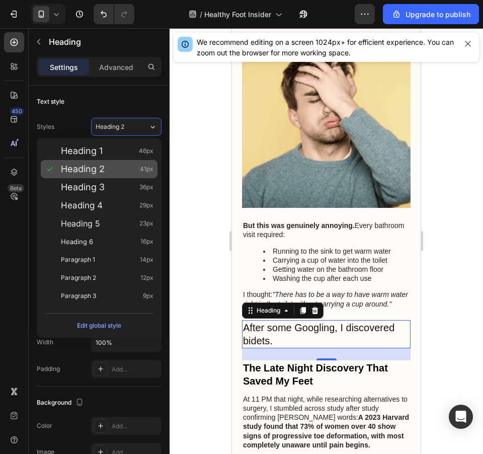
click at [133, 165] on div "Heading 2 41px" at bounding box center [107, 169] width 93 height 10
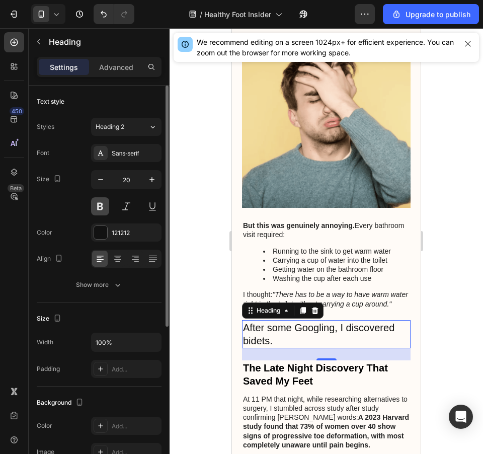
click at [99, 206] on button at bounding box center [100, 206] width 18 height 18
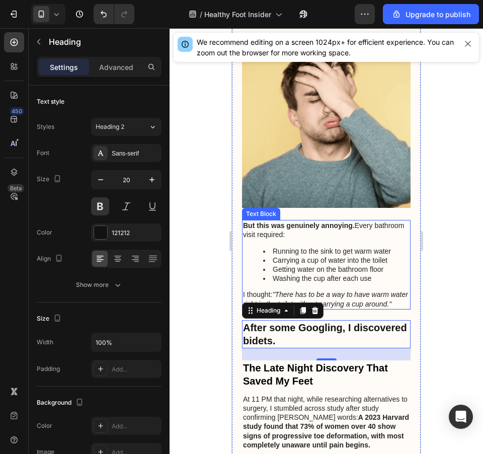
click at [392, 290] on p "I thought: "There has to be a way to have warm water right in the toilet withou…" at bounding box center [326, 299] width 167 height 18
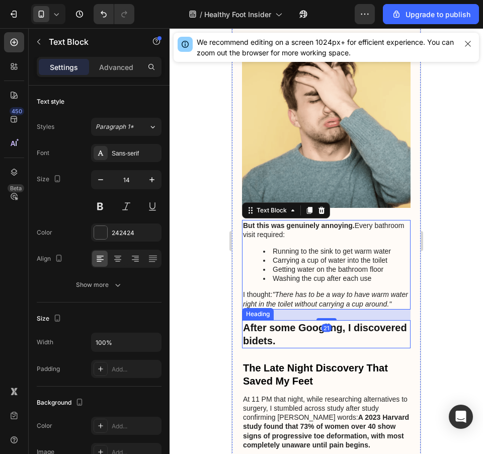
click at [369, 321] on p "After some Googling, I discovered bidets." at bounding box center [326, 334] width 167 height 26
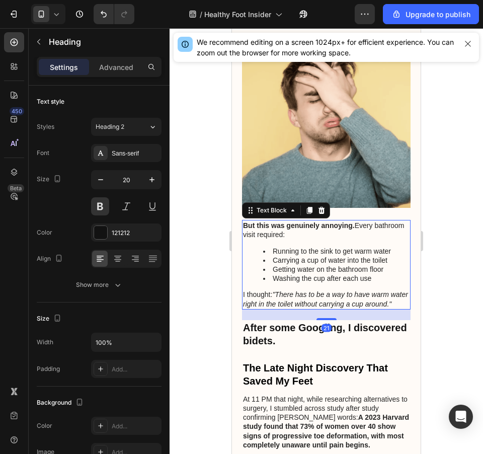
click at [360, 290] on p "I thought: "There has to be a way to have warm water right in the toilet withou…" at bounding box center [326, 299] width 167 height 18
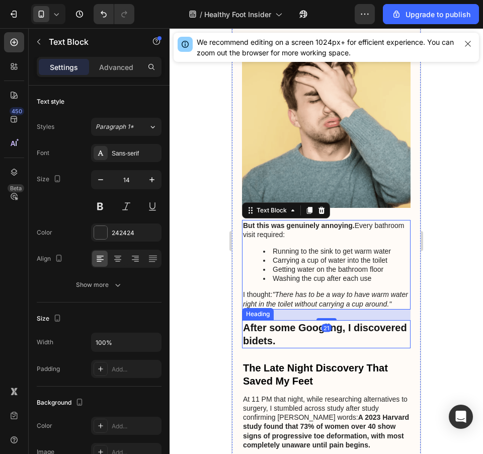
click at [368, 321] on p "After some Googling, I discovered bidets." at bounding box center [326, 334] width 167 height 26
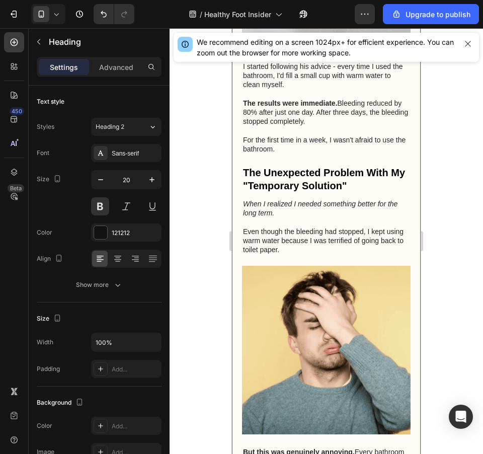
scroll to position [1358, 0]
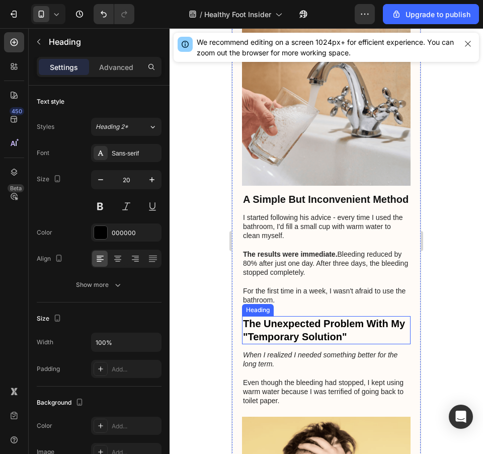
click at [369, 317] on p "The Unexpected Problem With My "Temporary Solution"" at bounding box center [326, 330] width 167 height 26
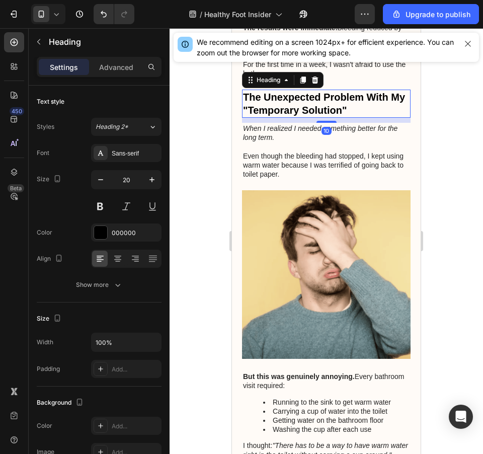
scroll to position [1736, 0]
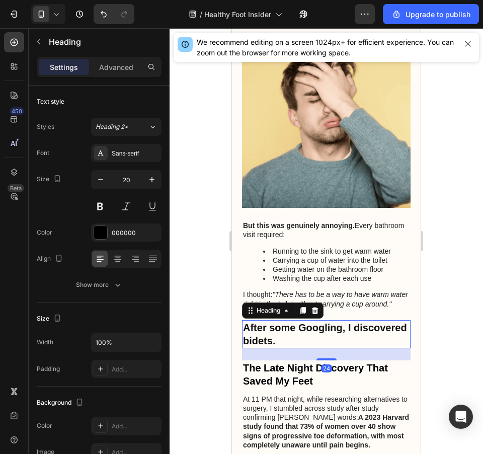
click at [370, 321] on p "After some Googling, I discovered bidets." at bounding box center [326, 334] width 167 height 26
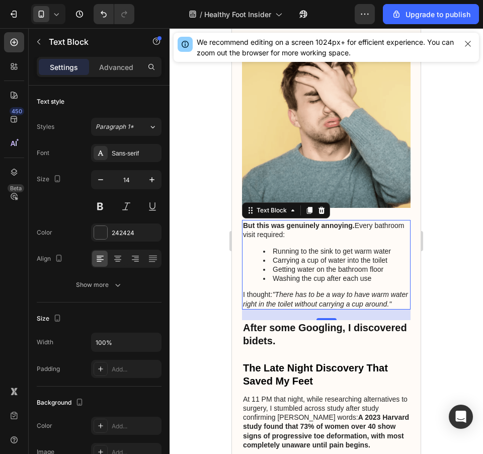
click at [318, 274] on li "Washing the cup after each use" at bounding box center [336, 278] width 146 height 9
click at [307, 207] on icon at bounding box center [310, 210] width 6 height 7
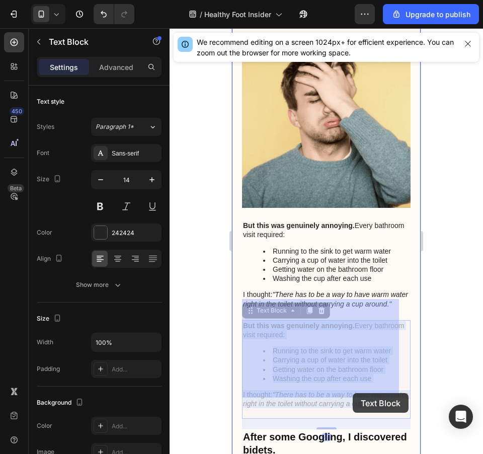
drag, startPoint x: 342, startPoint y: 327, endPoint x: 353, endPoint y: 392, distance: 66.3
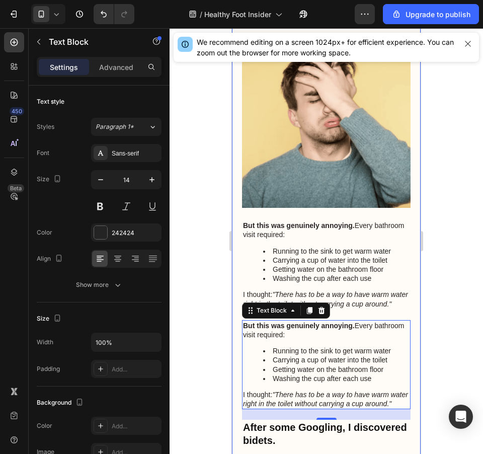
scroll to position [1887, 0]
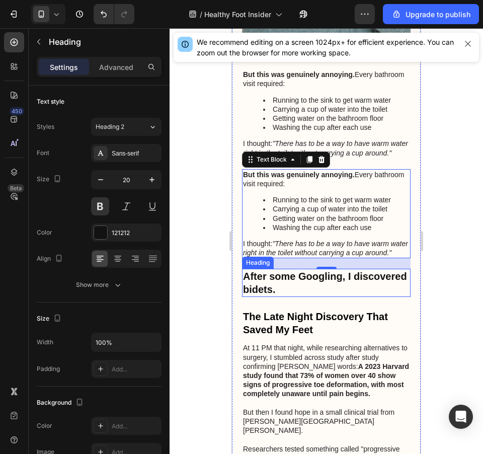
click at [380, 270] on p "After some Googling, I discovered bidets." at bounding box center [326, 283] width 167 height 26
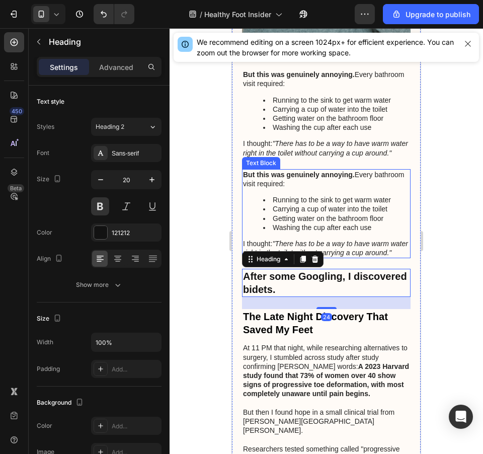
click at [378, 214] on li "Getting water on the bathroom floor" at bounding box center [336, 218] width 146 height 9
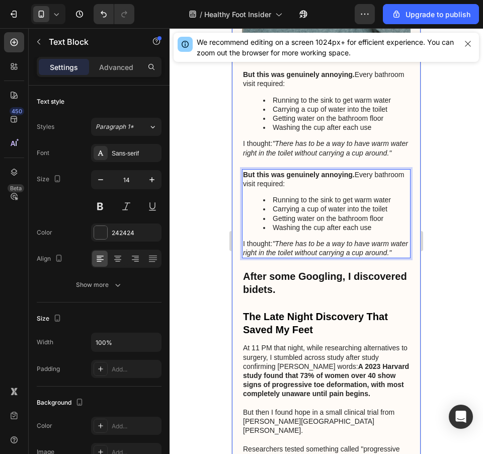
drag, startPoint x: 376, startPoint y: 190, endPoint x: 357, endPoint y: 198, distance: 21.2
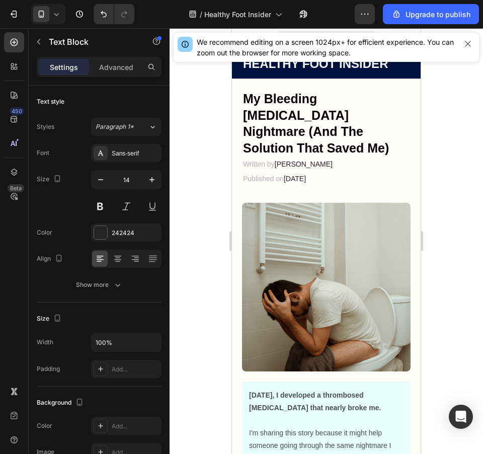
scroll to position [1887, 0]
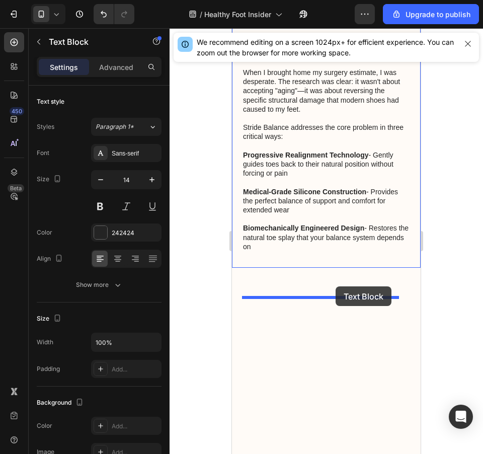
drag, startPoint x: 358, startPoint y: 166, endPoint x: 661, endPoint y: 285, distance: 325.2
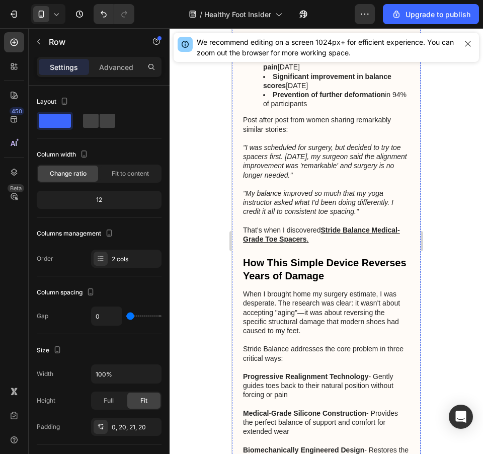
scroll to position [1736, 0]
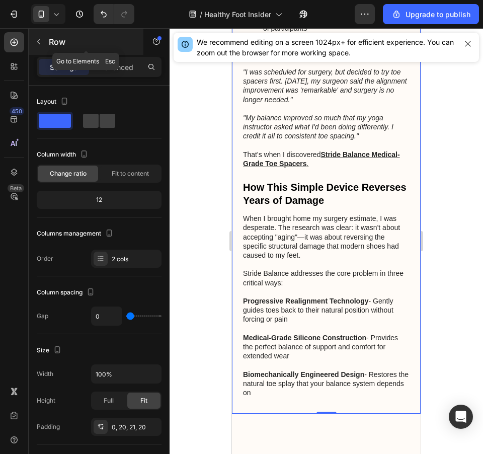
click at [42, 43] on icon "button" at bounding box center [39, 42] width 8 height 8
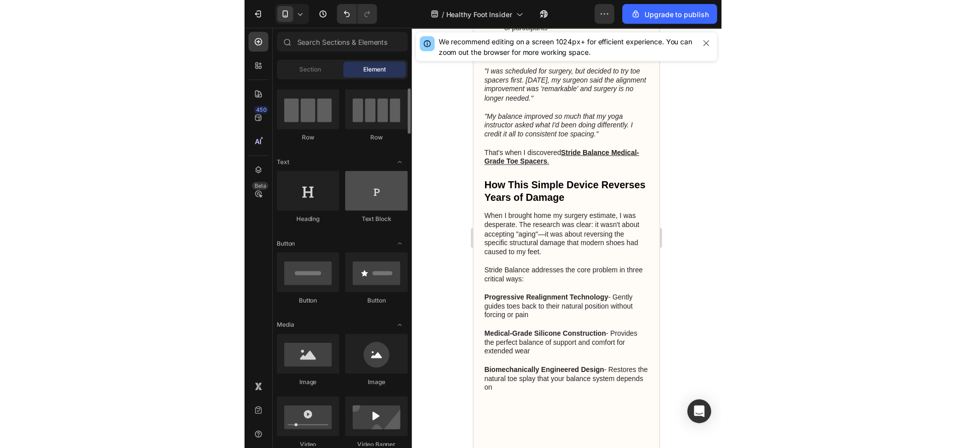
scroll to position [151, 0]
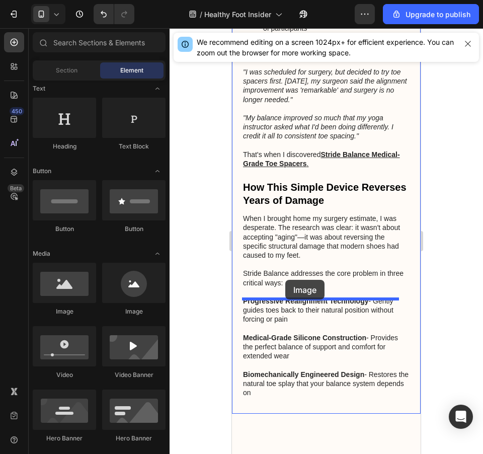
drag, startPoint x: 308, startPoint y: 310, endPoint x: 285, endPoint y: 280, distance: 38.1
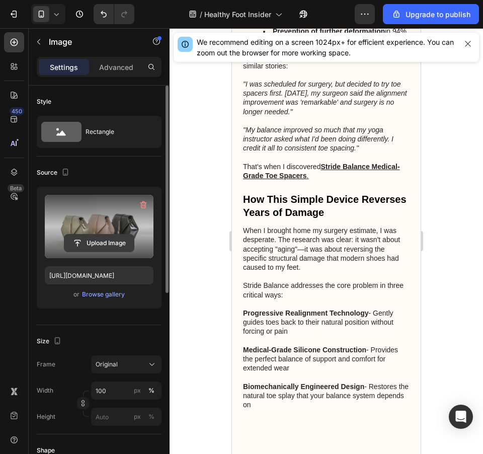
click at [126, 235] on input "file" at bounding box center [98, 242] width 69 height 17
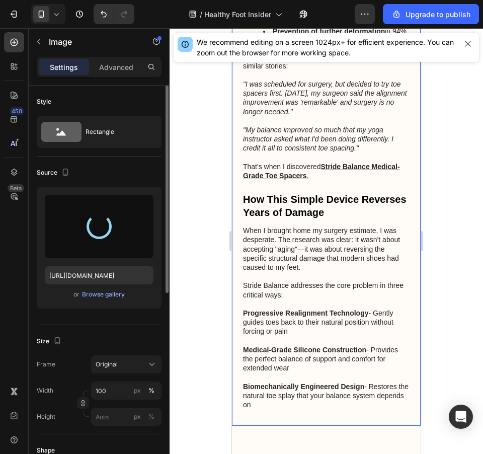
type input "[URL][DOMAIN_NAME]"
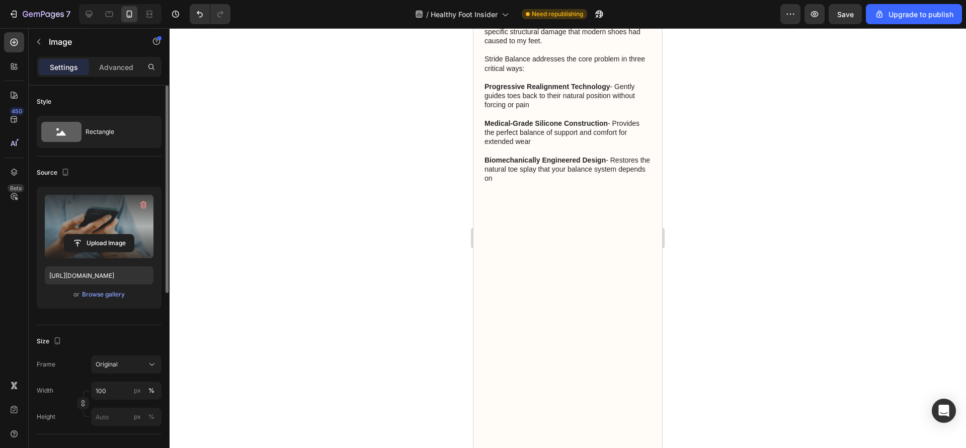
scroll to position [1811, 0]
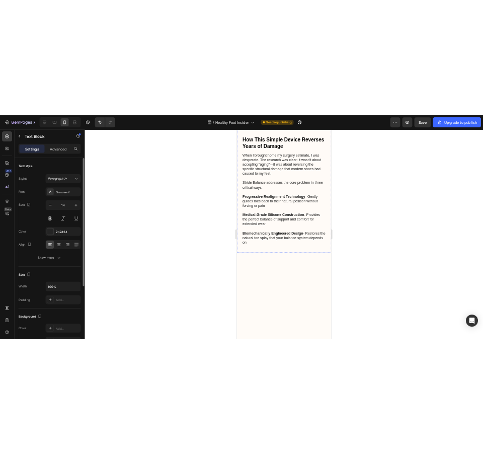
scroll to position [2038, 0]
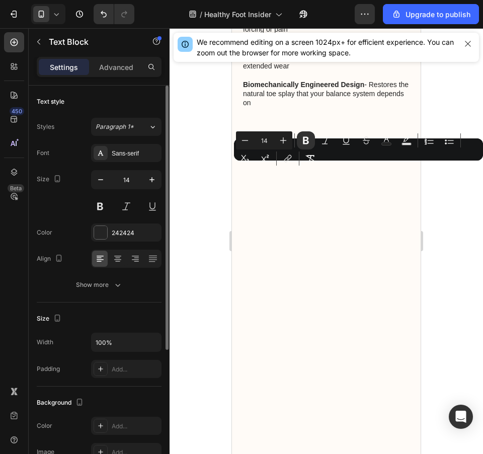
scroll to position [2340, 0]
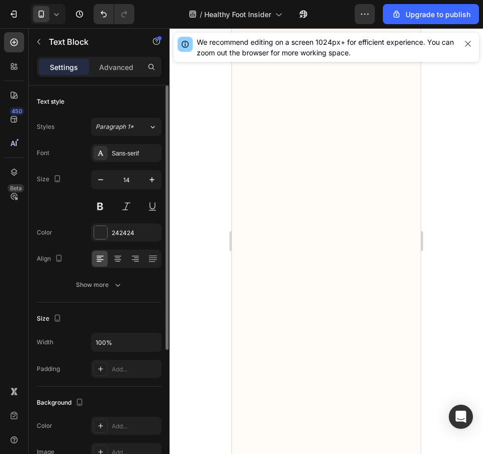
scroll to position [2189, 0]
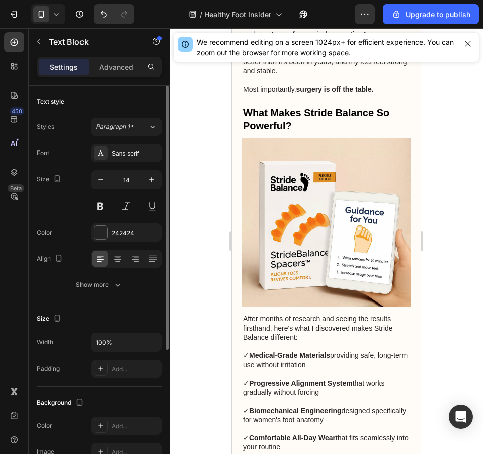
scroll to position [2415, 0]
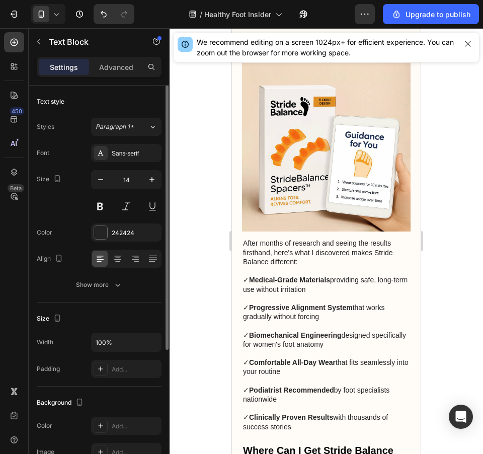
scroll to position [2189, 0]
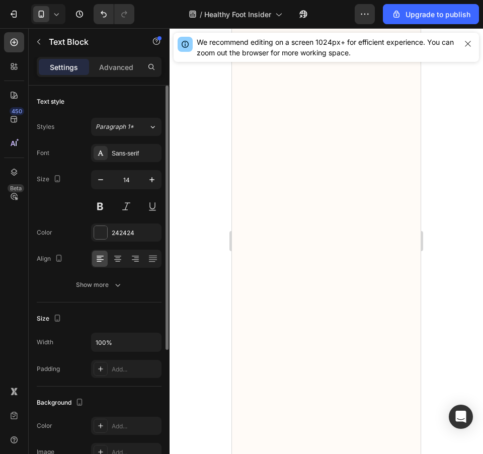
scroll to position [2264, 0]
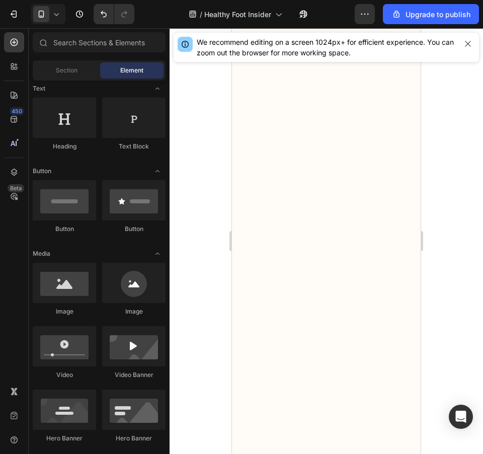
scroll to position [2194, 0]
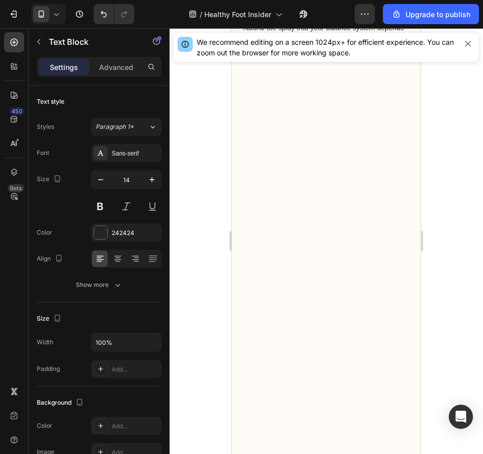
scroll to position [2578, 0]
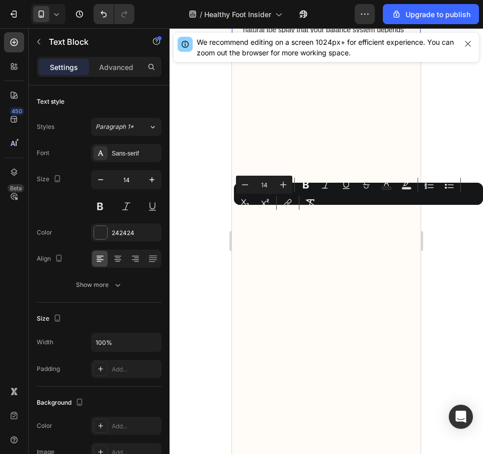
drag, startPoint x: 314, startPoint y: 435, endPoint x: 240, endPoint y: 198, distance: 248.2
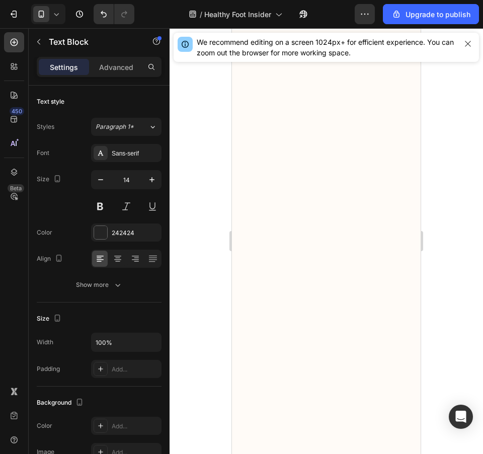
drag, startPoint x: 380, startPoint y: 215, endPoint x: 290, endPoint y: 224, distance: 90.1
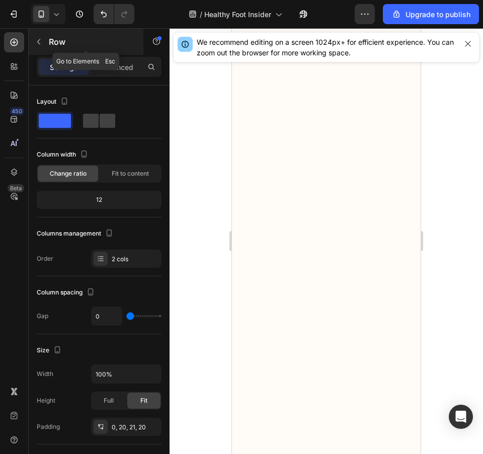
click at [39, 38] on icon "button" at bounding box center [39, 42] width 8 height 8
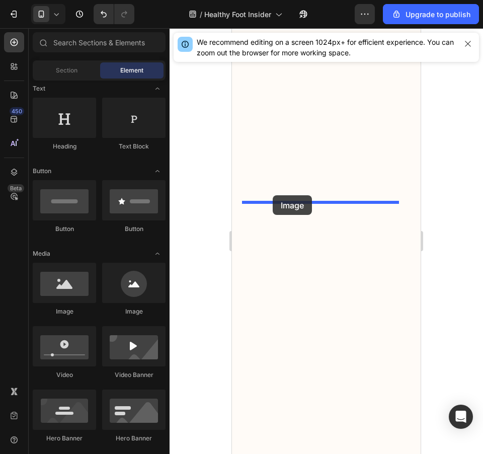
drag, startPoint x: 314, startPoint y: 323, endPoint x: 713, endPoint y: 290, distance: 400.8
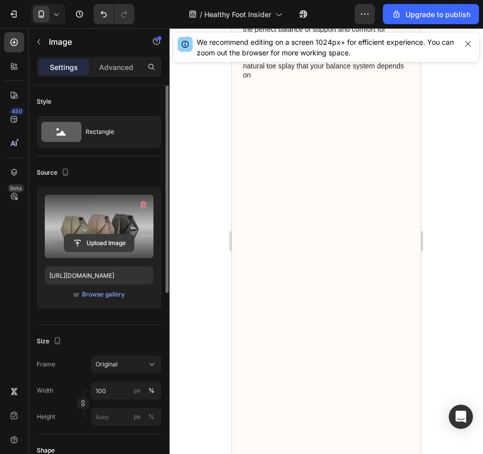
click at [115, 240] on input "file" at bounding box center [98, 242] width 69 height 17
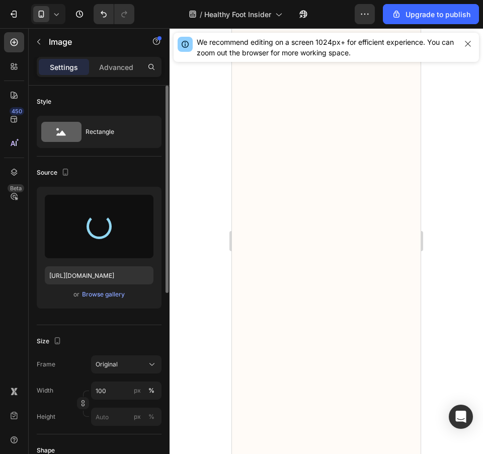
type input "[URL][DOMAIN_NAME]"
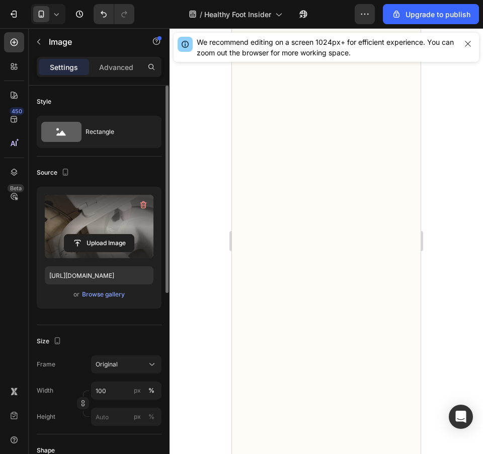
scroll to position [2653, 0]
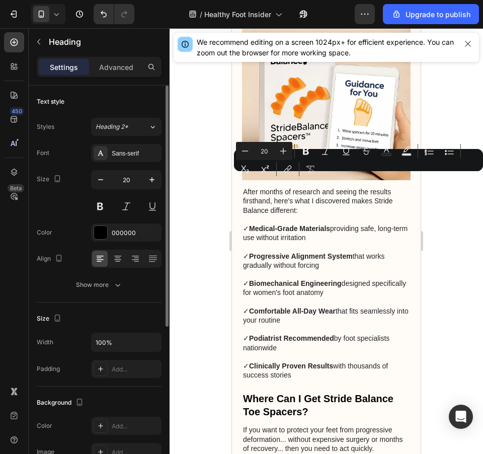
click at [370, 174] on div "Minus 20 Plus Bold Italic Underline Strikethrough Text Color Text Background Co…" at bounding box center [358, 160] width 245 height 36
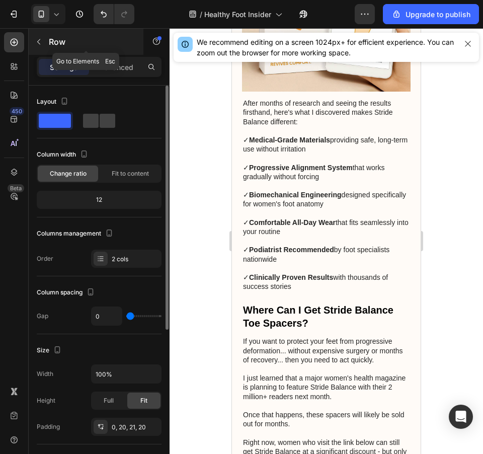
click at [39, 42] on icon "button" at bounding box center [39, 42] width 8 height 8
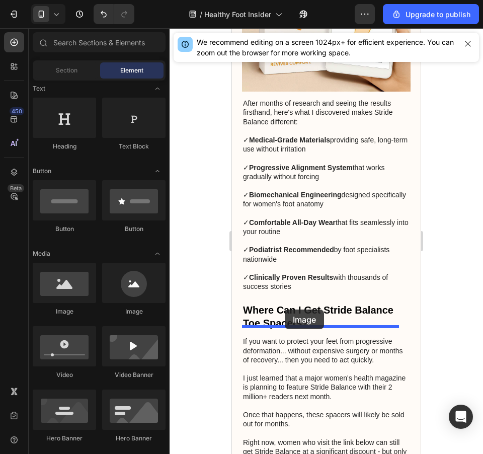
drag, startPoint x: 310, startPoint y: 318, endPoint x: 688, endPoint y: 329, distance: 378.0
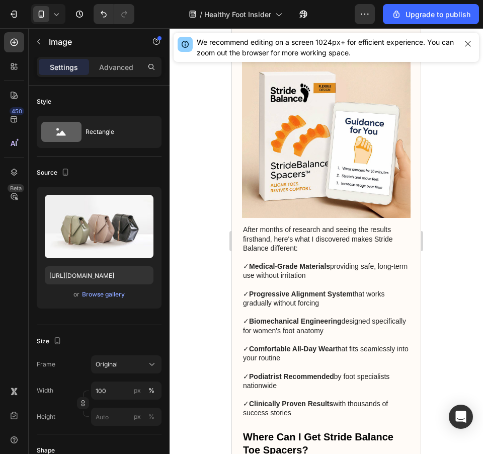
click at [466, 309] on div at bounding box center [326, 241] width 313 height 426
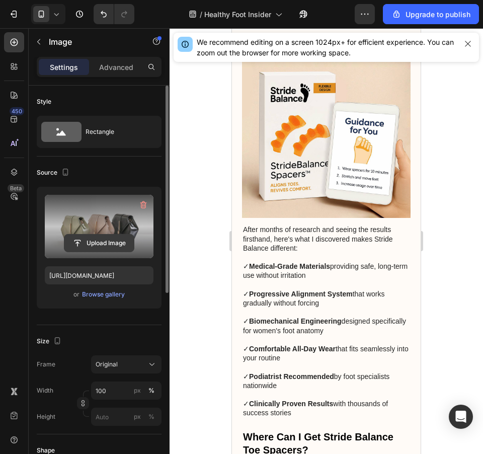
click at [104, 237] on input "file" at bounding box center [98, 242] width 69 height 17
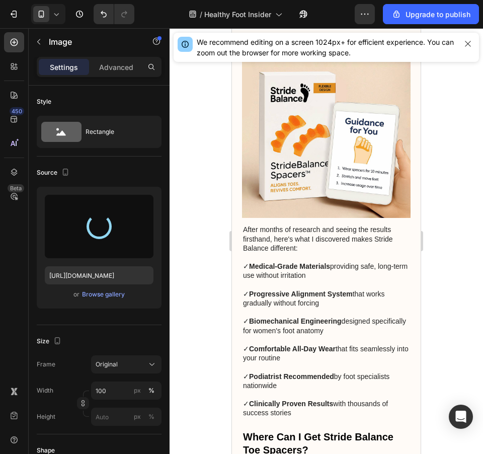
type input "[URL][DOMAIN_NAME]"
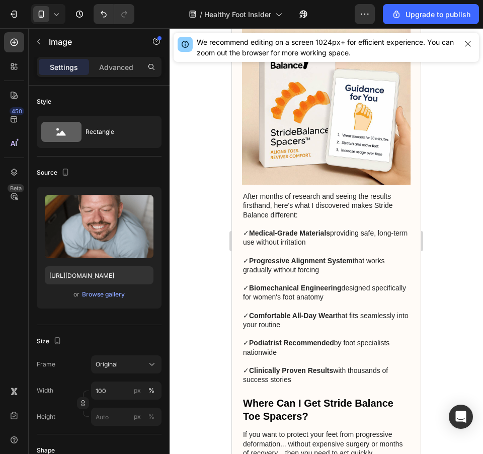
scroll to position [2880, 0]
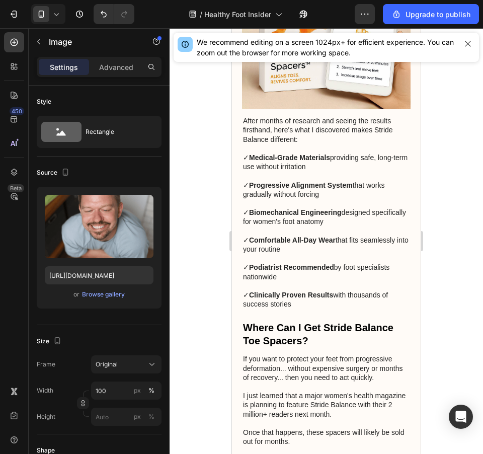
click at [436, 199] on div at bounding box center [326, 241] width 313 height 426
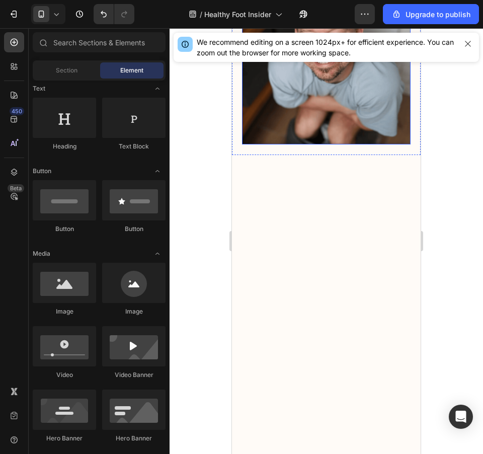
scroll to position [2264, 0]
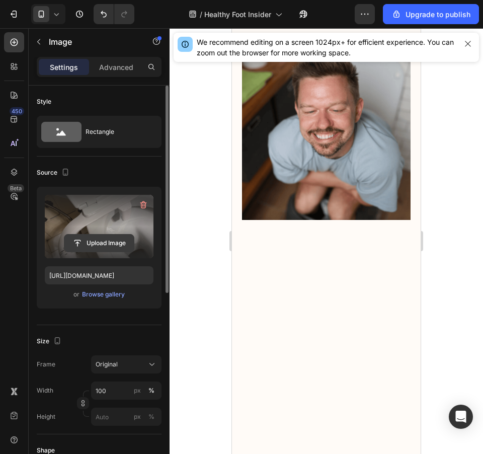
click at [113, 242] on input "file" at bounding box center [98, 242] width 69 height 17
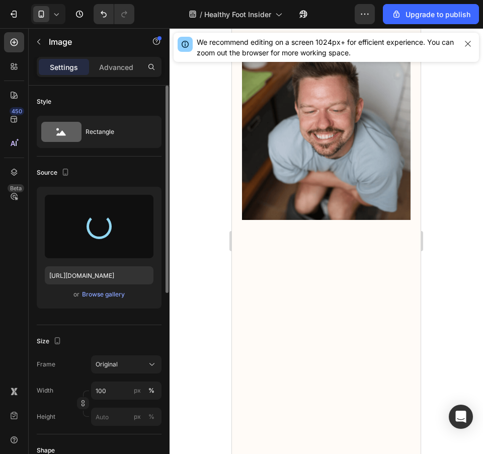
type input "[URL][DOMAIN_NAME]"
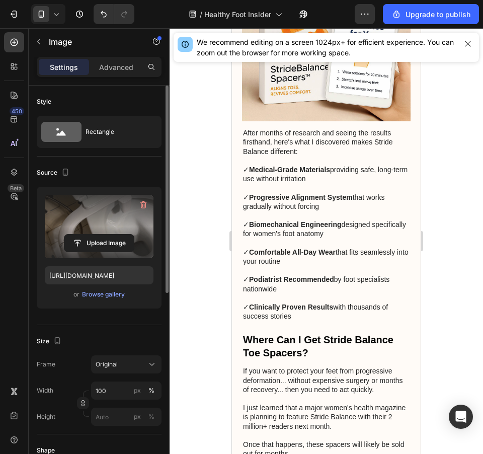
scroll to position [2943, 0]
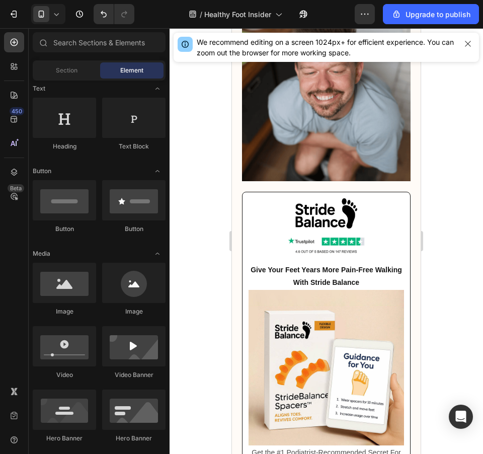
scroll to position [3094, 0]
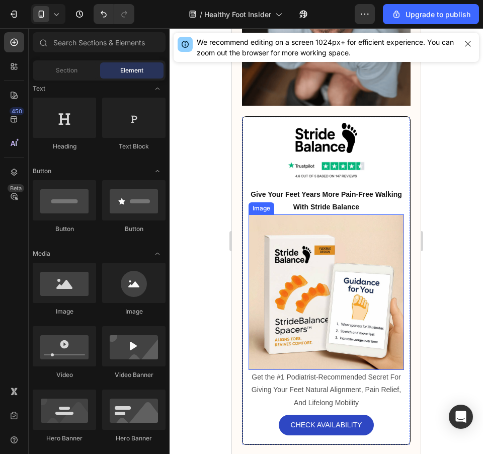
click at [353, 276] on img at bounding box center [326, 291] width 155 height 155
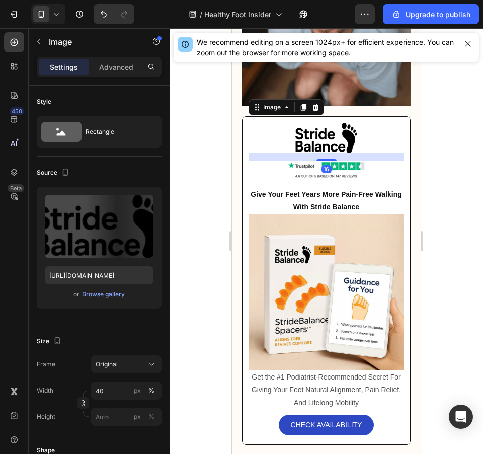
click at [344, 152] on img at bounding box center [326, 138] width 62 height 30
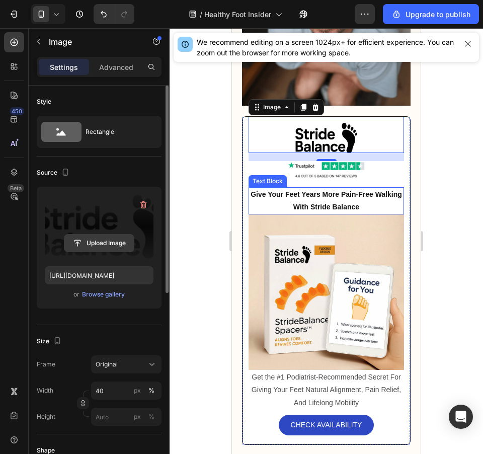
click at [107, 235] on input "file" at bounding box center [98, 242] width 69 height 17
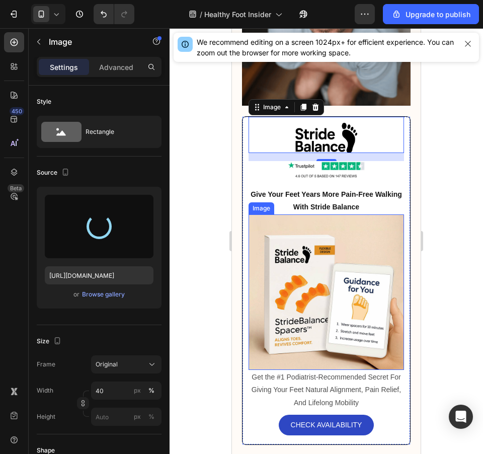
type input "[URL][DOMAIN_NAME]"
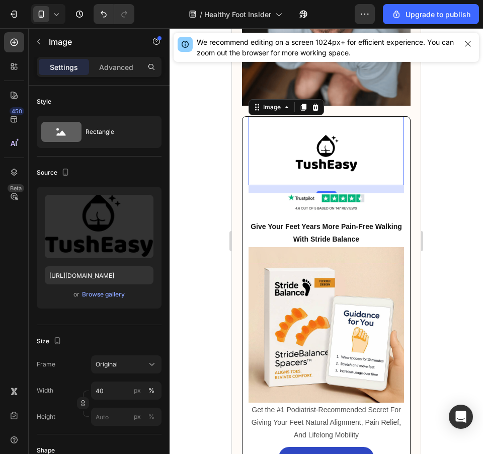
click at [466, 165] on div at bounding box center [326, 241] width 313 height 426
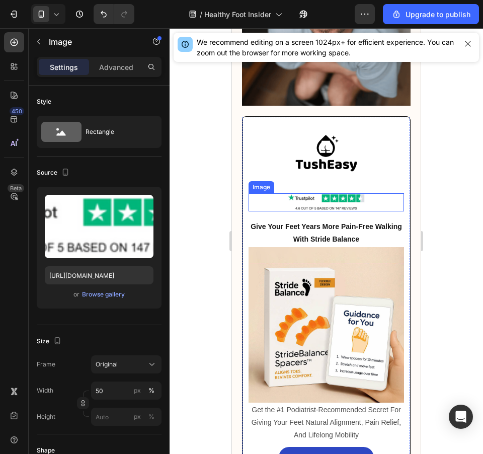
click at [351, 210] on img at bounding box center [326, 202] width 78 height 18
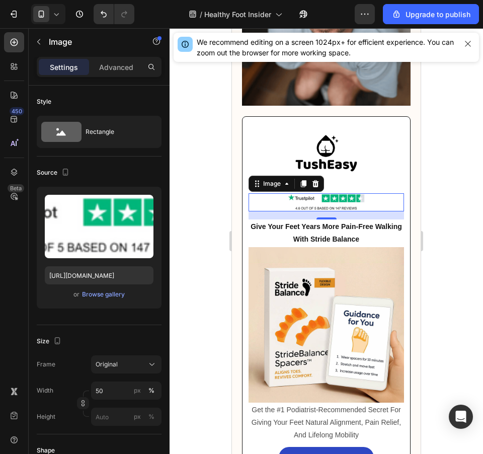
click at [431, 170] on div at bounding box center [326, 241] width 313 height 426
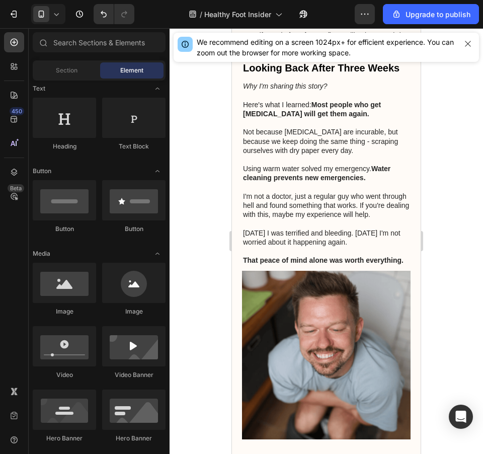
scroll to position [2685, 0]
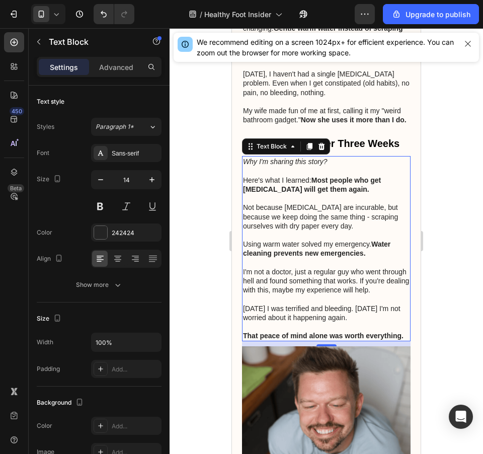
click at [341, 229] on p "Not because [MEDICAL_DATA] are incurable, but because we keep doing the same th…" at bounding box center [326, 217] width 167 height 28
click at [312, 150] on icon at bounding box center [310, 146] width 6 height 7
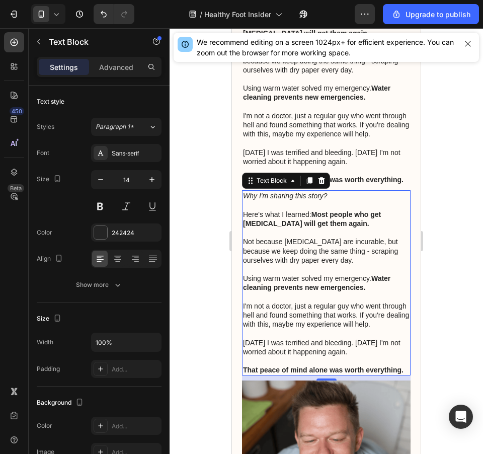
scroll to position [2766, 0]
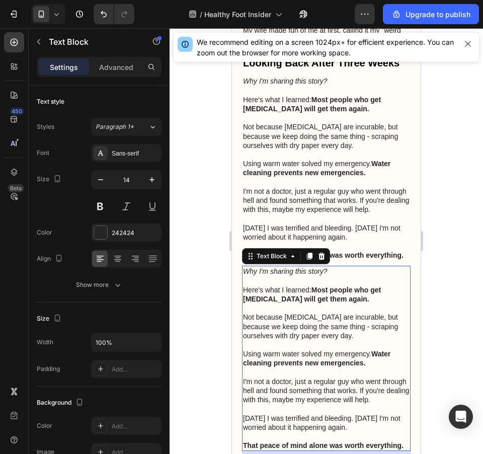
click at [360, 312] on p "Rich Text Editor. Editing area: main" at bounding box center [326, 307] width 167 height 9
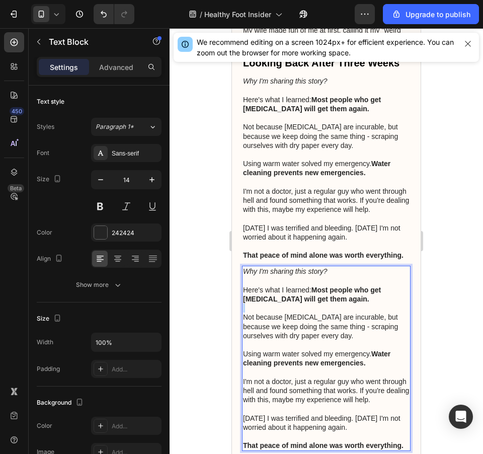
click at [360, 312] on p "Rich Text Editor. Editing area: main" at bounding box center [326, 307] width 167 height 9
click at [343, 340] on p "Not because [MEDICAL_DATA] are incurable, but because we keep doing the same th…" at bounding box center [326, 326] width 167 height 28
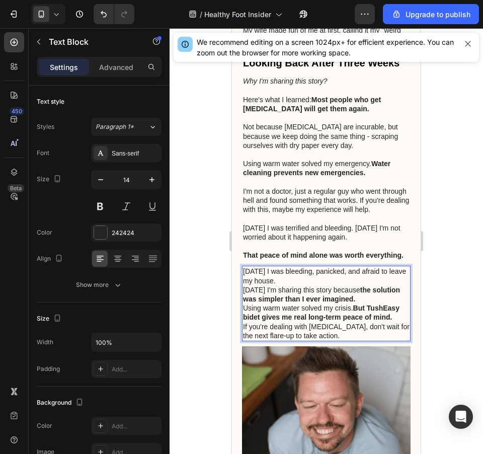
click at [350, 285] on p "[DATE] I was bleeding, panicked, and afraid to leave my house." at bounding box center [326, 276] width 167 height 18
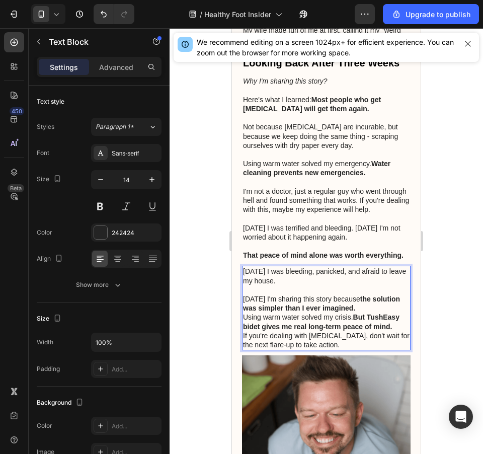
click at [387, 312] on p "[DATE] I'm sharing this story because the solution was simpler than I ever imag…" at bounding box center [326, 303] width 167 height 18
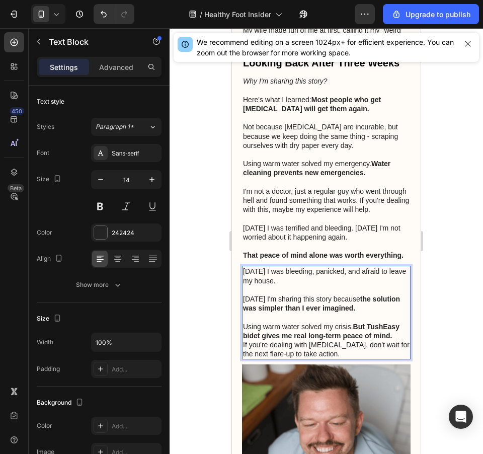
click at [352, 340] on p "Using warm water solved my crisis. But TushEasy bidet gives me real long-term p…" at bounding box center [326, 331] width 167 height 18
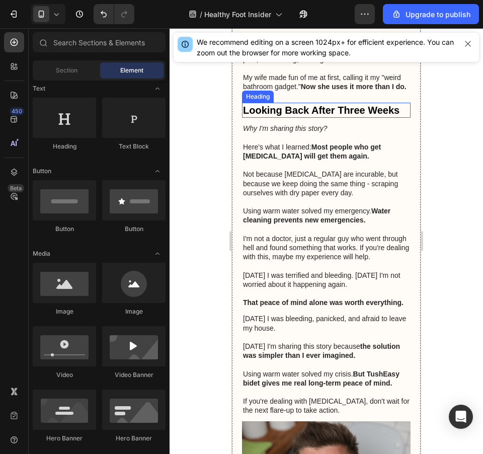
scroll to position [2794, 0]
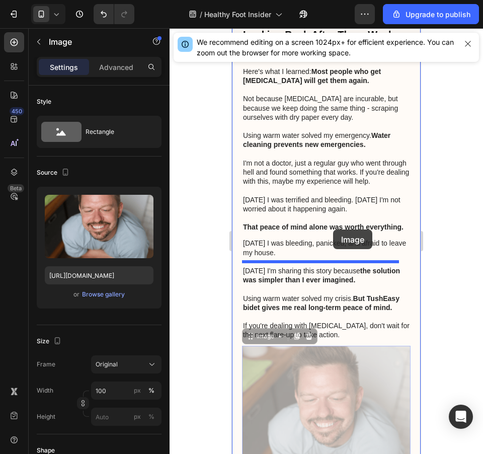
drag, startPoint x: 344, startPoint y: 432, endPoint x: 694, endPoint y: 321, distance: 366.9
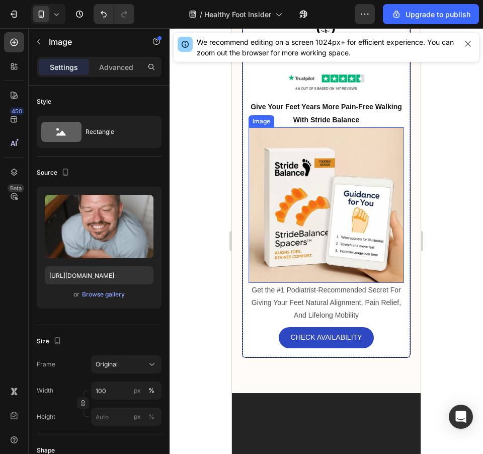
scroll to position [3258, 0]
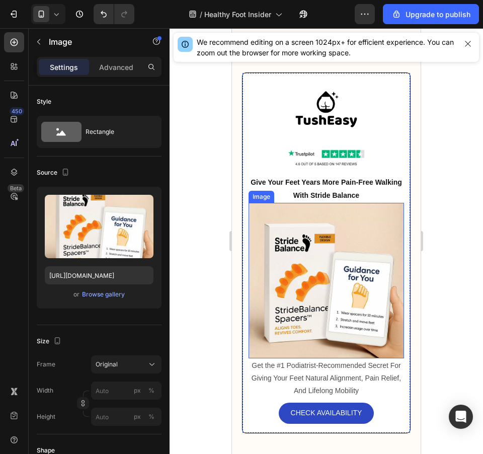
click at [335, 258] on img at bounding box center [326, 280] width 155 height 155
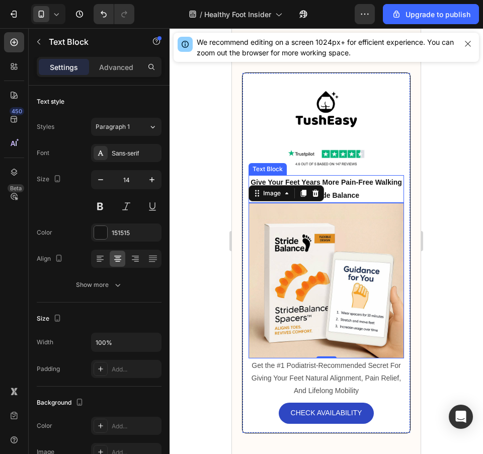
click at [361, 201] on p "Give Your Feet Years More Pain-Free Walking With Stride Balance" at bounding box center [326, 188] width 153 height 25
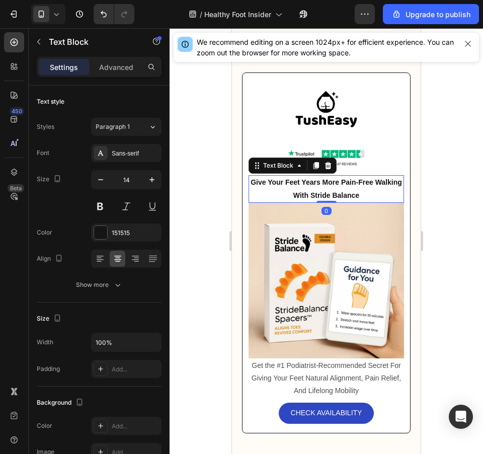
click at [361, 201] on p "Give Your Feet Years More Pain-Free Walking With Stride Balance" at bounding box center [326, 188] width 153 height 25
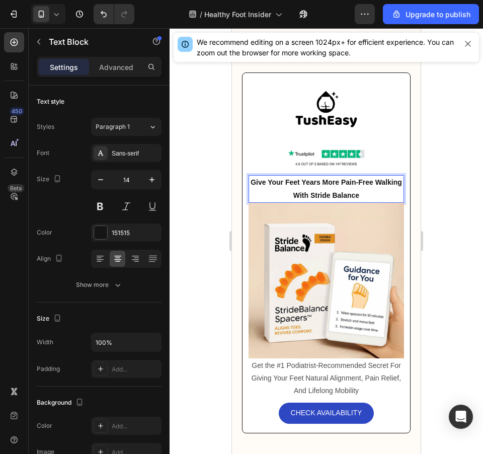
click at [361, 201] on p "Give Your Feet Years More Pain-Free Walking With Stride Balance" at bounding box center [326, 188] width 153 height 25
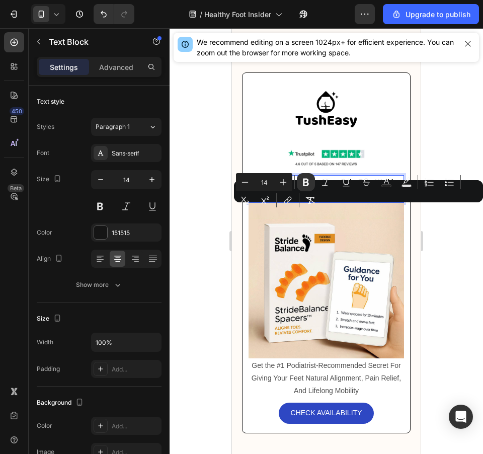
click at [372, 205] on div "Minus 14 Plus Bold Italic Underline Strikethrough Text Color Text Background Co…" at bounding box center [358, 191] width 245 height 36
click at [371, 201] on p "Give Your Feet Years More Pain-Free Walking With Stride Balance" at bounding box center [326, 188] width 153 height 25
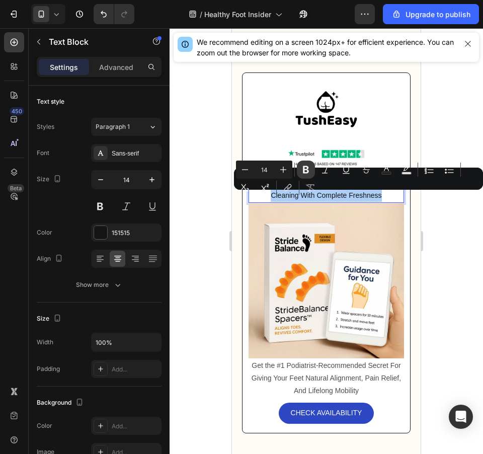
click at [301, 172] on icon "Editor contextual toolbar" at bounding box center [306, 170] width 10 height 10
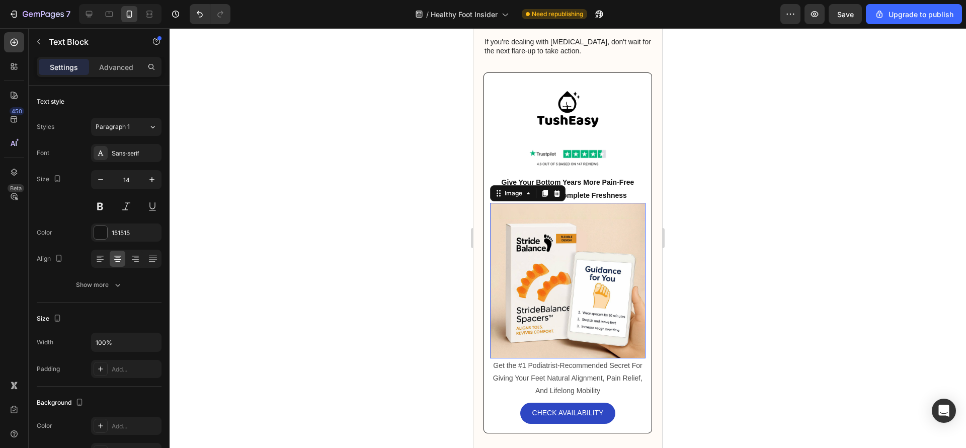
click at [482, 261] on img at bounding box center [567, 280] width 155 height 155
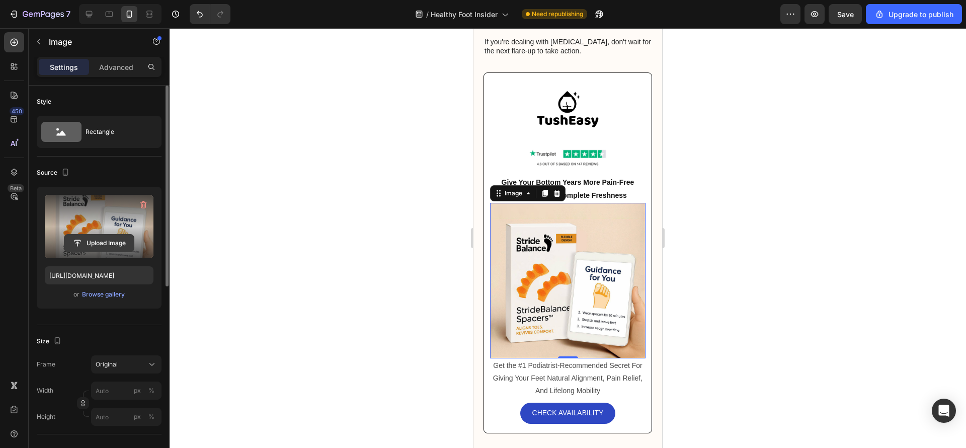
click at [86, 243] on input "file" at bounding box center [98, 242] width 69 height 17
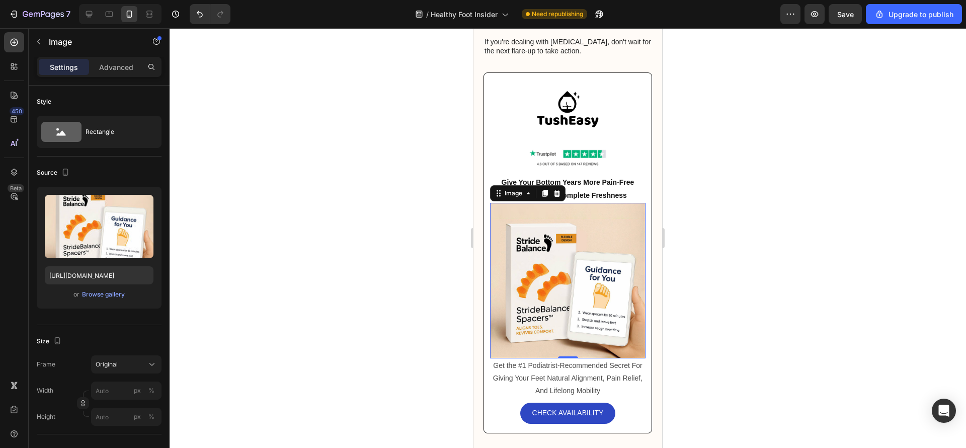
click at [482, 309] on img at bounding box center [567, 280] width 155 height 155
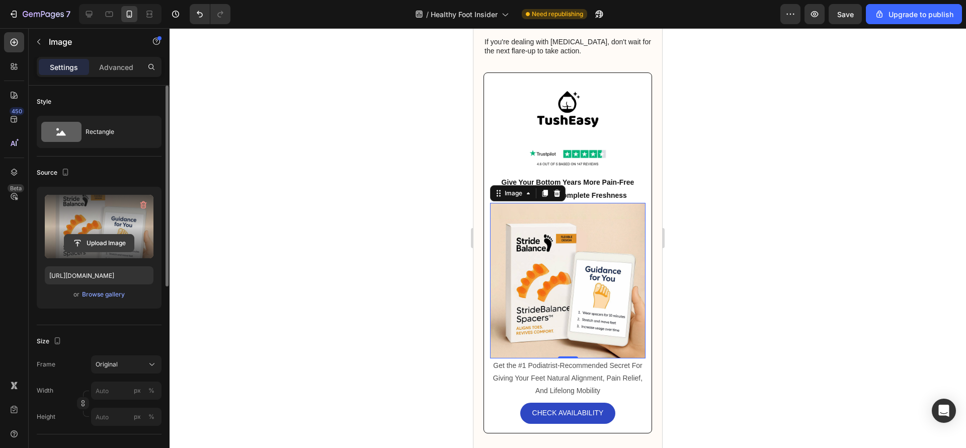
click at [109, 238] on input "file" at bounding box center [98, 242] width 69 height 17
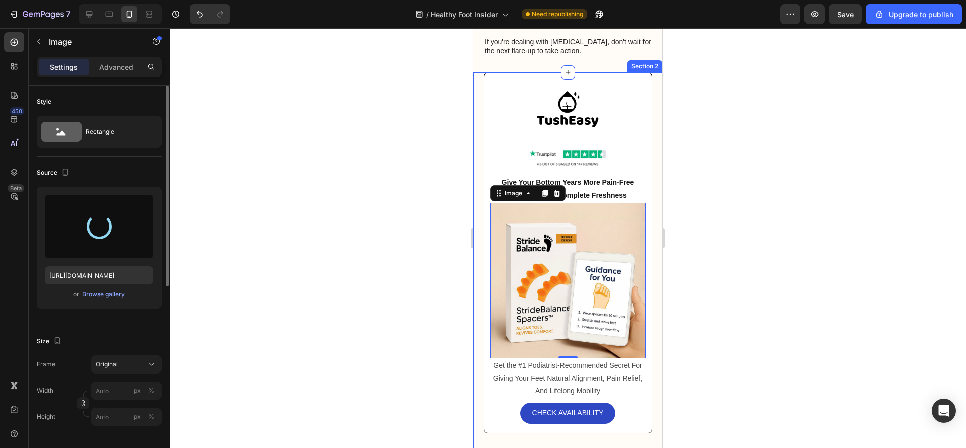
type input "[URL][DOMAIN_NAME]"
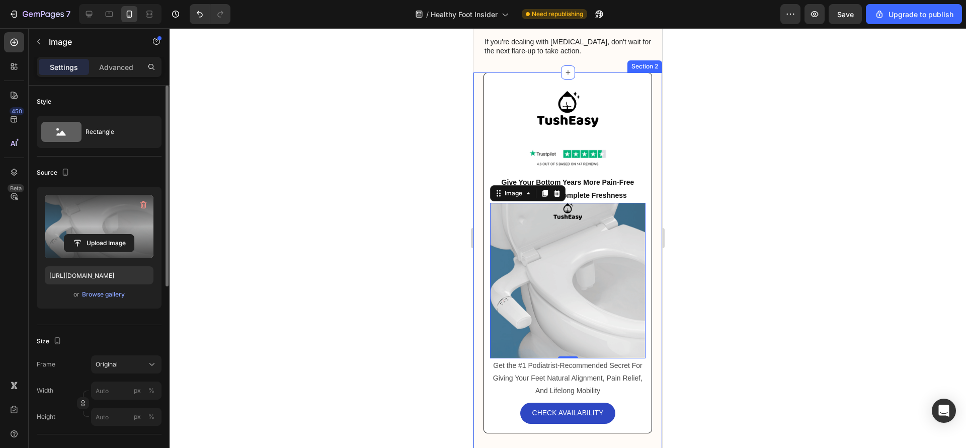
click at [482, 184] on div at bounding box center [568, 238] width 796 height 420
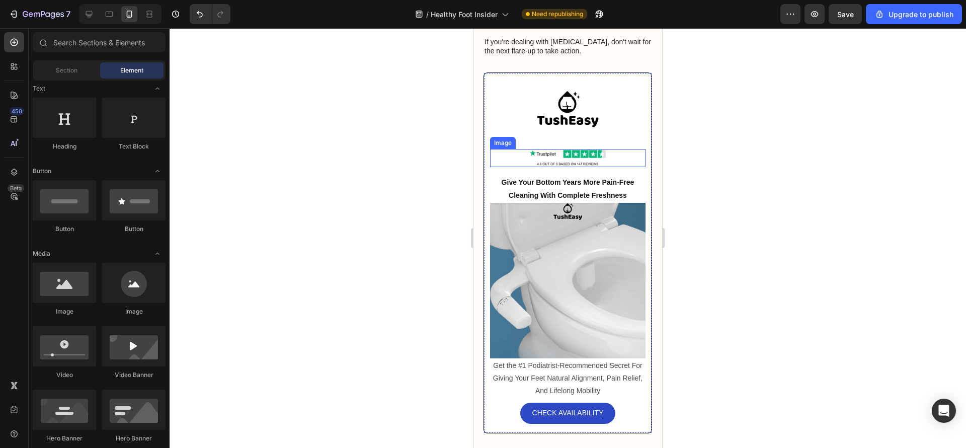
click at [482, 167] on img at bounding box center [568, 158] width 78 height 18
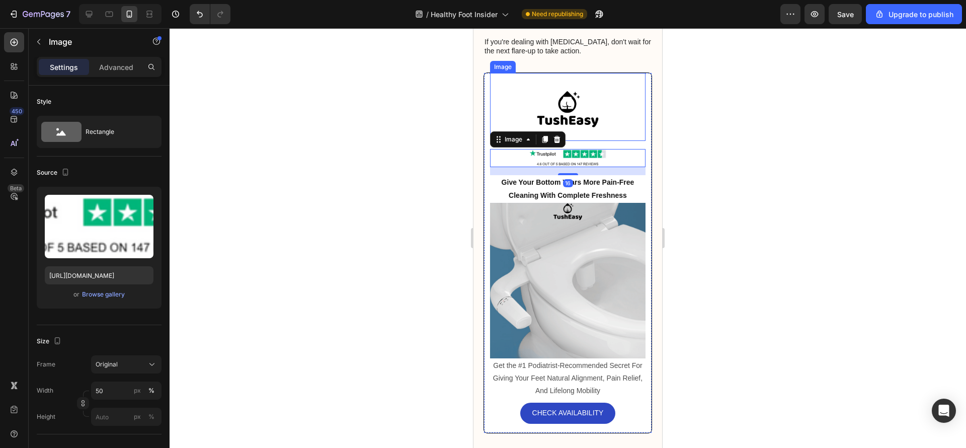
click at [482, 133] on img at bounding box center [568, 110] width 62 height 62
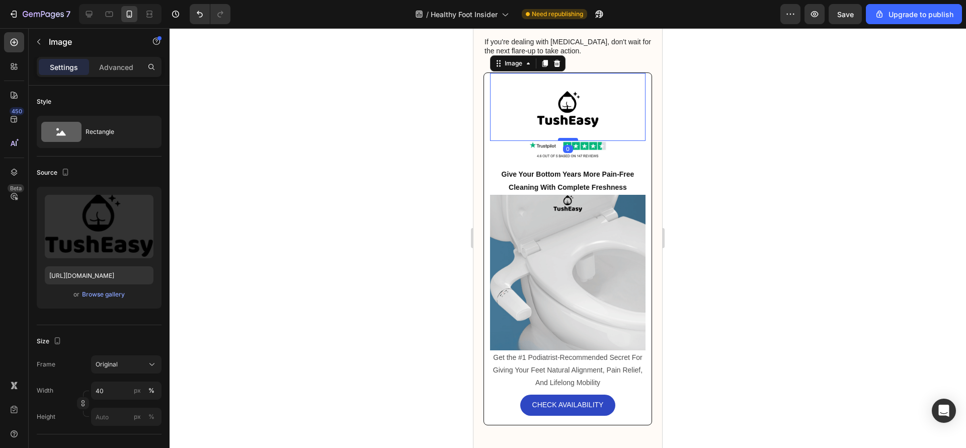
drag, startPoint x: 567, startPoint y: 165, endPoint x: 568, endPoint y: 155, distance: 9.7
click at [482, 141] on div at bounding box center [568, 139] width 20 height 3
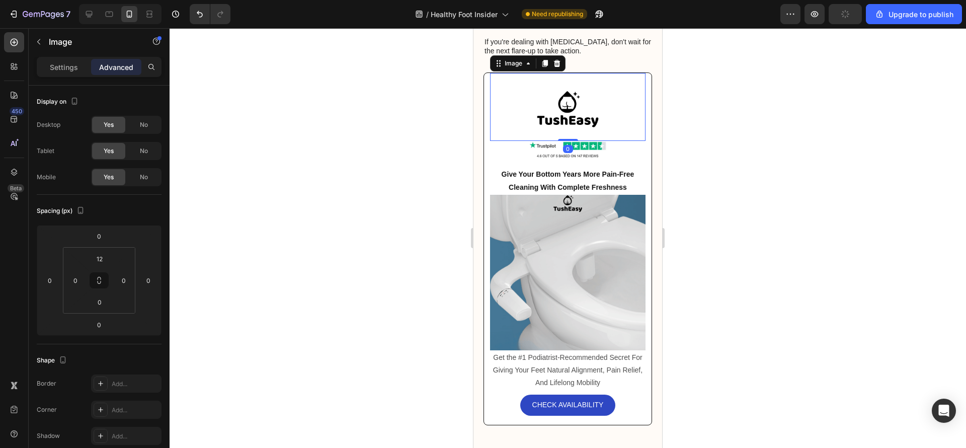
click at [482, 150] on div at bounding box center [568, 238] width 796 height 420
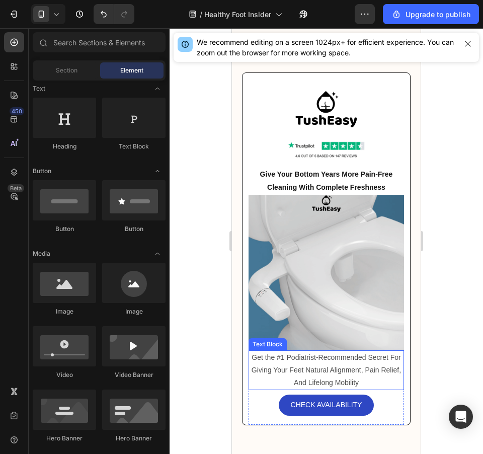
click at [334, 372] on p "Get the #1 Podiatrist-Recommended Secret For Giving Your Feet Natural Alignment…" at bounding box center [326, 370] width 153 height 38
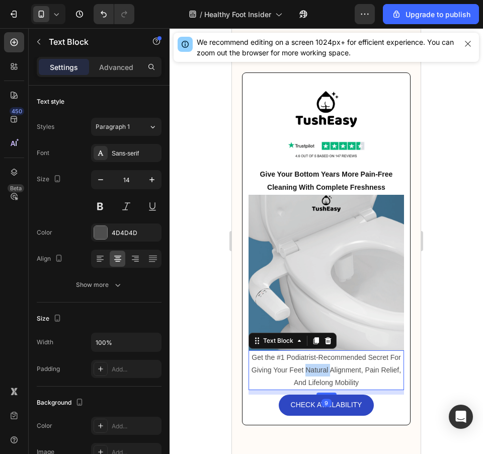
click at [334, 372] on p "Get the #1 Podiatrist-Recommended Secret For Giving Your Feet Natural Alignment…" at bounding box center [326, 370] width 153 height 38
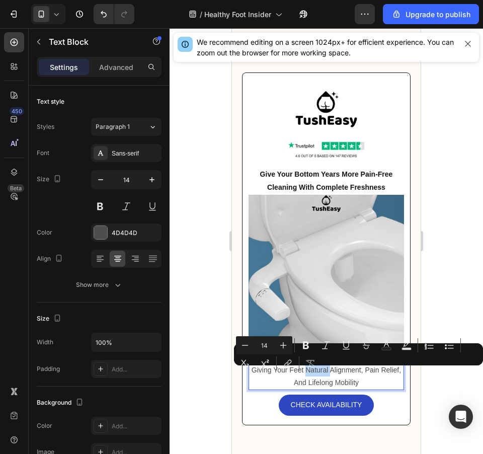
click at [334, 372] on p "Get the #1 Podiatrist-Recommended Secret For Giving Your Feet Natural Alignment…" at bounding box center [326, 370] width 153 height 38
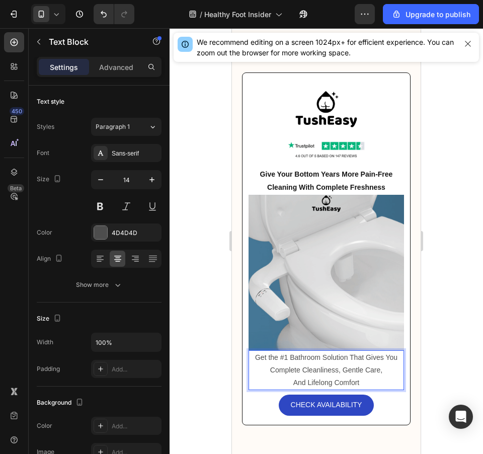
click at [263, 385] on p "Get the #1 Bathroom Solution That Gives You Complete Cleanliness, Gentle Care, …" at bounding box center [326, 370] width 153 height 38
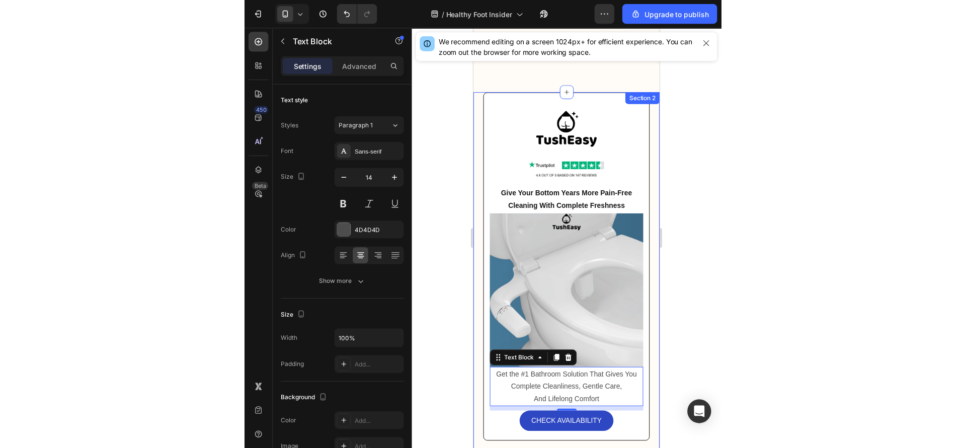
scroll to position [3334, 0]
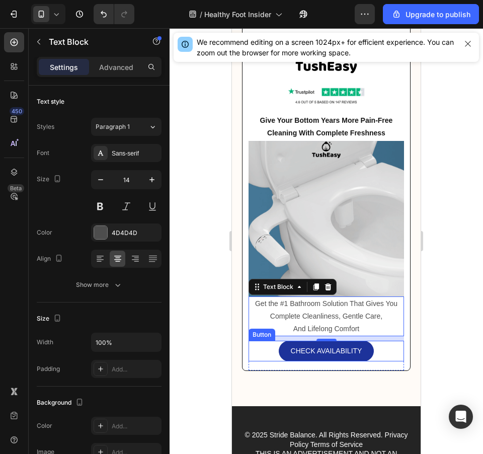
click at [364, 341] on link "CHECK AVAILABILITY" at bounding box center [327, 351] width 96 height 21
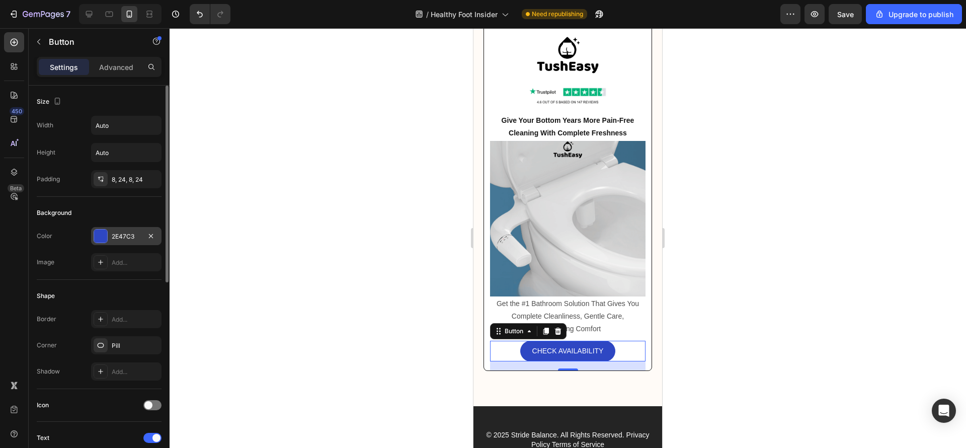
click at [143, 230] on div "2E47C3" at bounding box center [126, 236] width 70 height 18
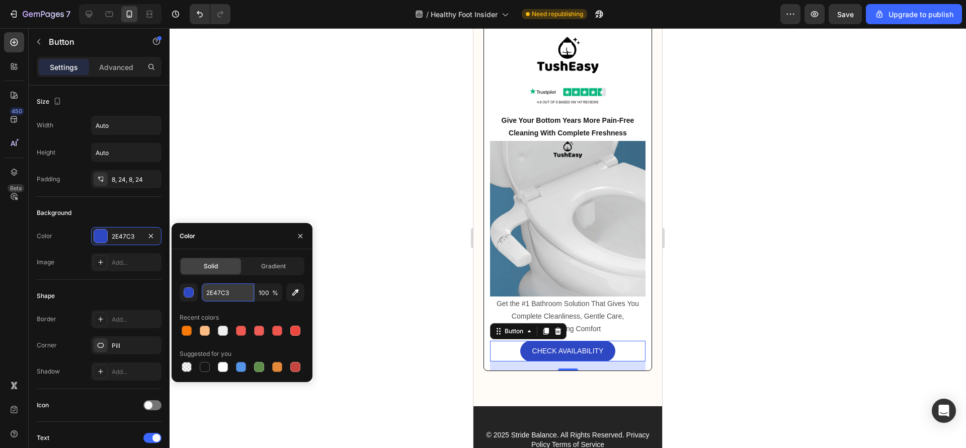
click at [213, 293] on input "2E47C3" at bounding box center [228, 292] width 52 height 18
paste input "005274"
type input "005274"
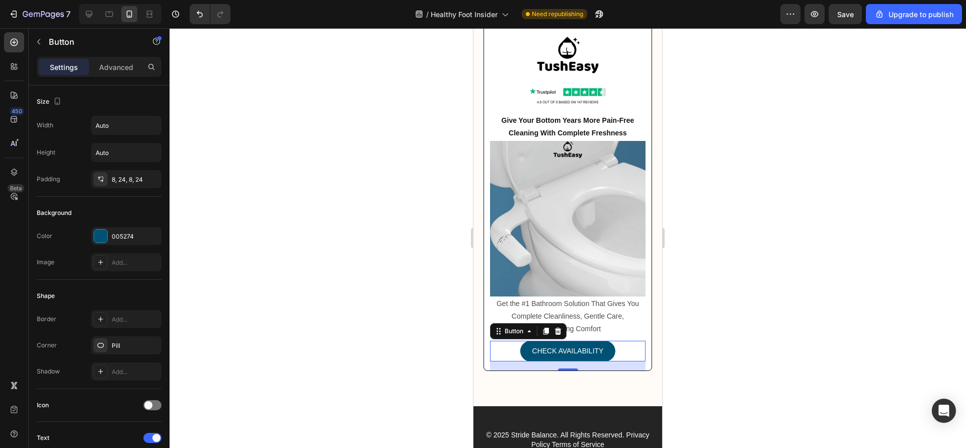
click at [482, 327] on div at bounding box center [568, 238] width 796 height 420
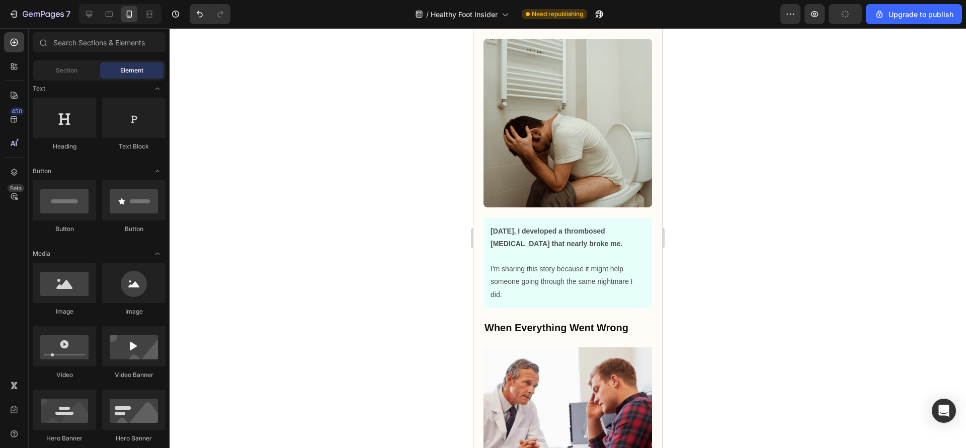
scroll to position [0, 0]
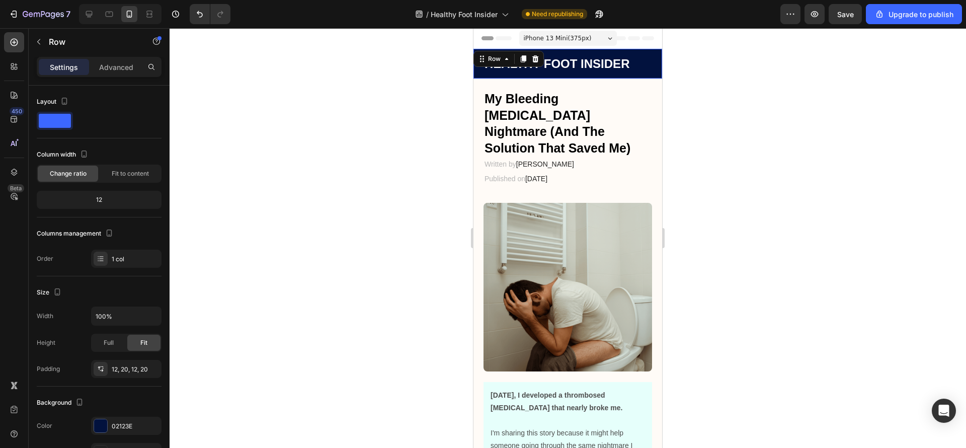
click at [482, 68] on div "HEALTHY FOOT INSIDER Heading Row Row 0" at bounding box center [567, 64] width 189 height 30
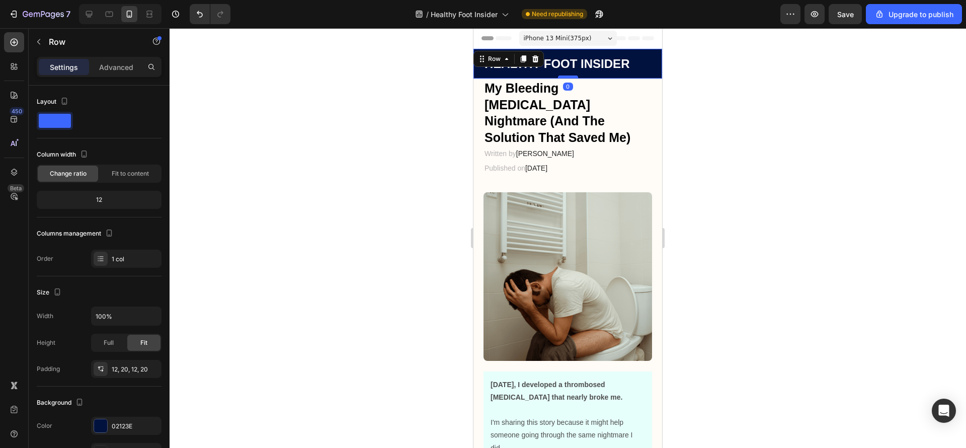
drag, startPoint x: 562, startPoint y: 88, endPoint x: 1226, endPoint y: 110, distance: 664.0
click at [482, 75] on div at bounding box center [568, 76] width 20 height 3
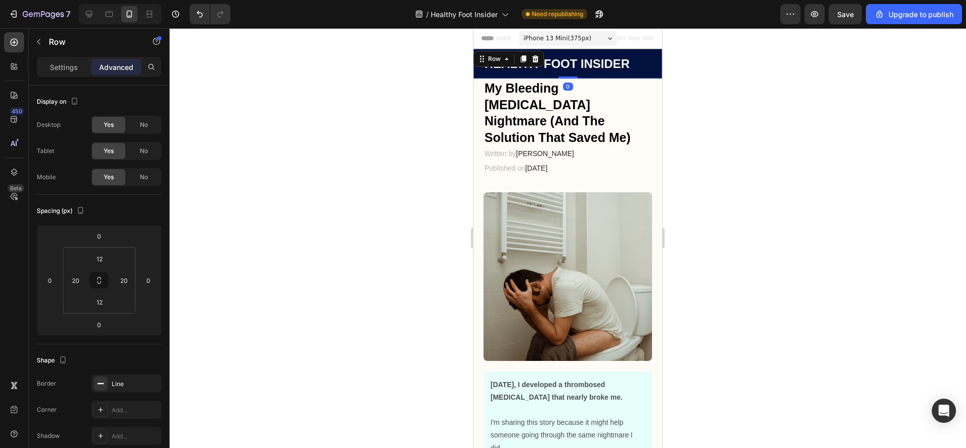
click at [482, 136] on div at bounding box center [568, 238] width 796 height 420
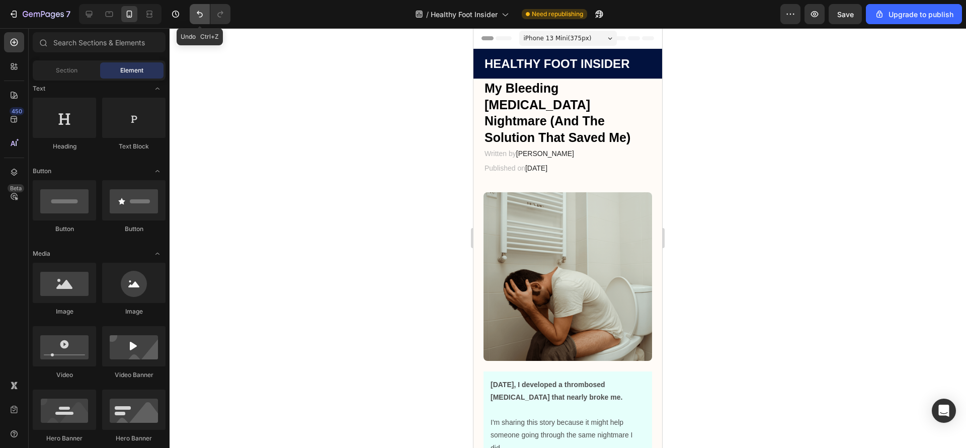
click icon "Undo/Redo"
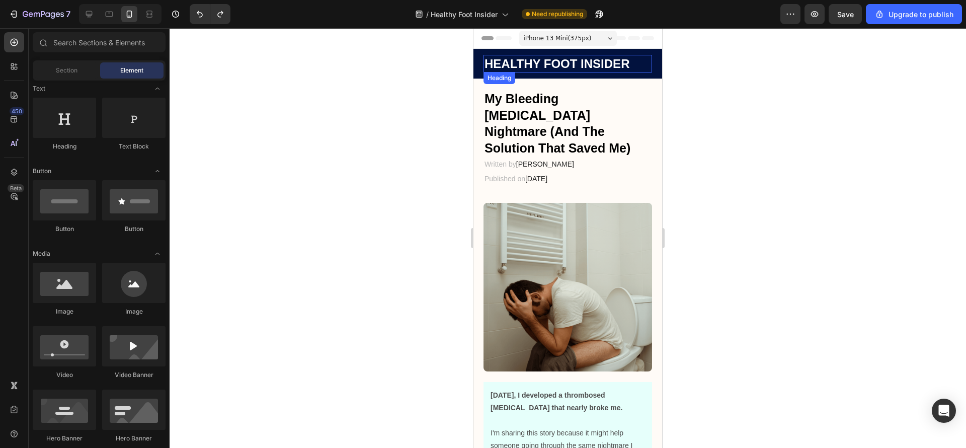
click h2 "HEALTHY FOOT INSIDER"
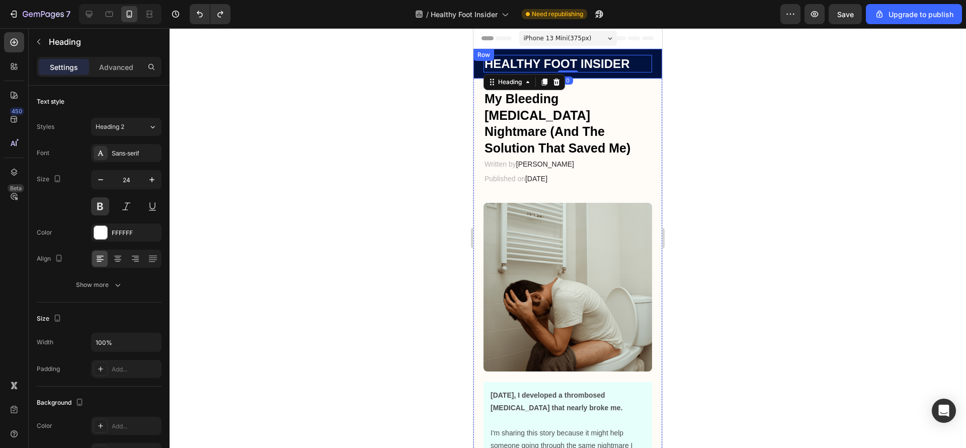
click div "HEALTHY FOOT INSIDER Heading 0 Row Row"
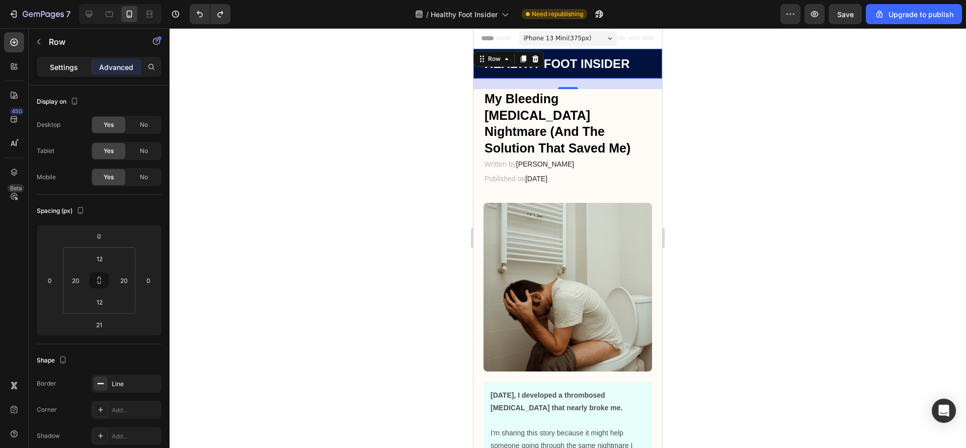
click p "Settings"
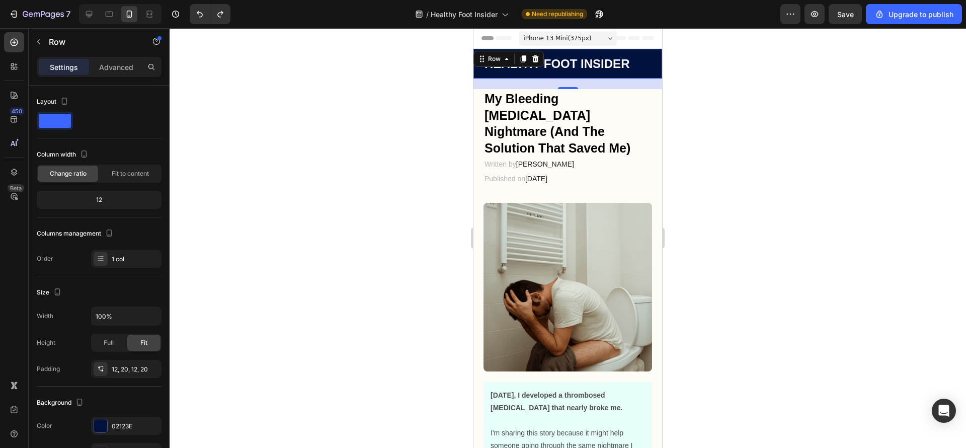
click div
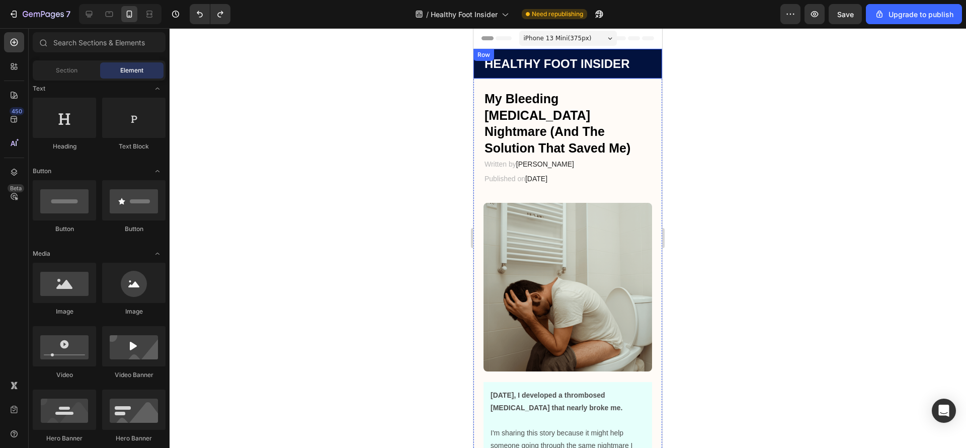
click div "HEALTHY FOOT INSIDER Heading Row Row"
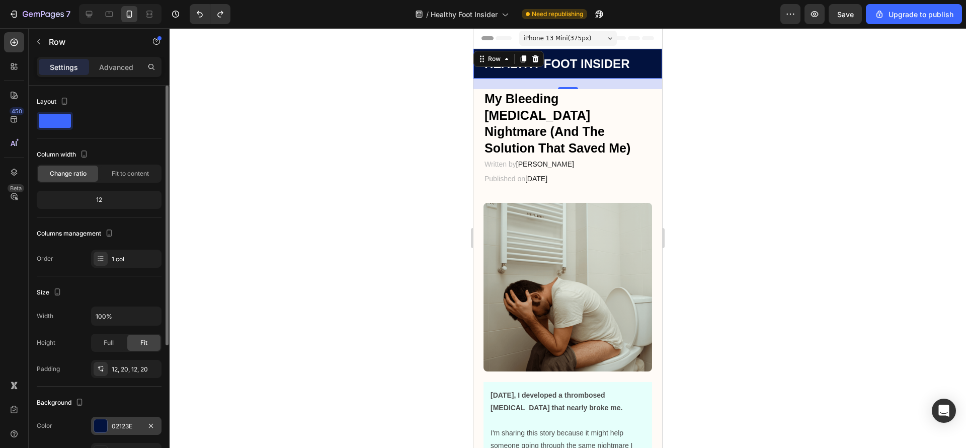
click div "02123E"
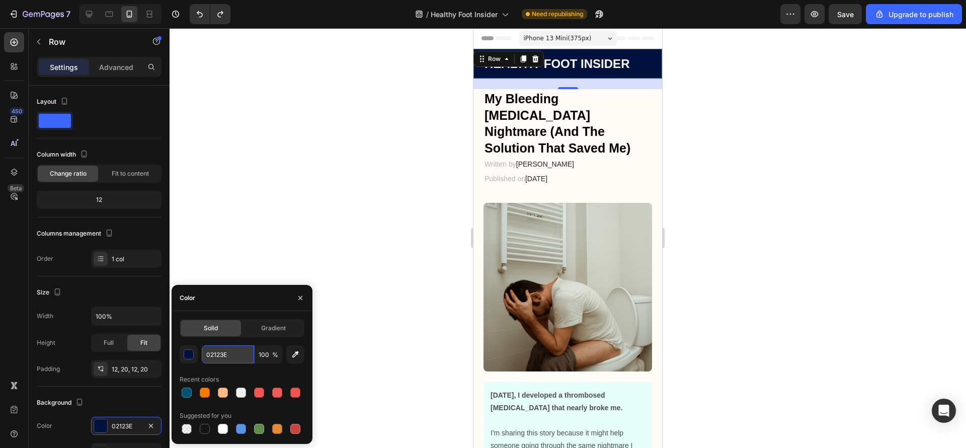
click input "02123E"
paste input "005274"
type input "005274"
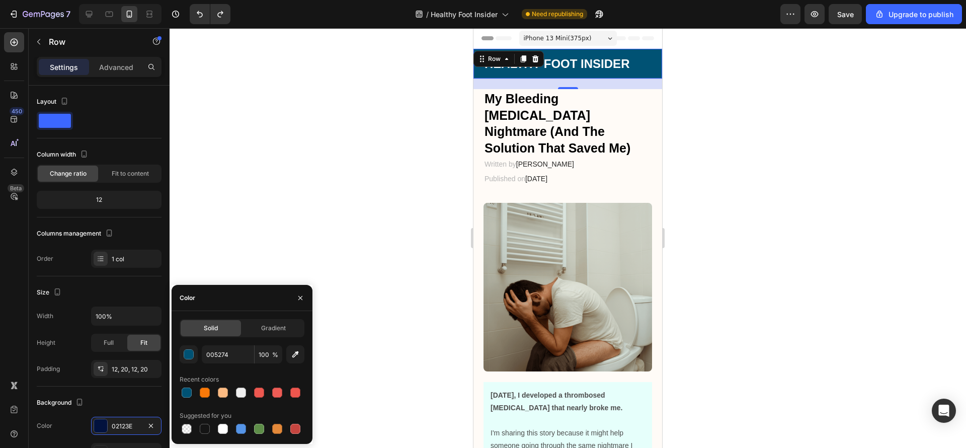
click div
